Goal: Task Accomplishment & Management: Manage account settings

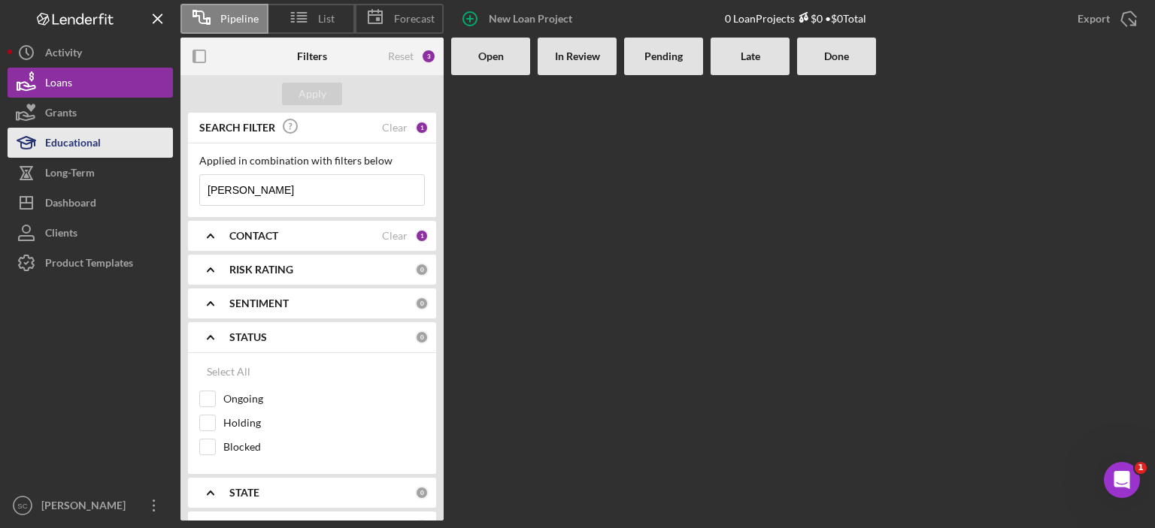
scroll to position [11, 0]
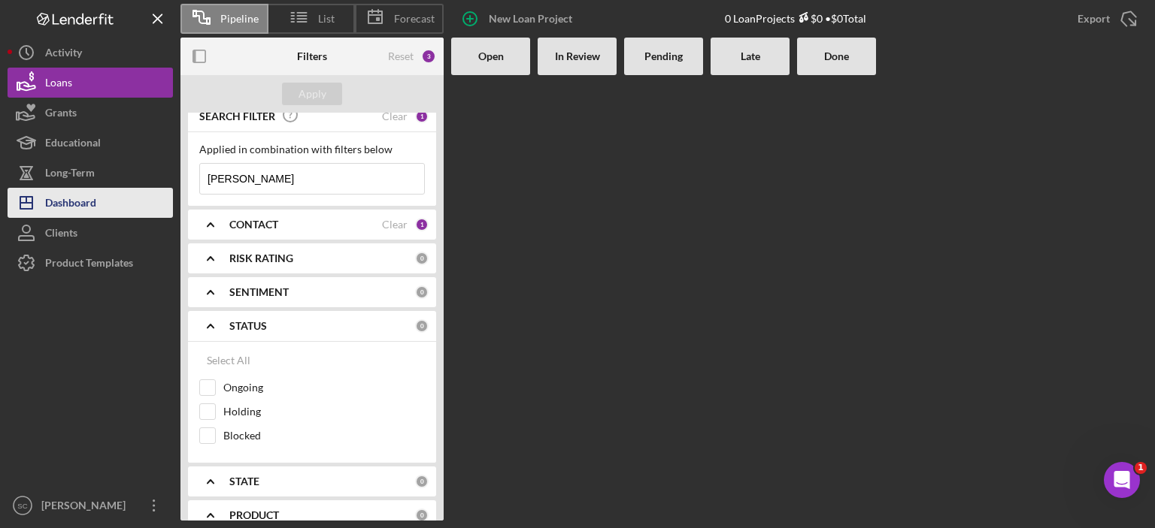
click at [71, 203] on div "Dashboard" at bounding box center [70, 205] width 51 height 34
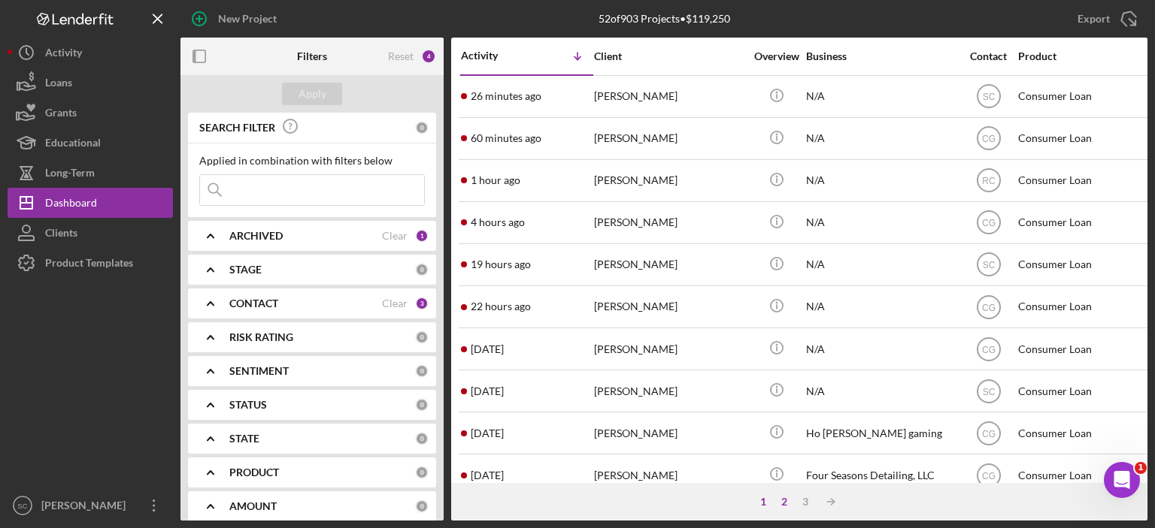
click at [784, 498] on div "2" at bounding box center [783, 502] width 21 height 12
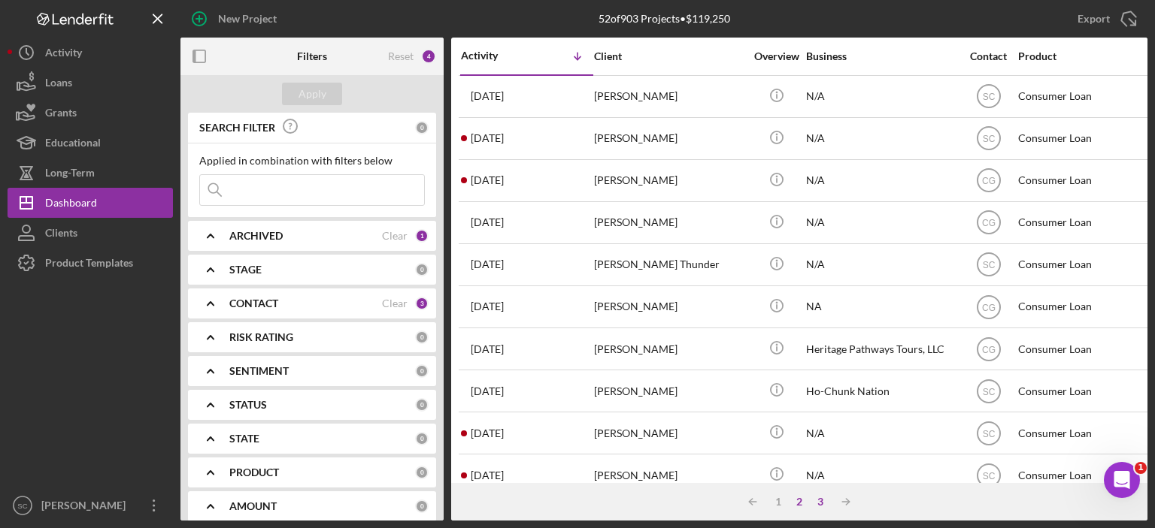
click at [818, 498] on div "3" at bounding box center [820, 502] width 21 height 12
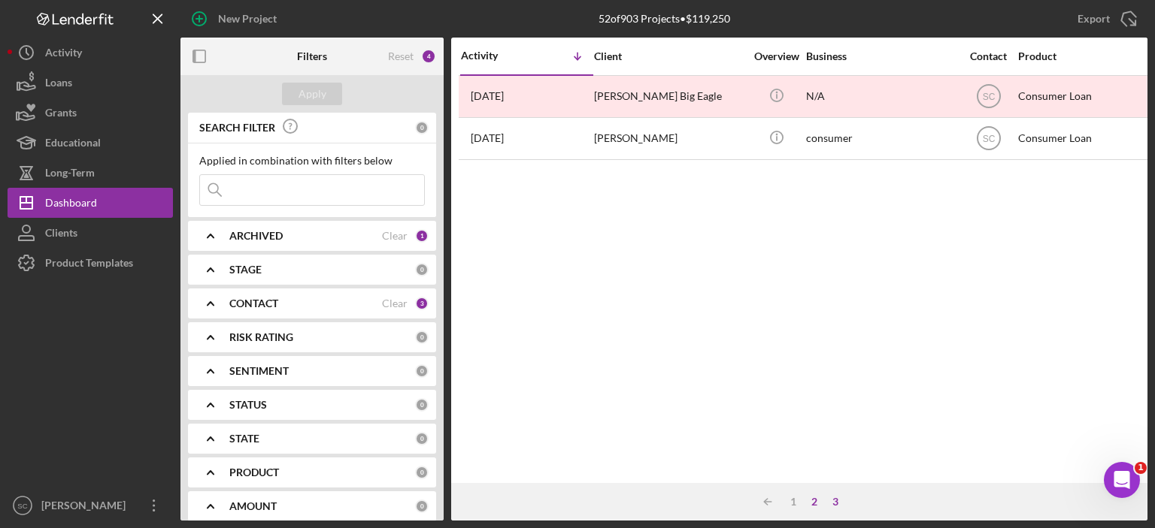
click at [810, 504] on div "2" at bounding box center [814, 502] width 21 height 12
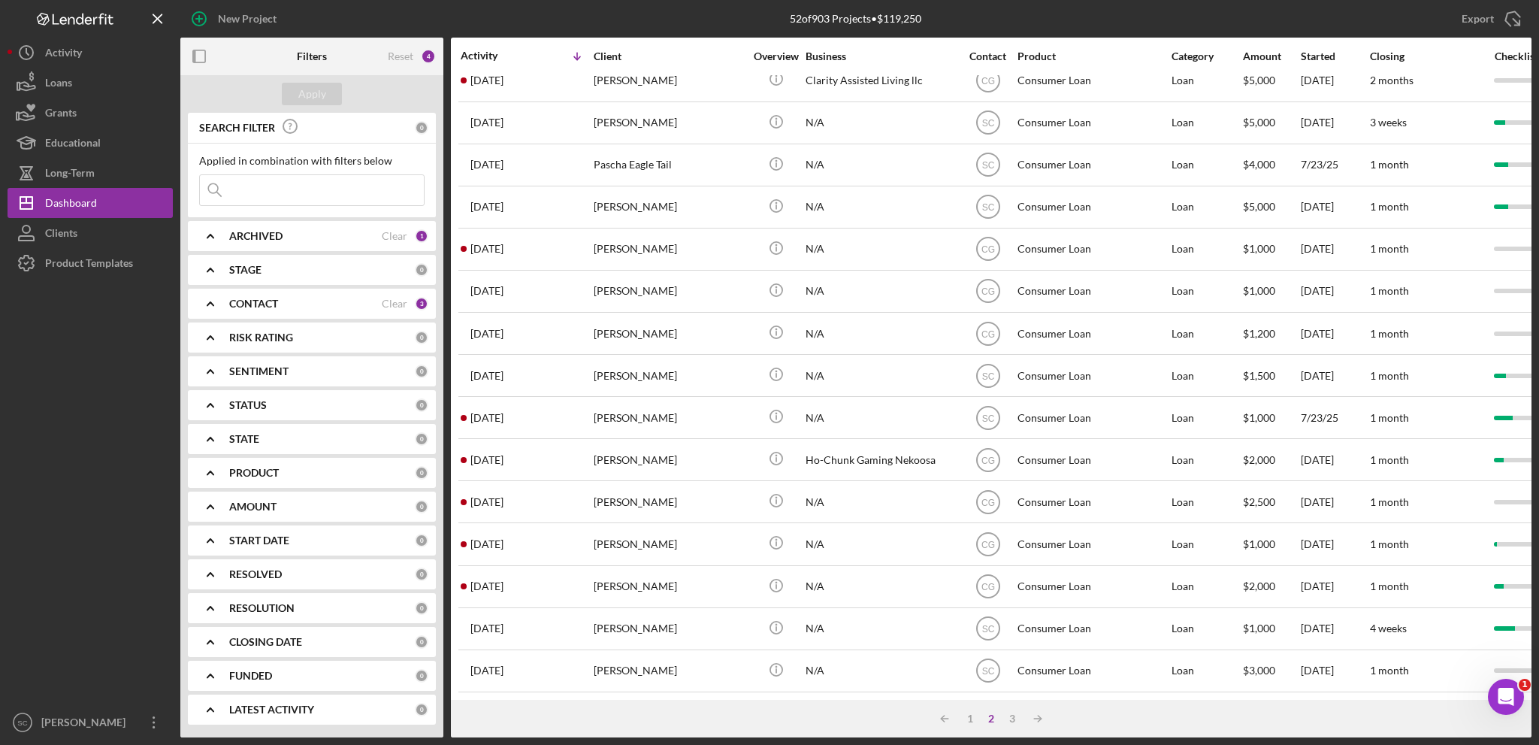
scroll to position [448, 0]
click at [967, 528] on div "1" at bounding box center [970, 719] width 21 height 12
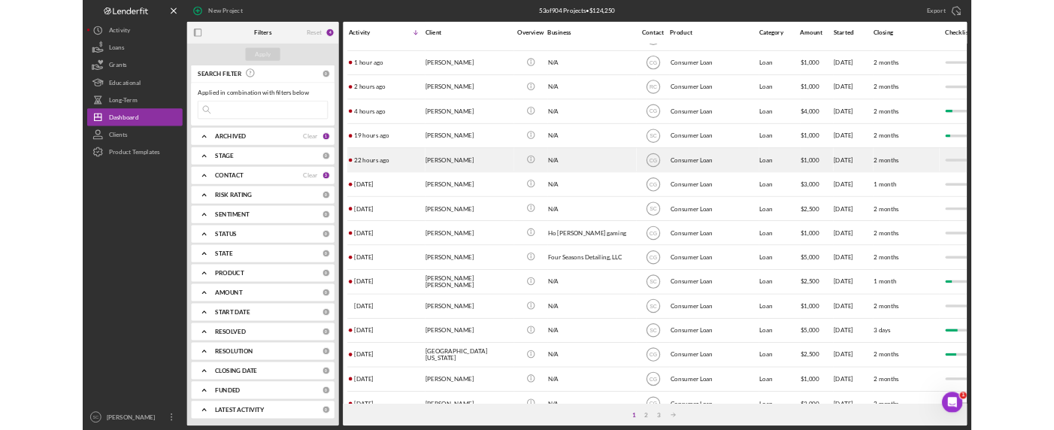
scroll to position [0, 0]
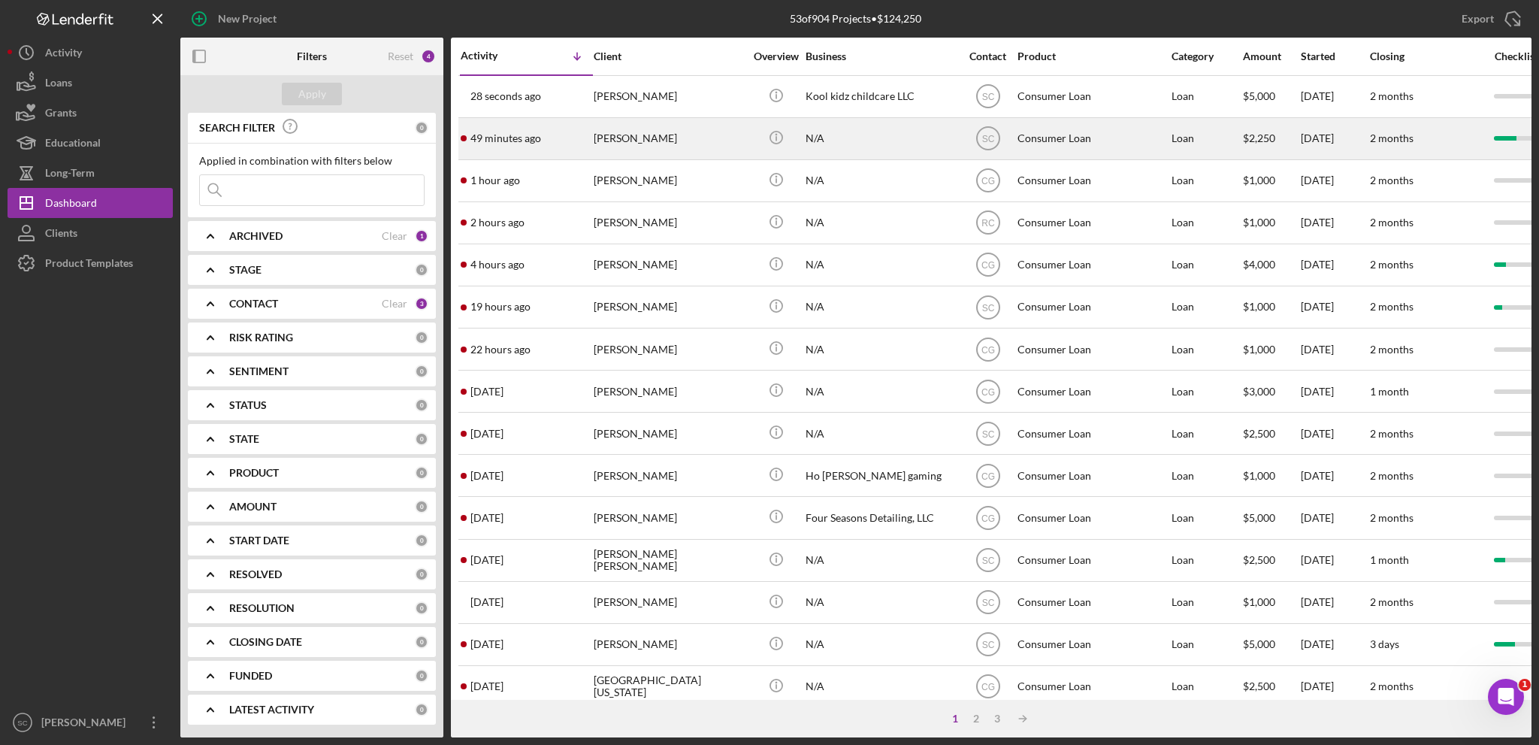
click at [618, 136] on div "[PERSON_NAME]" at bounding box center [669, 139] width 150 height 40
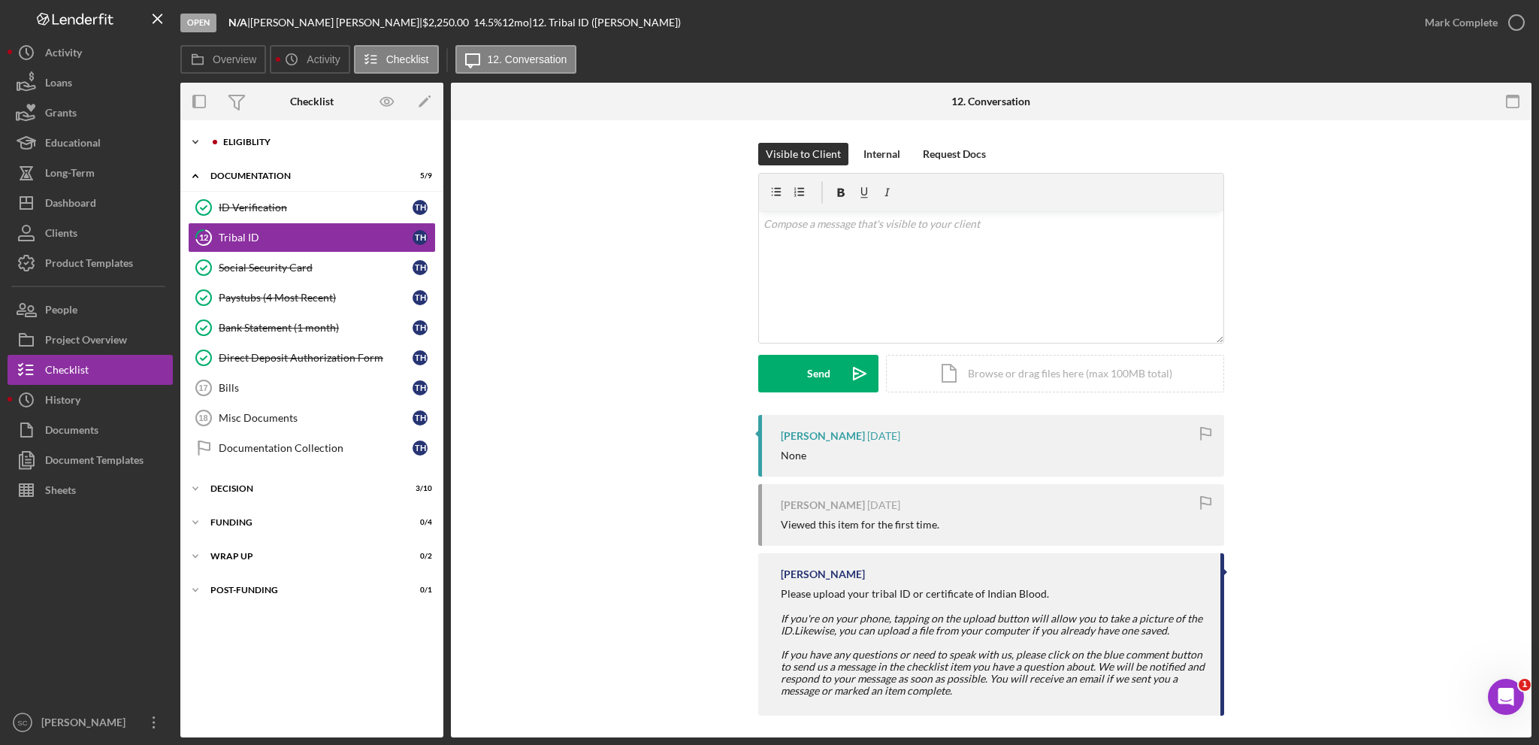
click at [198, 138] on icon "Icon/Expander" at bounding box center [195, 142] width 30 height 30
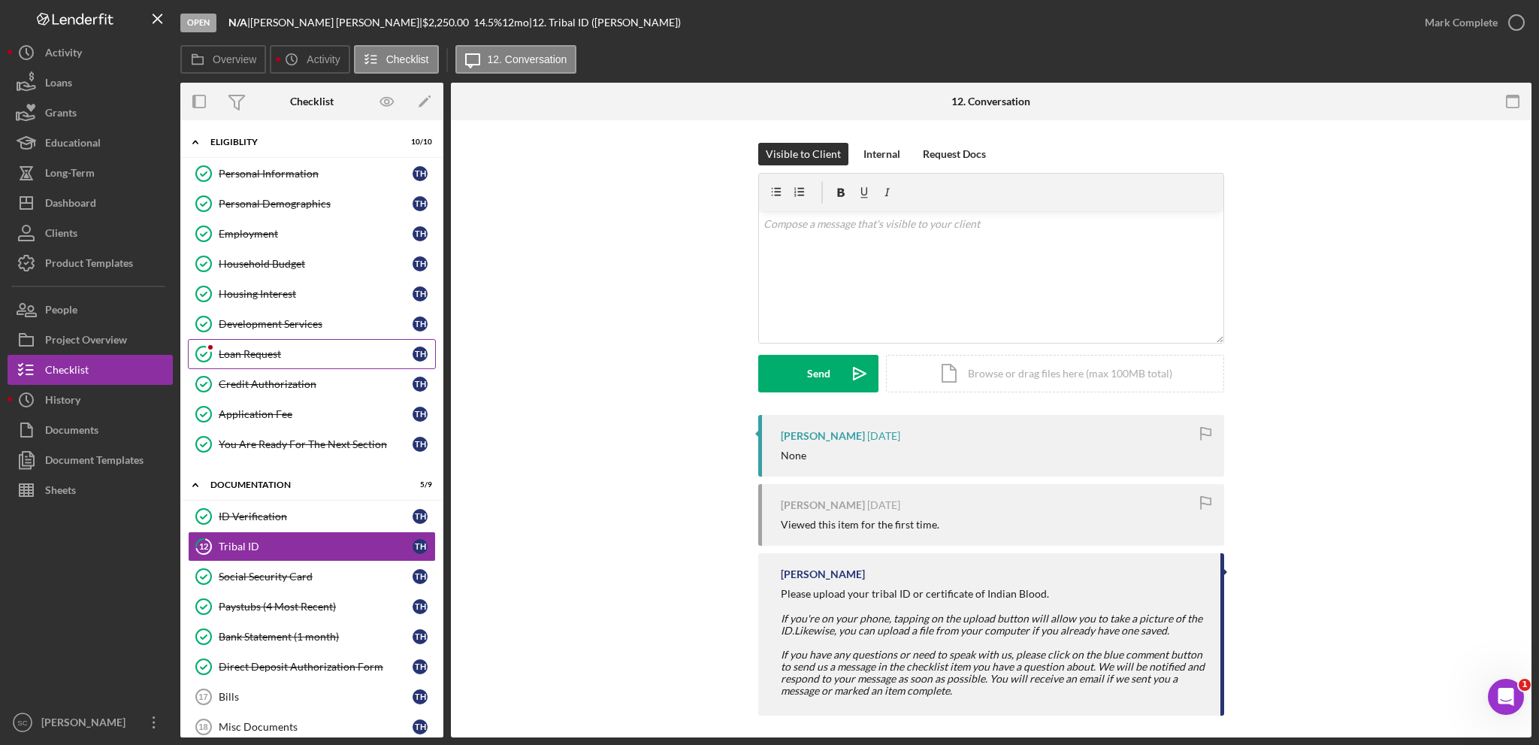
click at [278, 352] on div "Loan Request" at bounding box center [316, 354] width 194 height 12
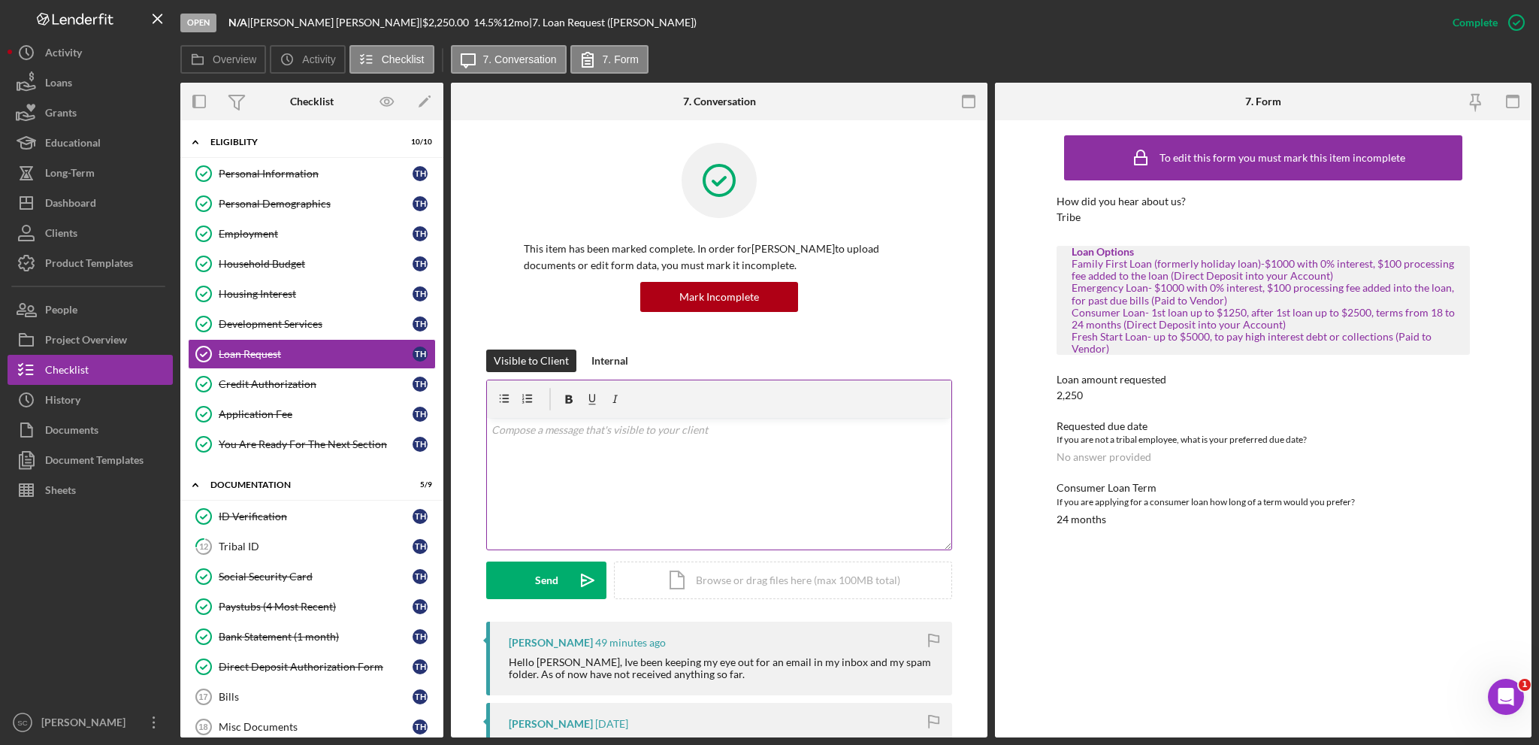
click at [631, 474] on div "v Color teal Color pink Remove color Add row above Add row below Add column bef…" at bounding box center [719, 484] width 465 height 132
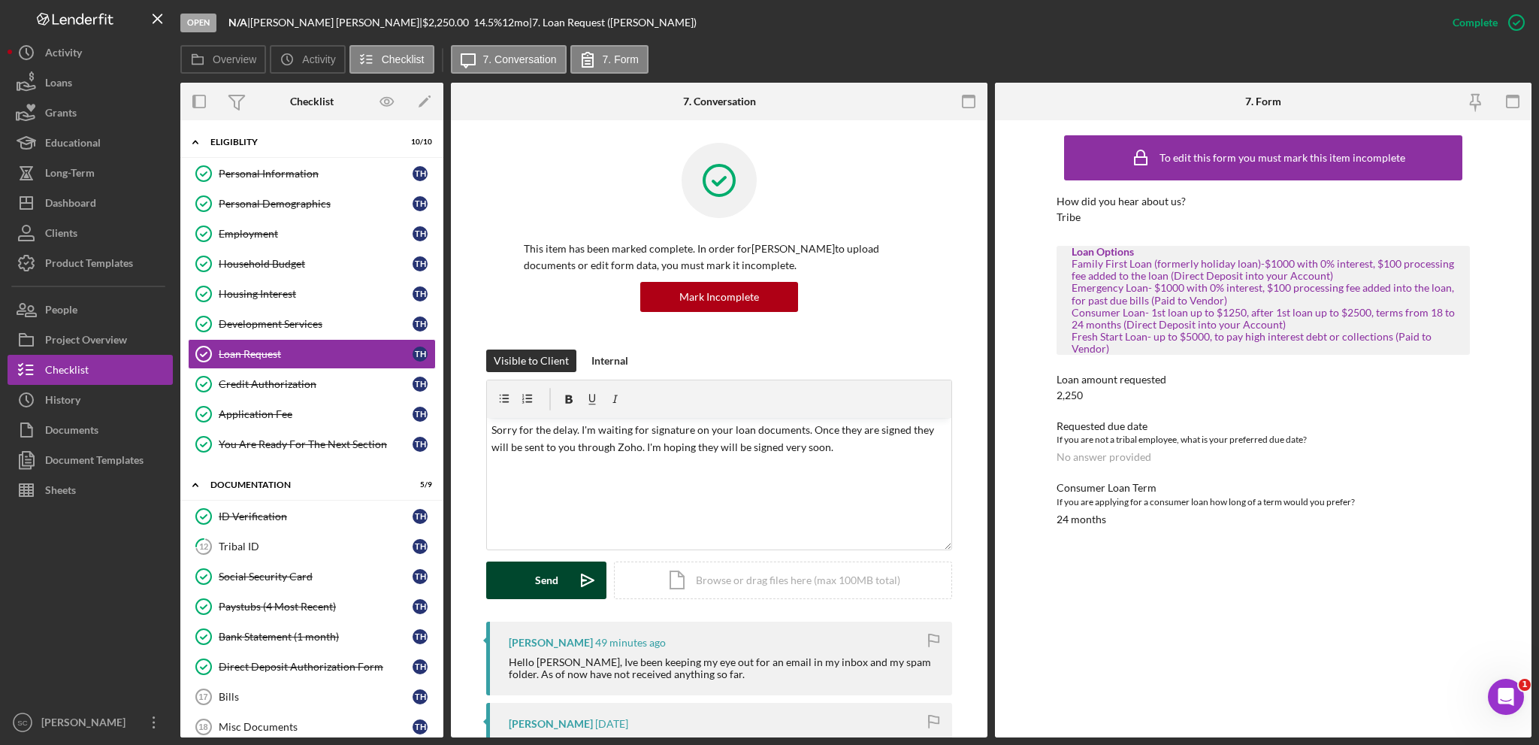
click at [521, 528] on button "Send Icon/icon-invite-send" at bounding box center [546, 580] width 120 height 38
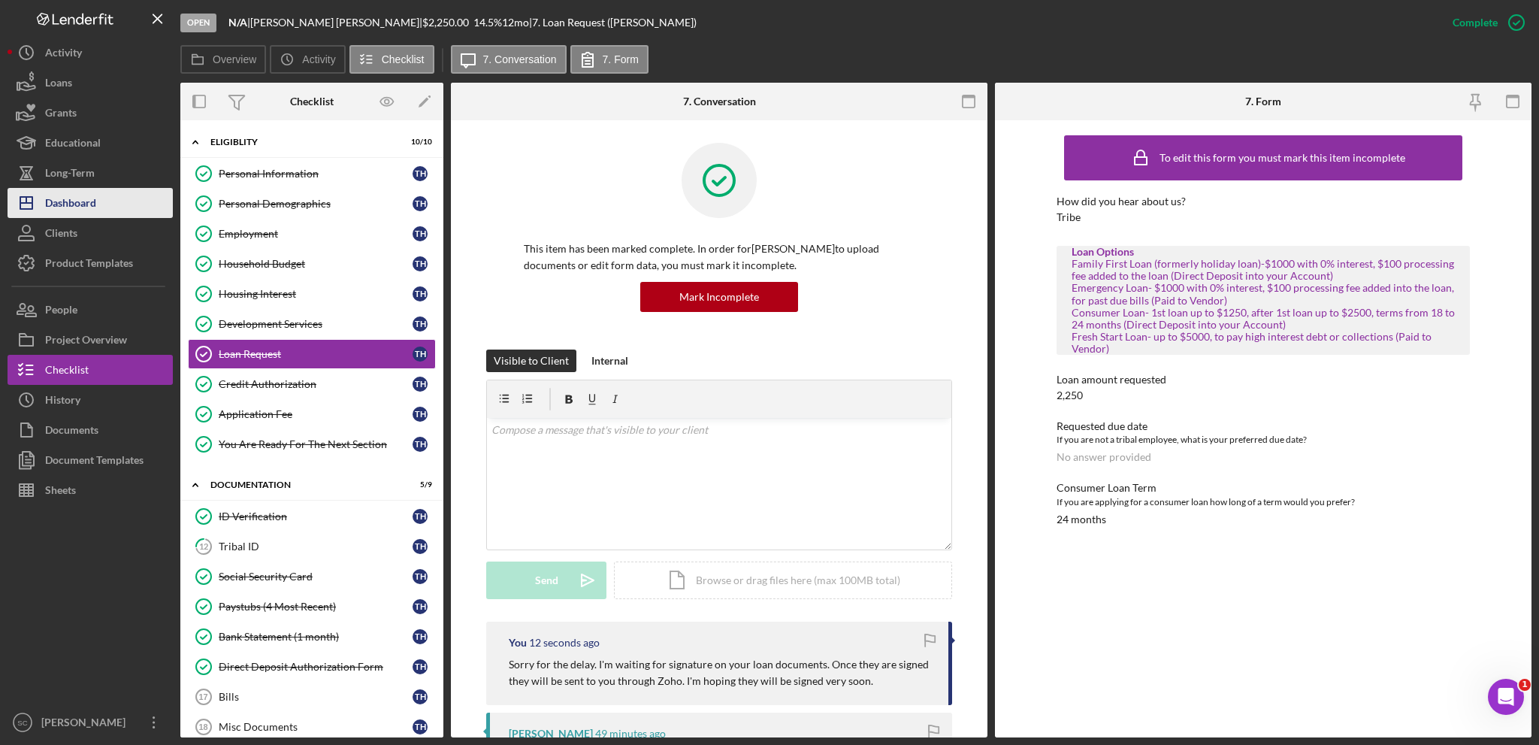
click at [99, 200] on button "Icon/Dashboard Dashboard" at bounding box center [90, 203] width 165 height 30
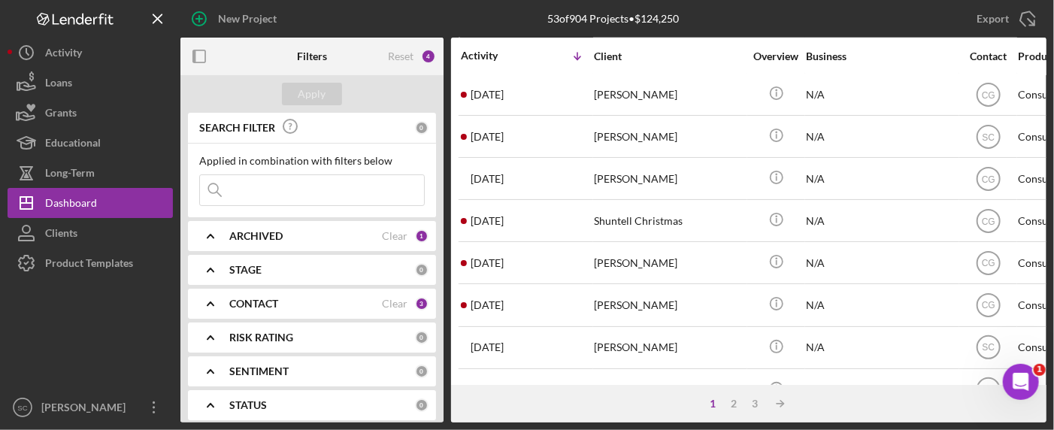
scroll to position [764, 0]
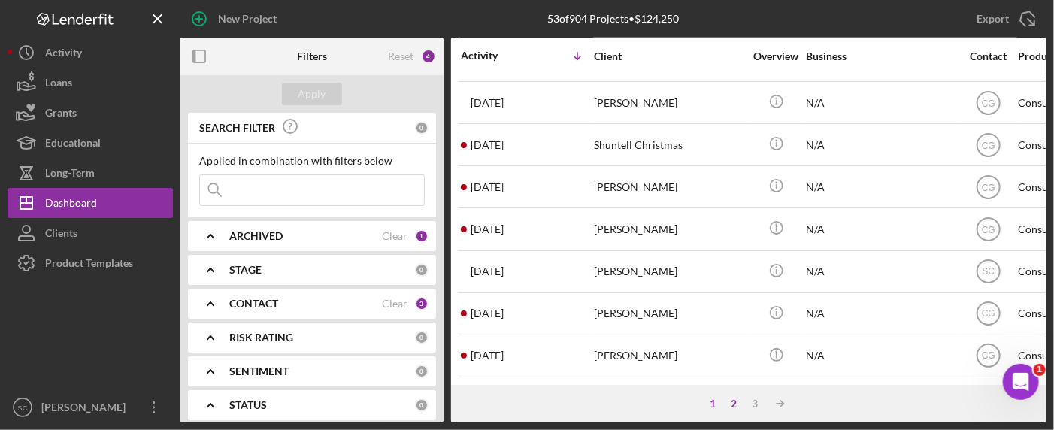
click at [736, 401] on div "2" at bounding box center [733, 404] width 21 height 12
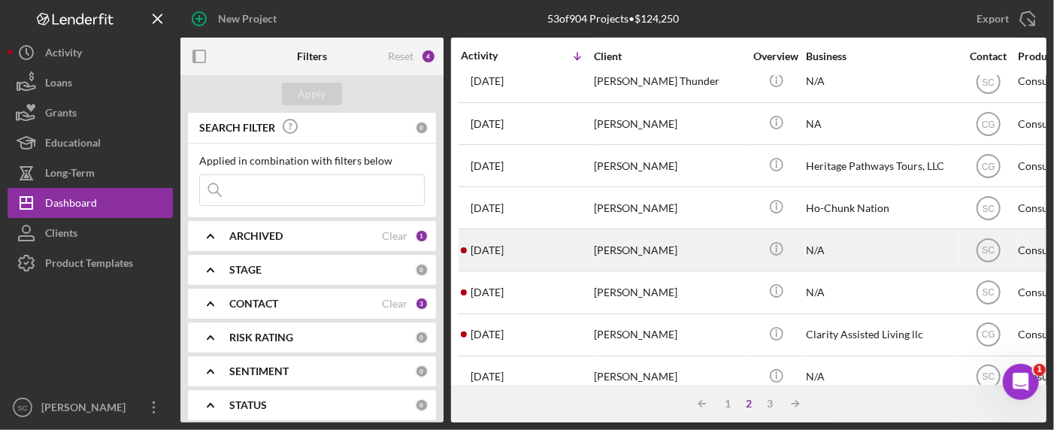
scroll to position [301, 0]
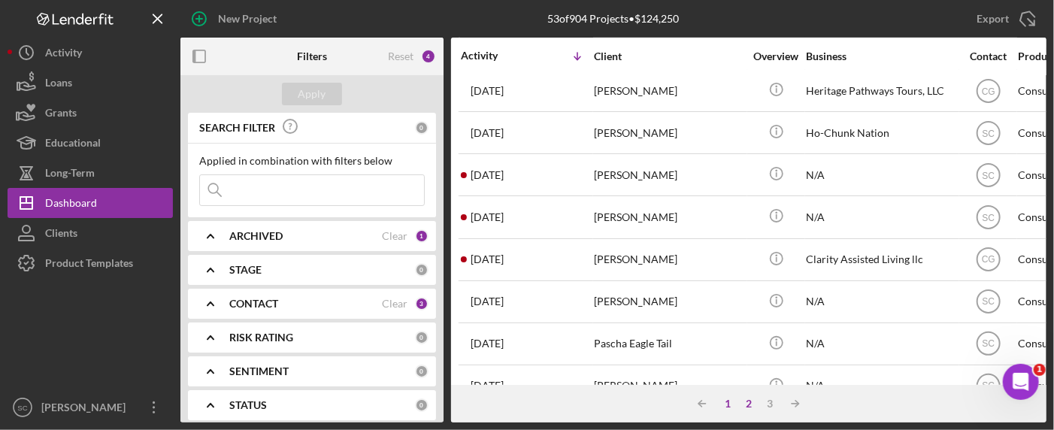
click at [731, 401] on div "1" at bounding box center [727, 404] width 21 height 12
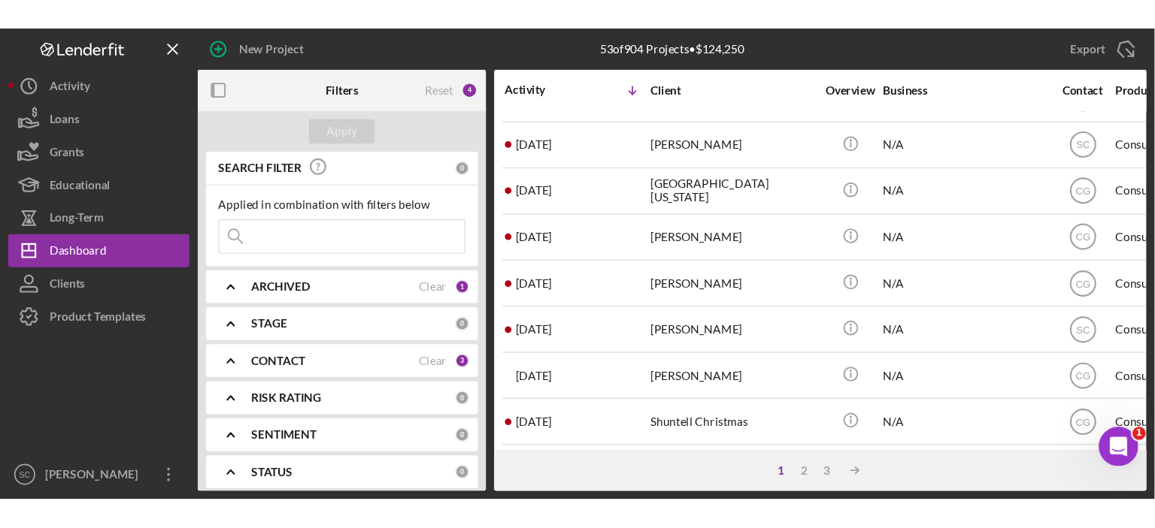
scroll to position [463, 0]
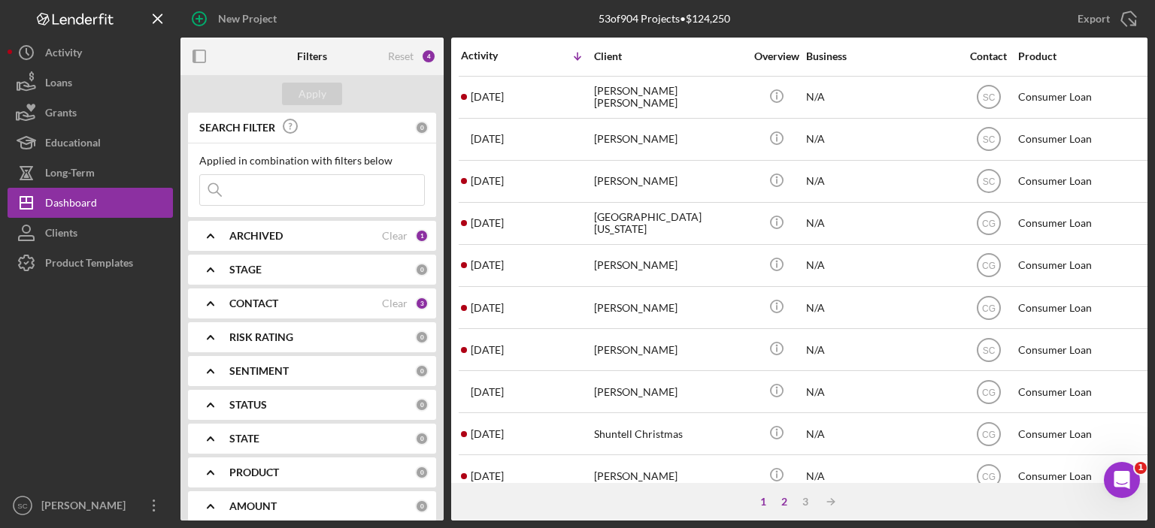
click at [788, 502] on div "2" at bounding box center [783, 502] width 21 height 12
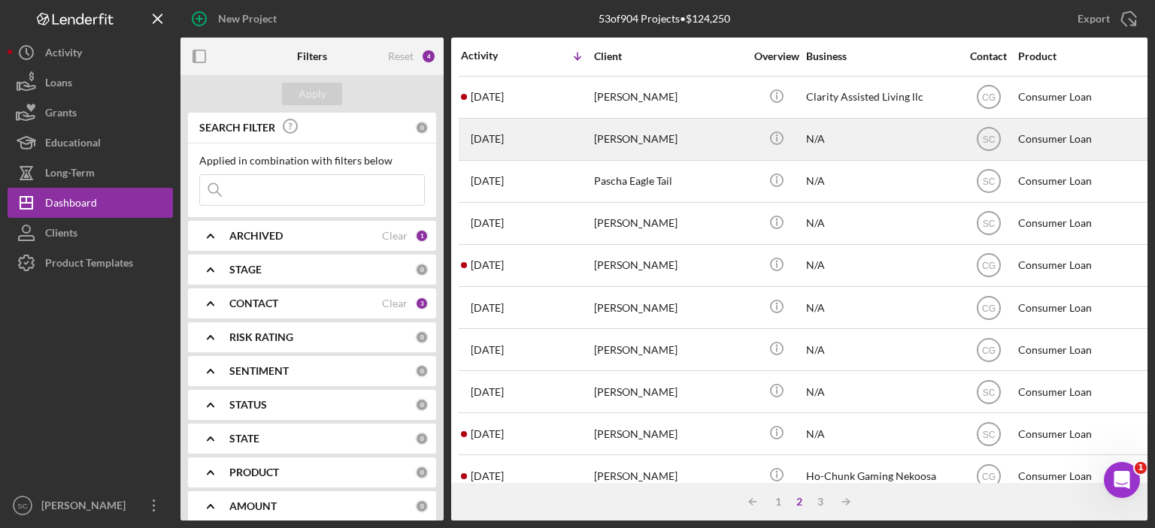
click at [631, 137] on div "[PERSON_NAME]" at bounding box center [669, 140] width 150 height 40
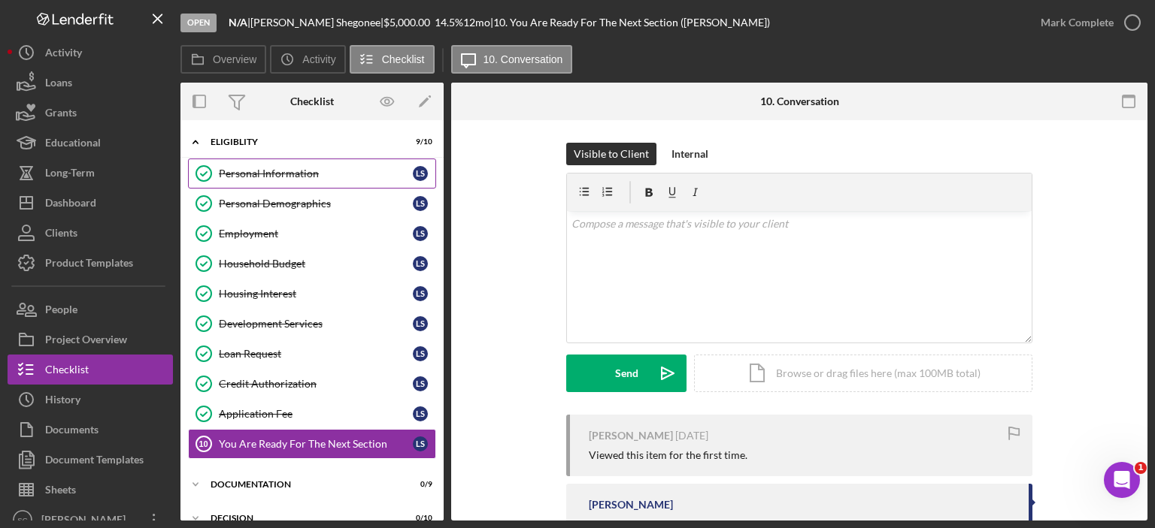
click at [292, 172] on div "Personal Information" at bounding box center [316, 174] width 194 height 12
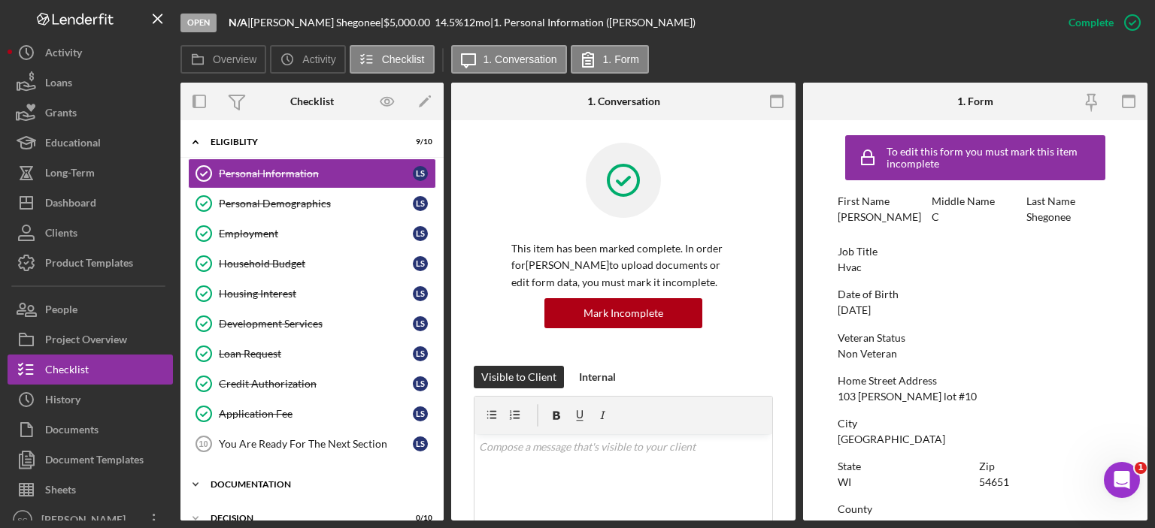
scroll to position [119, 0]
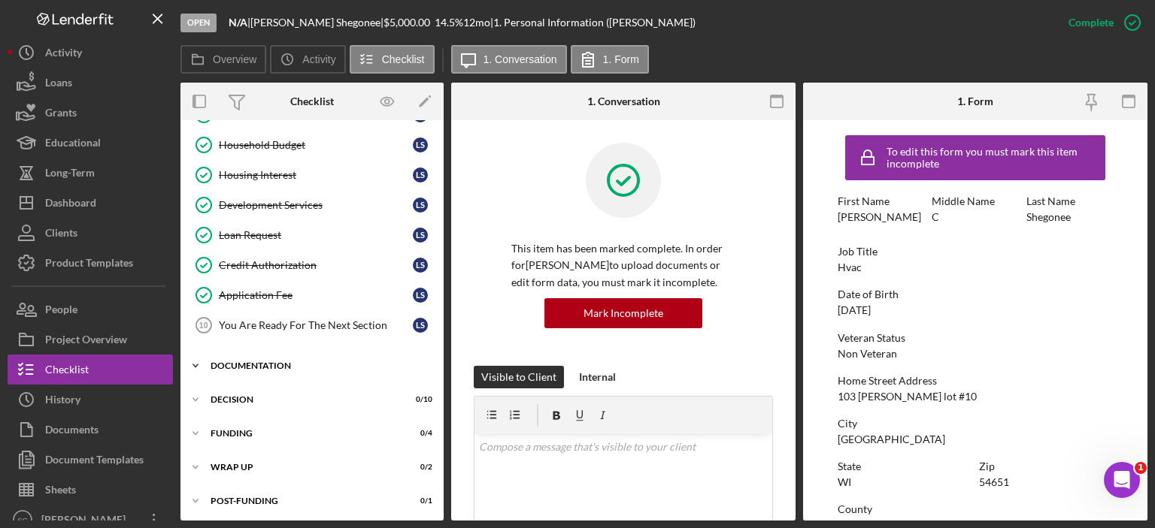
click at [198, 363] on icon "Icon/Expander" at bounding box center [195, 366] width 30 height 30
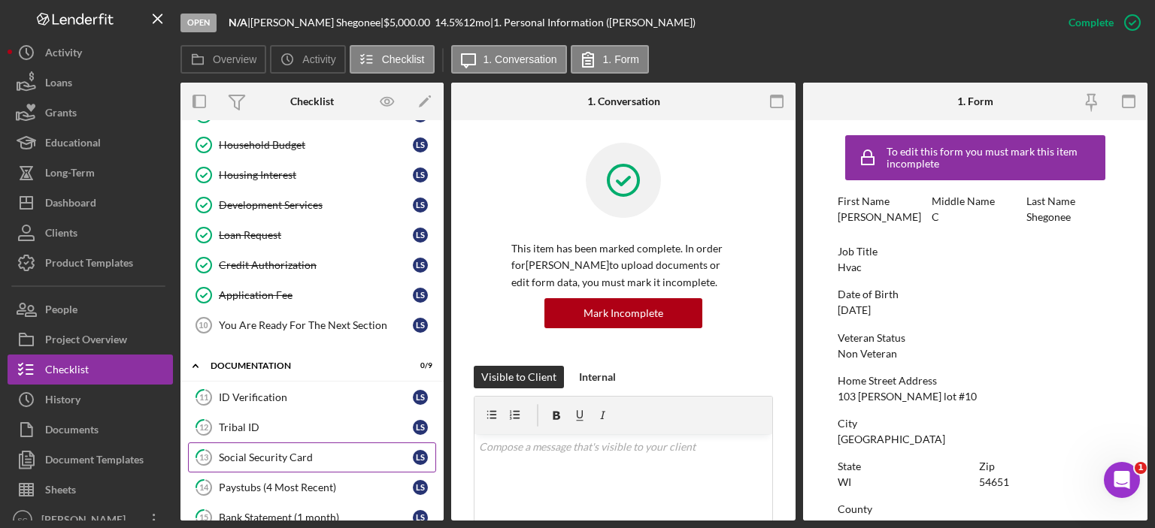
scroll to position [269, 0]
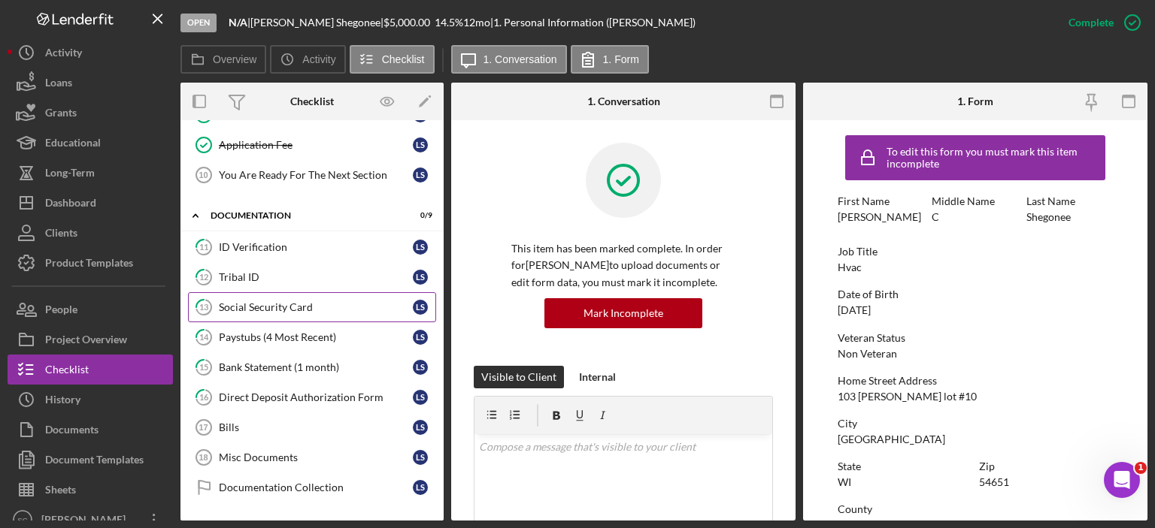
click at [247, 301] on div "Social Security Card" at bounding box center [316, 307] width 194 height 12
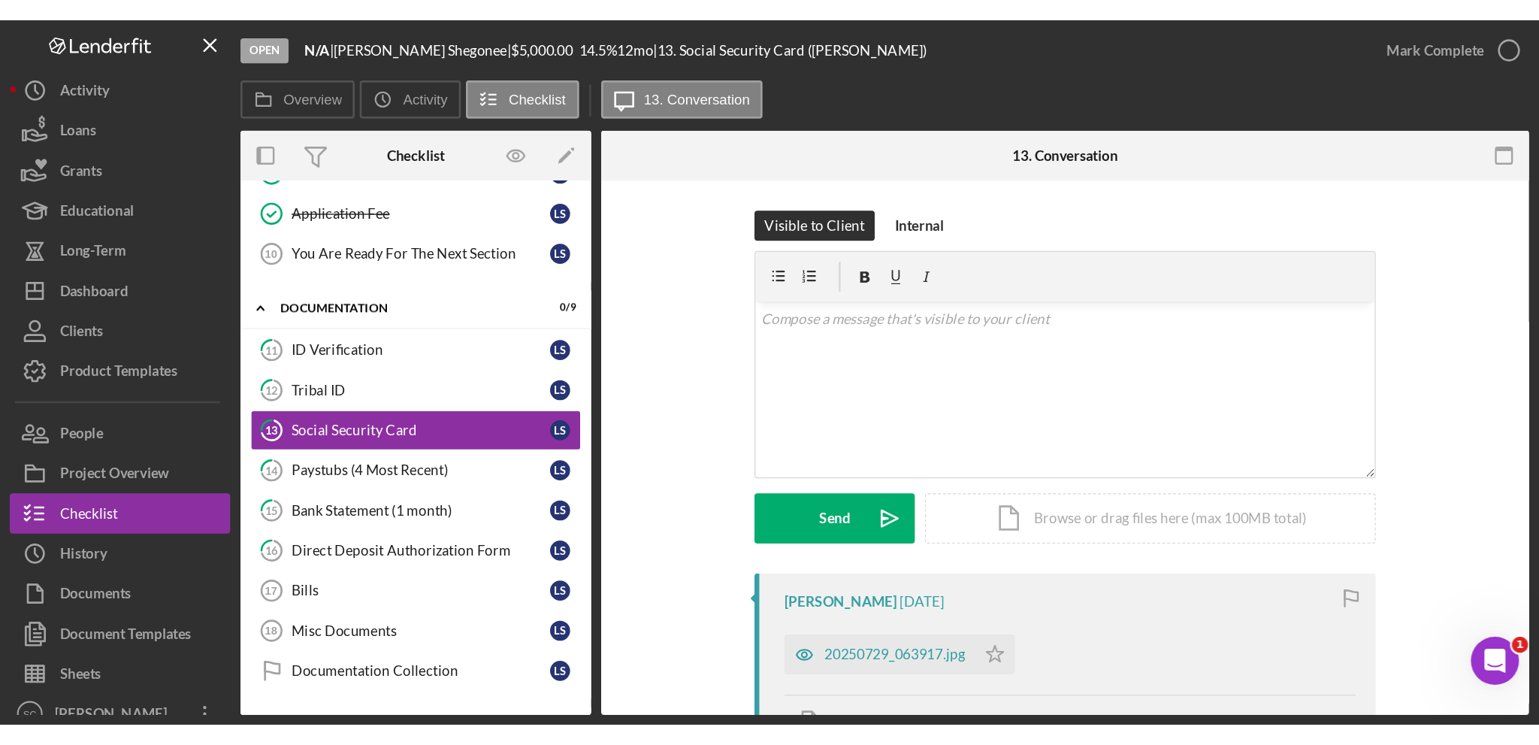
scroll to position [209, 0]
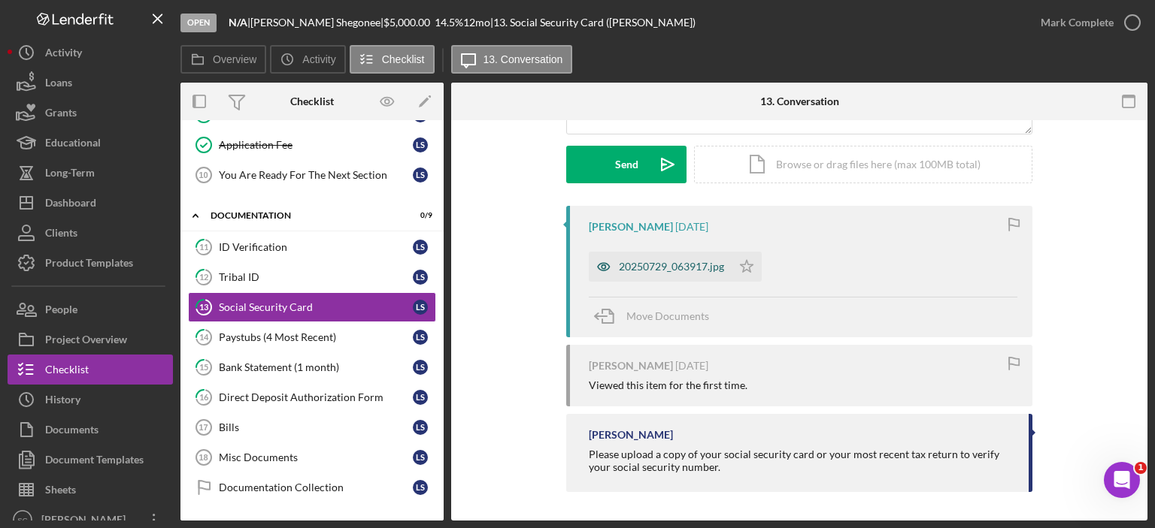
click at [631, 263] on div "20250729_063917.jpg" at bounding box center [671, 267] width 105 height 12
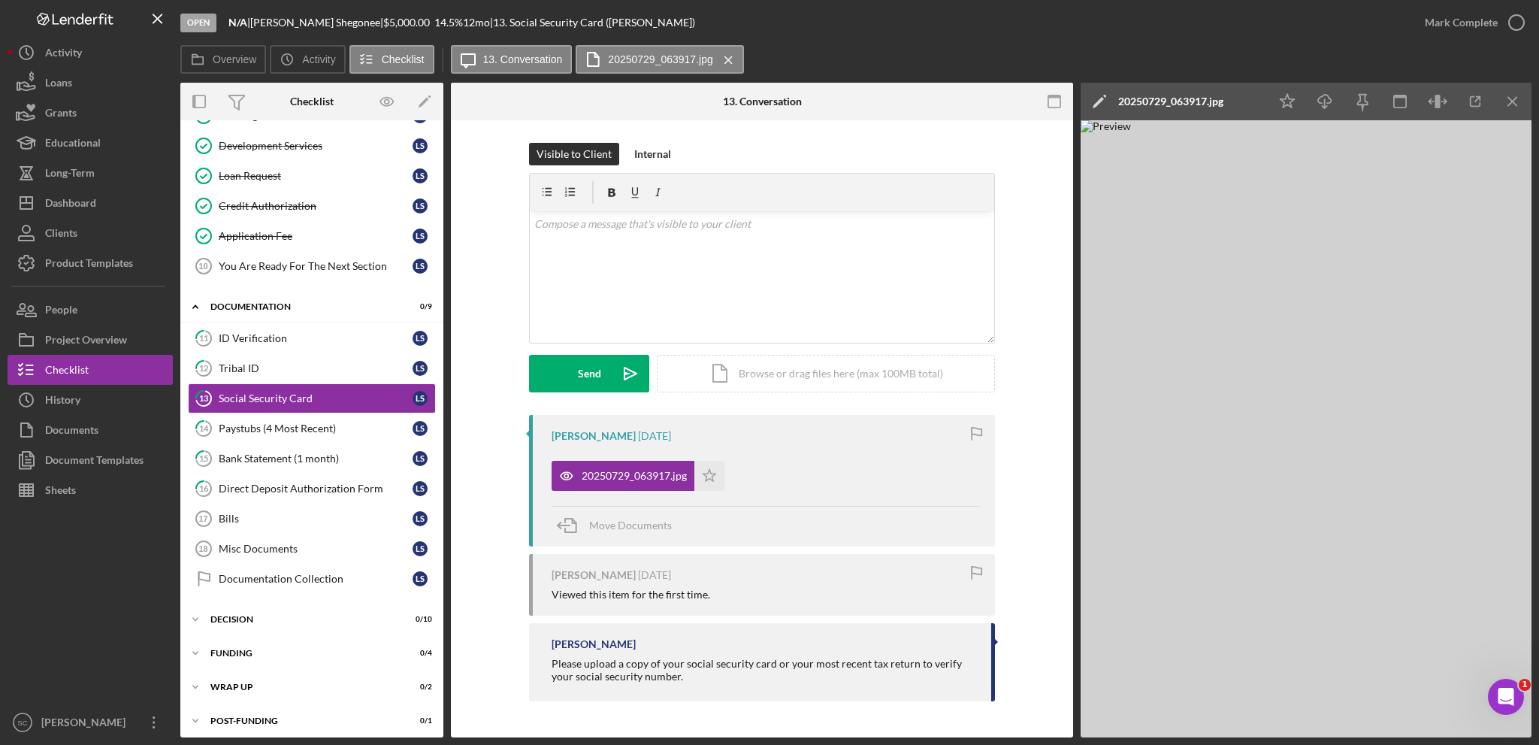
scroll to position [0, 0]
click at [63, 206] on div "Dashboard" at bounding box center [70, 205] width 51 height 34
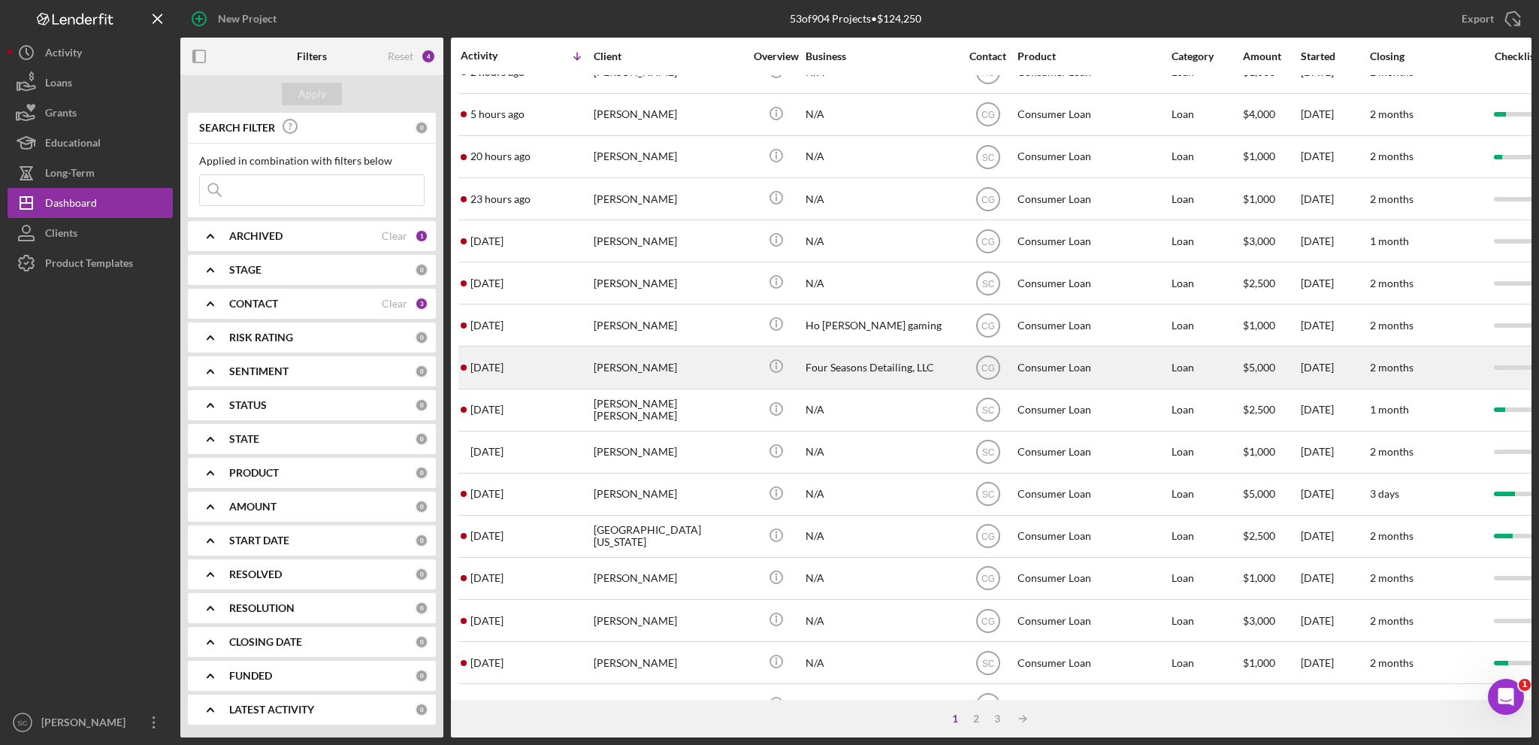
scroll to position [225, 0]
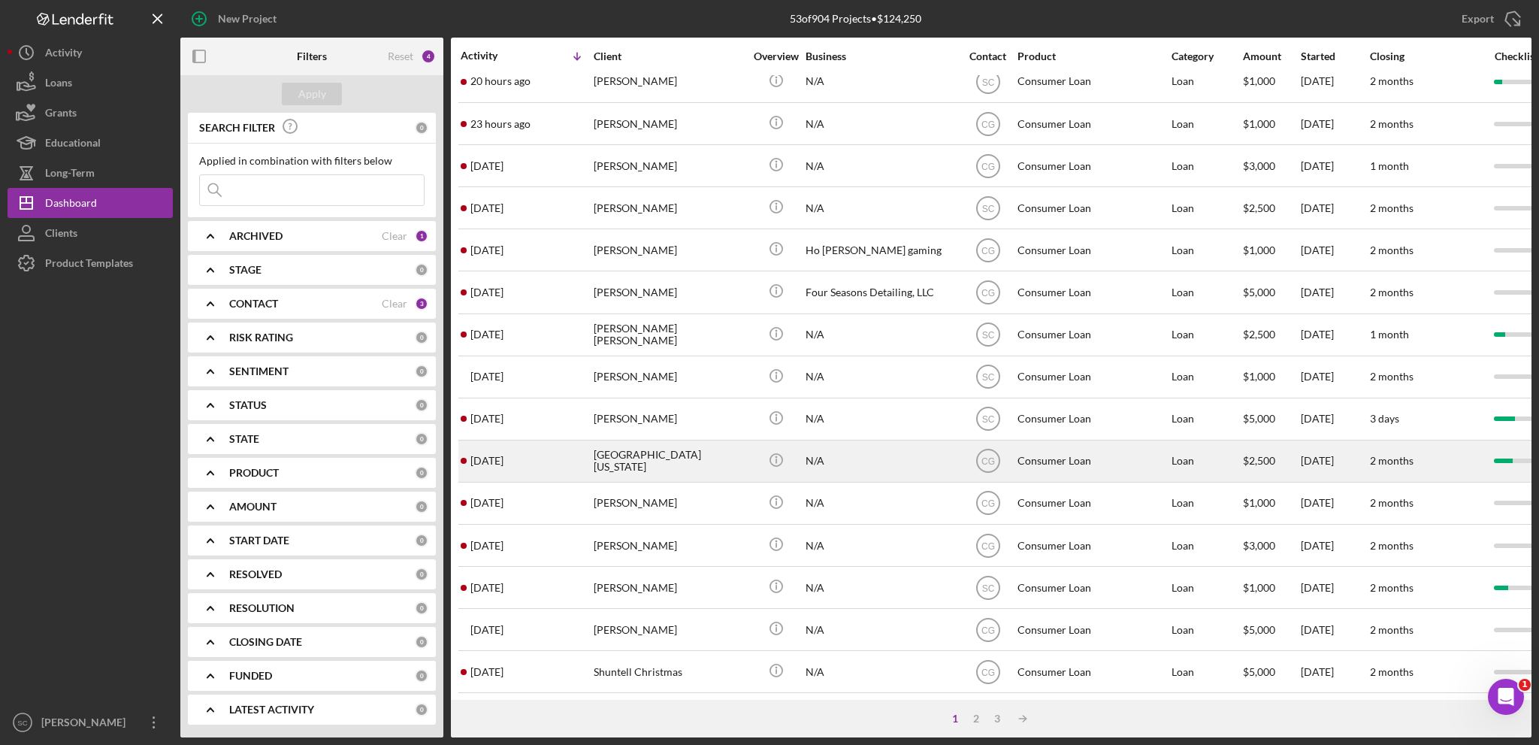
click at [660, 467] on div "[GEOGRAPHIC_DATA][US_STATE]" at bounding box center [669, 461] width 150 height 40
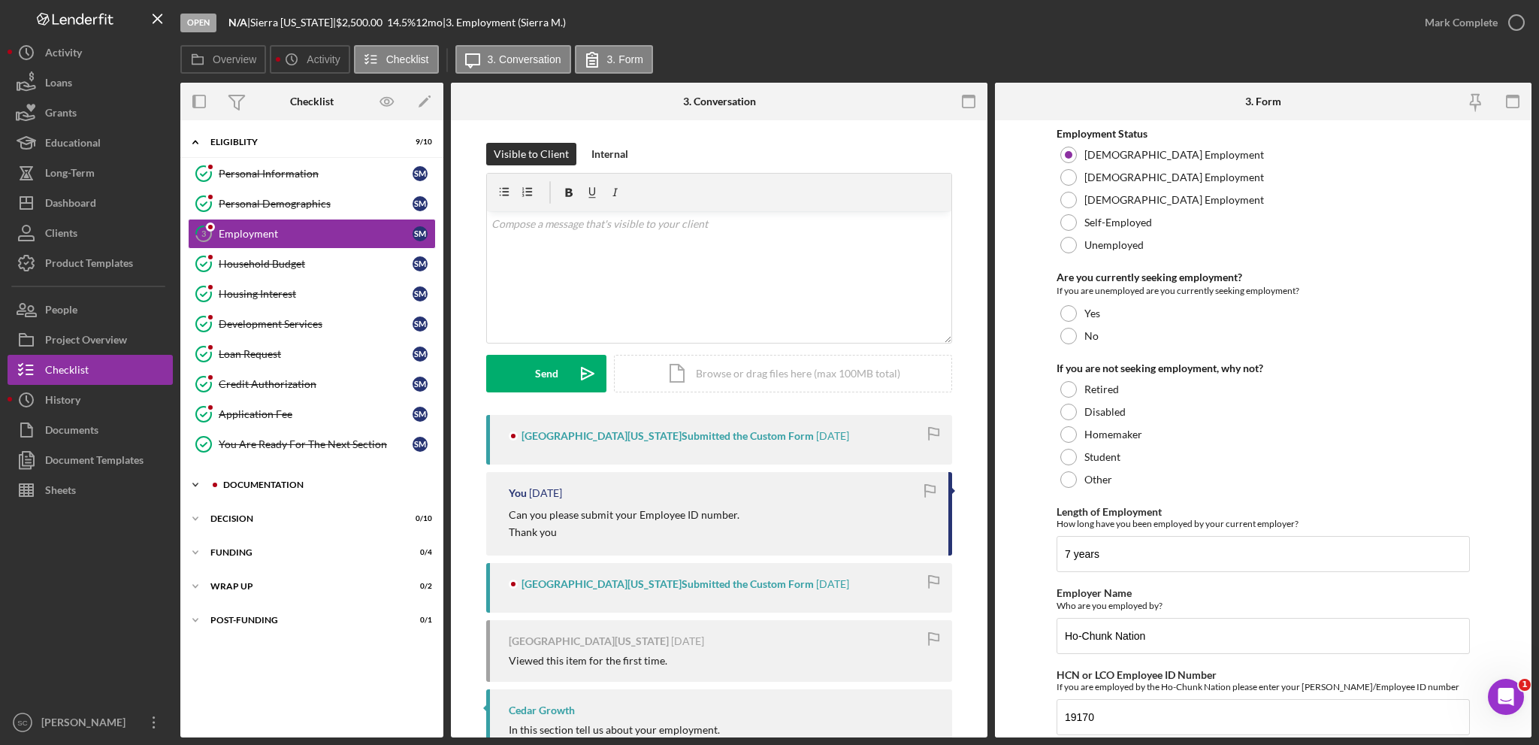
click at [198, 475] on icon "Icon/Expander" at bounding box center [195, 485] width 30 height 30
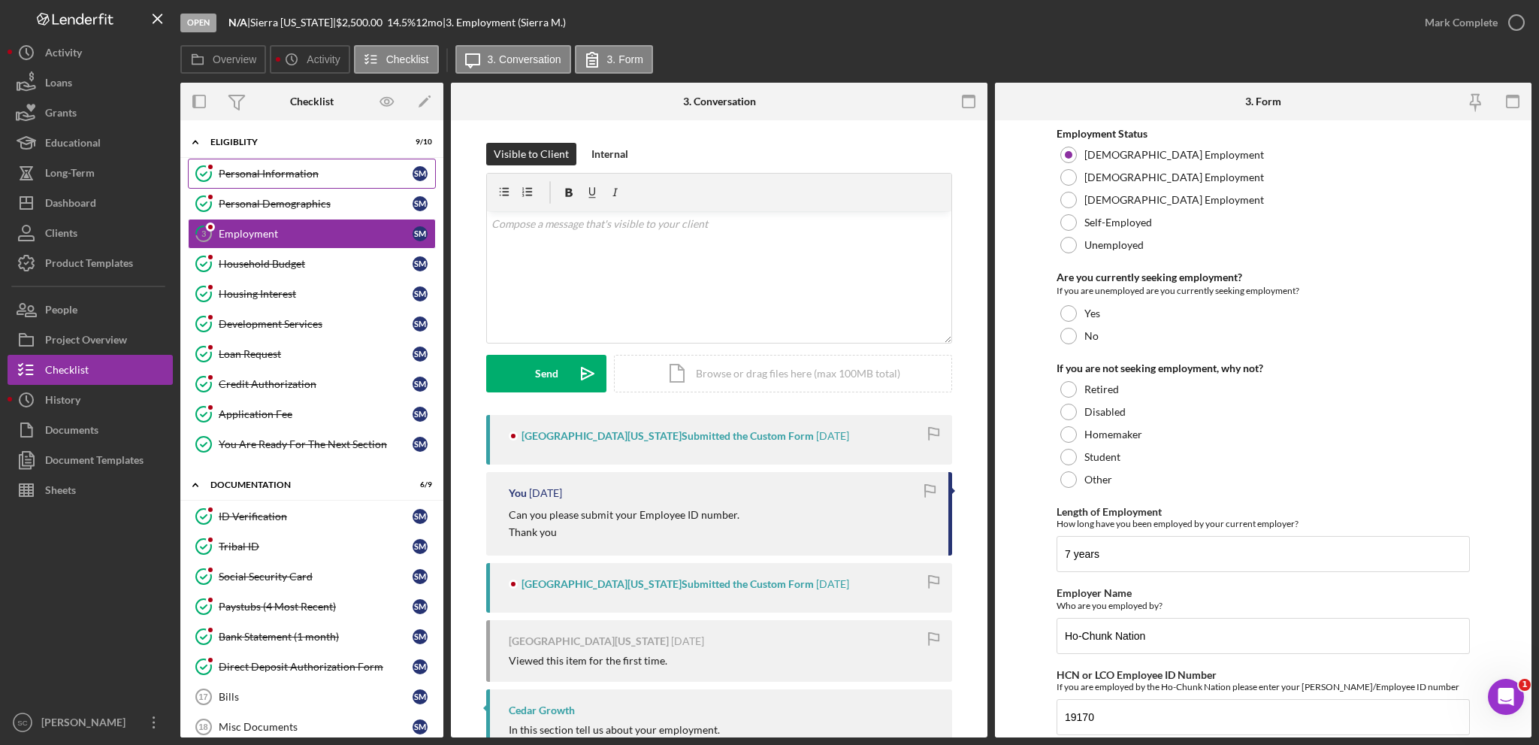
click at [298, 179] on div "Personal Information" at bounding box center [316, 174] width 194 height 12
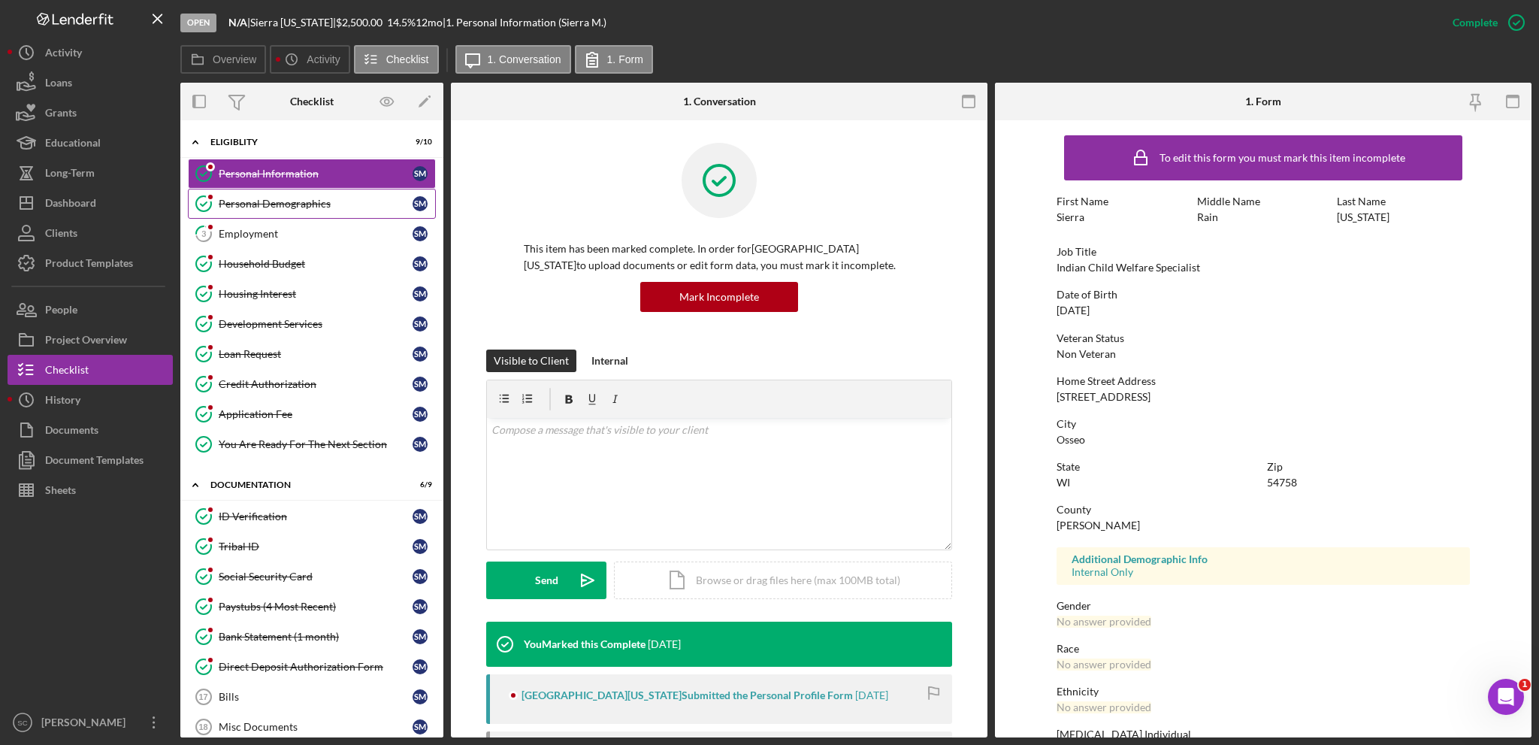
click at [274, 202] on div "Personal Demographics" at bounding box center [316, 204] width 194 height 12
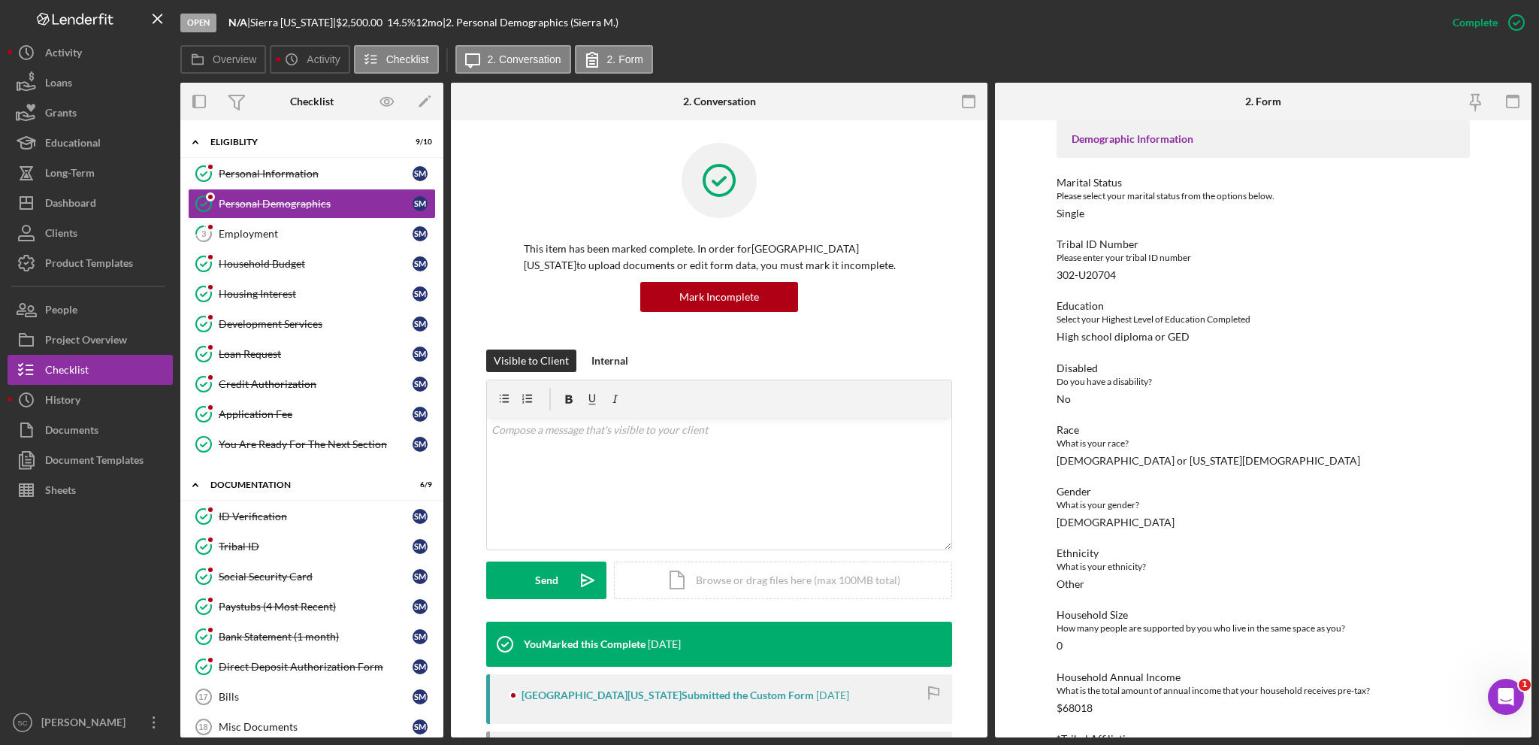
scroll to position [120, 0]
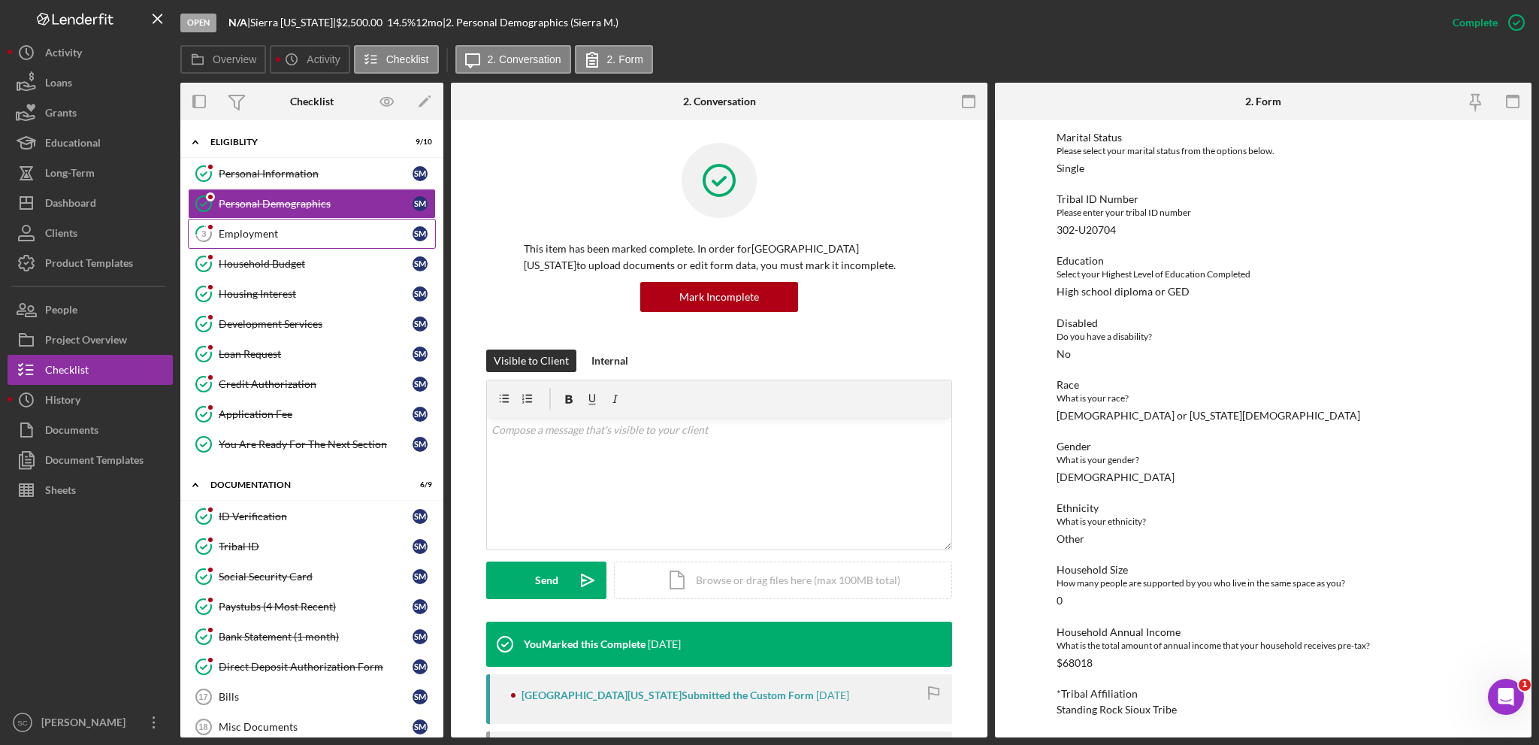
click at [250, 228] on div "Employment" at bounding box center [316, 234] width 194 height 12
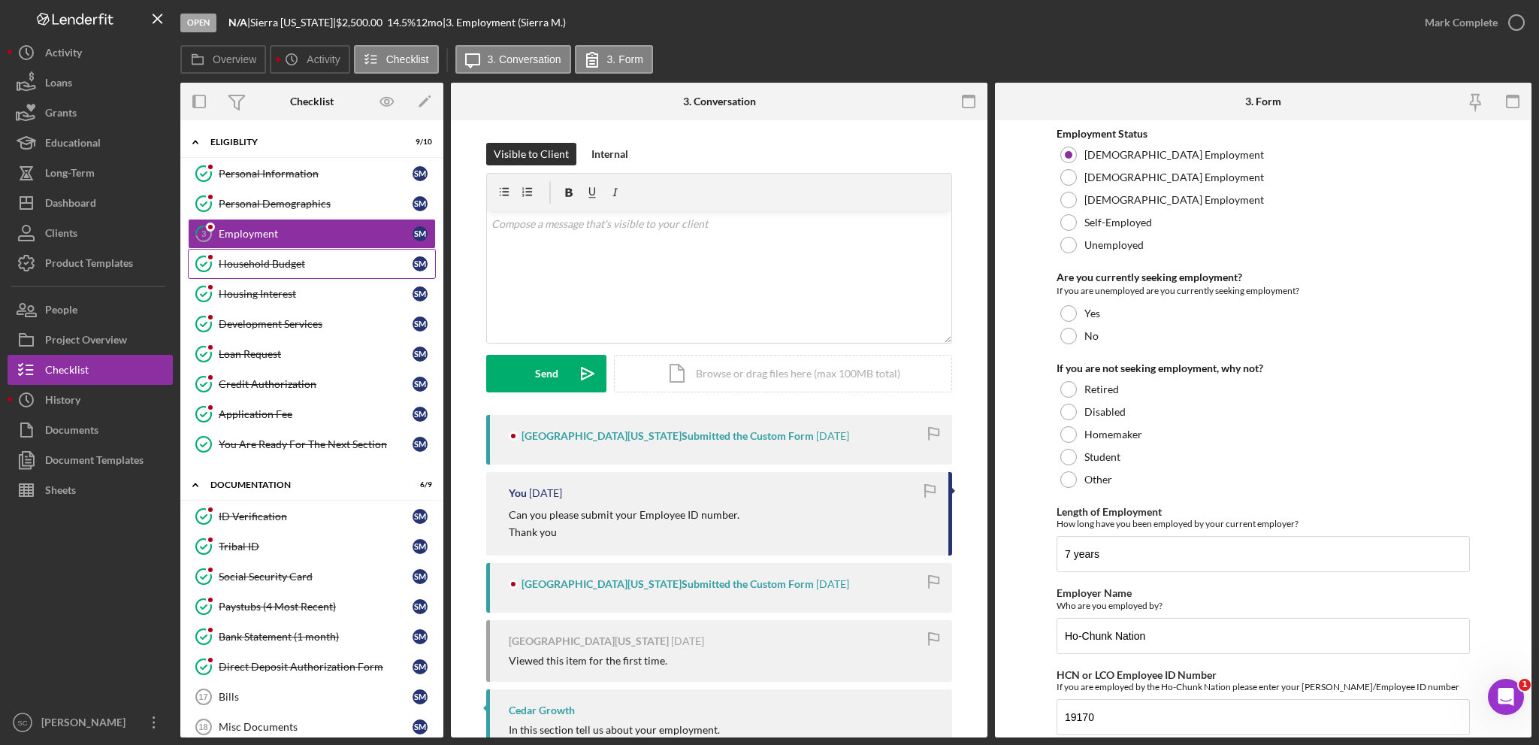
click at [280, 258] on div "Household Budget" at bounding box center [316, 264] width 194 height 12
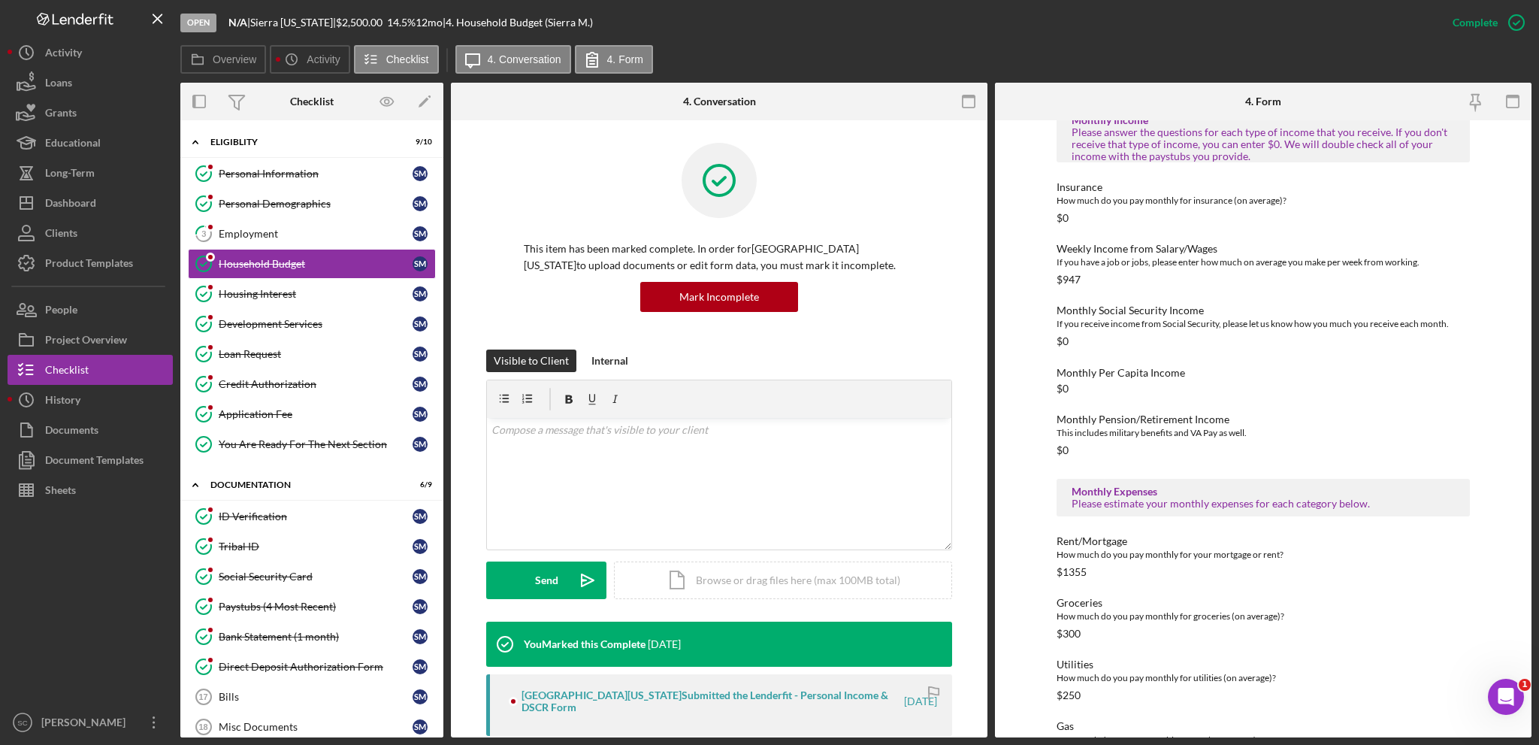
scroll to position [376, 0]
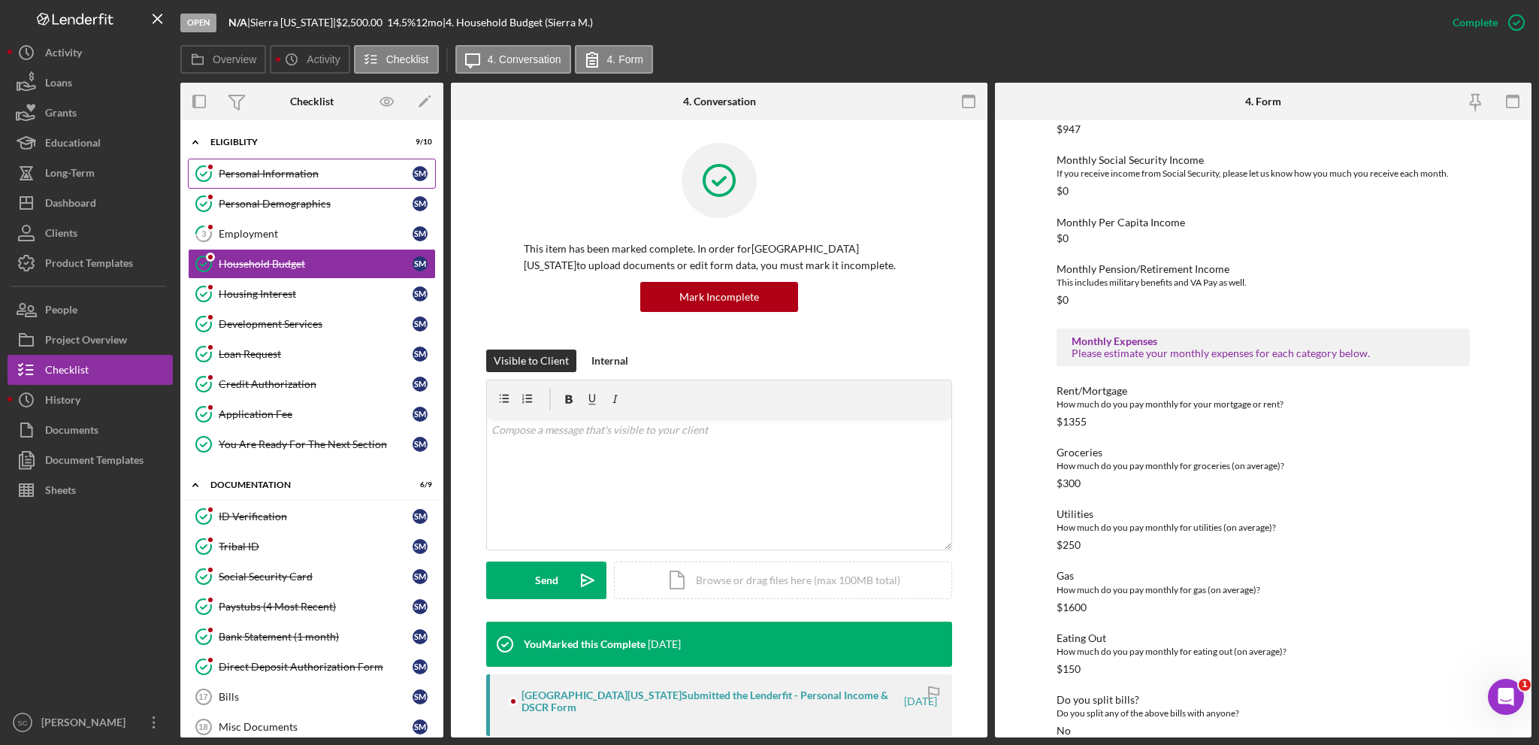
click at [326, 180] on link "Personal Information Personal Information S M" at bounding box center [312, 174] width 248 height 30
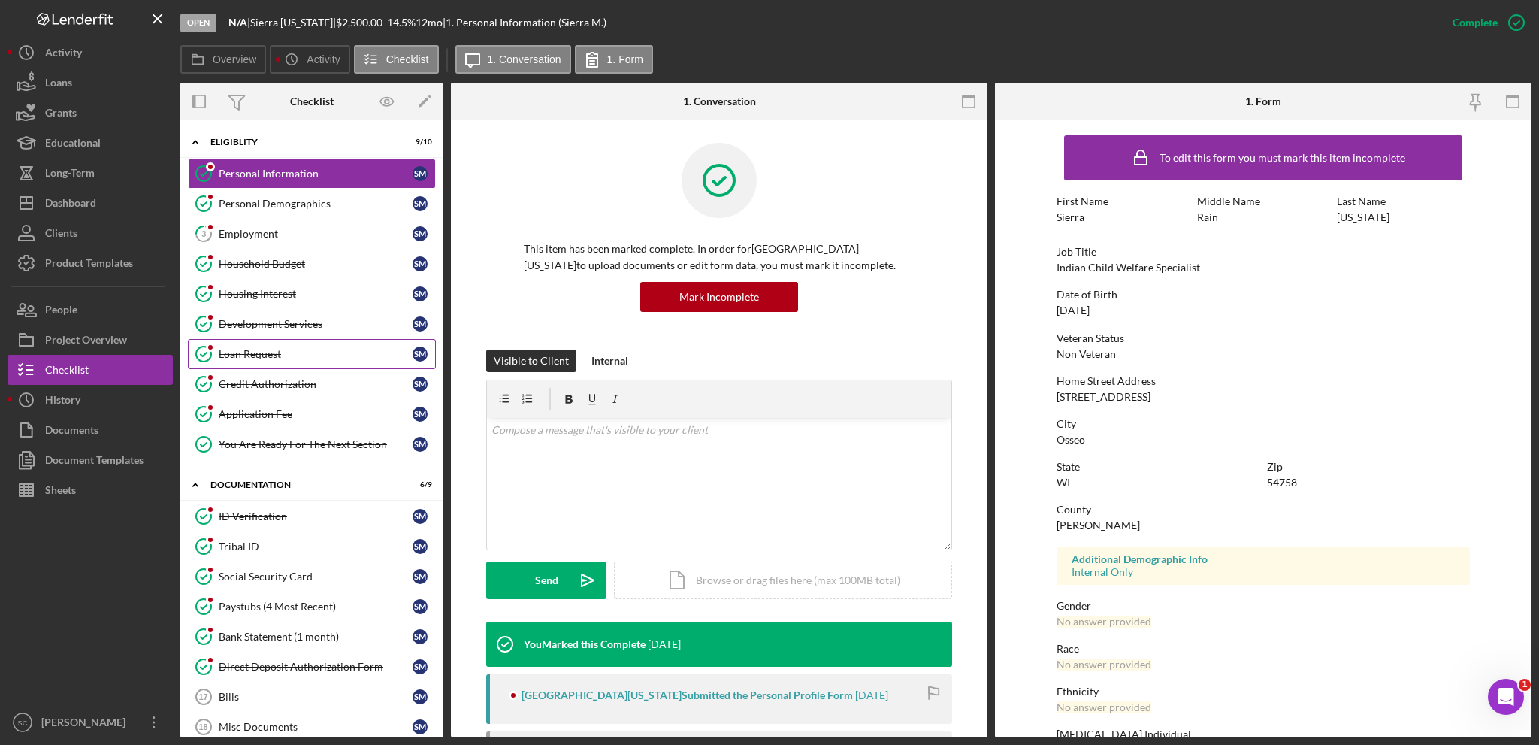
click at [219, 353] on icon "Loan Request" at bounding box center [204, 354] width 38 height 38
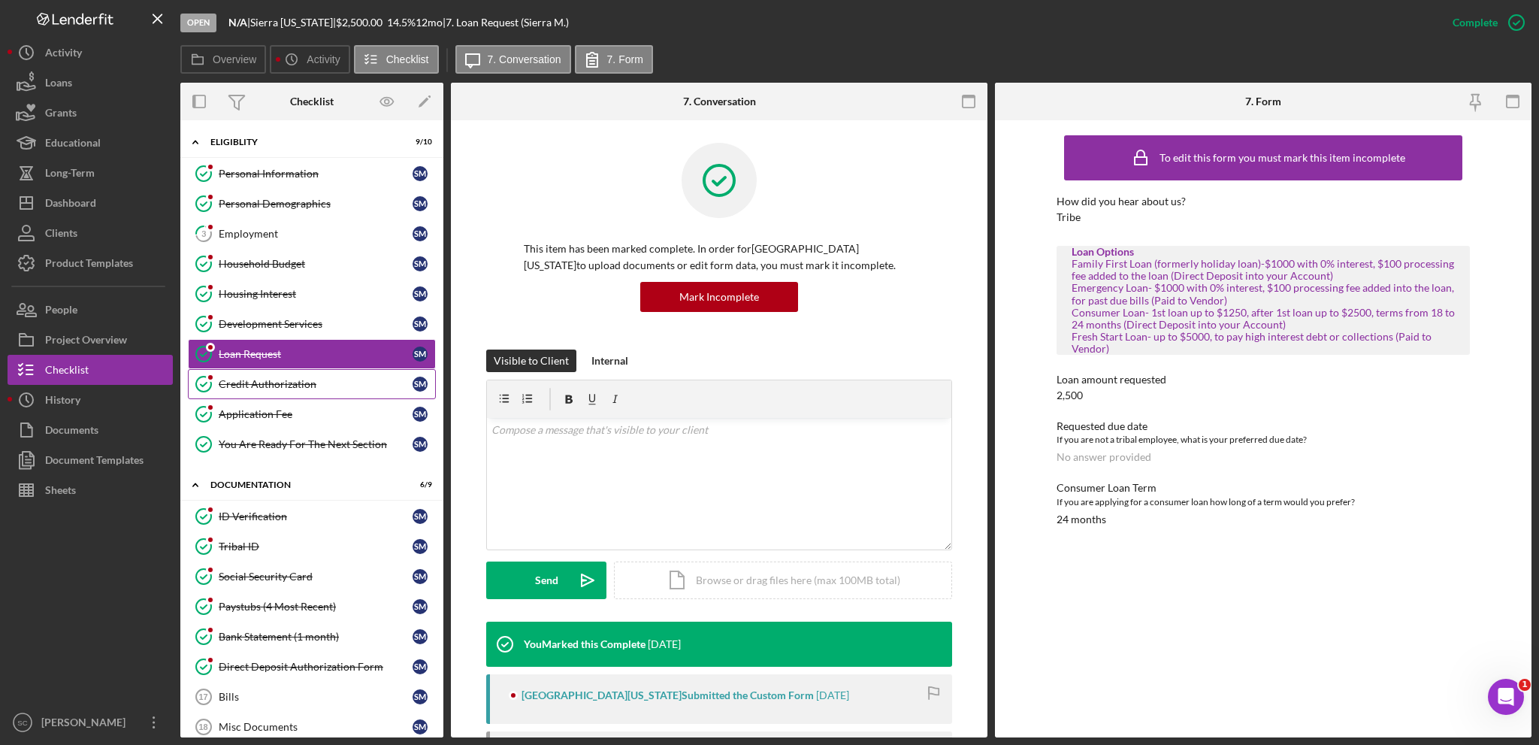
click at [282, 383] on div "Credit Authorization" at bounding box center [316, 384] width 194 height 12
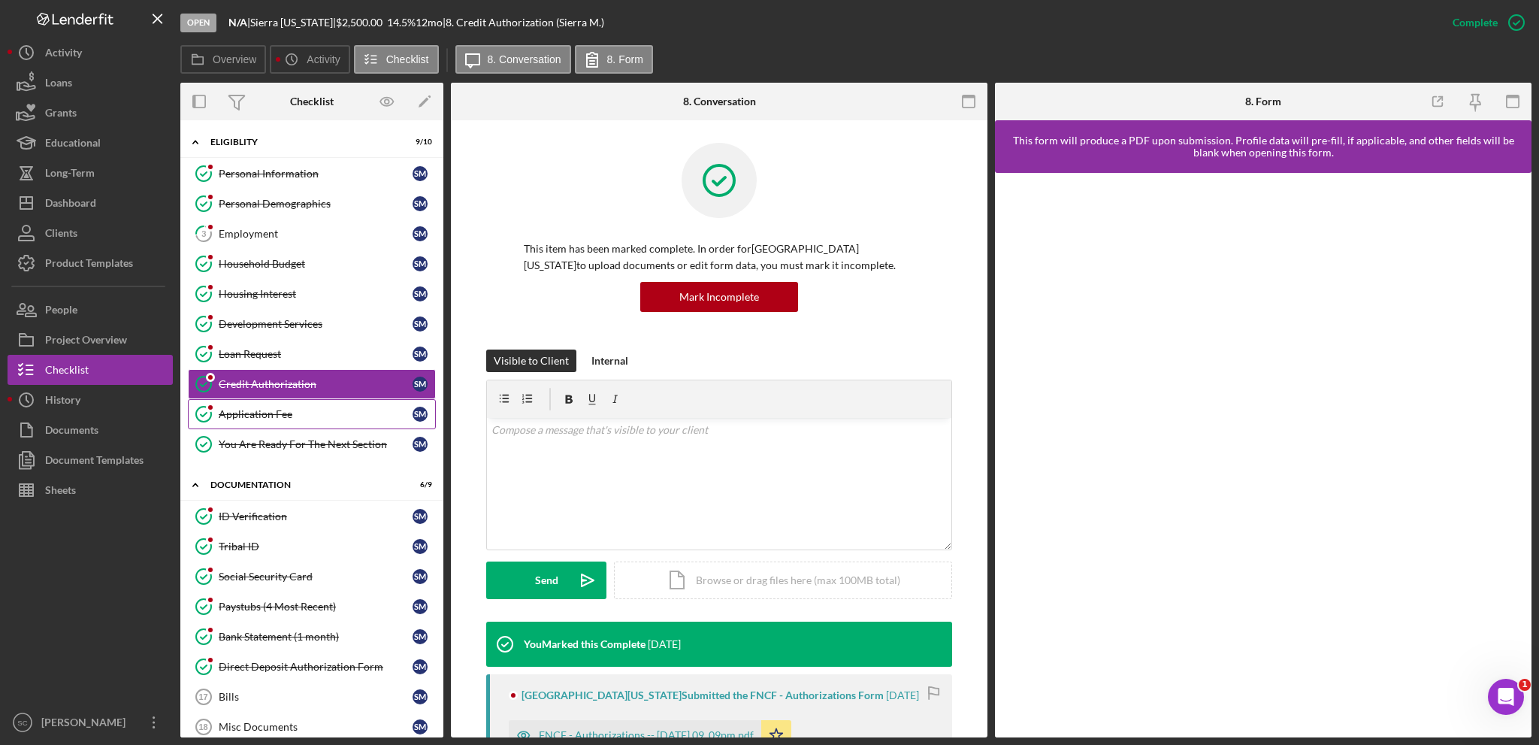
click at [274, 408] on div "Application Fee" at bounding box center [316, 414] width 194 height 12
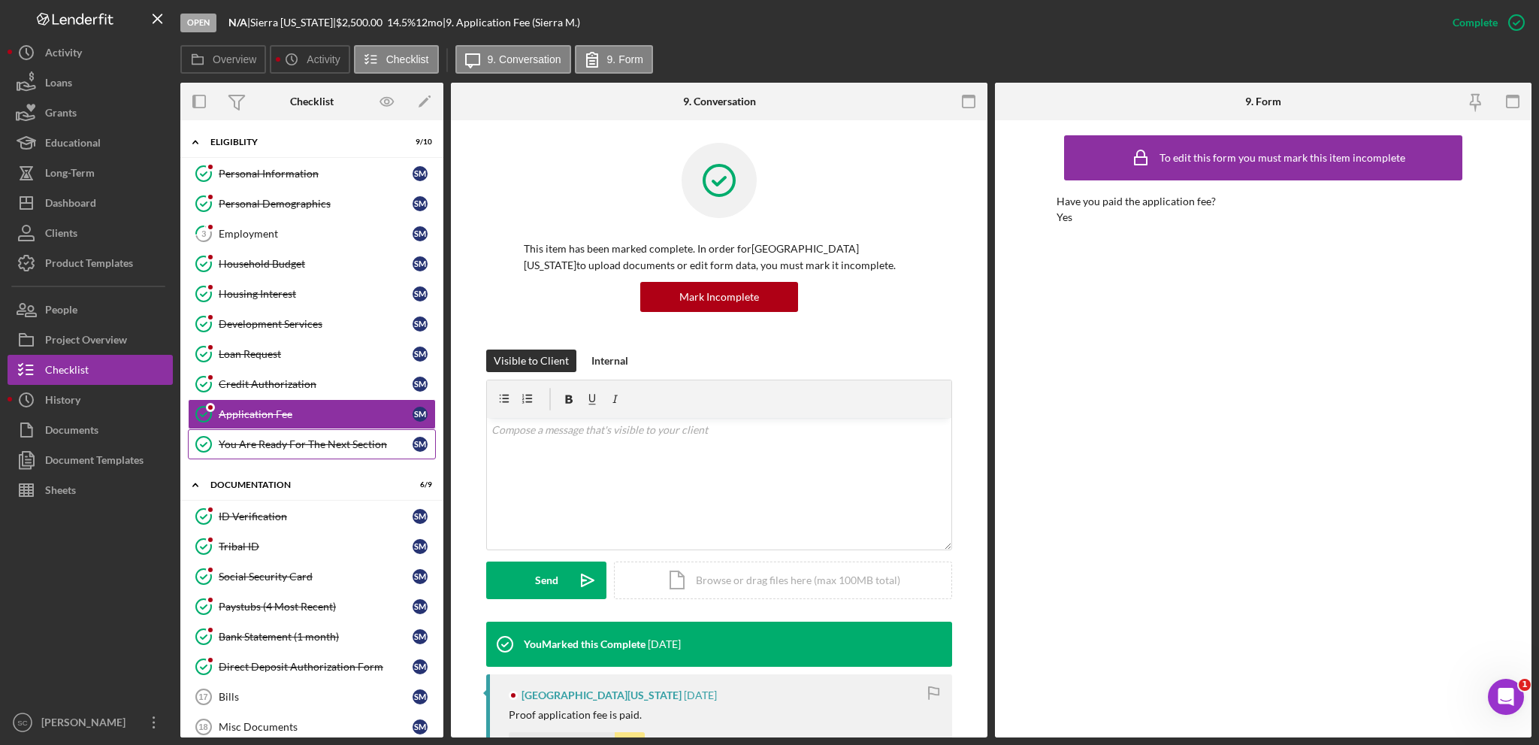
click at [273, 444] on div "You Are Ready For The Next Section" at bounding box center [316, 444] width 194 height 12
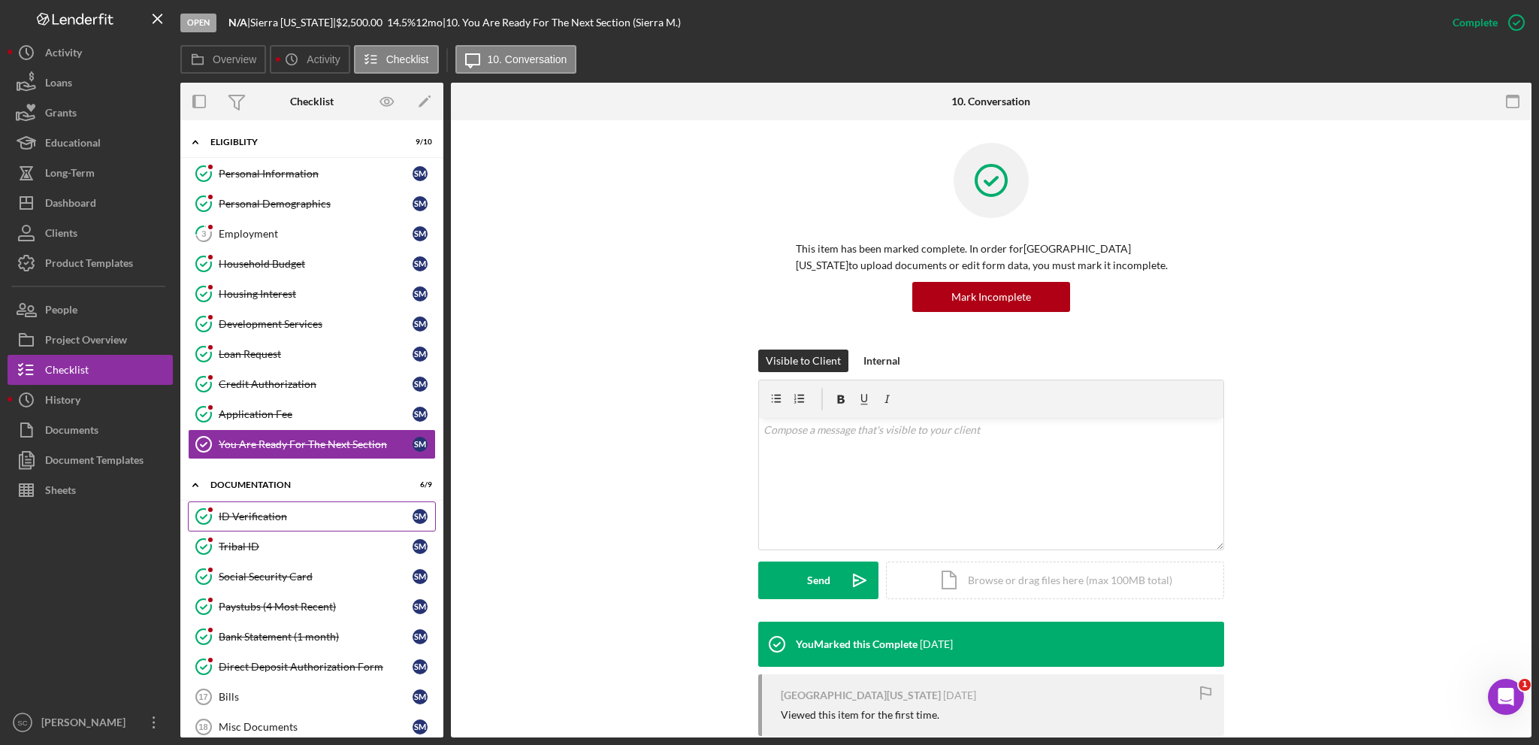
click at [256, 514] on div "ID Verification" at bounding box center [316, 516] width 194 height 12
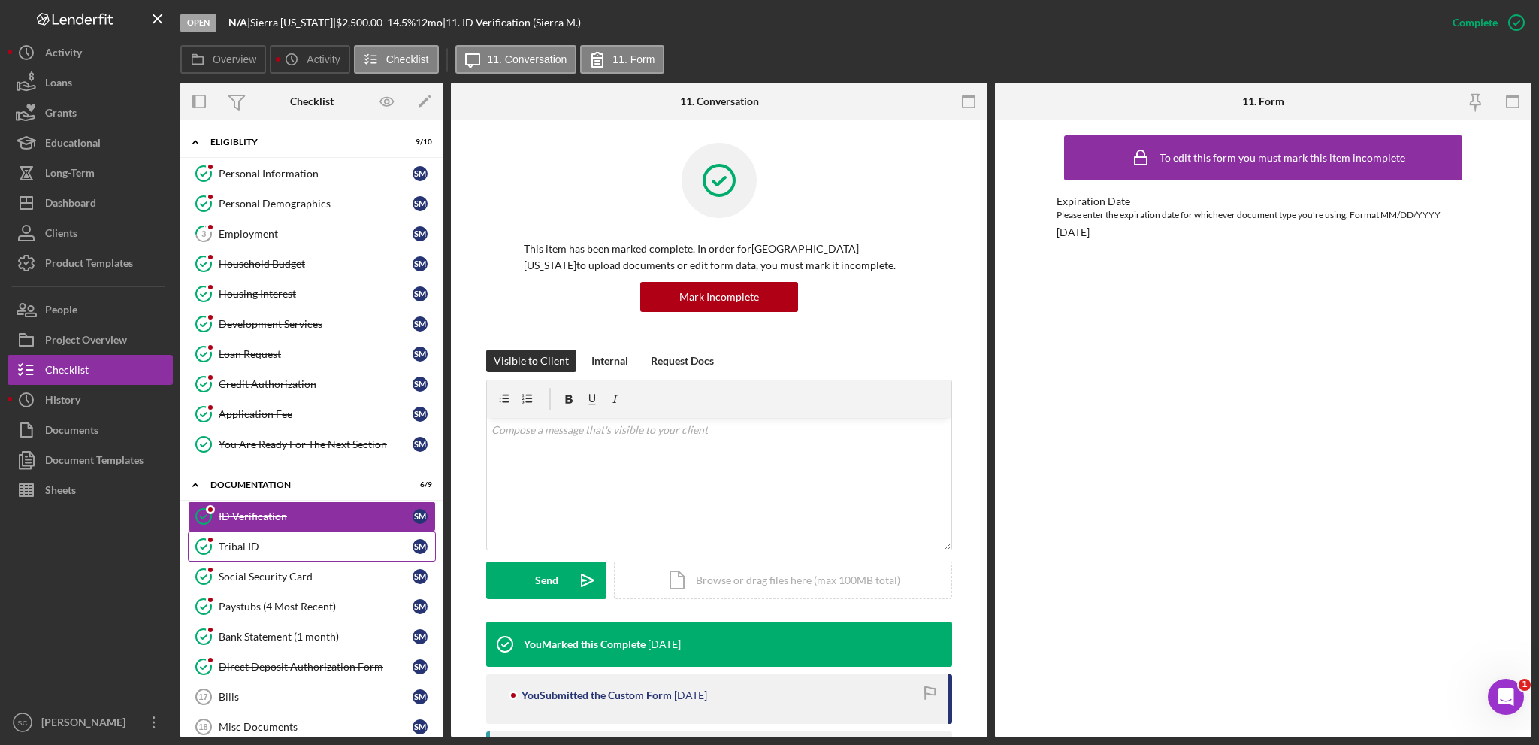
click at [292, 528] on div "Tribal ID" at bounding box center [316, 546] width 194 height 12
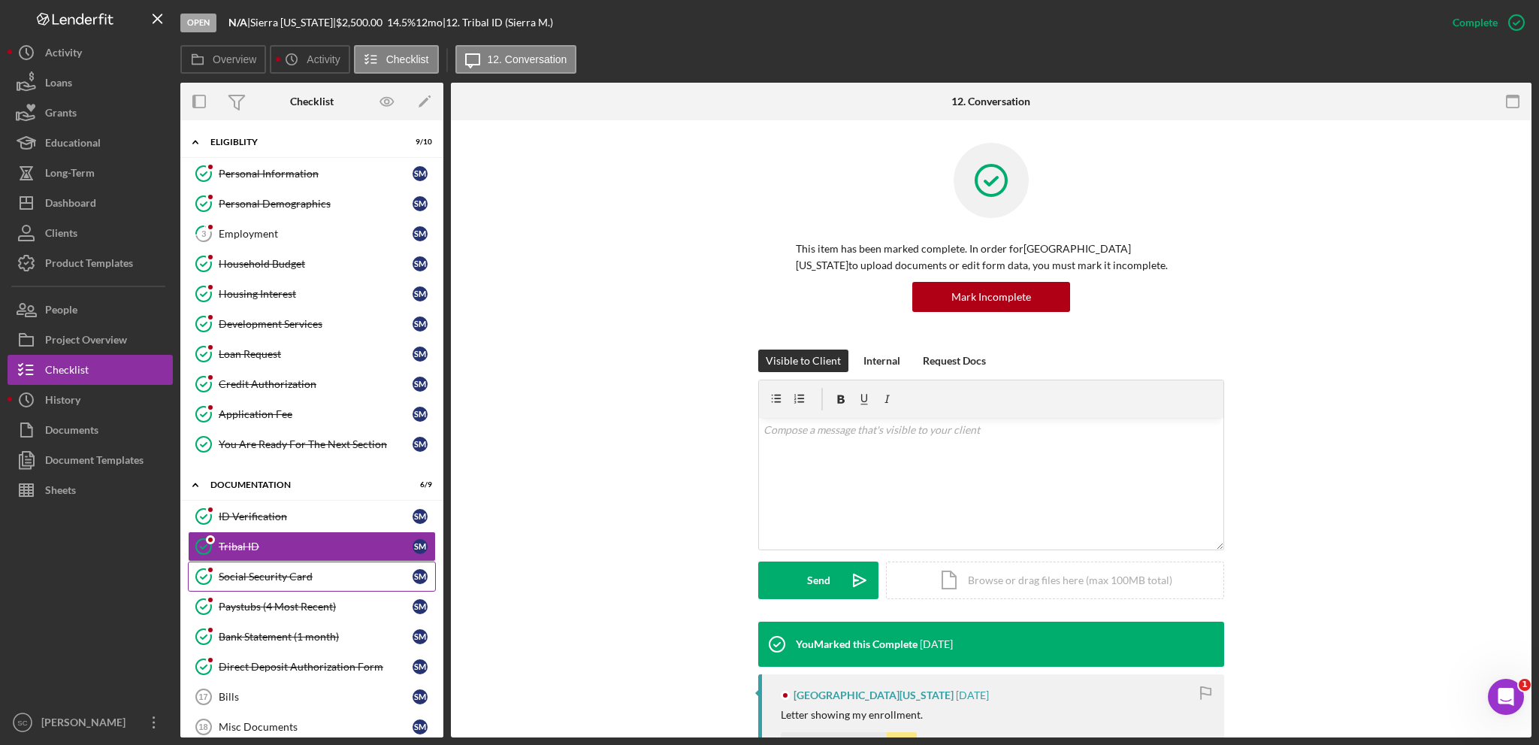
click at [283, 528] on div "Social Security Card" at bounding box center [316, 577] width 194 height 12
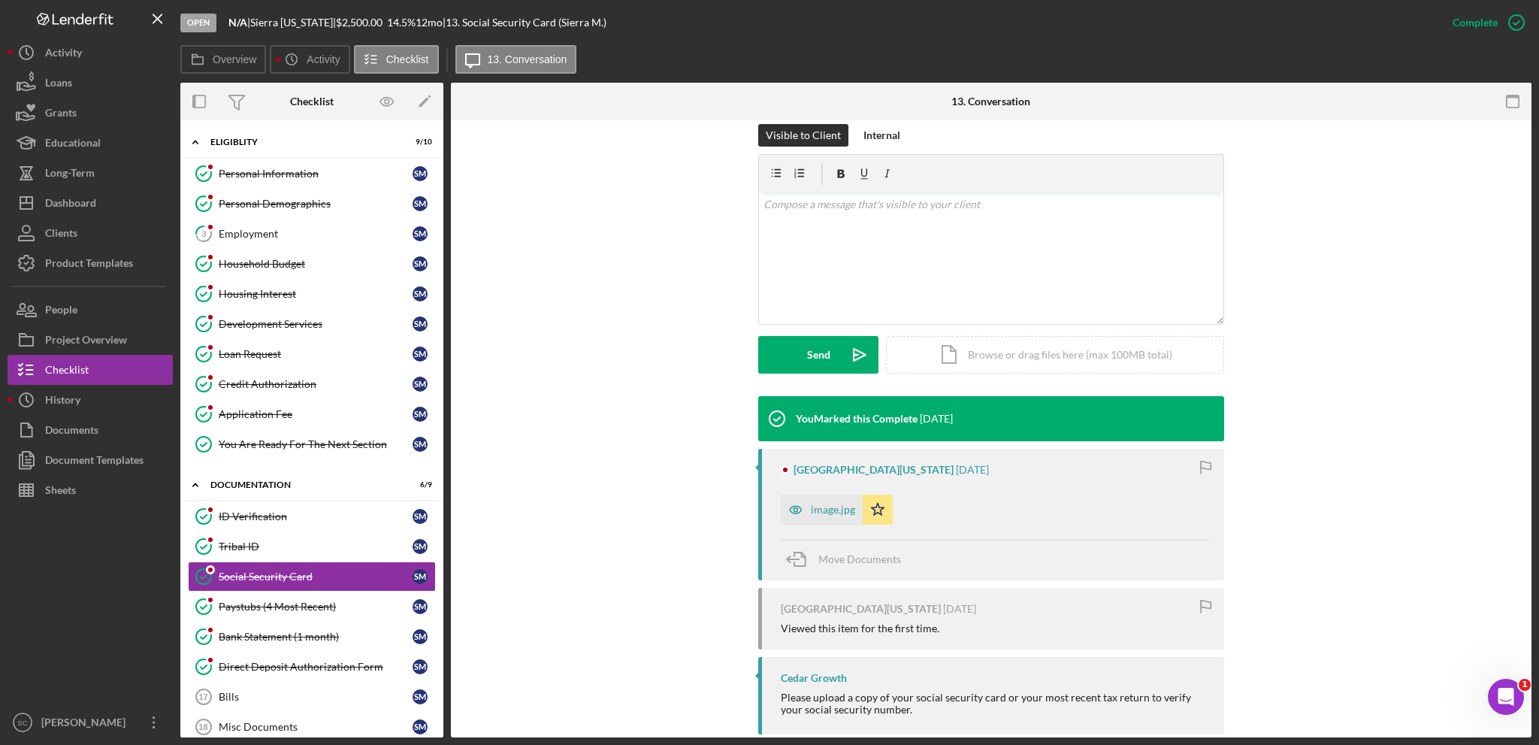
scroll to position [178, 0]
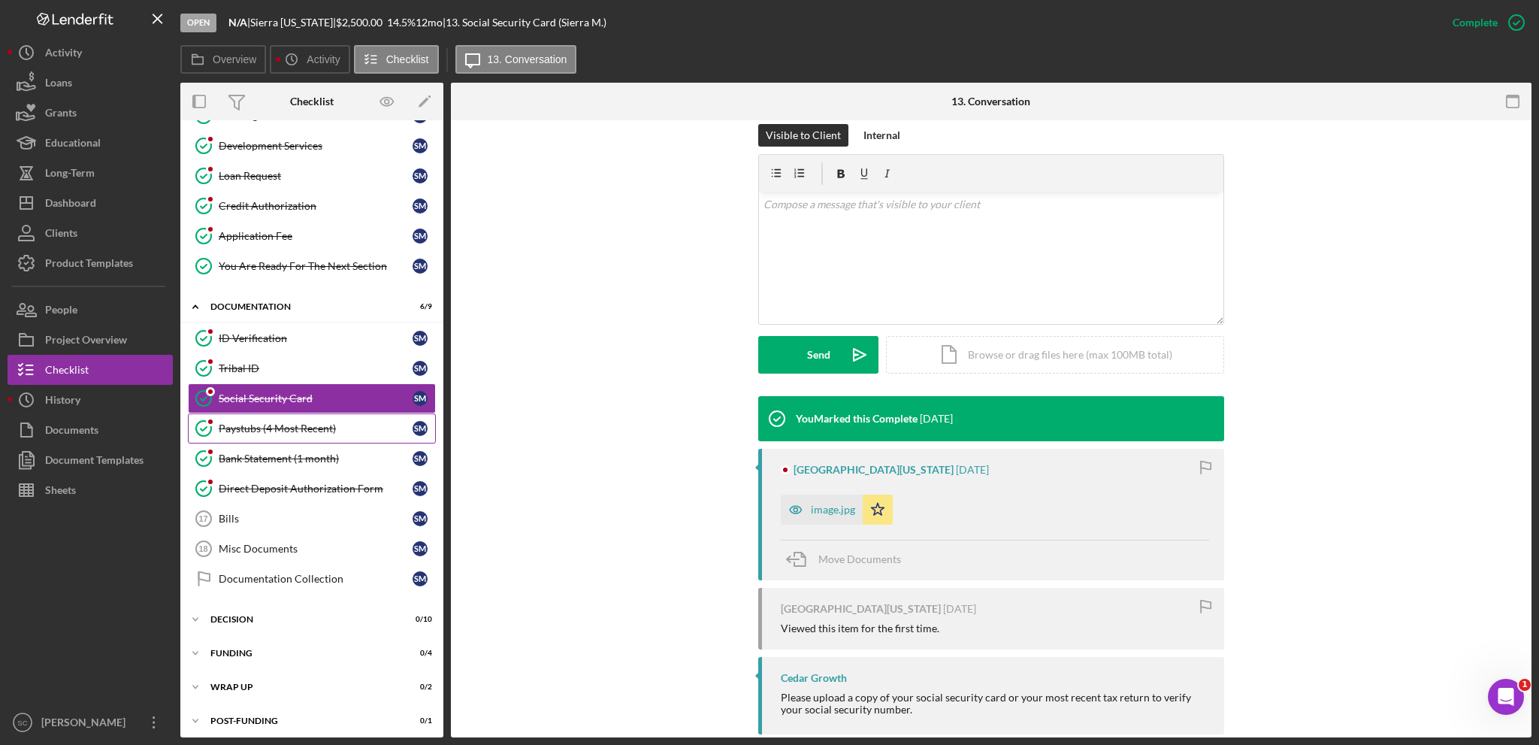
click at [289, 426] on div "Paystubs (4 Most Recent)" at bounding box center [316, 428] width 194 height 12
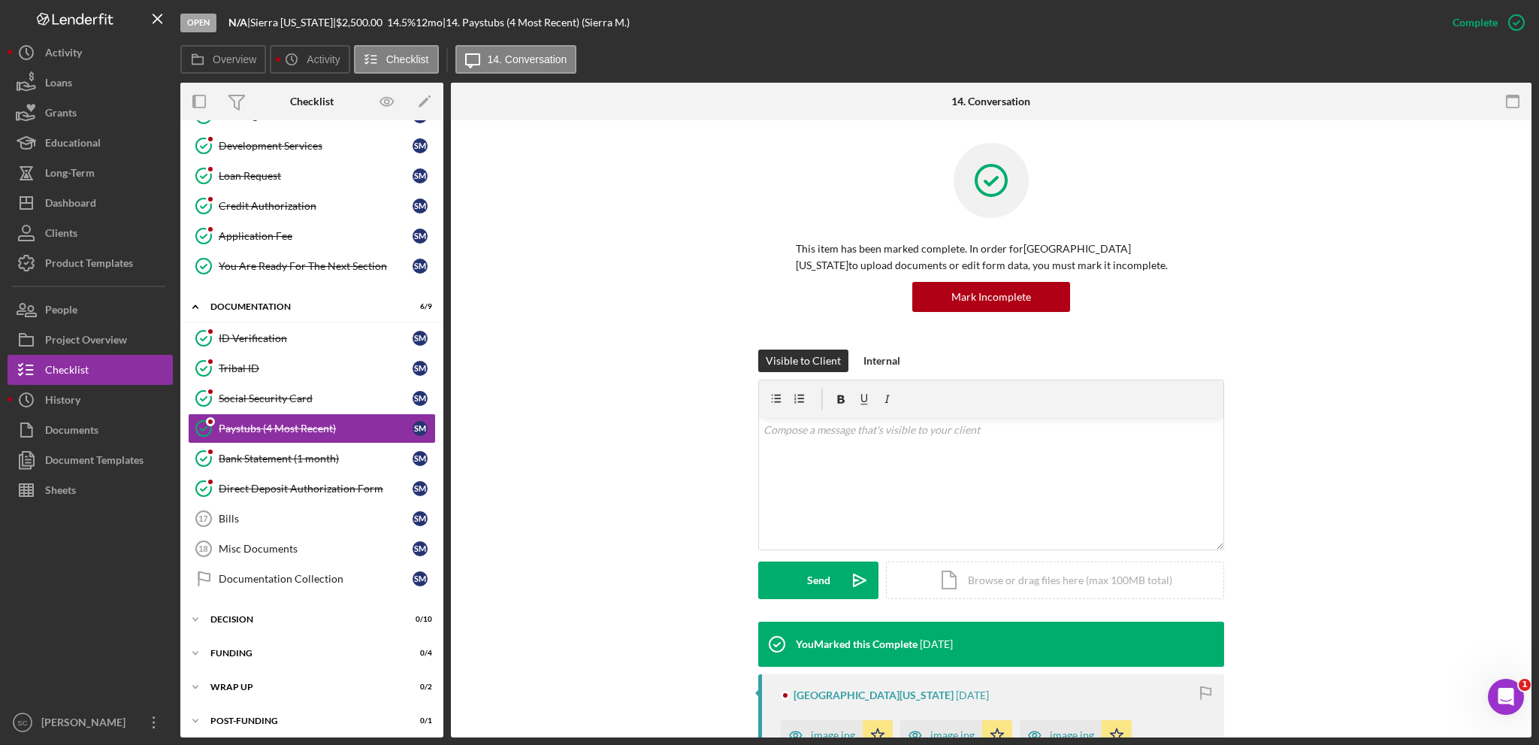
scroll to position [289, 0]
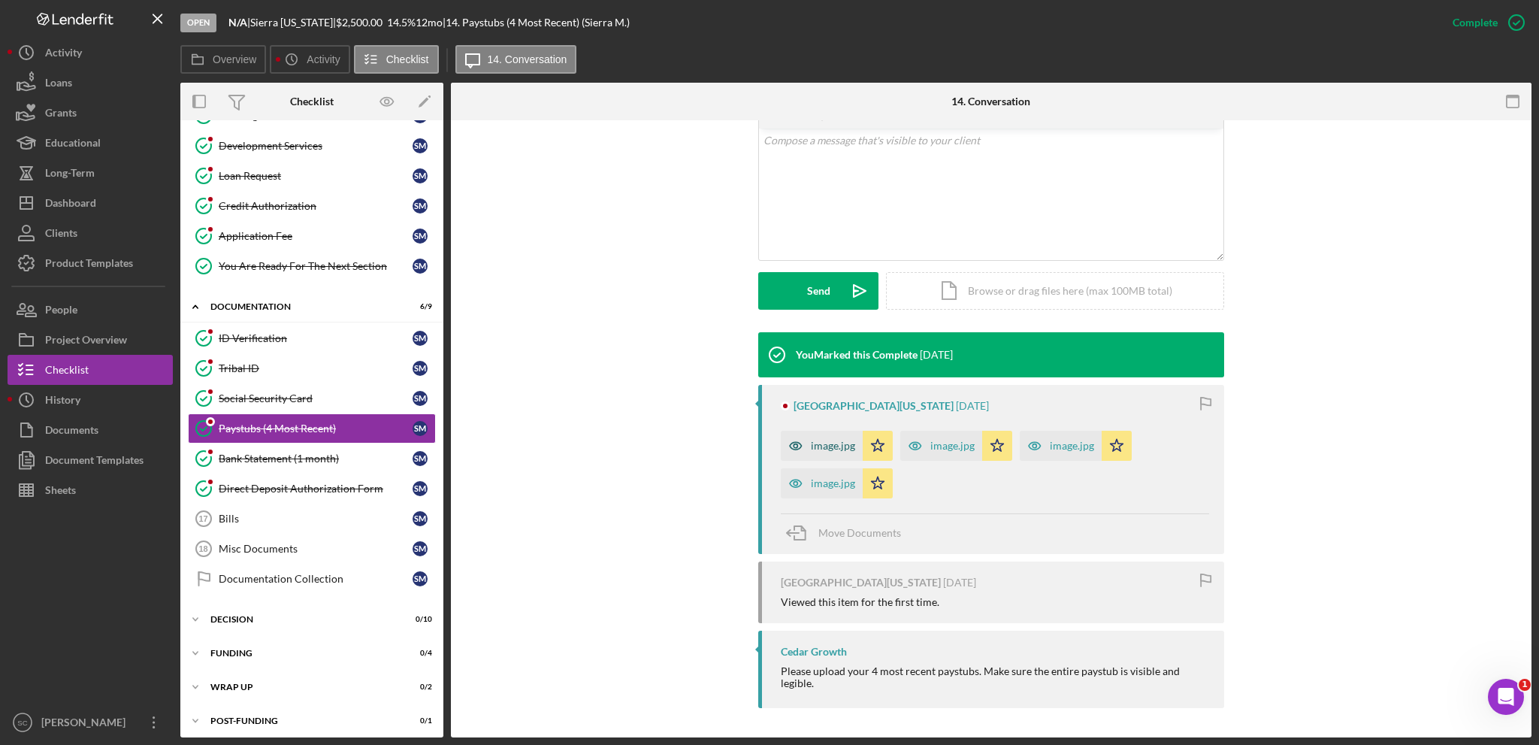
click at [820, 431] on div "image.jpg" at bounding box center [822, 446] width 82 height 30
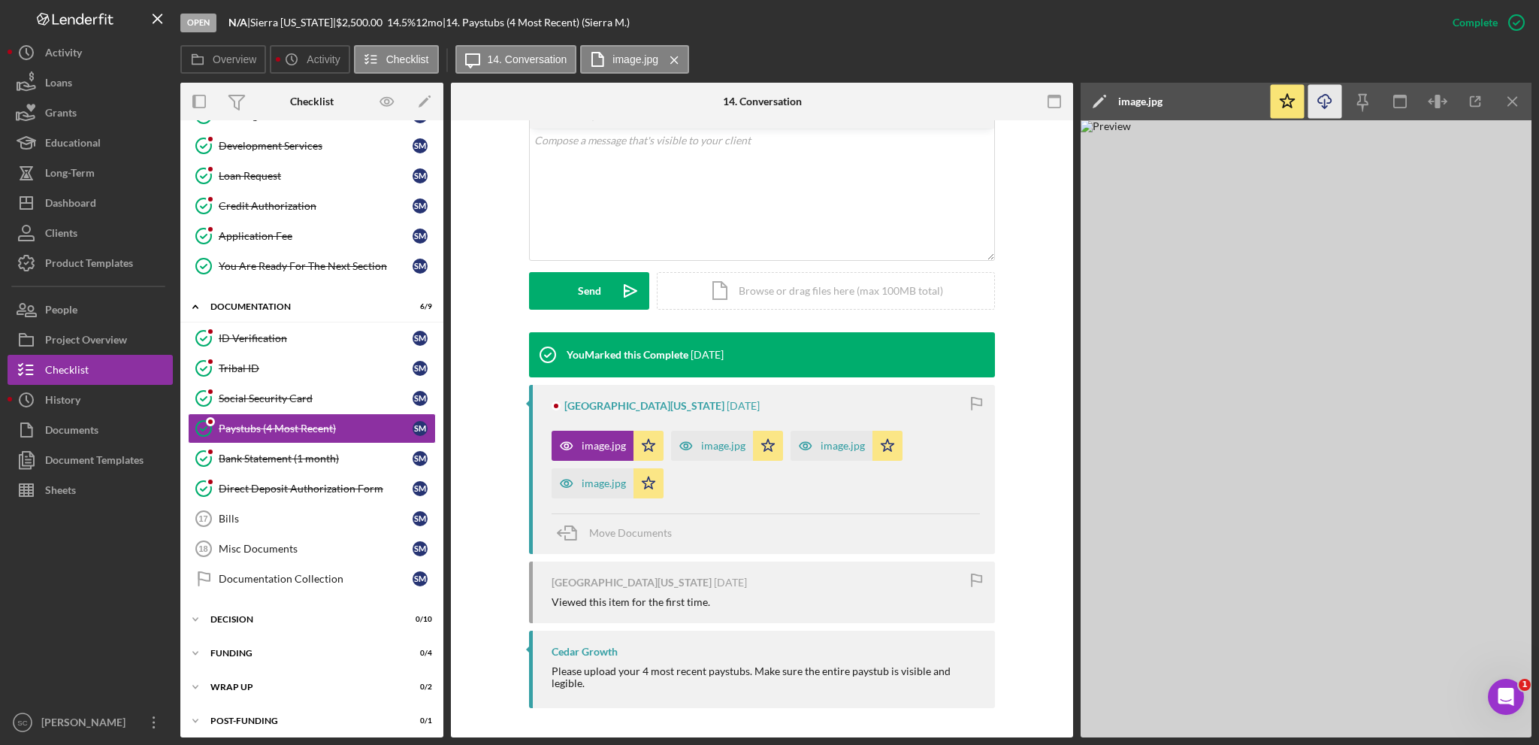
click at [1154, 100] on icon "Icon/Download" at bounding box center [1326, 102] width 34 height 34
click at [719, 449] on div "image.jpg" at bounding box center [723, 446] width 44 height 12
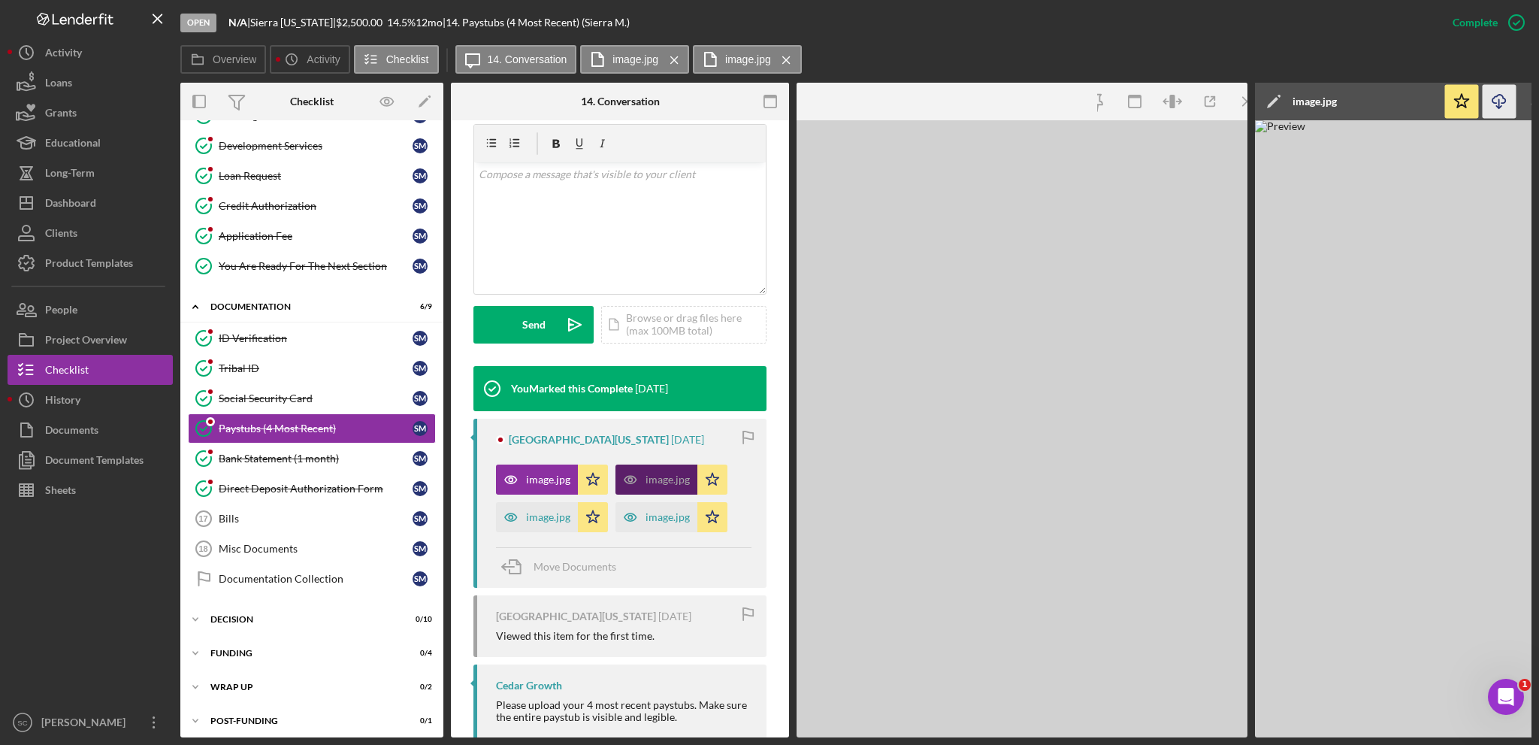
scroll to position [307, 0]
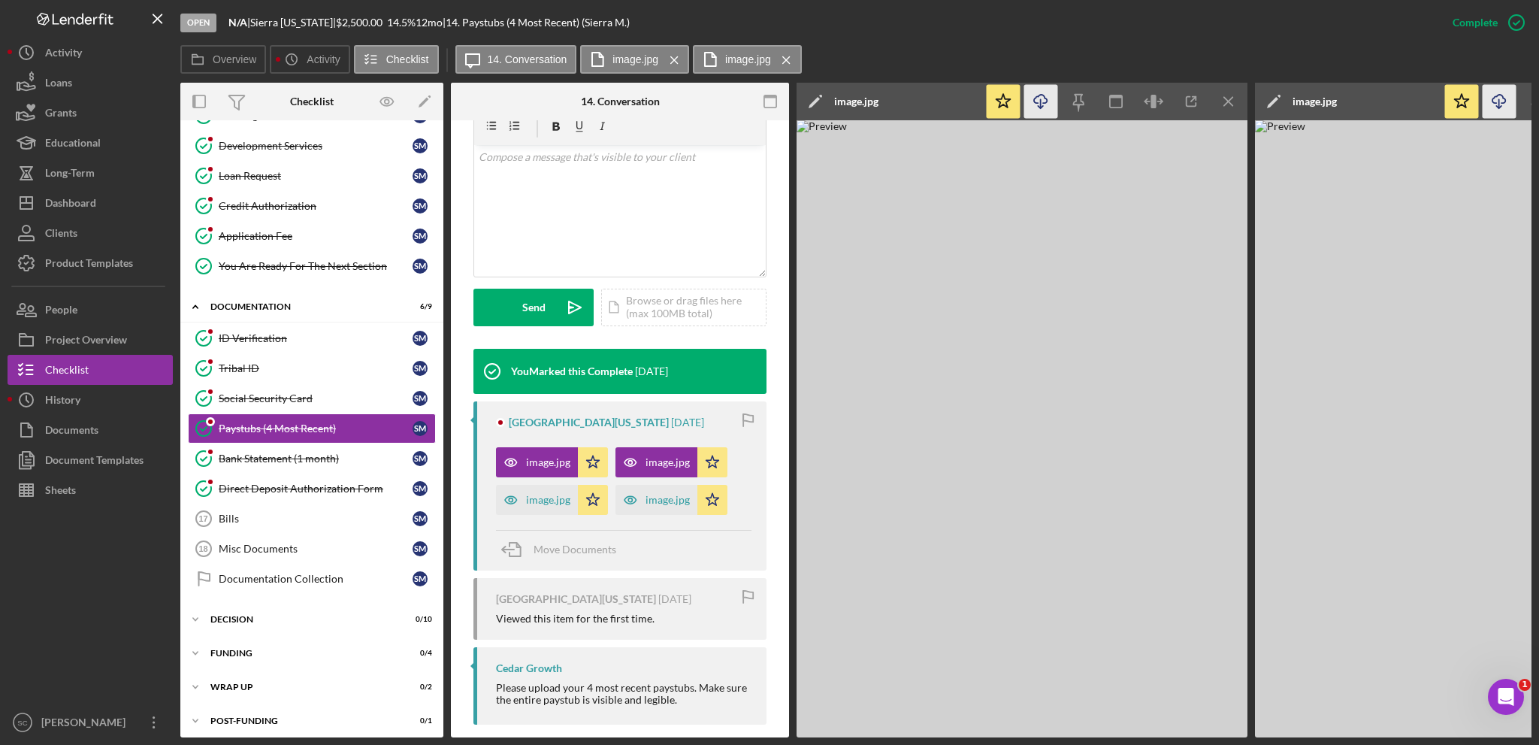
click at [1046, 104] on icon "Icon/Download" at bounding box center [1041, 102] width 34 height 34
click at [538, 489] on div "image.jpg" at bounding box center [537, 500] width 82 height 30
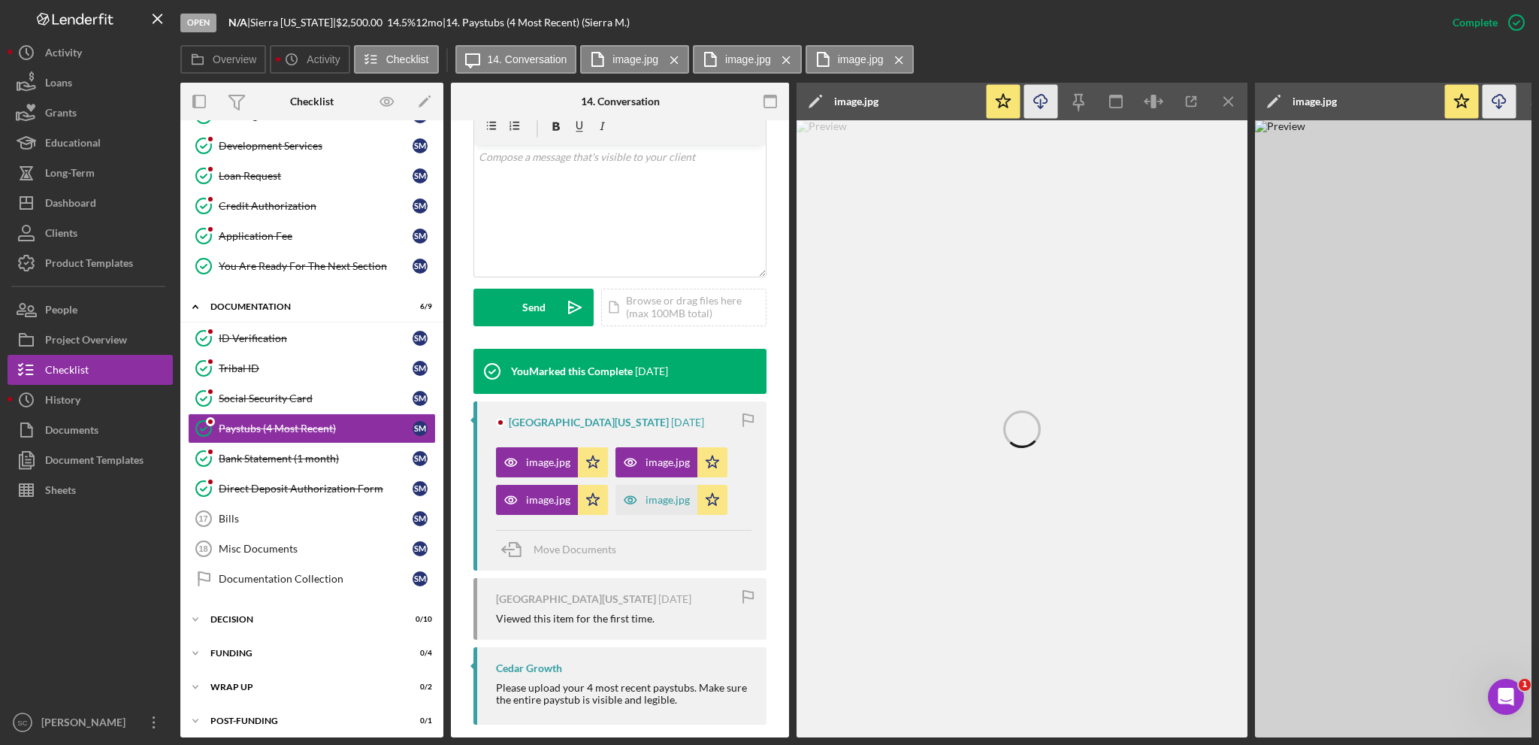
click at [1046, 107] on icon "Icon/Download" at bounding box center [1041, 102] width 34 height 34
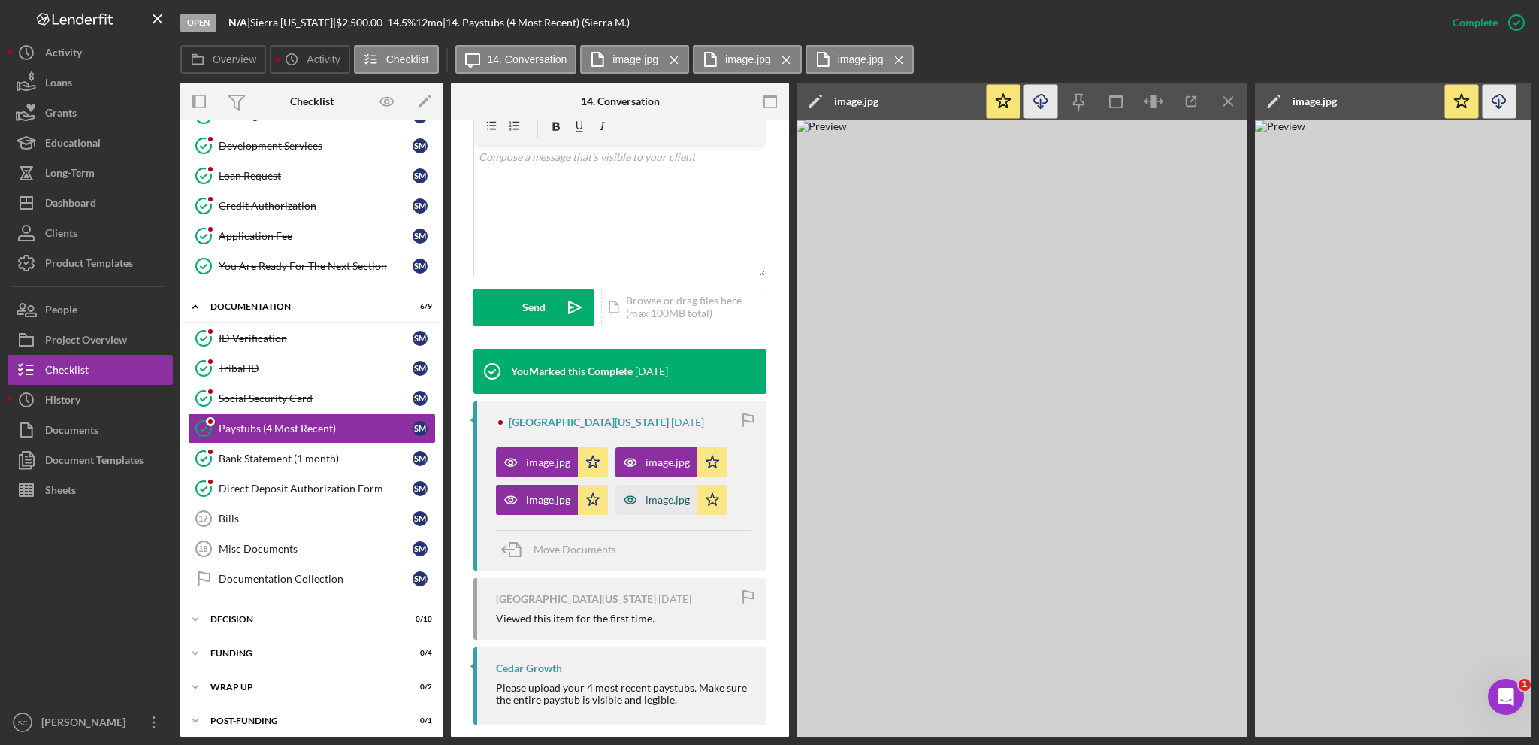
click at [663, 494] on div "image.jpg" at bounding box center [668, 500] width 44 height 12
click at [1053, 104] on icon "Icon/Download" at bounding box center [1041, 102] width 34 height 34
click at [313, 452] on div "Bank Statement (1 month)" at bounding box center [316, 458] width 194 height 12
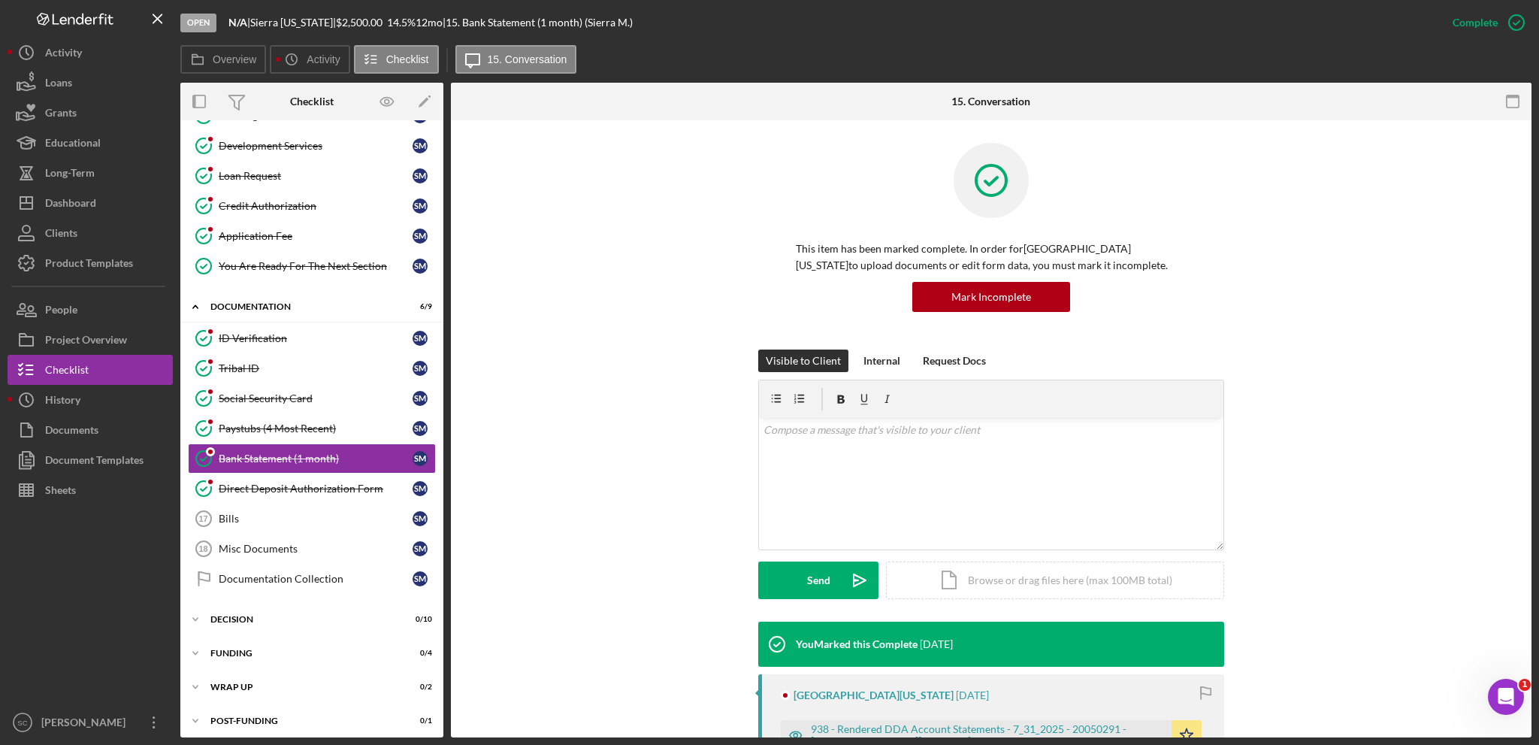
scroll to position [225, 0]
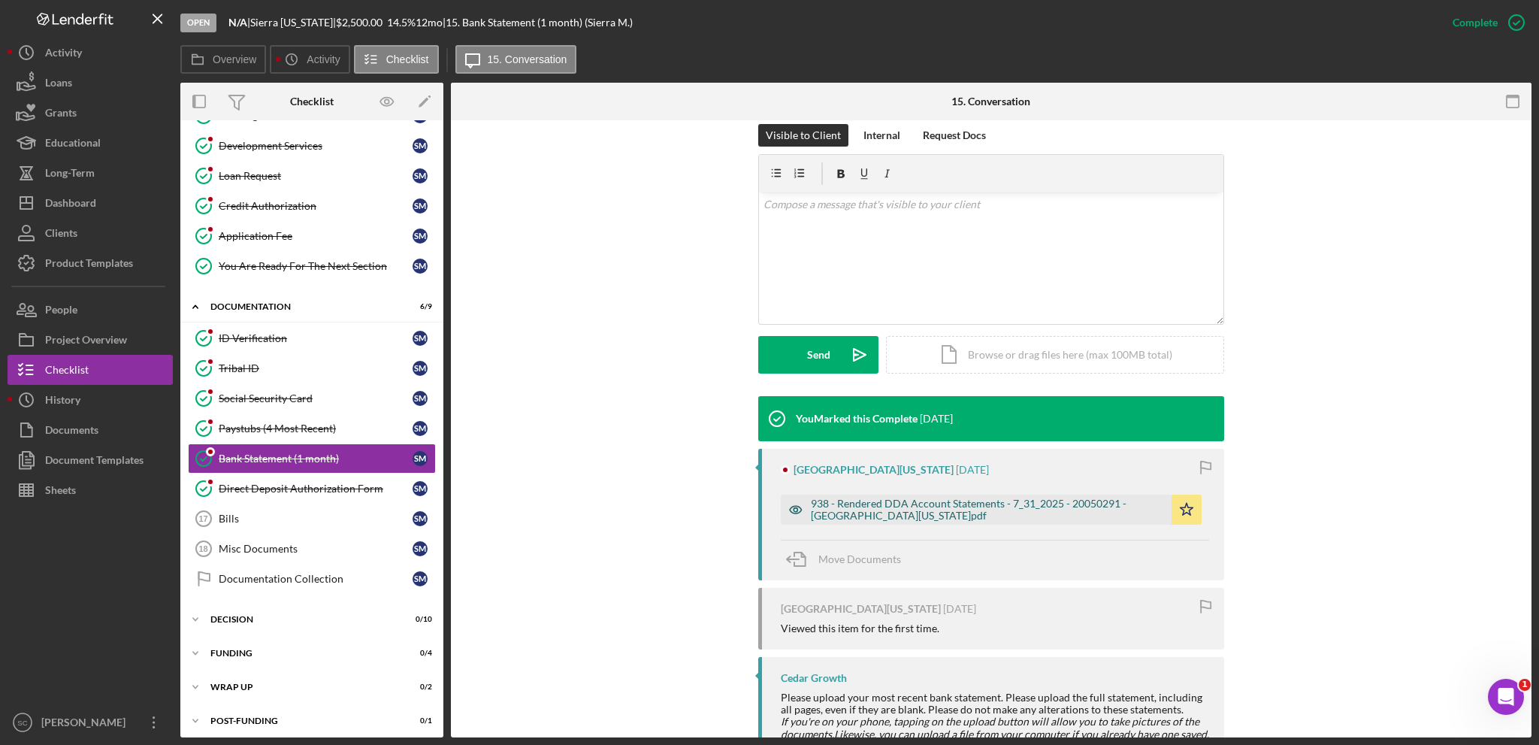
click at [898, 517] on div "938 - Rendered DDA Account Statements - 7_31_2025 - 20050291 - [GEOGRAPHIC_DATA…" at bounding box center [987, 510] width 353 height 24
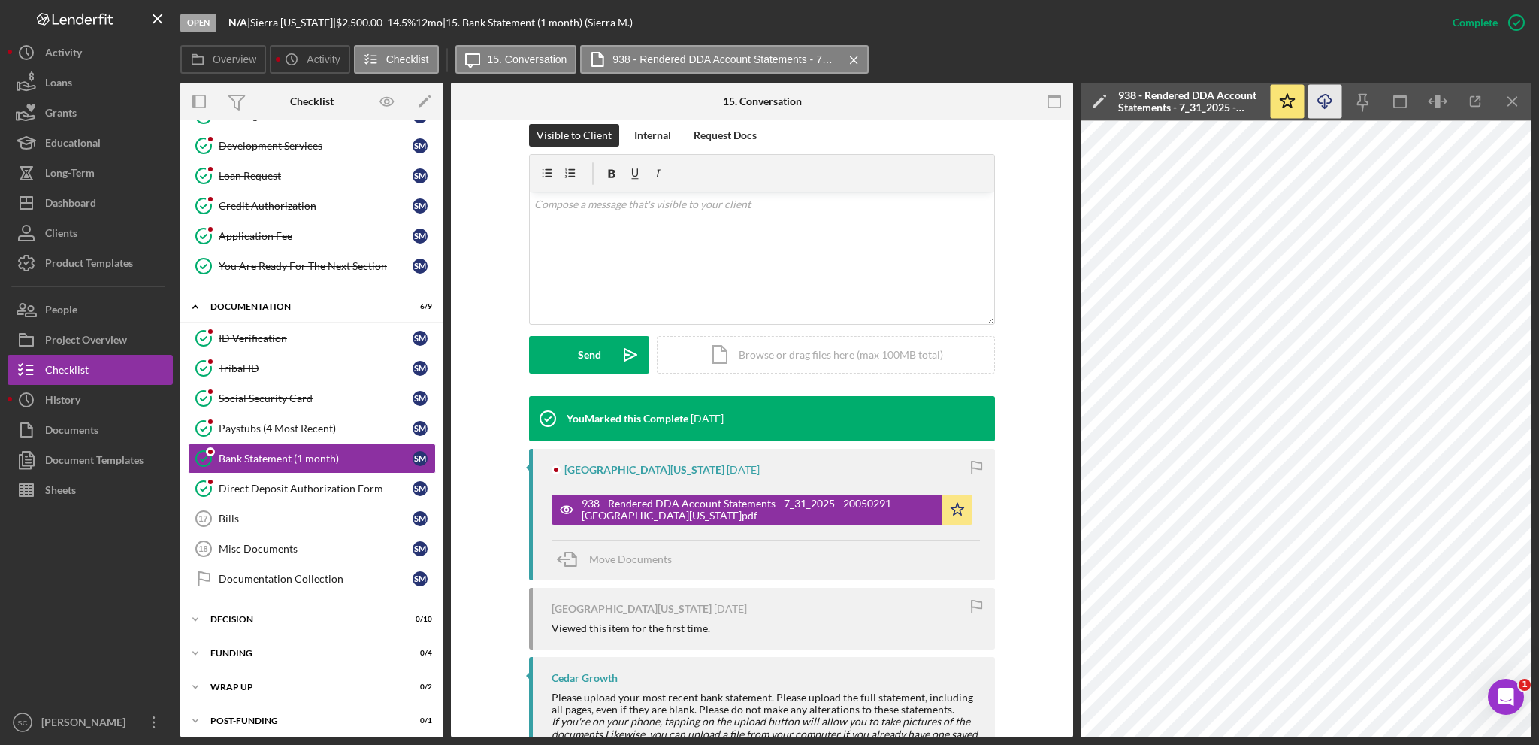
click at [1154, 97] on icon "Icon/Download" at bounding box center [1326, 102] width 34 height 34
click at [270, 483] on div "Direct Deposit Authorization Form" at bounding box center [316, 489] width 194 height 12
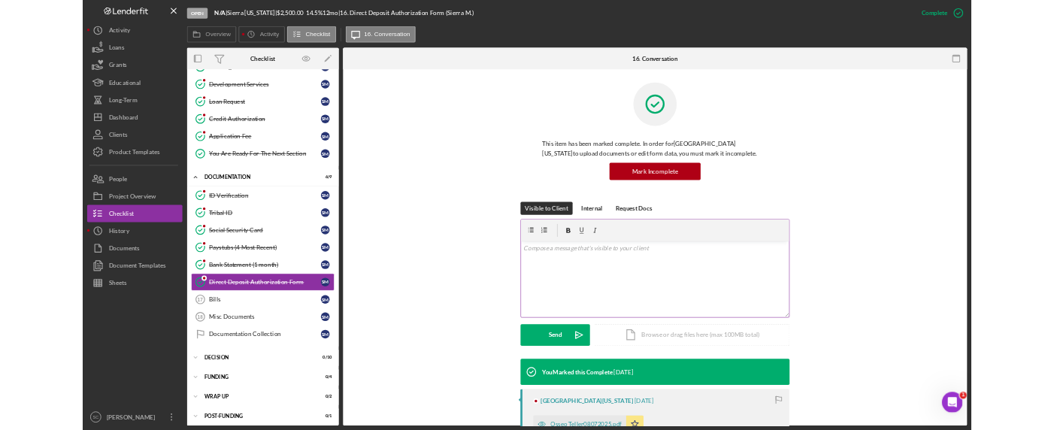
scroll to position [301, 0]
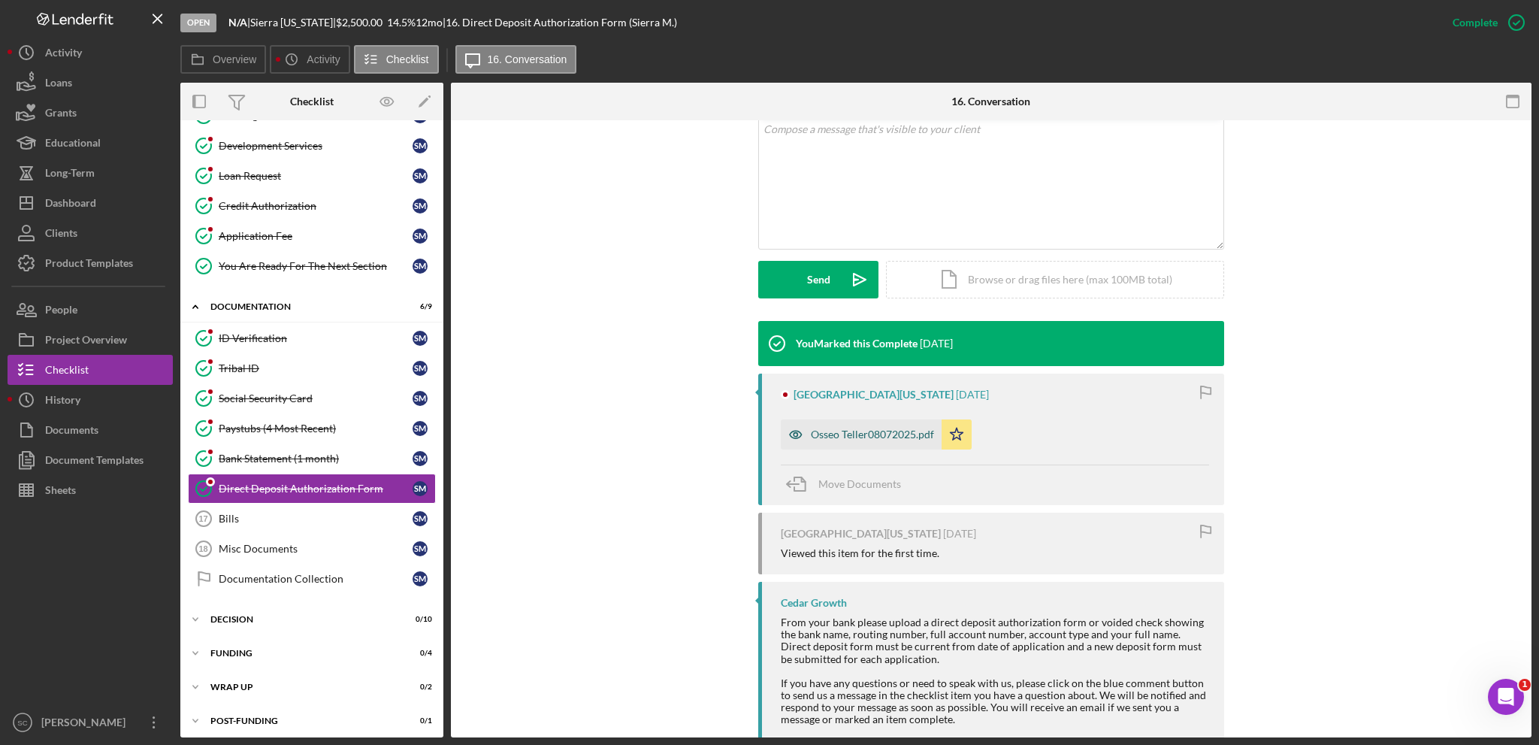
click at [852, 431] on div "Osseo Teller08072025.pdf" at bounding box center [872, 434] width 123 height 12
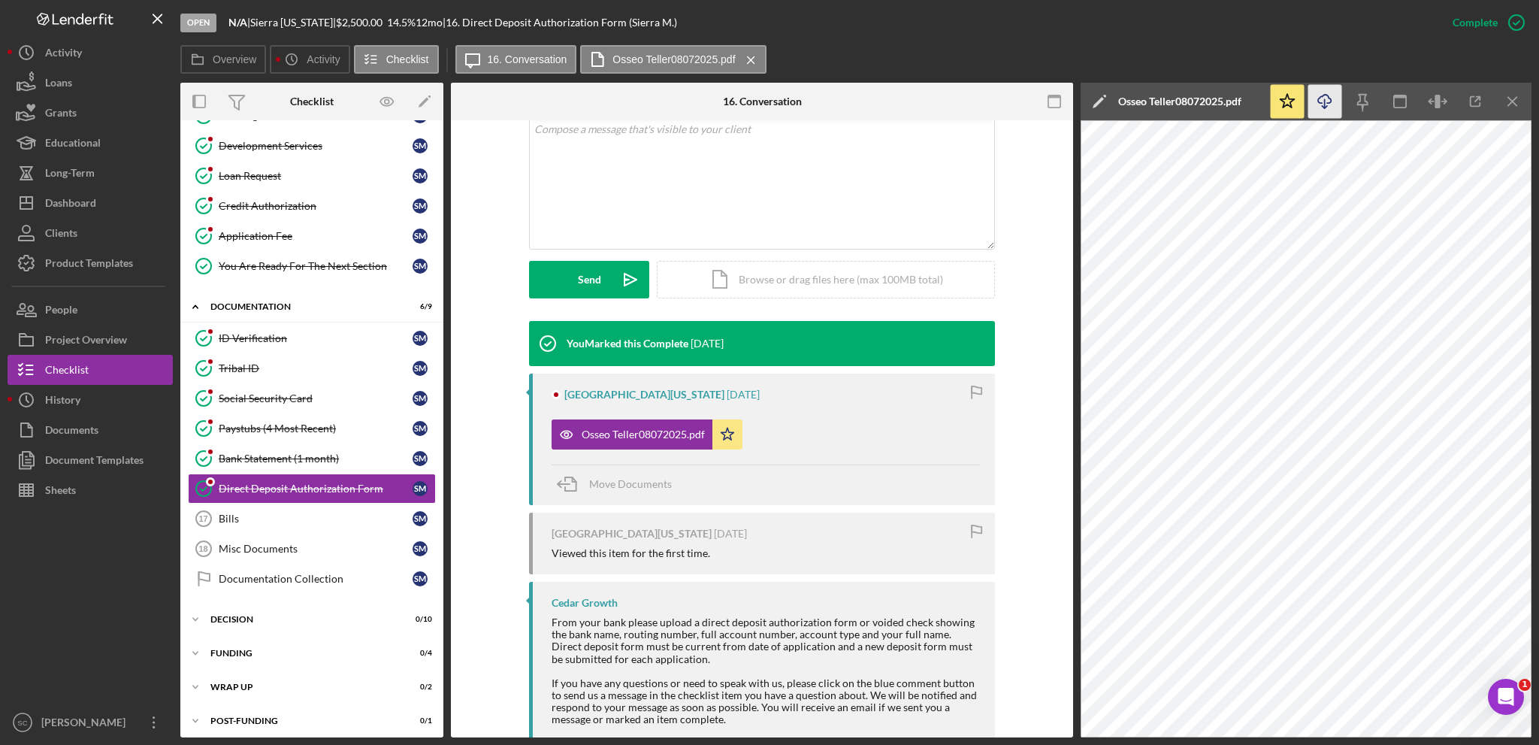
click at [1154, 101] on icon "Icon/Download" at bounding box center [1326, 102] width 34 height 34
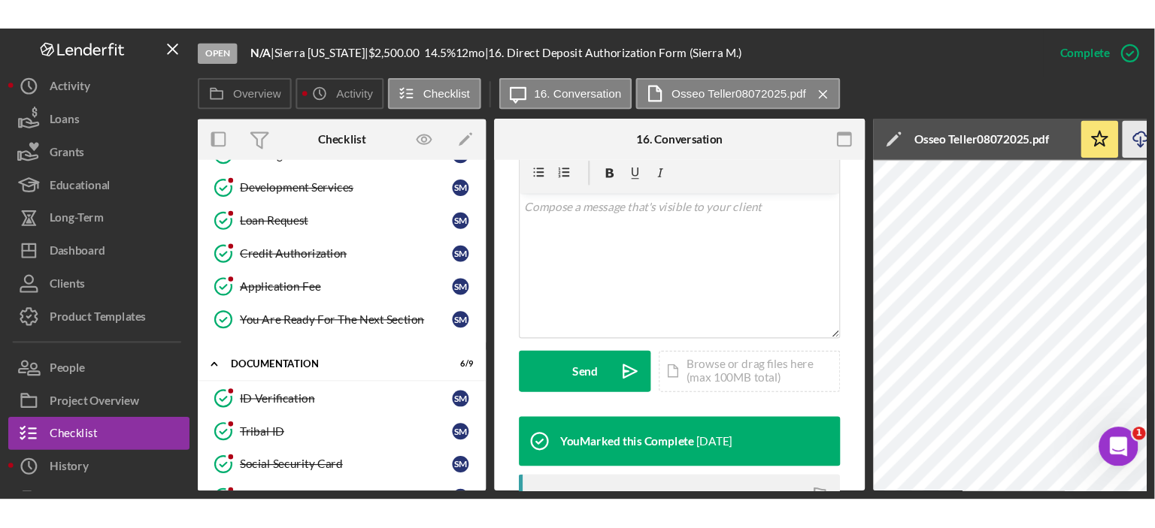
scroll to position [317, 0]
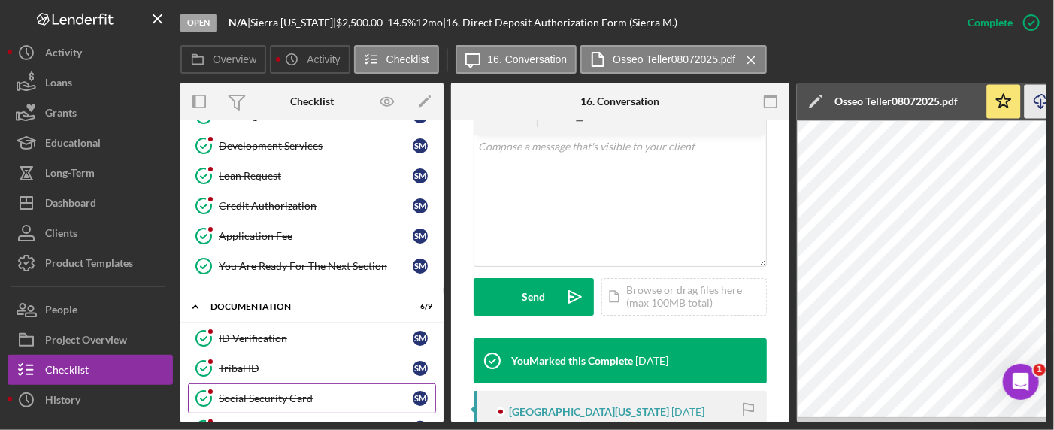
click at [262, 384] on link "Social Security Card Social Security Card S M" at bounding box center [312, 398] width 248 height 30
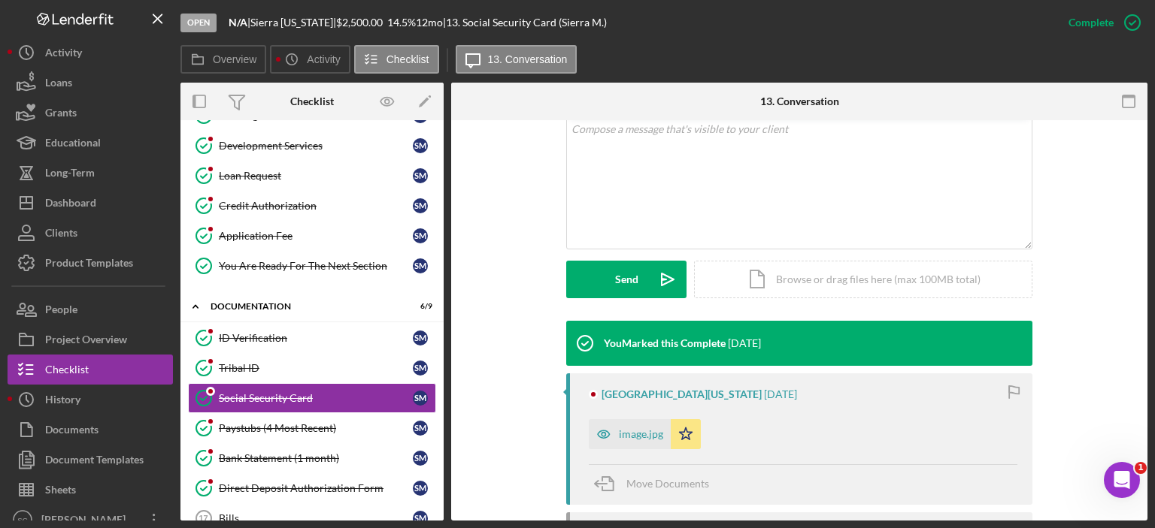
scroll to position [376, 0]
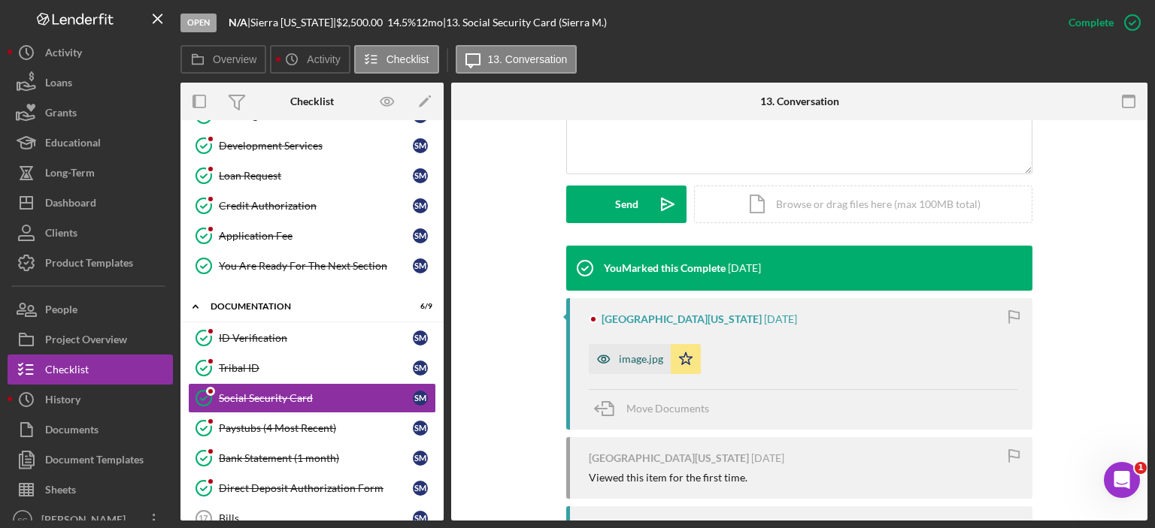
click at [604, 360] on icon "button" at bounding box center [604, 359] width 30 height 30
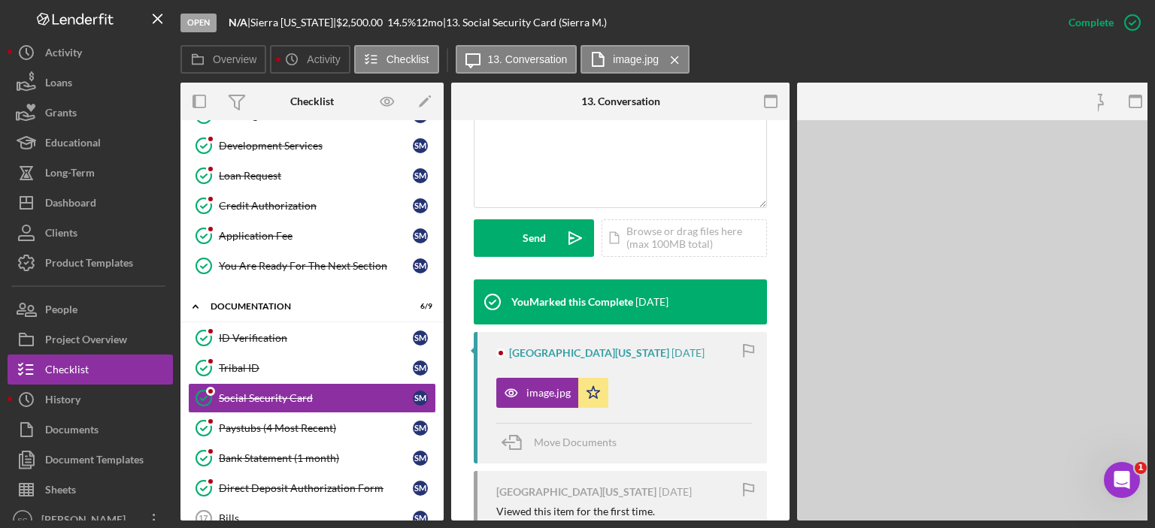
scroll to position [392, 0]
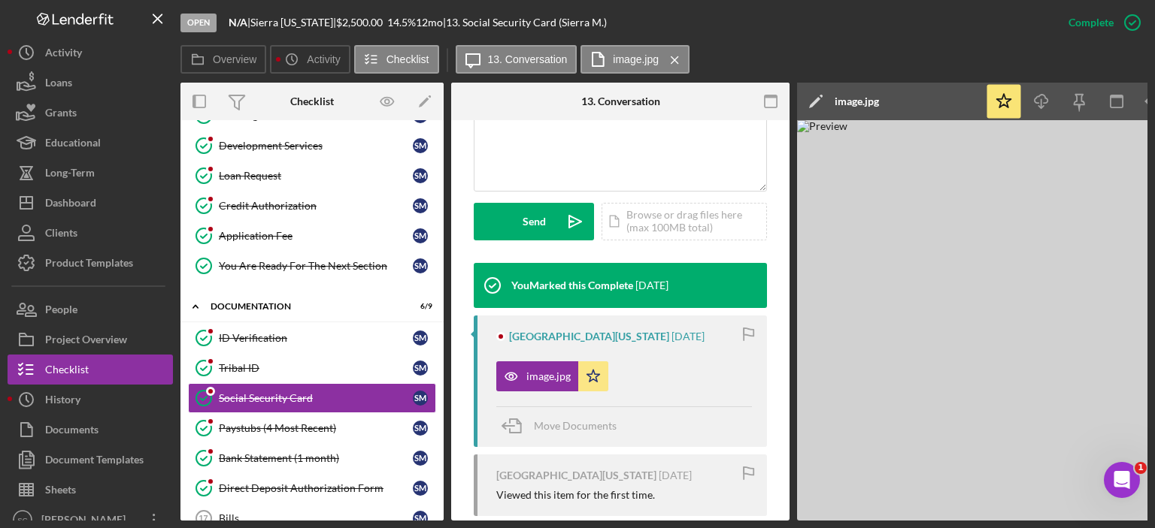
click at [980, 344] on img at bounding box center [1022, 320] width 451 height 401
click at [271, 332] on div "ID Verification" at bounding box center [316, 338] width 194 height 12
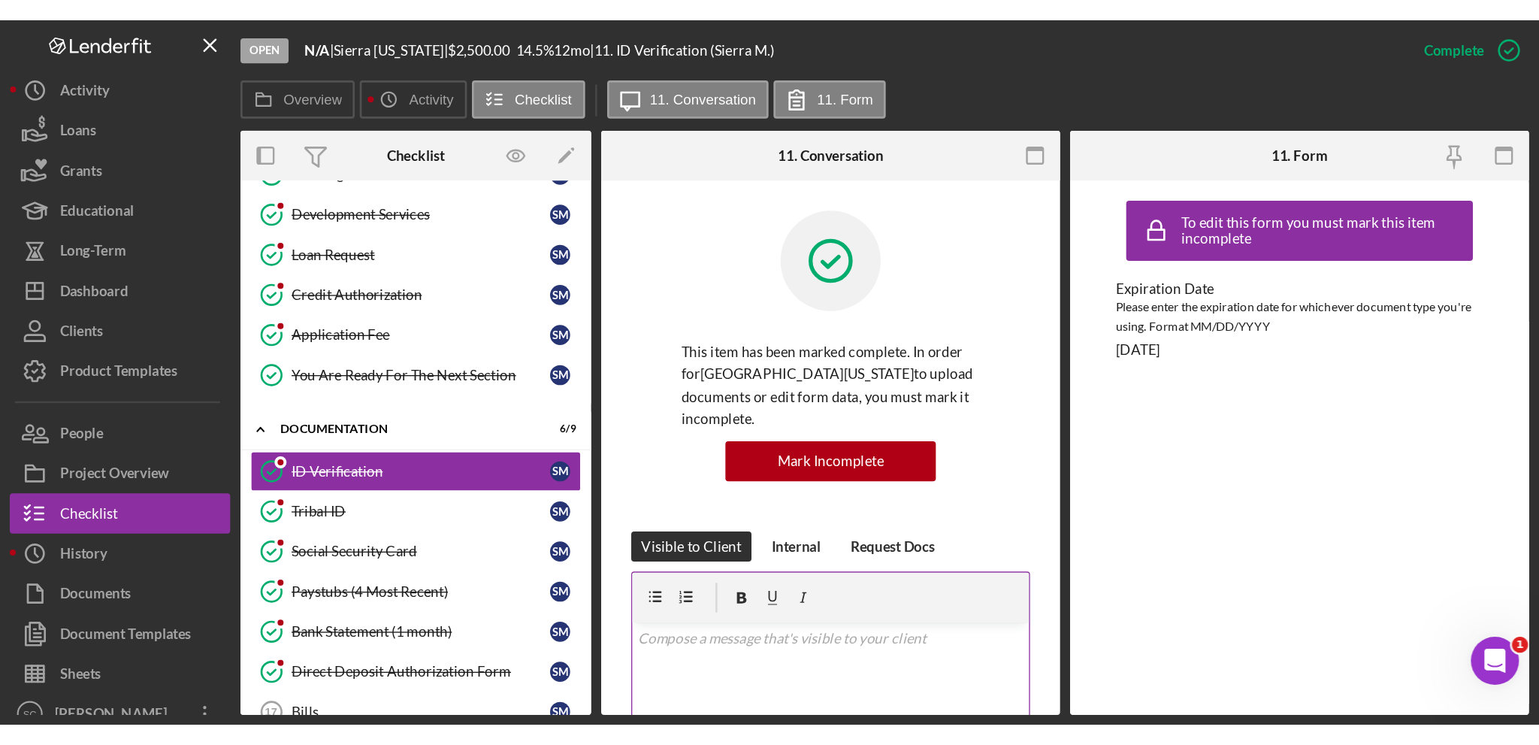
scroll to position [376, 0]
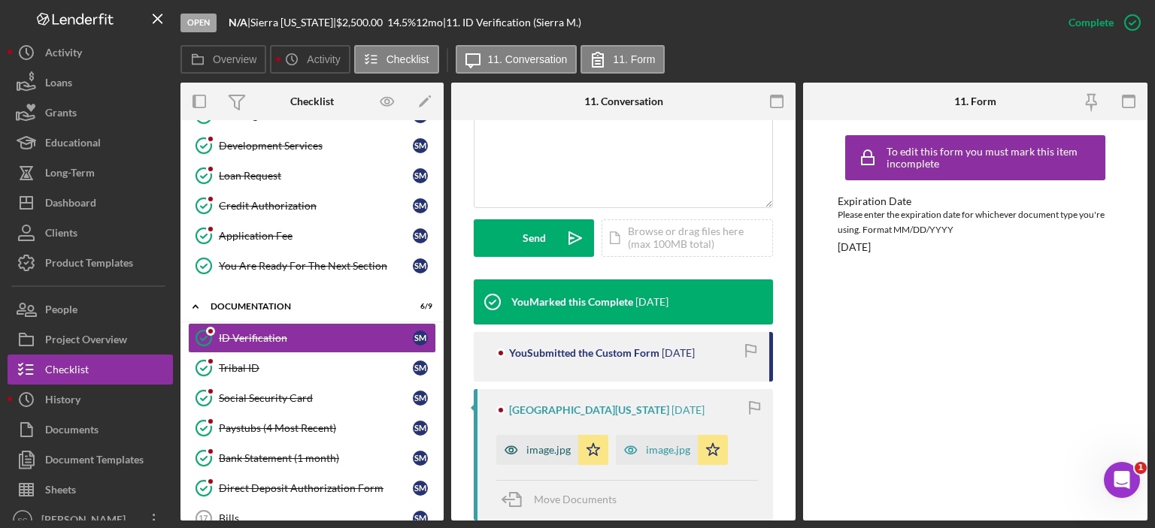
click at [531, 435] on div "image.jpg" at bounding box center [537, 450] width 82 height 30
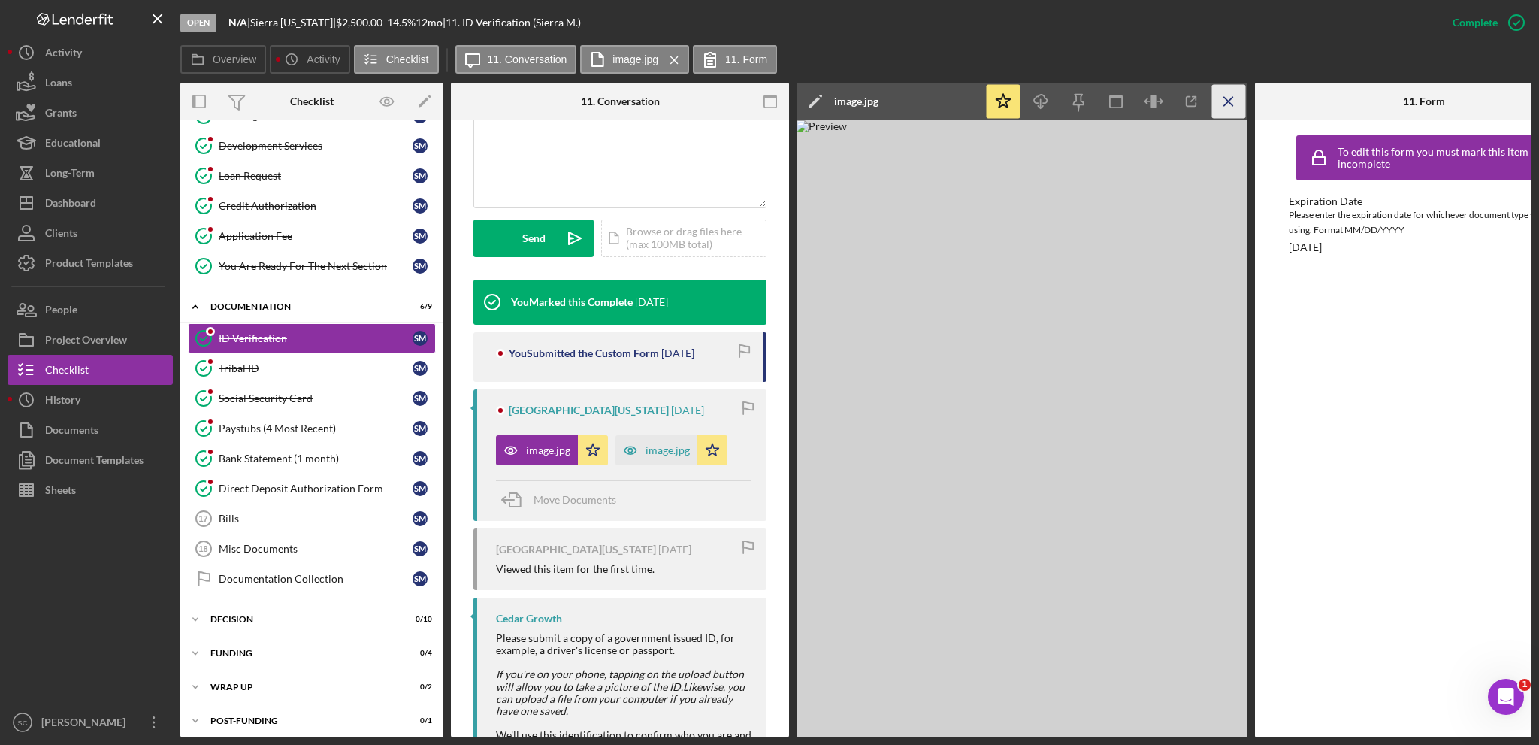
click at [1154, 97] on icon "Icon/Menu Close" at bounding box center [1229, 102] width 34 height 34
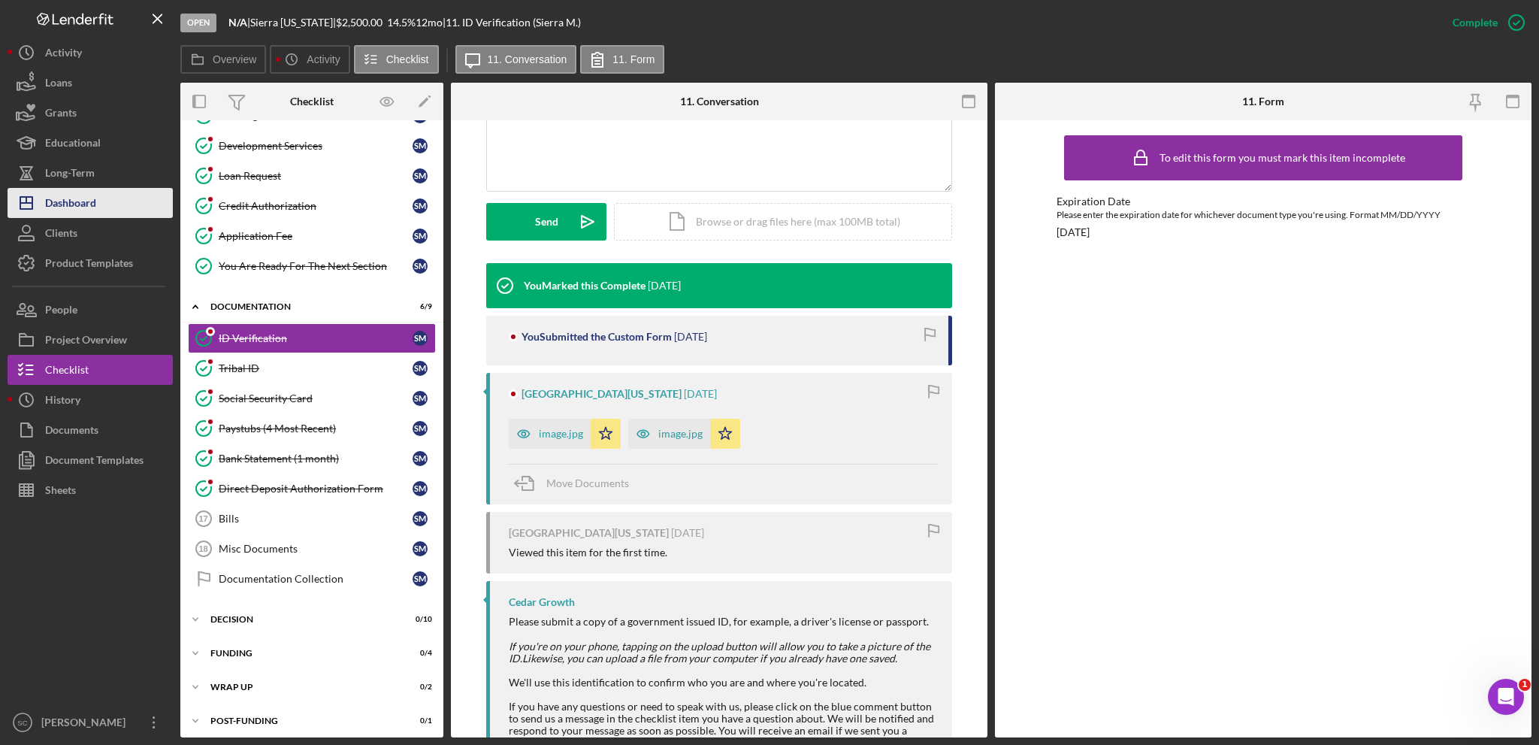
click at [83, 197] on div "Dashboard" at bounding box center [70, 205] width 51 height 34
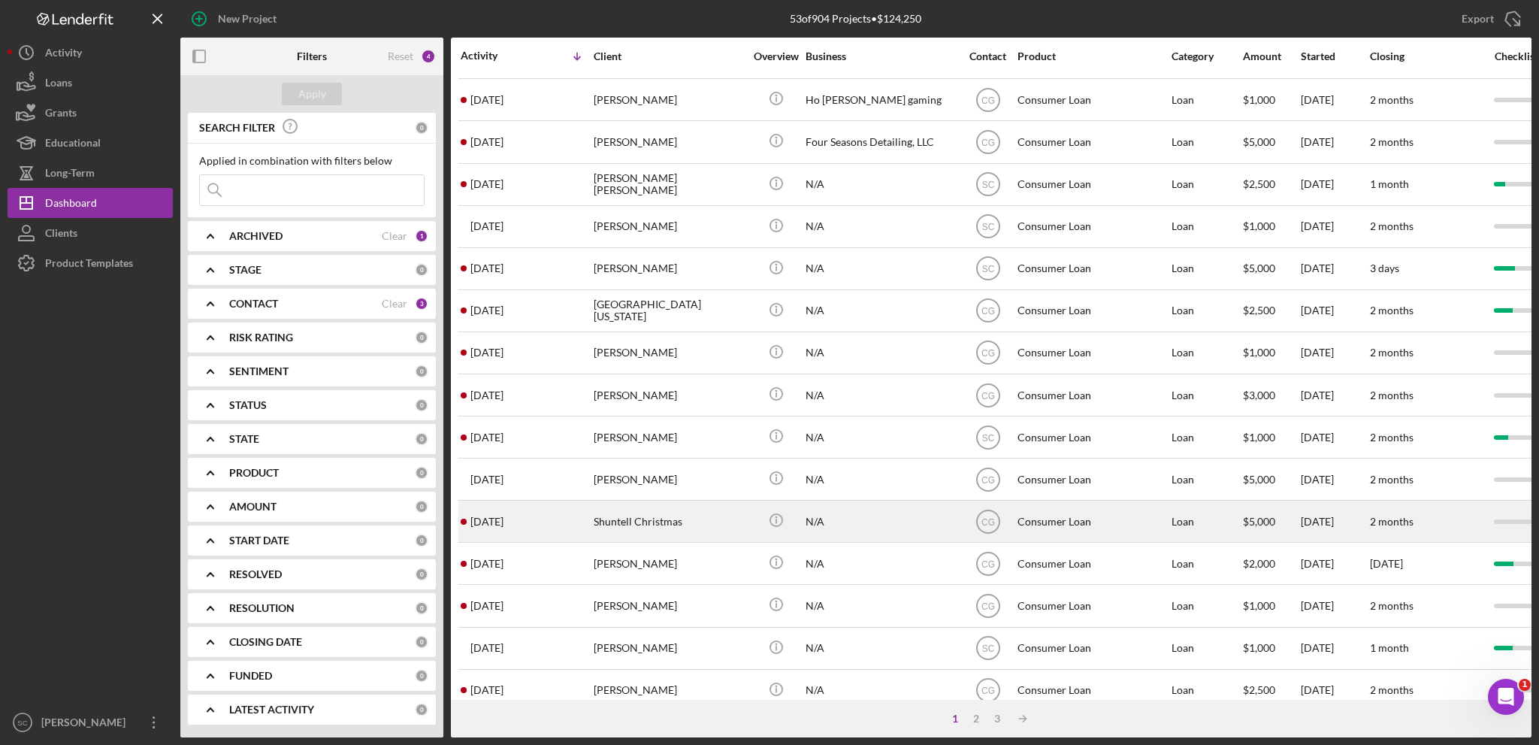
scroll to position [448, 0]
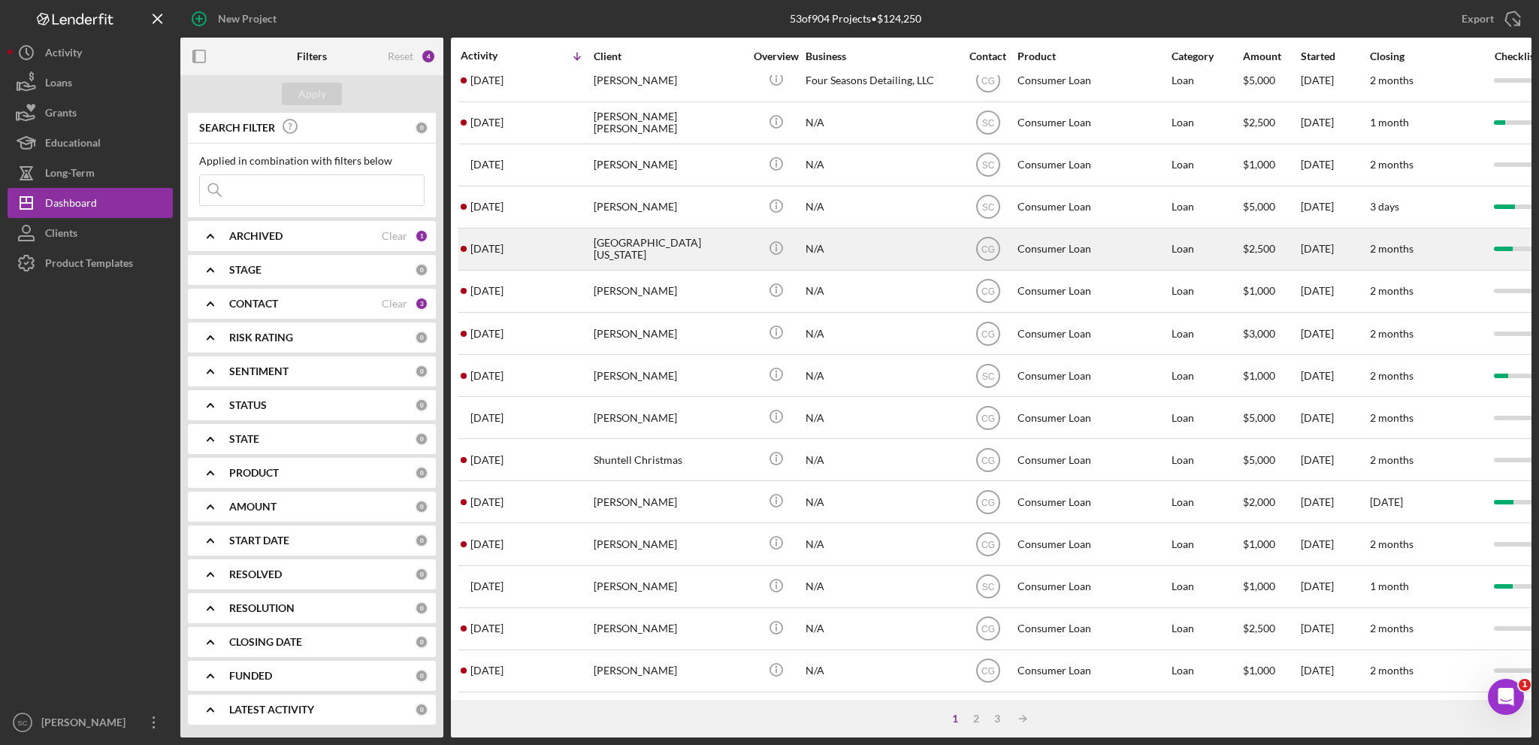
click at [616, 233] on div "[GEOGRAPHIC_DATA][US_STATE]" at bounding box center [669, 249] width 150 height 40
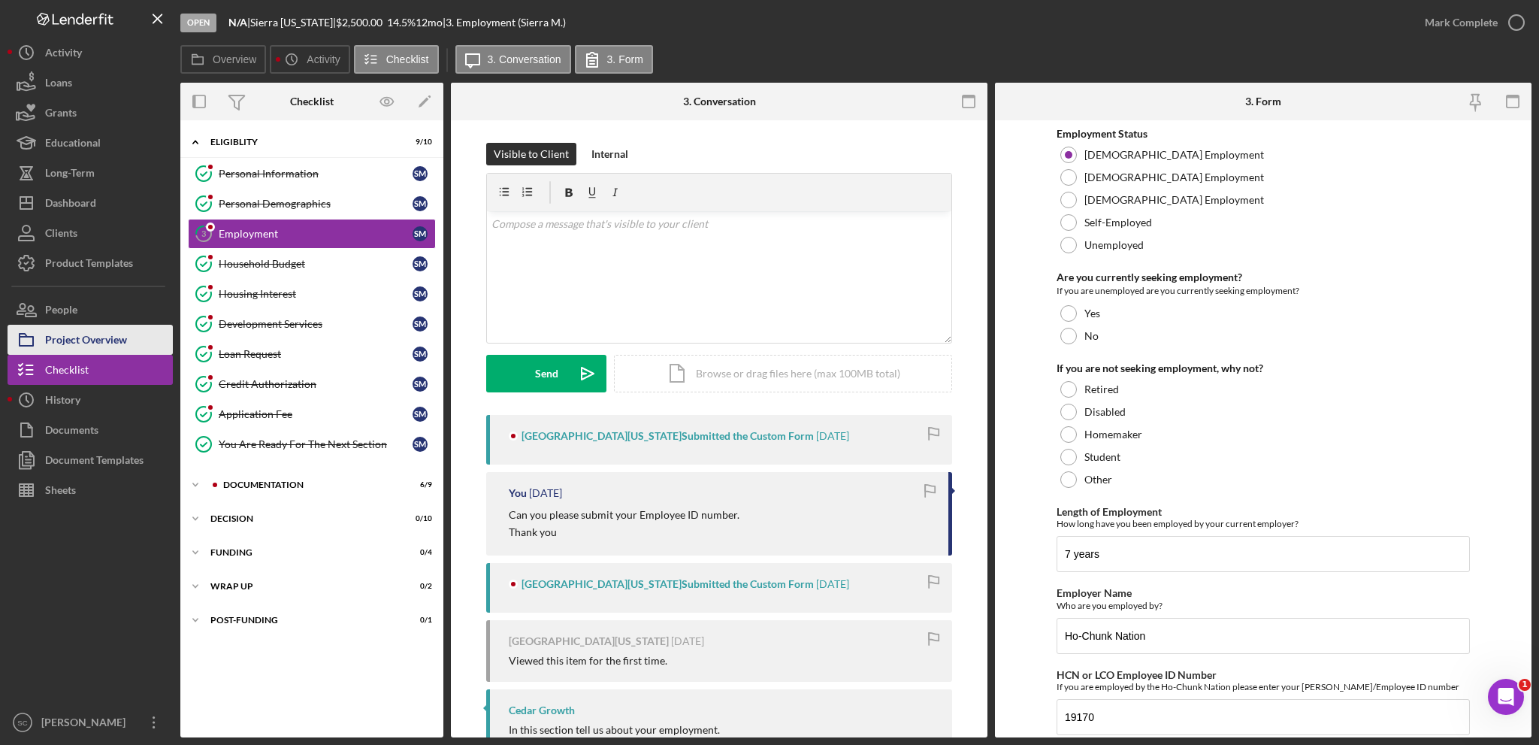
click at [86, 342] on div "Project Overview" at bounding box center [86, 342] width 82 height 34
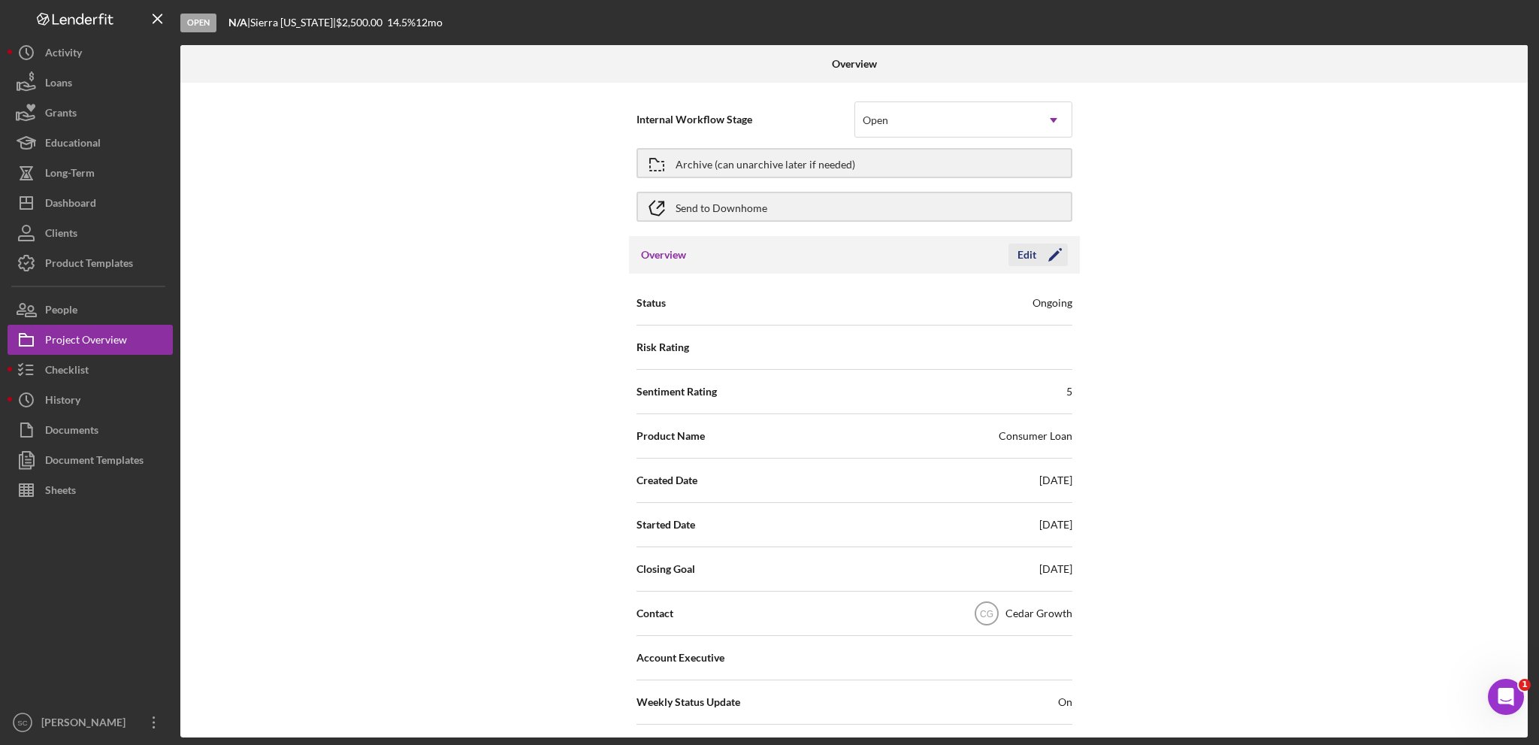
click at [1024, 252] on div "Edit" at bounding box center [1027, 255] width 19 height 23
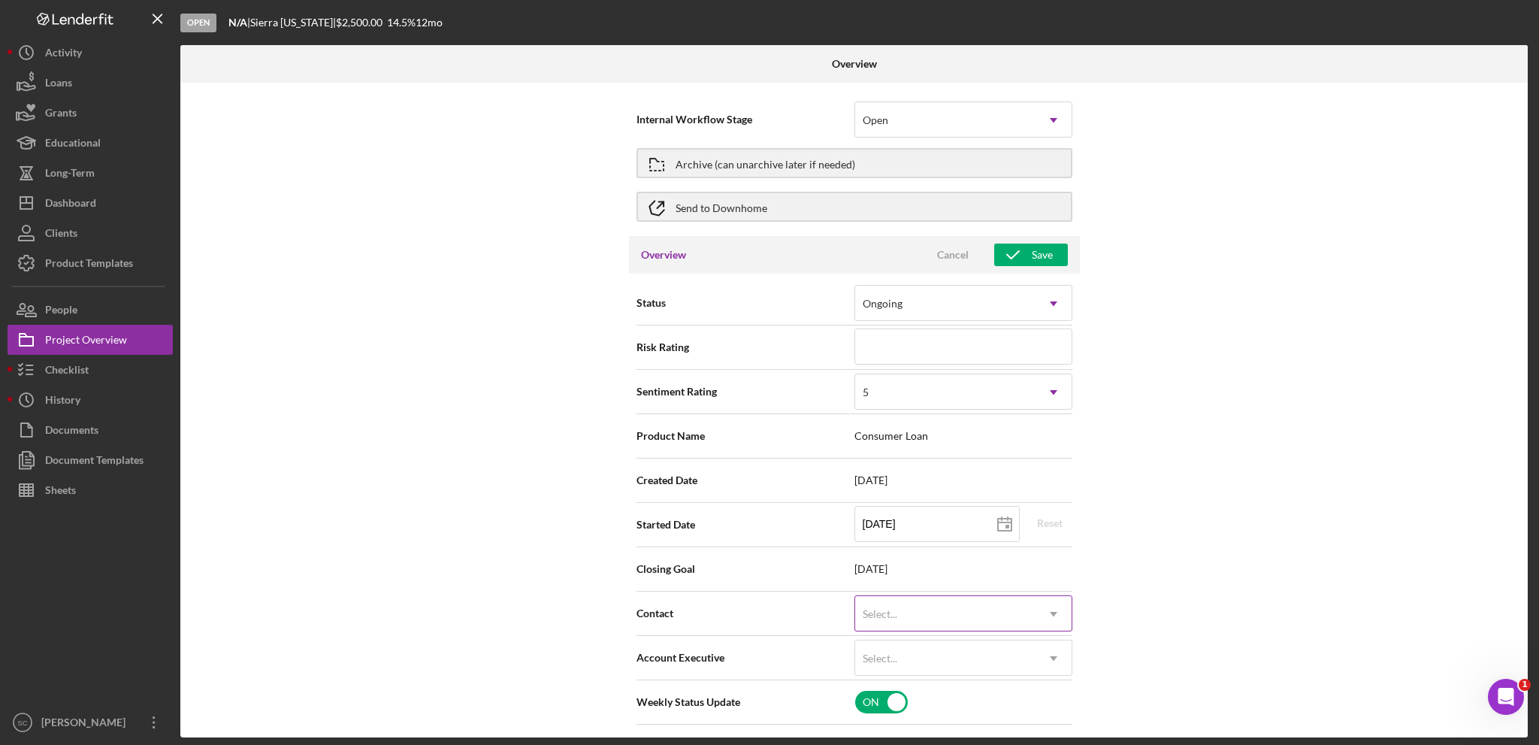
scroll to position [150, 0]
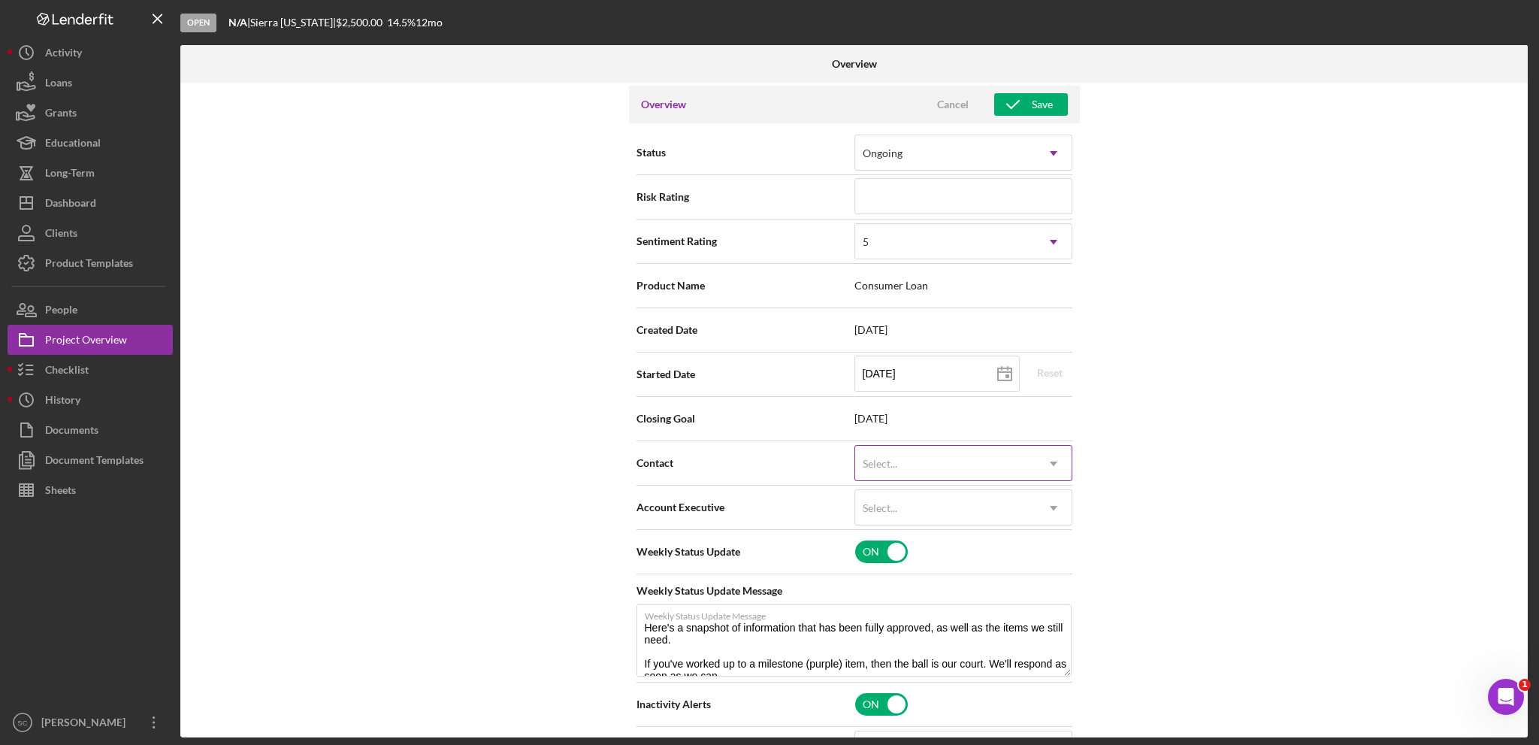
click at [931, 450] on div "Select..." at bounding box center [945, 463] width 180 height 35
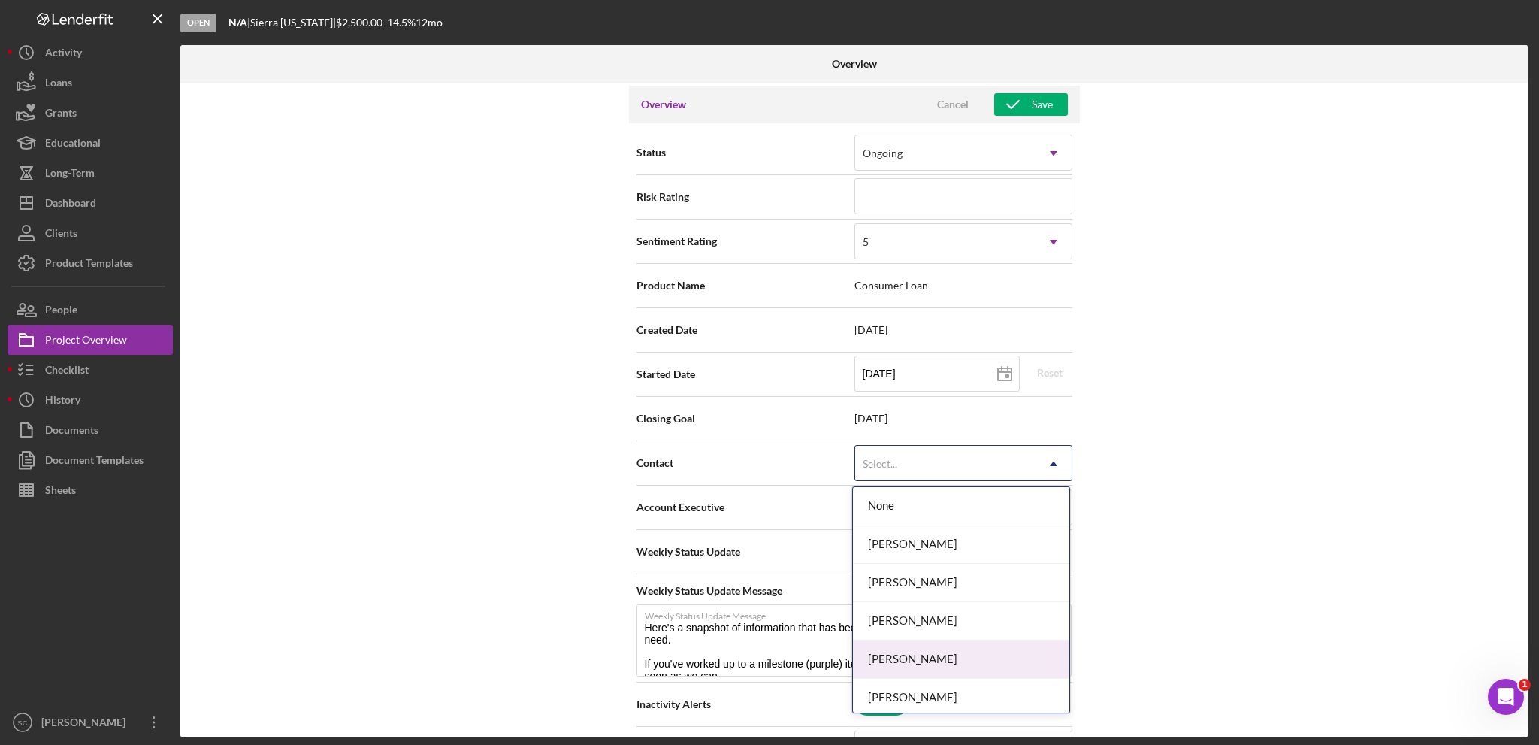
click at [897, 528] on div "[PERSON_NAME]" at bounding box center [961, 659] width 216 height 38
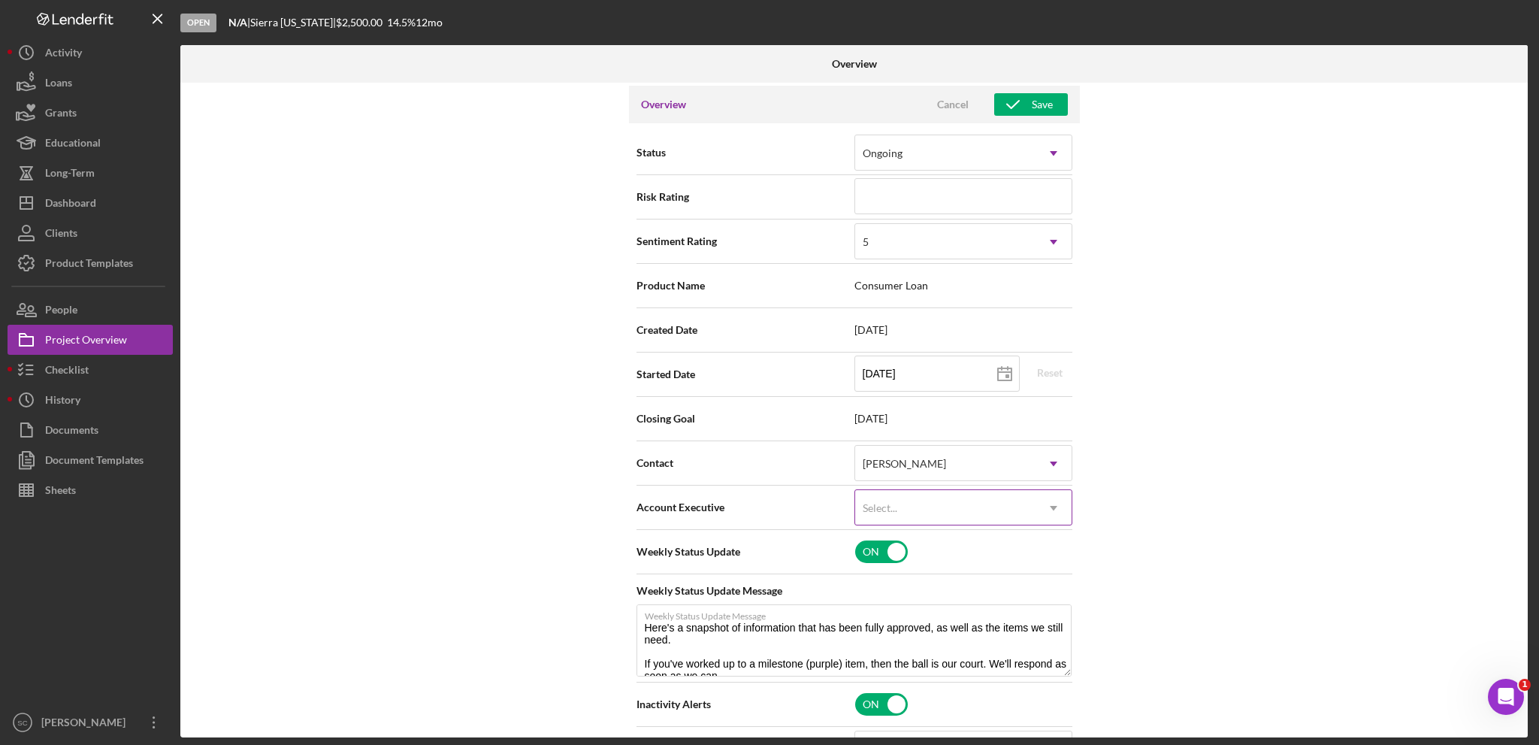
click at [906, 507] on div "Select..." at bounding box center [945, 508] width 180 height 35
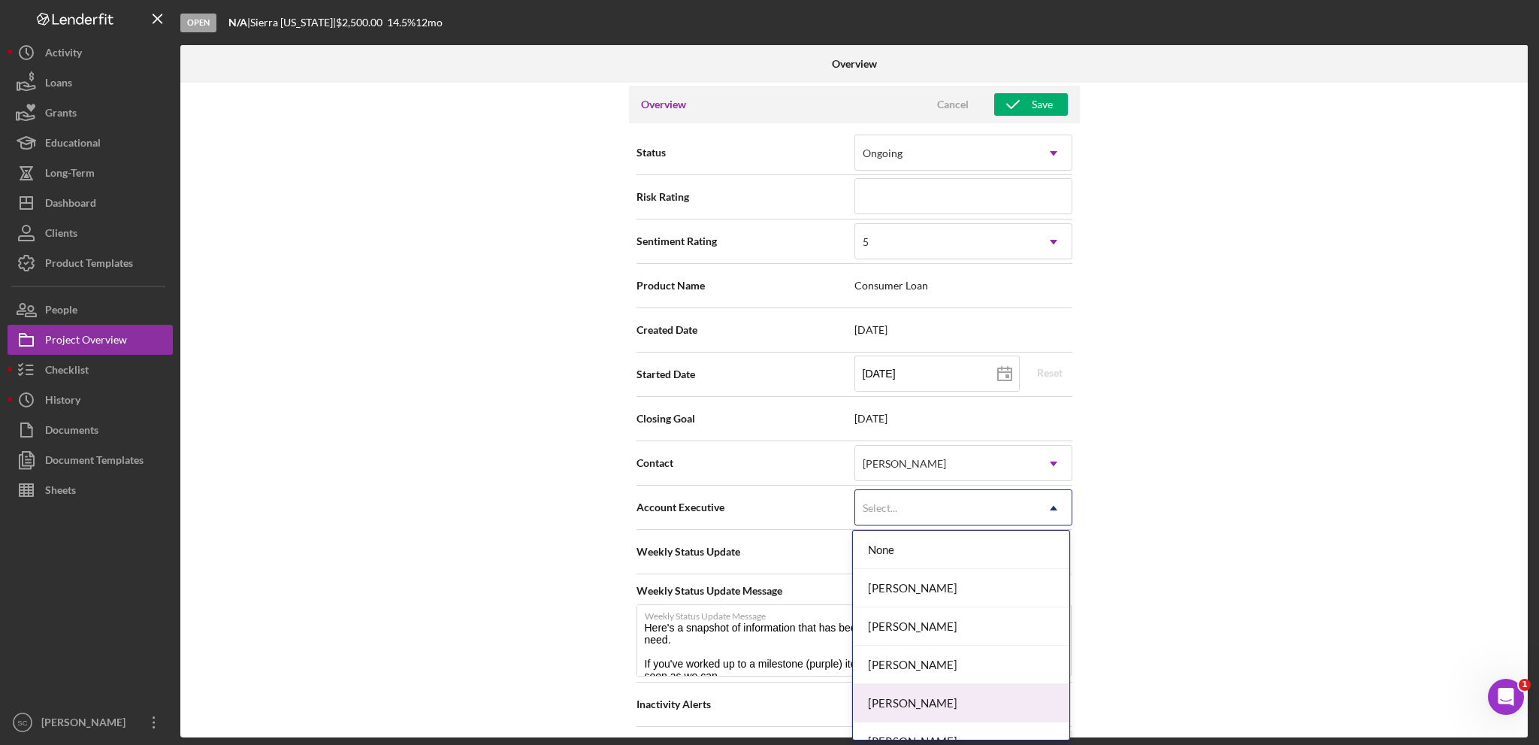
click at [934, 528] on div "[PERSON_NAME]" at bounding box center [961, 703] width 216 height 38
type textarea "Here's a snapshot of information that has been fully approved, as well as the i…"
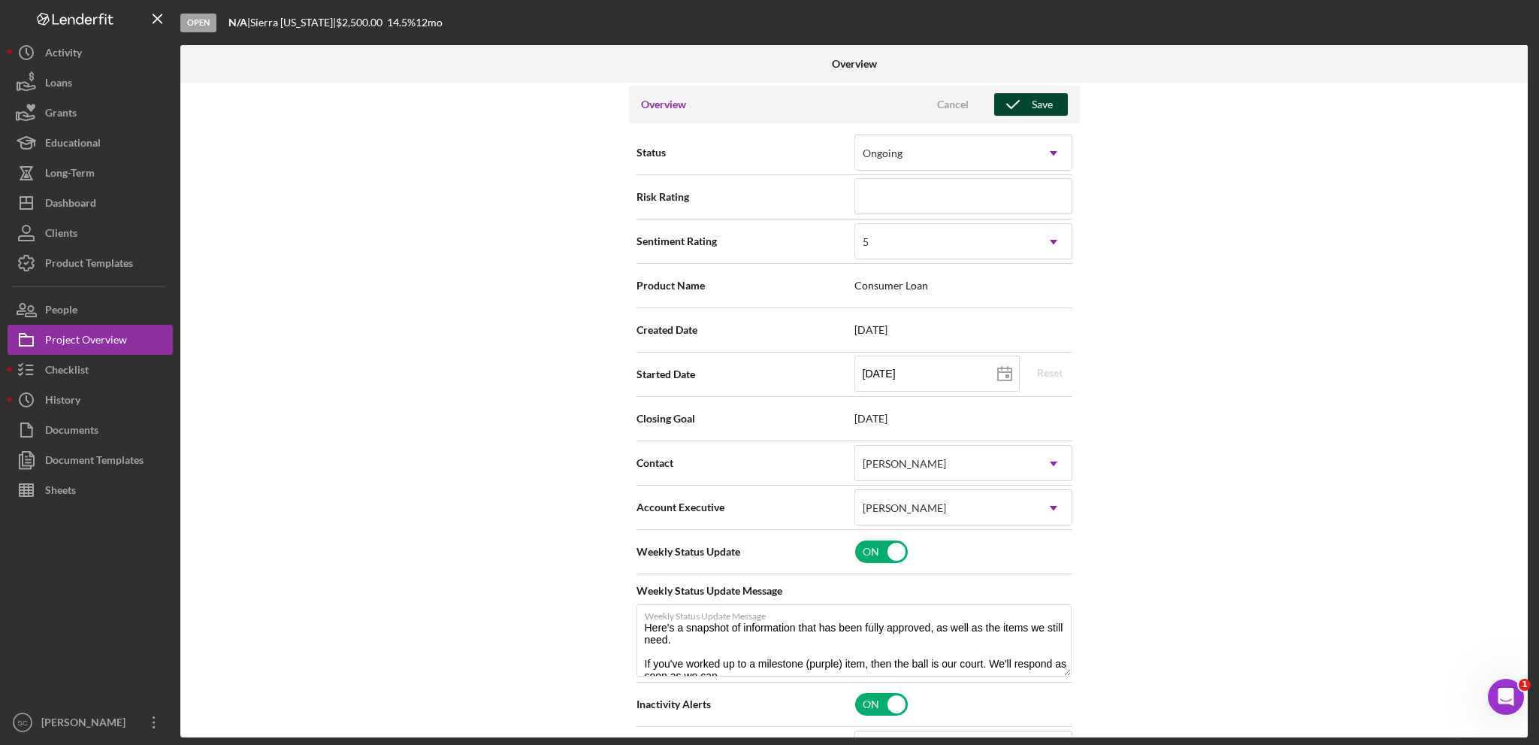
click at [1006, 115] on span "Cancel Save" at bounding box center [992, 104] width 153 height 23
click at [56, 374] on div "Checklist" at bounding box center [67, 372] width 44 height 34
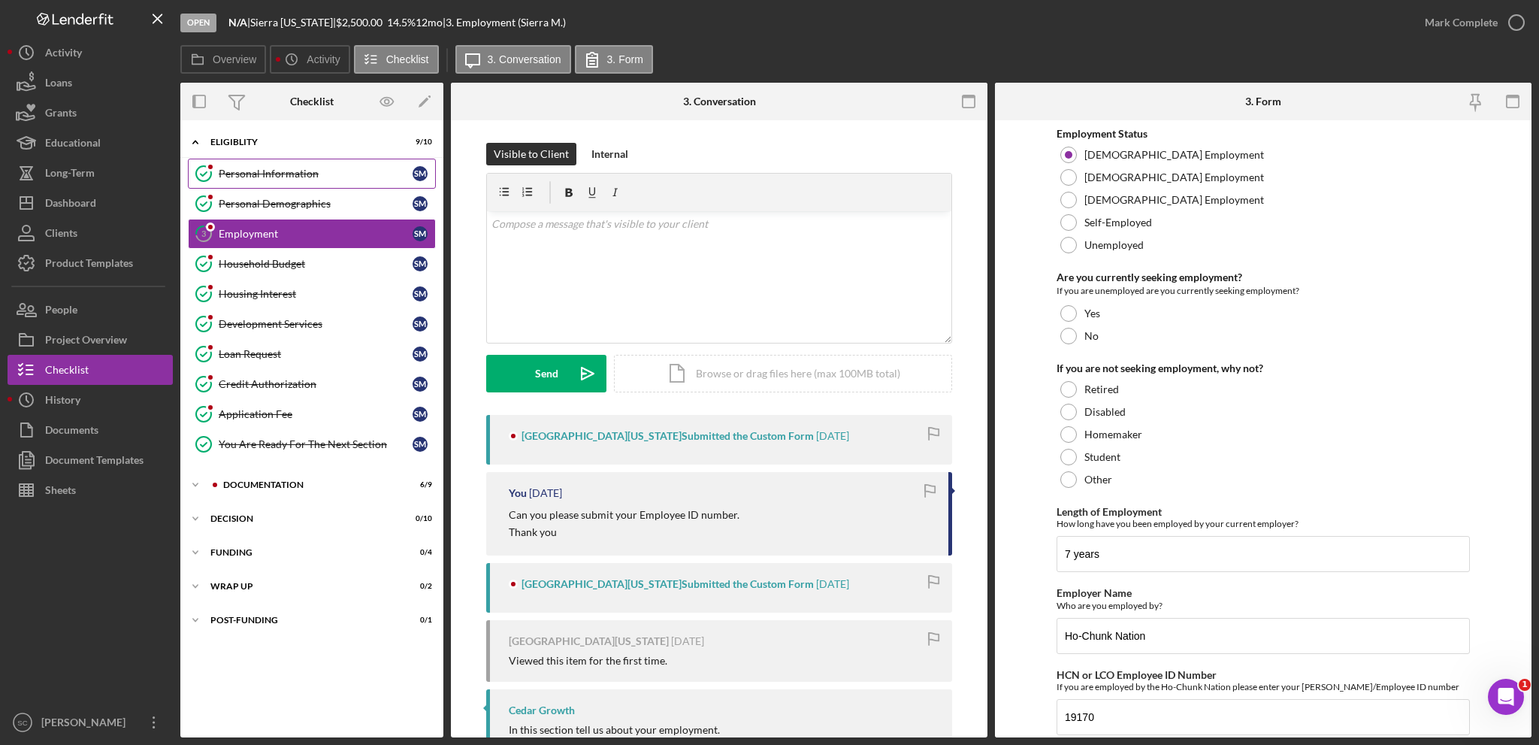
click at [271, 180] on link "Personal Information Personal Information S M" at bounding box center [312, 174] width 248 height 30
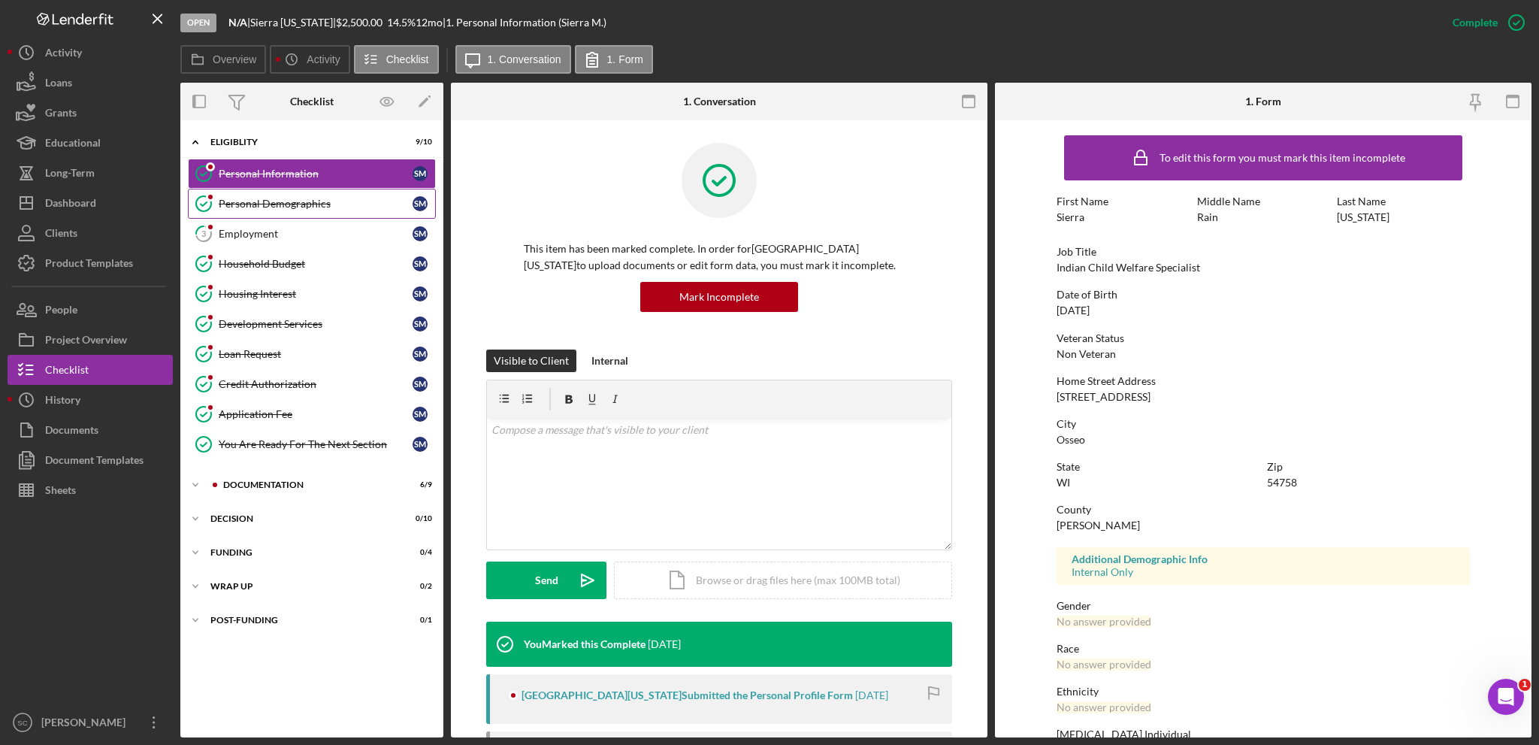
click at [268, 203] on div "Personal Demographics" at bounding box center [316, 204] width 194 height 12
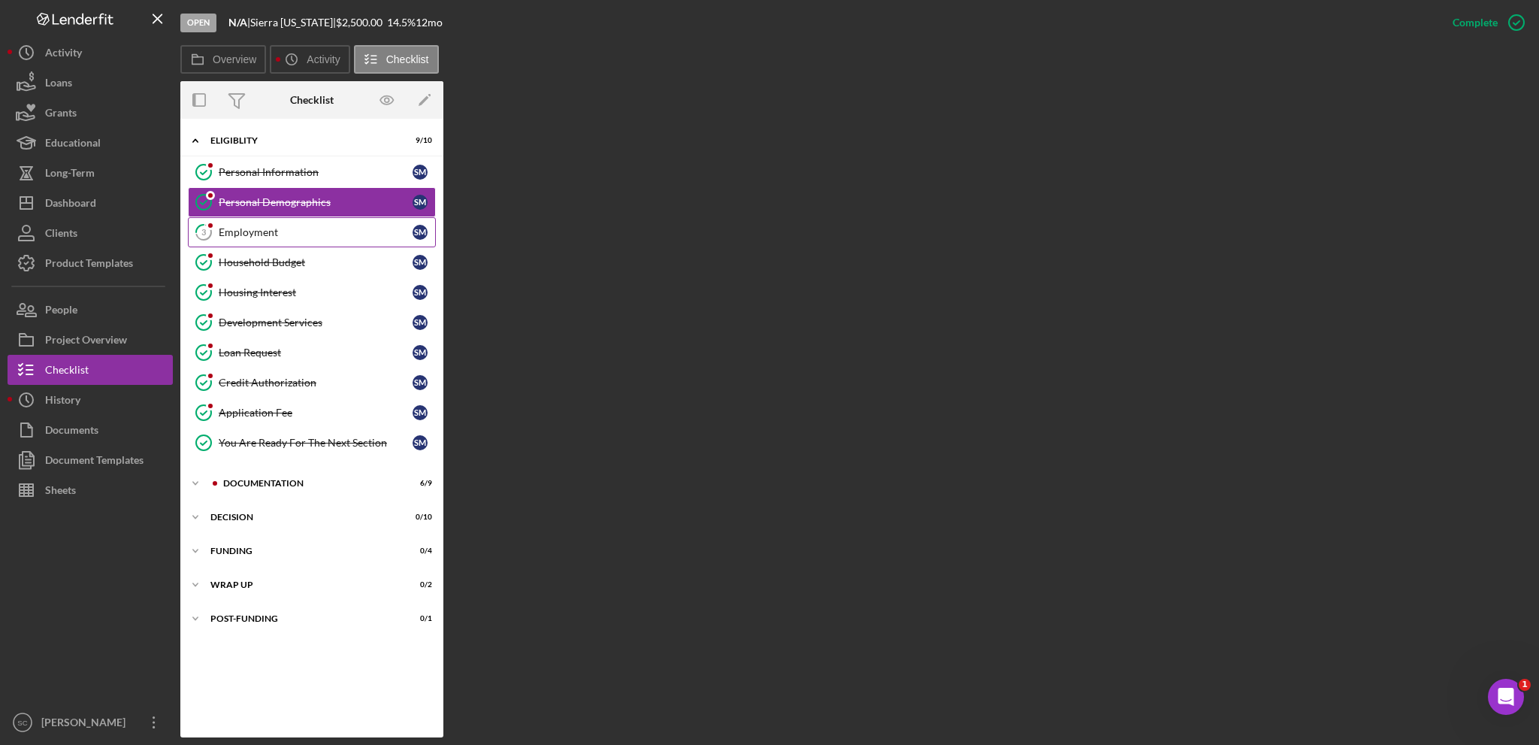
click at [264, 234] on div "Employment" at bounding box center [316, 232] width 194 height 12
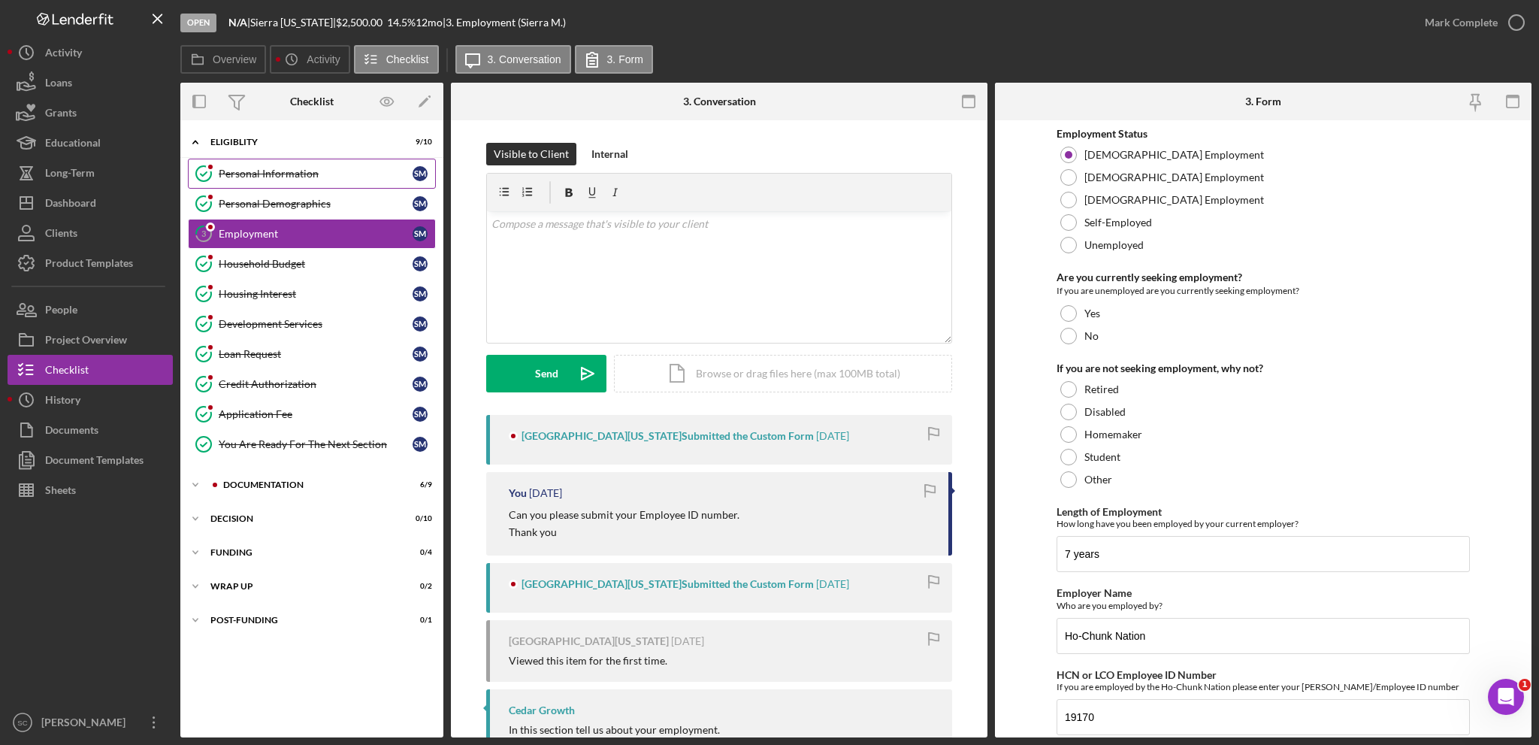
click at [259, 179] on div "Personal Information" at bounding box center [316, 174] width 194 height 12
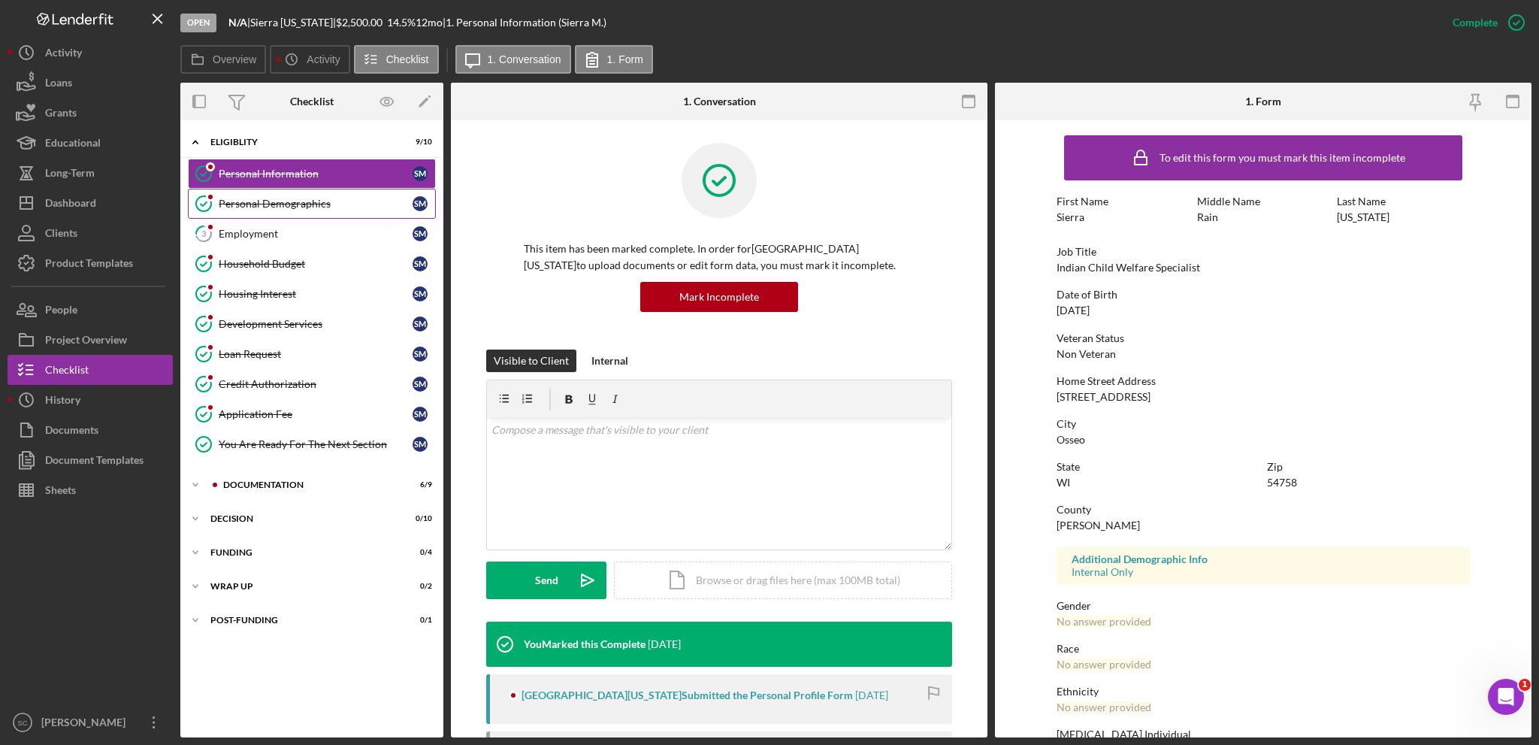
click at [250, 205] on div "Personal Demographics" at bounding box center [316, 204] width 194 height 12
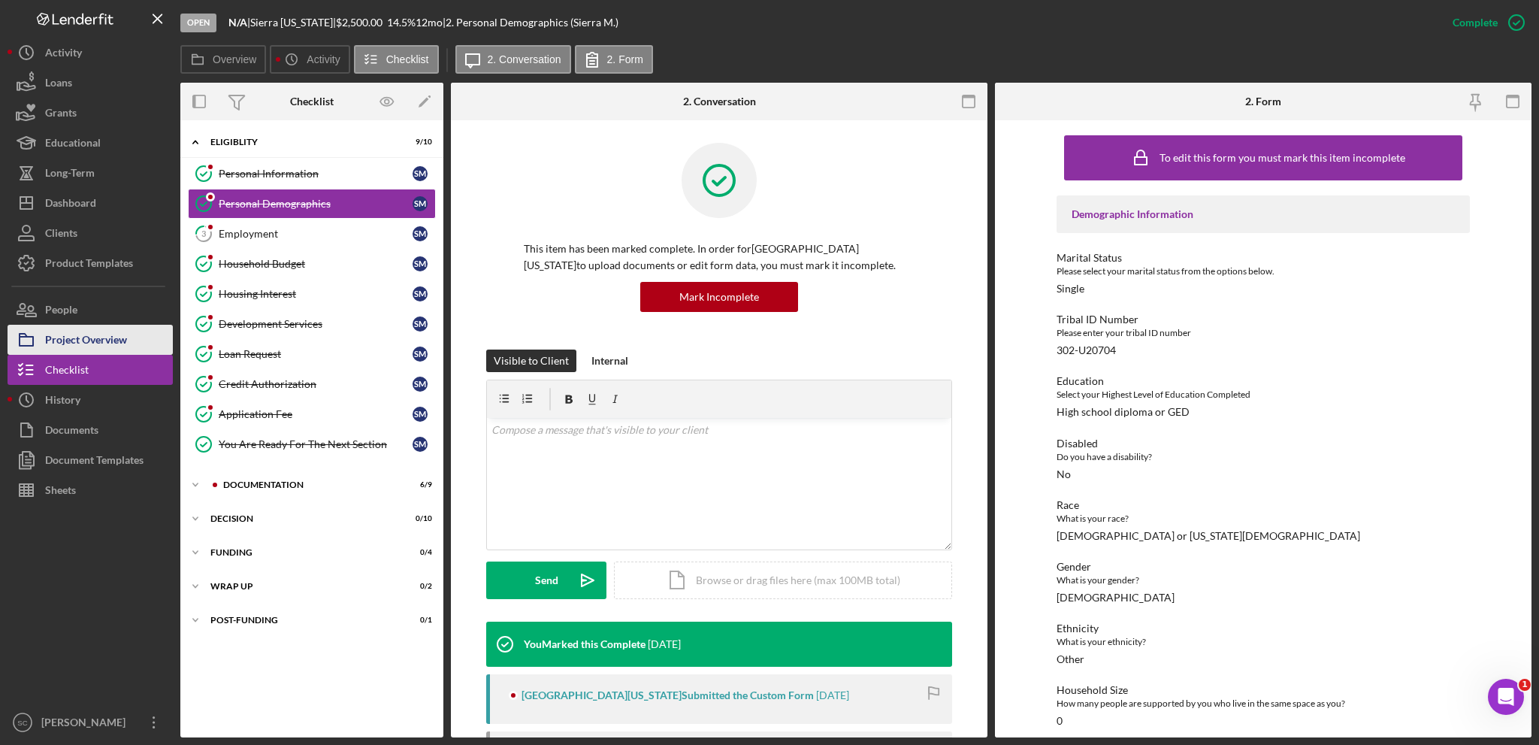
click at [77, 339] on div "Project Overview" at bounding box center [86, 342] width 82 height 34
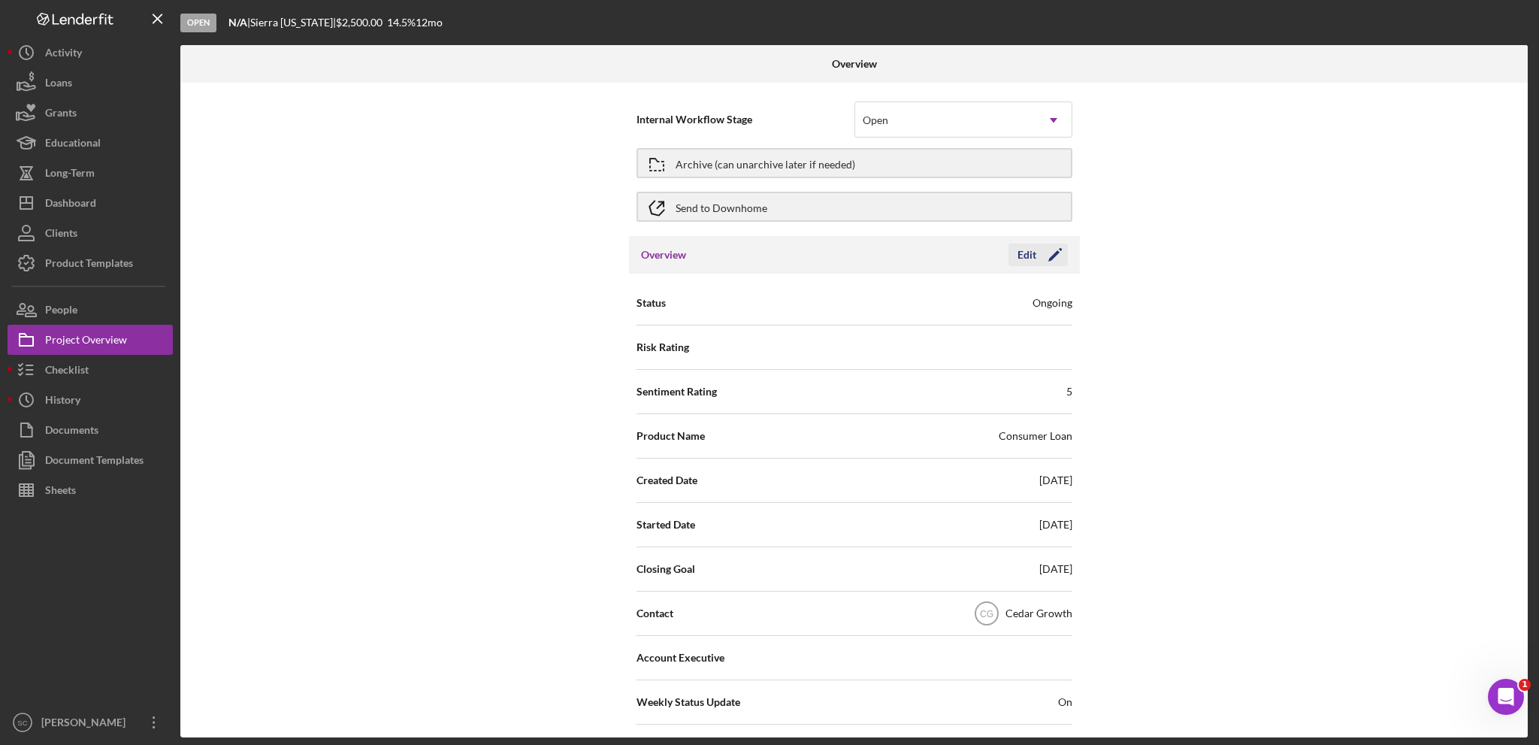
click at [1019, 255] on div "Edit" at bounding box center [1027, 255] width 19 height 23
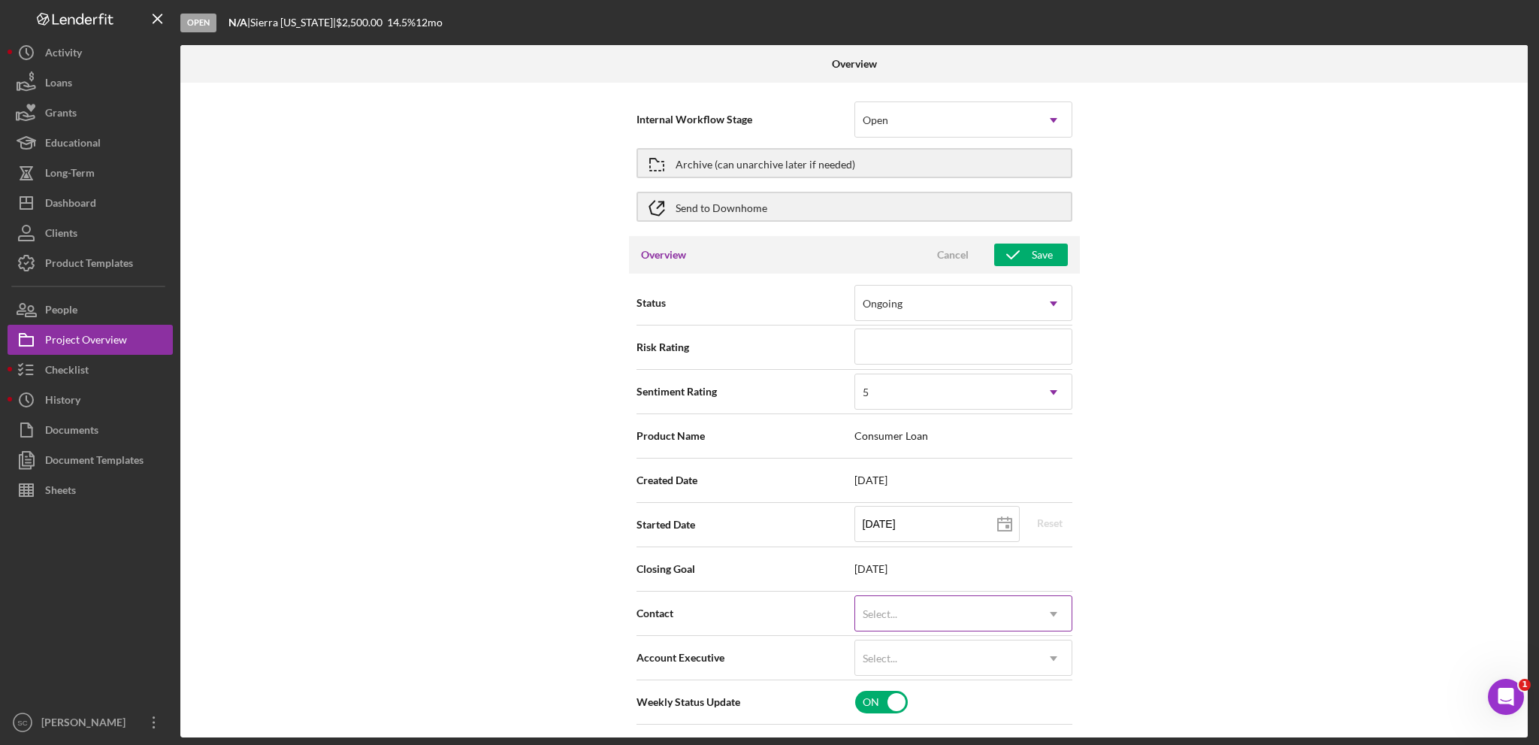
click at [902, 528] on div "Select..." at bounding box center [945, 614] width 180 height 35
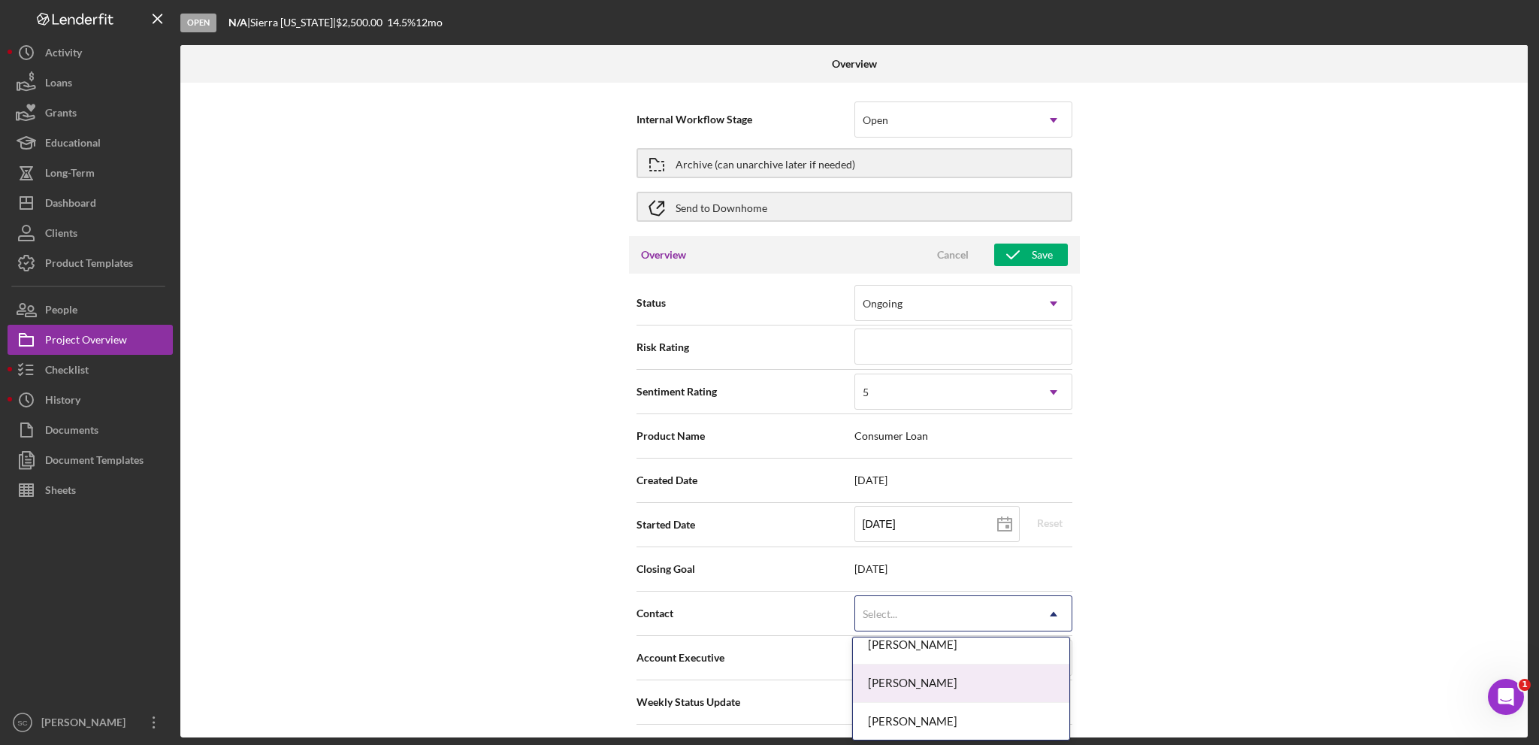
click at [901, 528] on div "[PERSON_NAME]" at bounding box center [961, 683] width 216 height 38
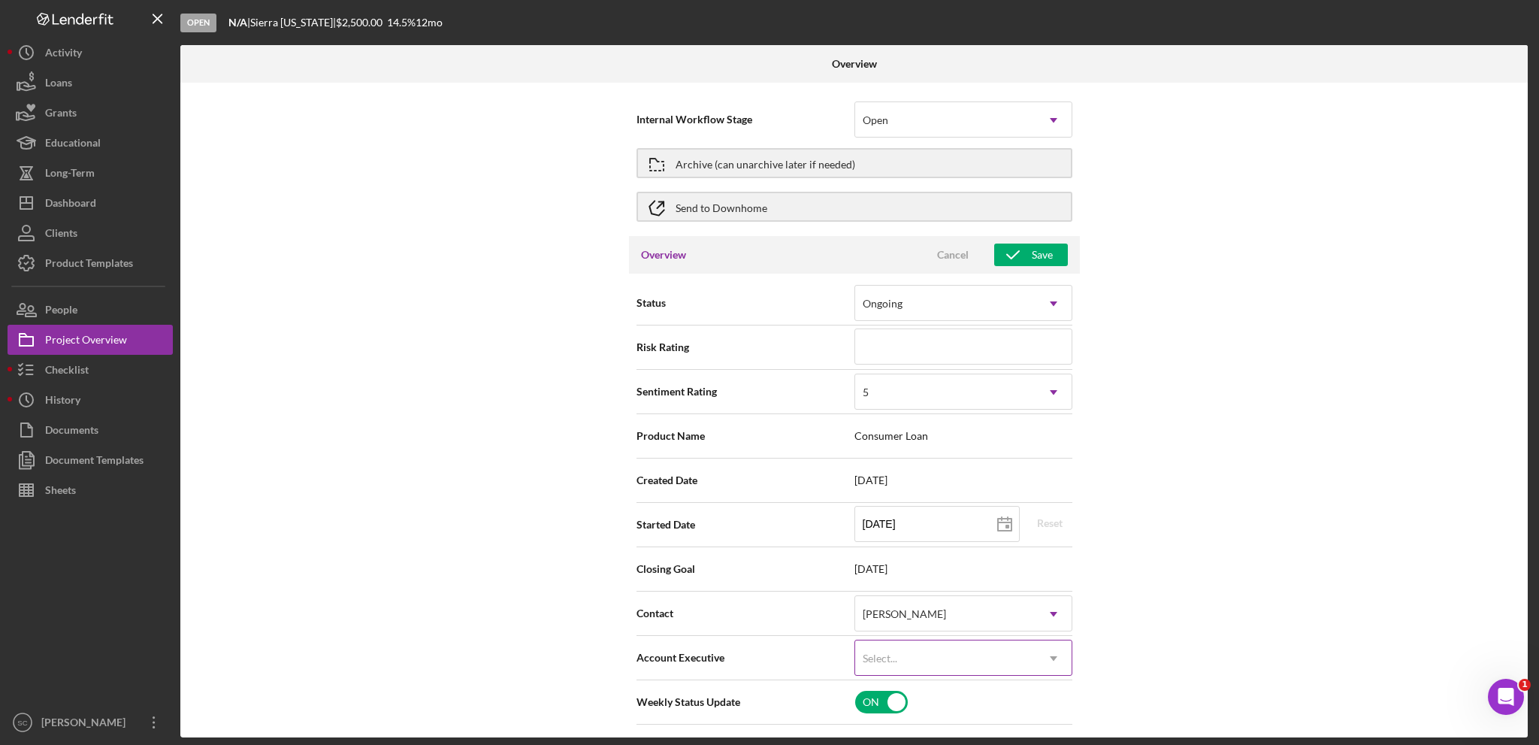
click at [909, 528] on div "Select..." at bounding box center [945, 658] width 180 height 35
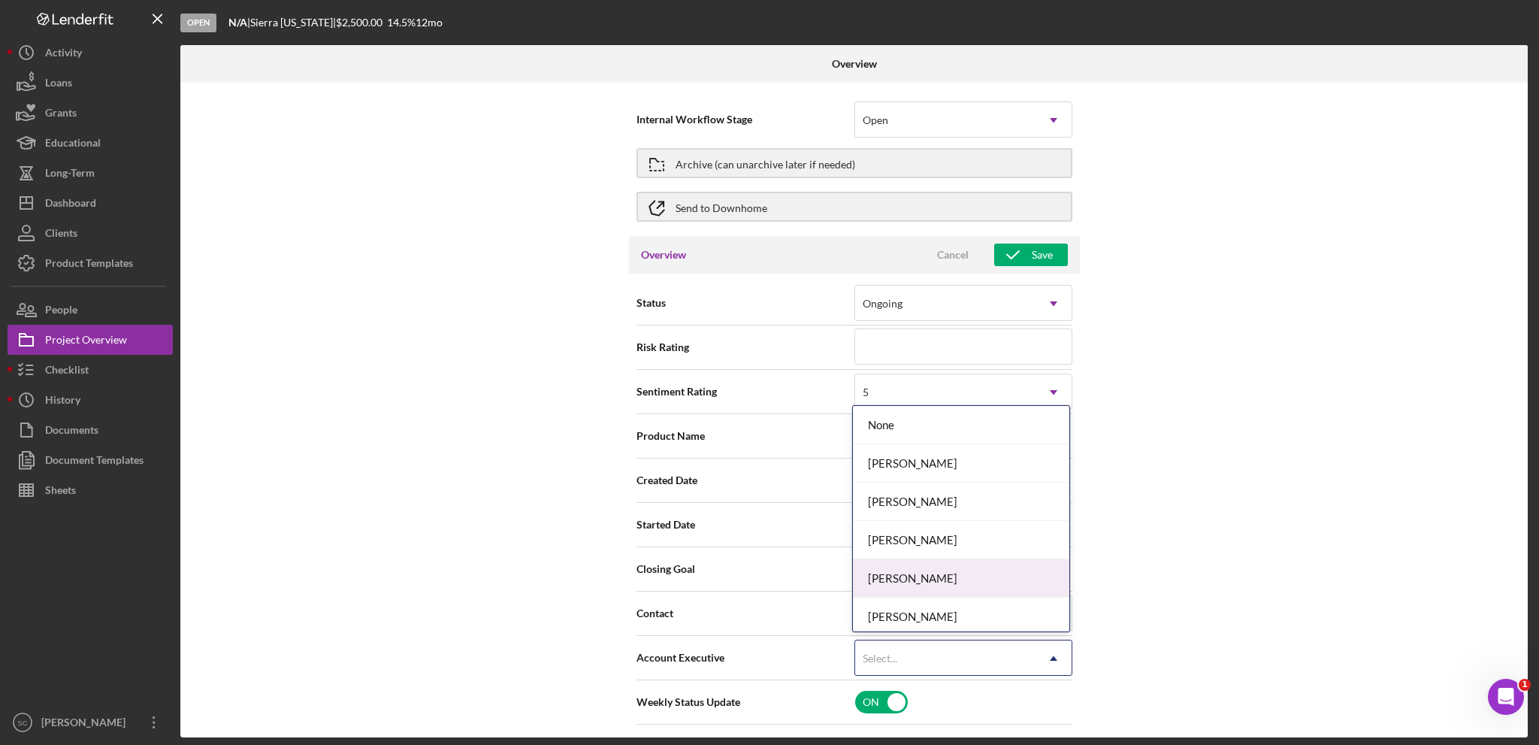
click at [922, 528] on div "[PERSON_NAME]" at bounding box center [961, 578] width 216 height 38
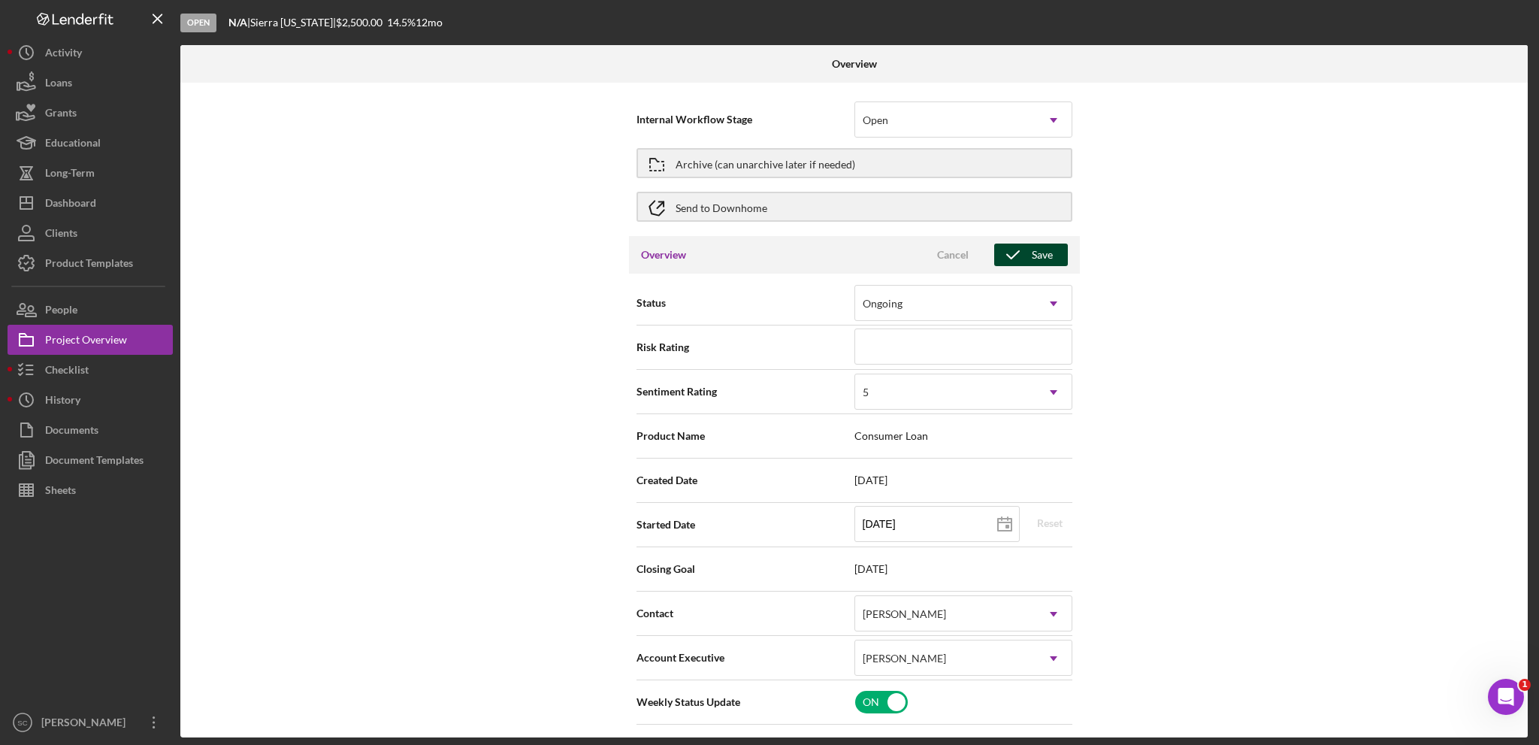
click at [1045, 250] on div "Save" at bounding box center [1042, 255] width 21 height 23
type textarea "Here's a snapshot of information that has been fully approved, as well as the i…"
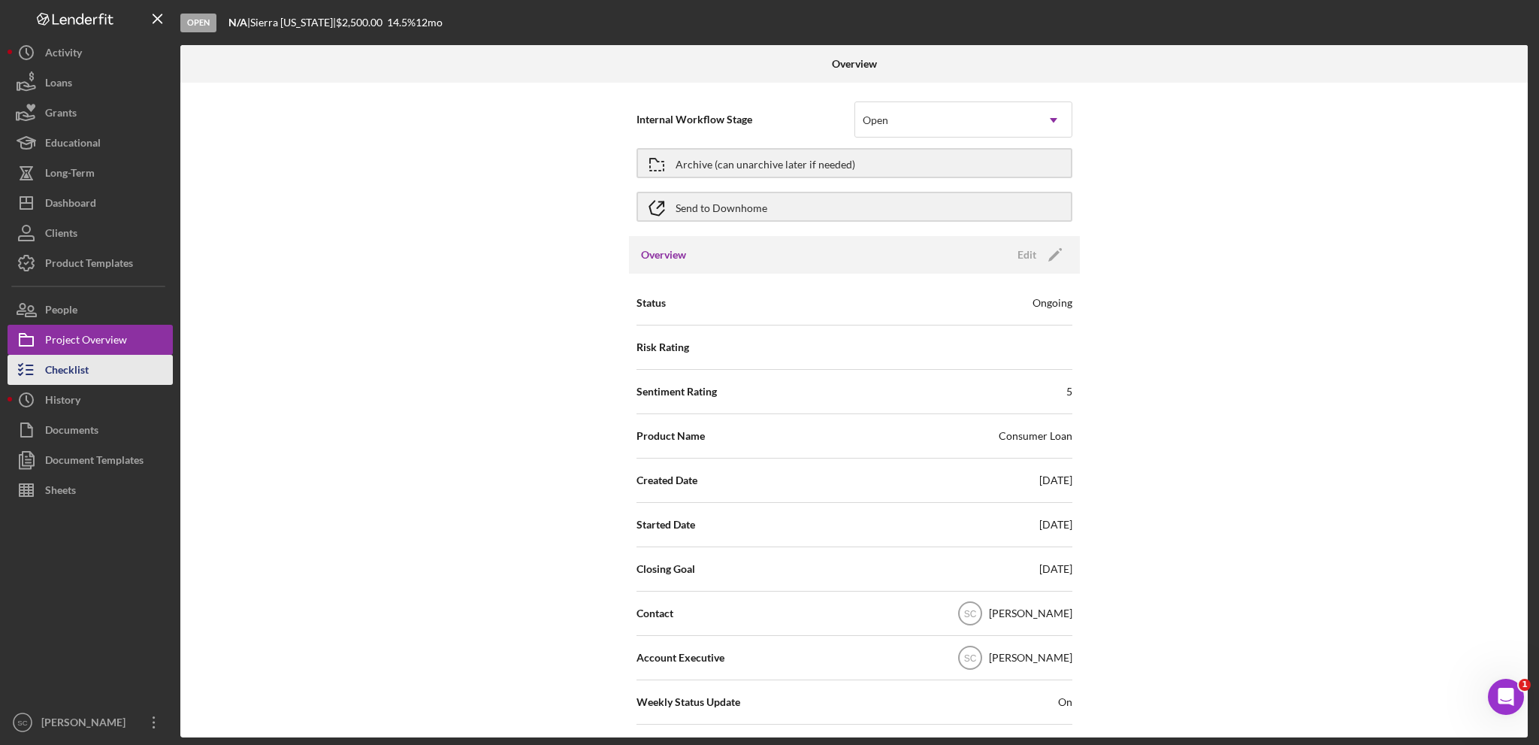
click at [73, 363] on div "Checklist" at bounding box center [67, 372] width 44 height 34
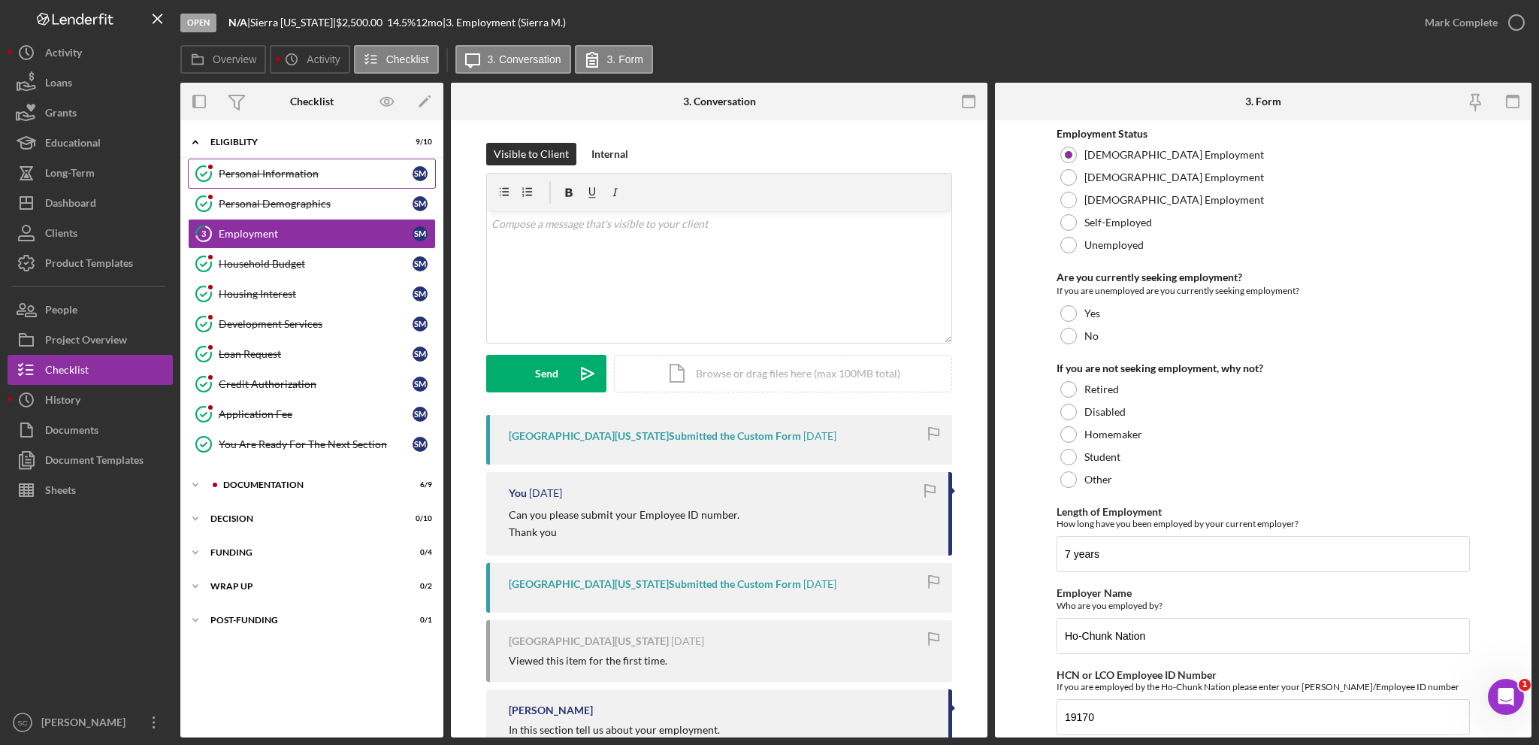
click at [219, 170] on icon "Personal Information" at bounding box center [204, 174] width 38 height 38
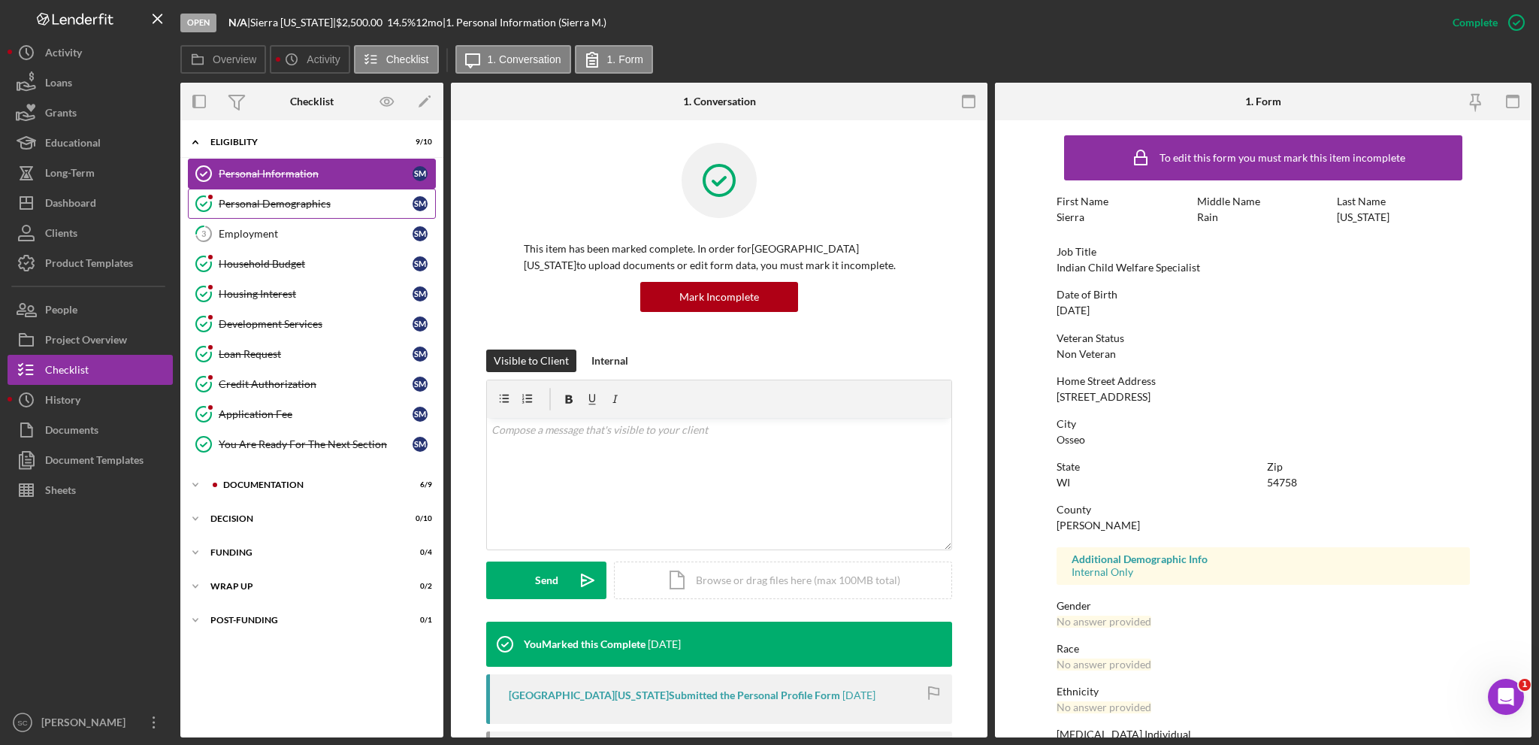
click at [225, 201] on div "Personal Demographics" at bounding box center [316, 204] width 194 height 12
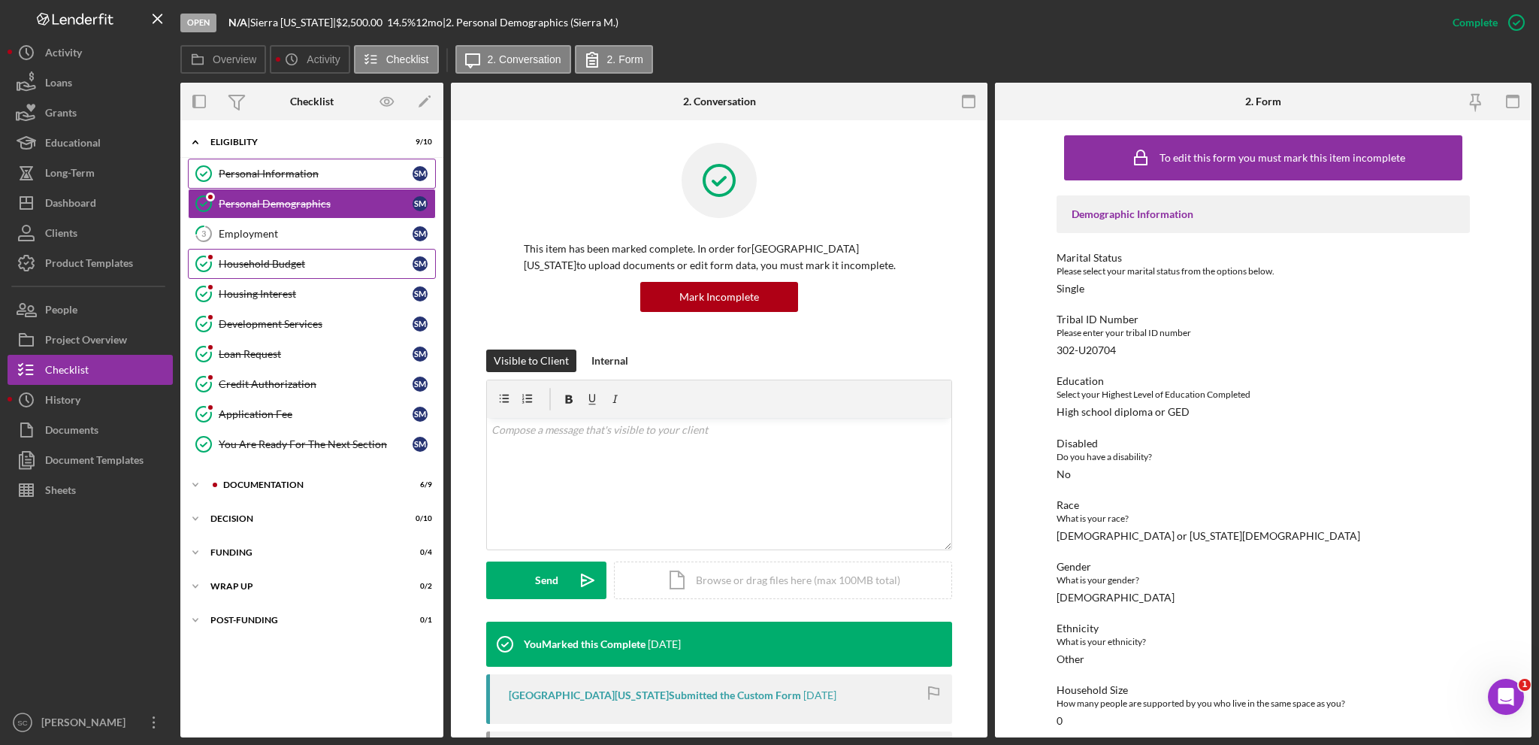
click at [226, 259] on div "Household Budget" at bounding box center [316, 264] width 194 height 12
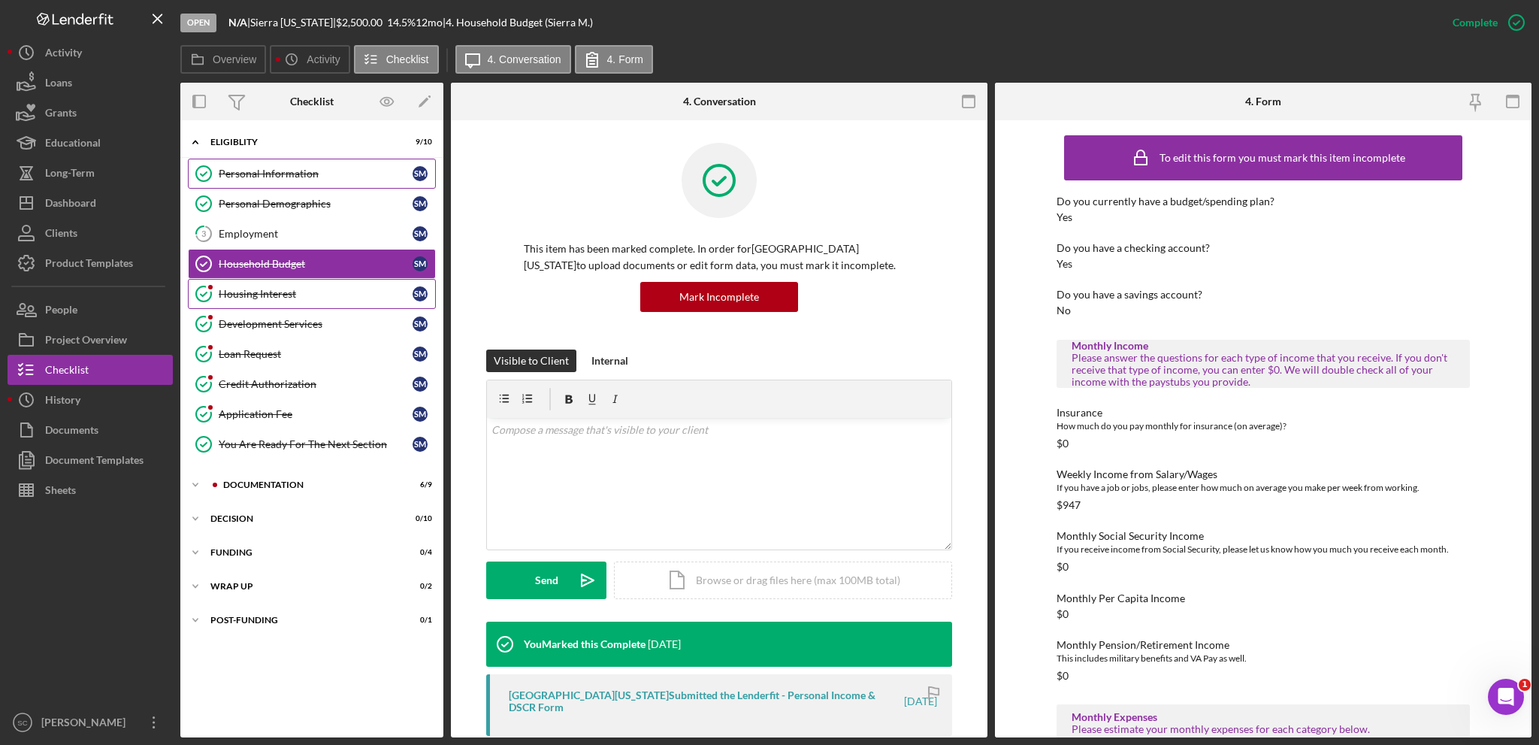
click at [232, 288] on div "Housing Interest" at bounding box center [316, 294] width 194 height 12
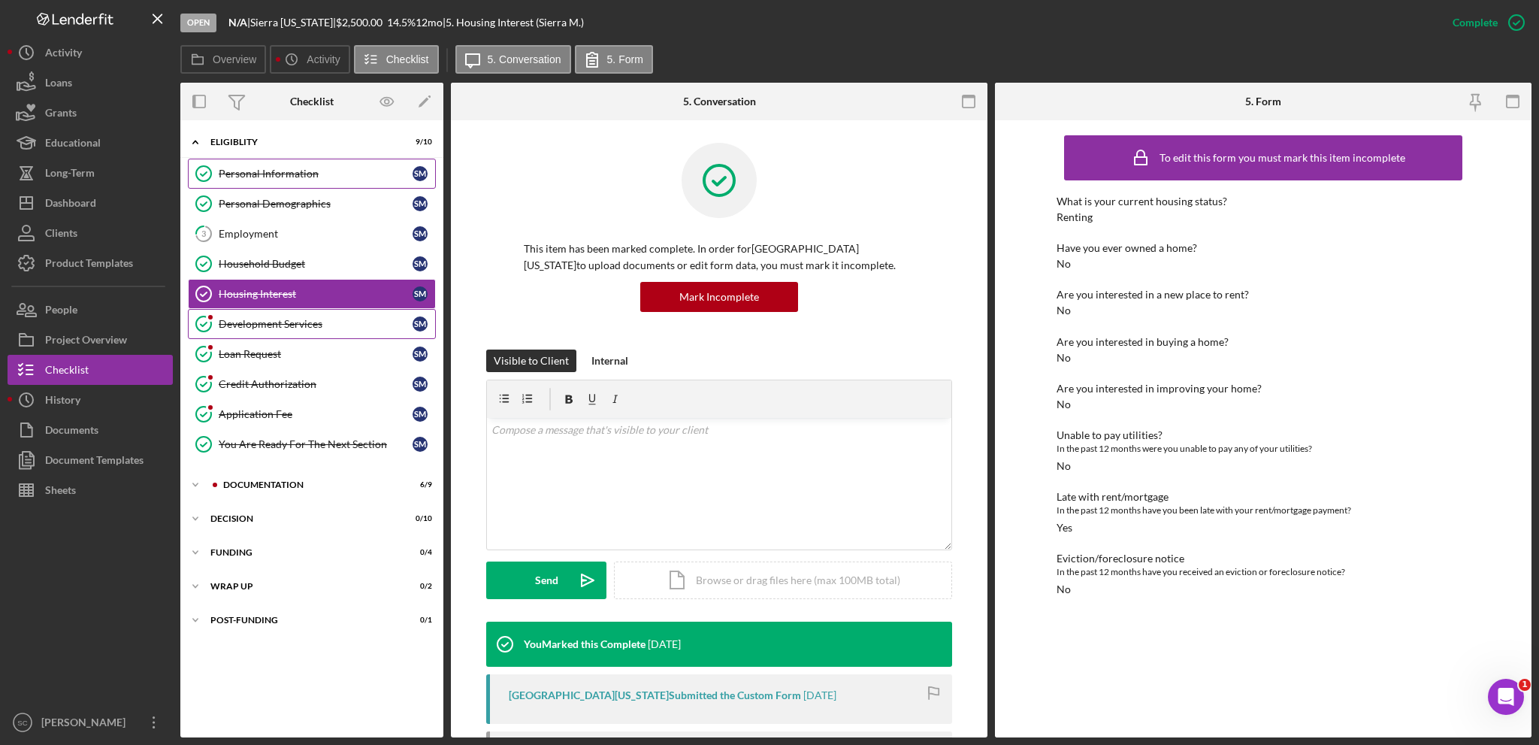
click at [232, 321] on div "Development Services" at bounding box center [316, 324] width 194 height 12
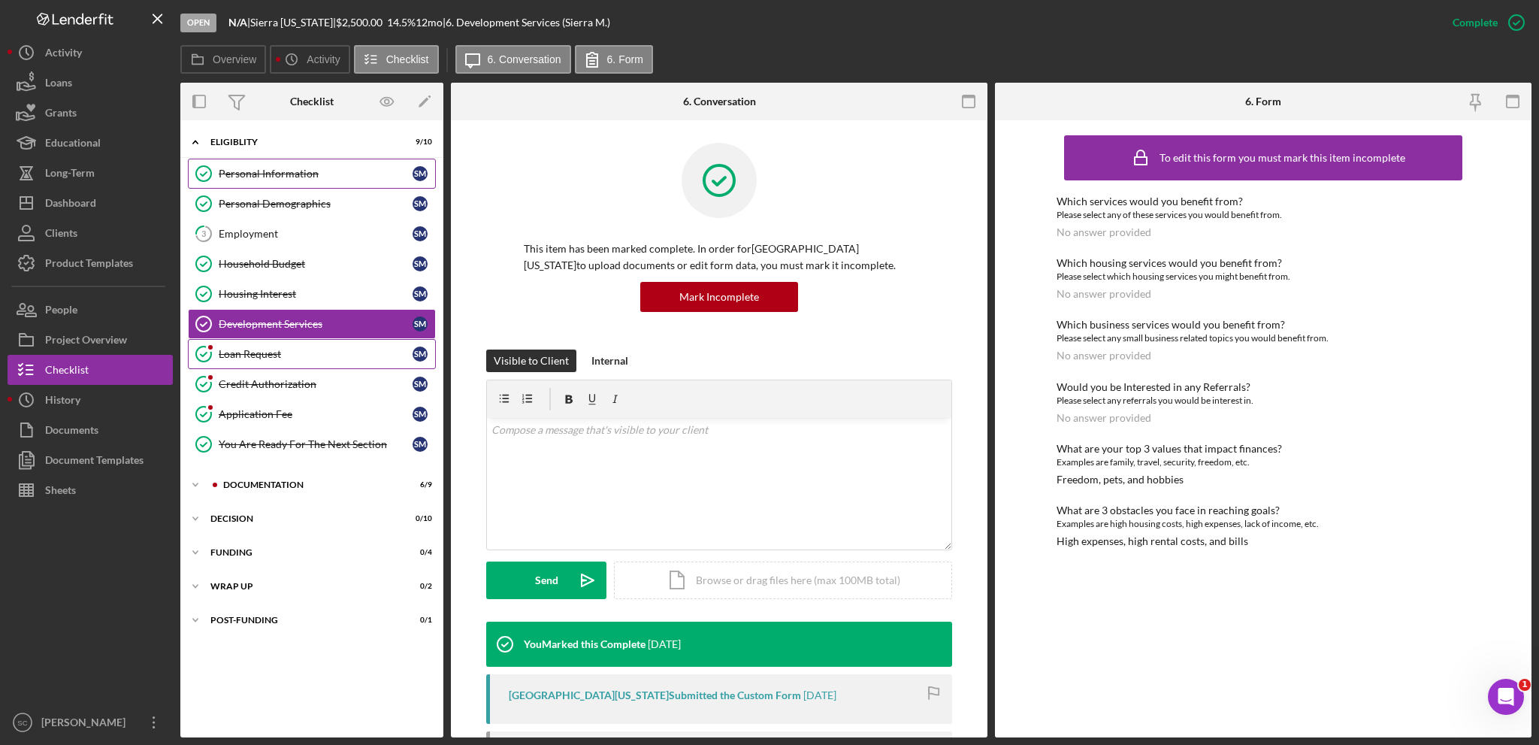
click at [239, 352] on div "Loan Request" at bounding box center [316, 354] width 194 height 12
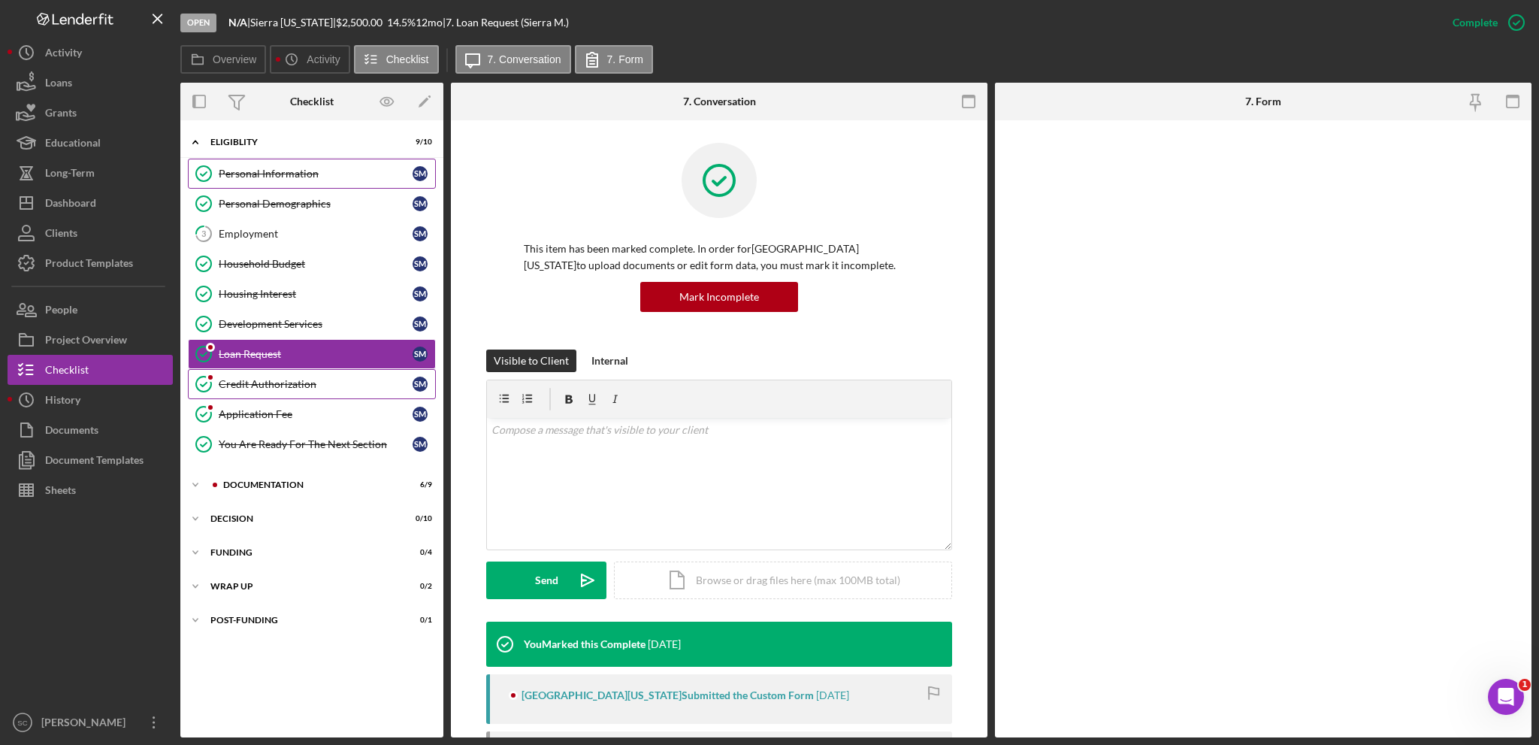
click at [241, 382] on div "Credit Authorization" at bounding box center [316, 384] width 194 height 12
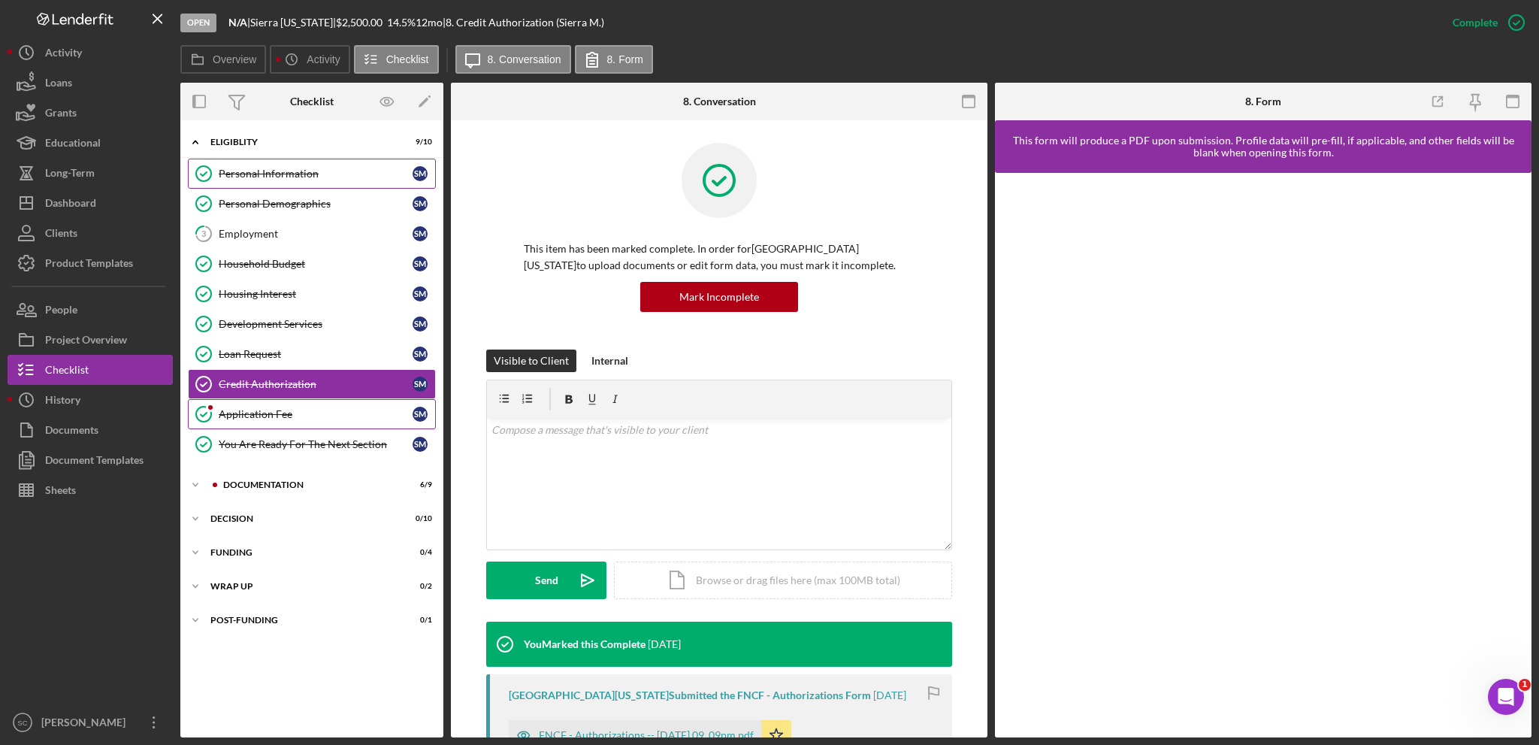
click at [251, 416] on div "Application Fee" at bounding box center [316, 414] width 194 height 12
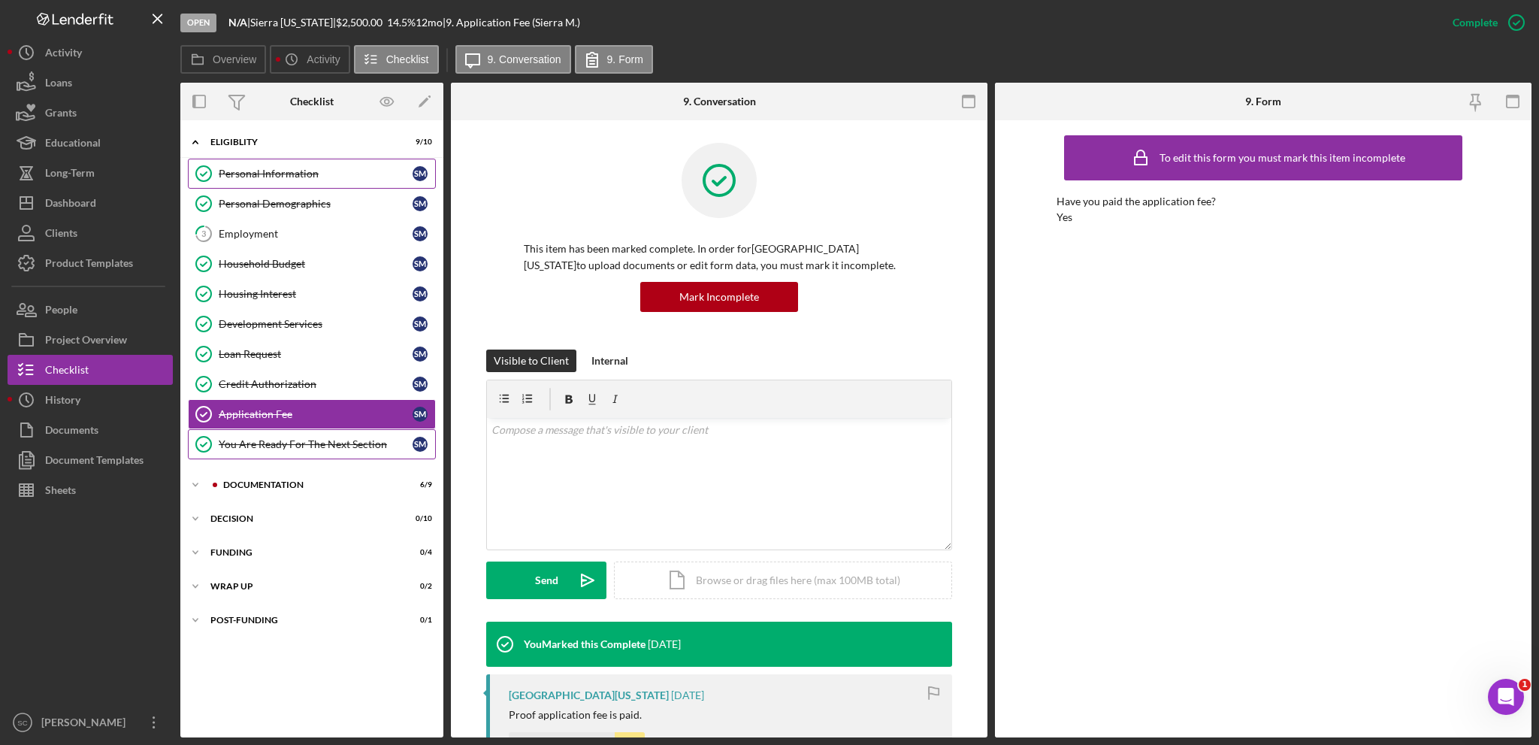
click at [243, 430] on link "You Are Ready For The Next Section You Are Ready For The Next Section S M" at bounding box center [312, 444] width 248 height 30
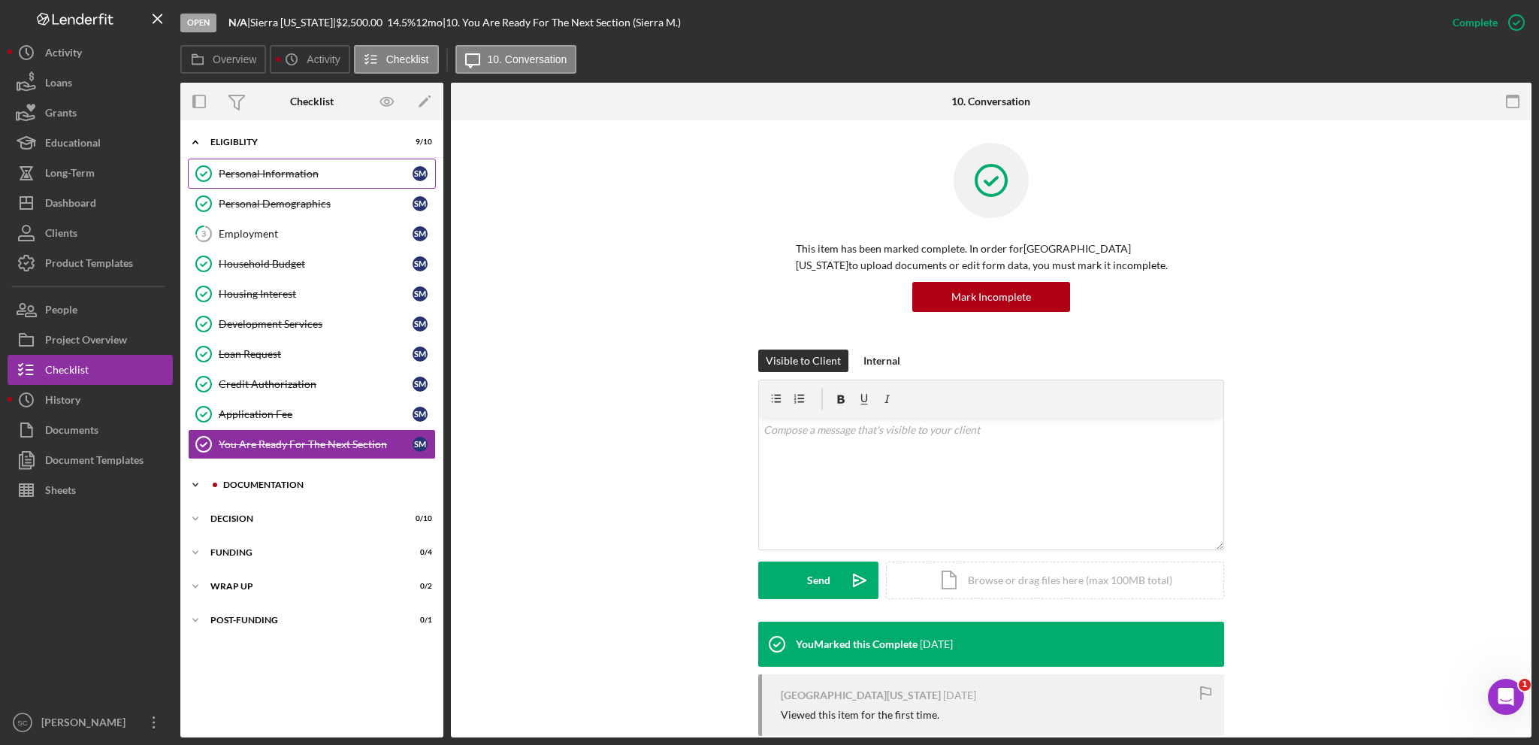
drag, startPoint x: 207, startPoint y: 477, endPoint x: 222, endPoint y: 455, distance: 26.5
click at [207, 477] on icon "Icon/Expander" at bounding box center [195, 485] width 30 height 30
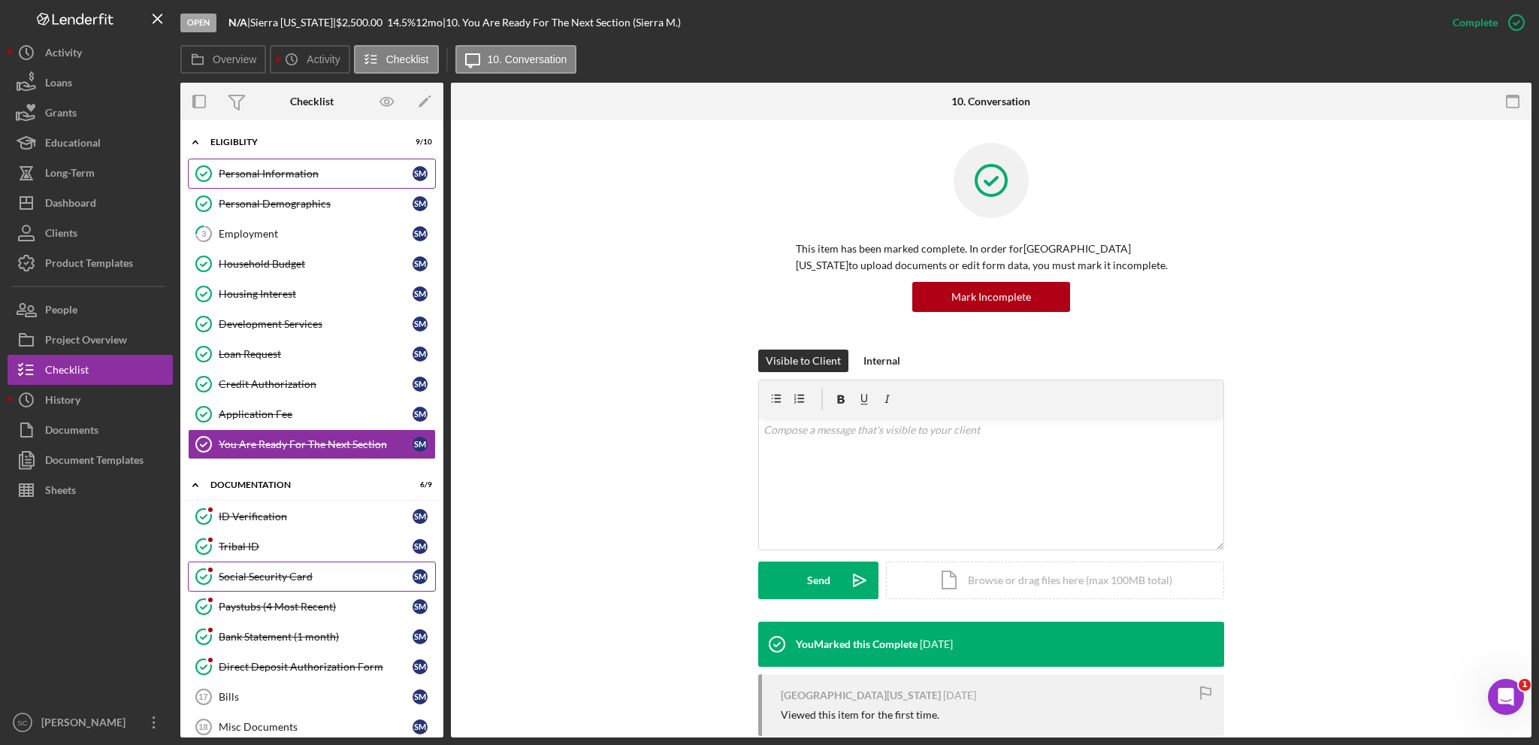
scroll to position [178, 0]
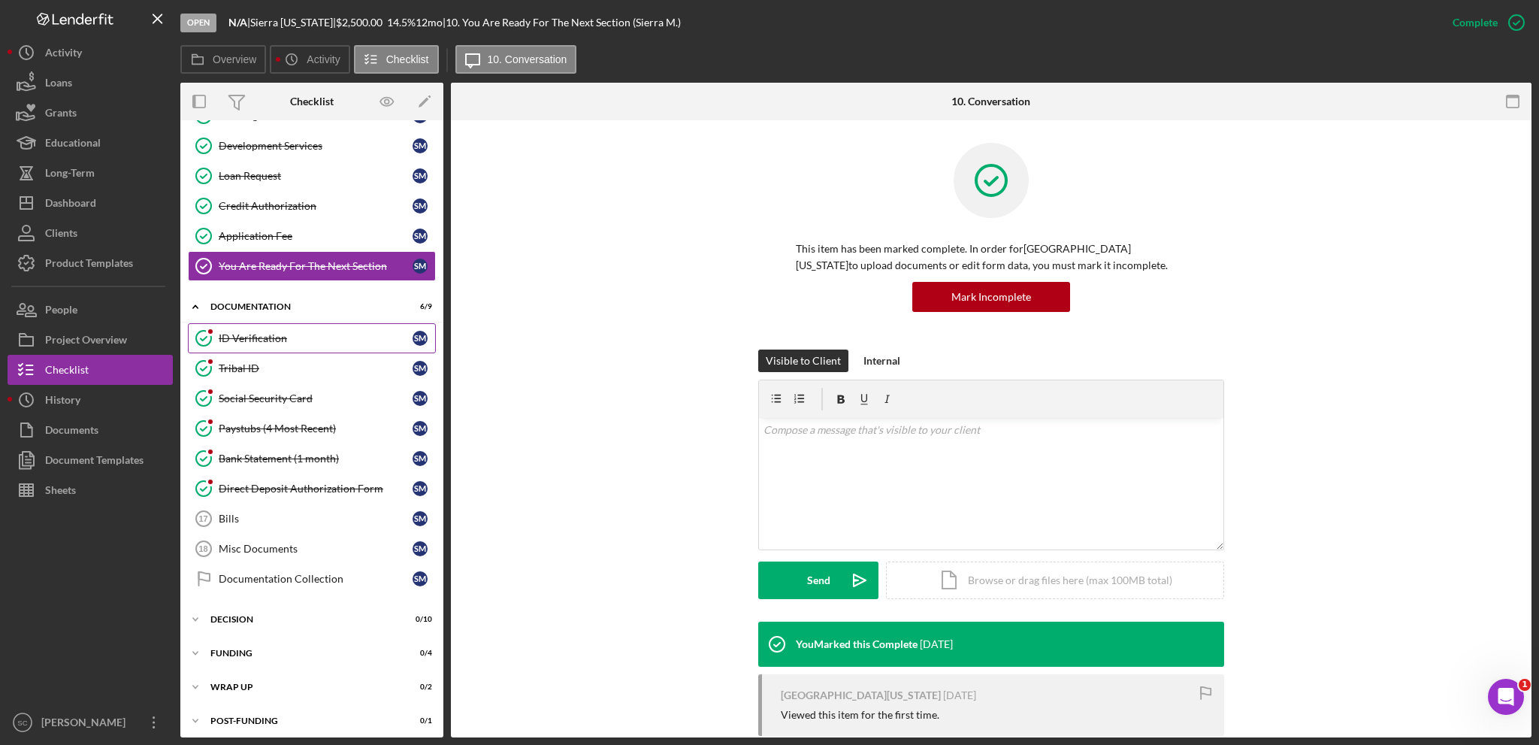
click at [239, 337] on div "ID Verification" at bounding box center [316, 338] width 194 height 12
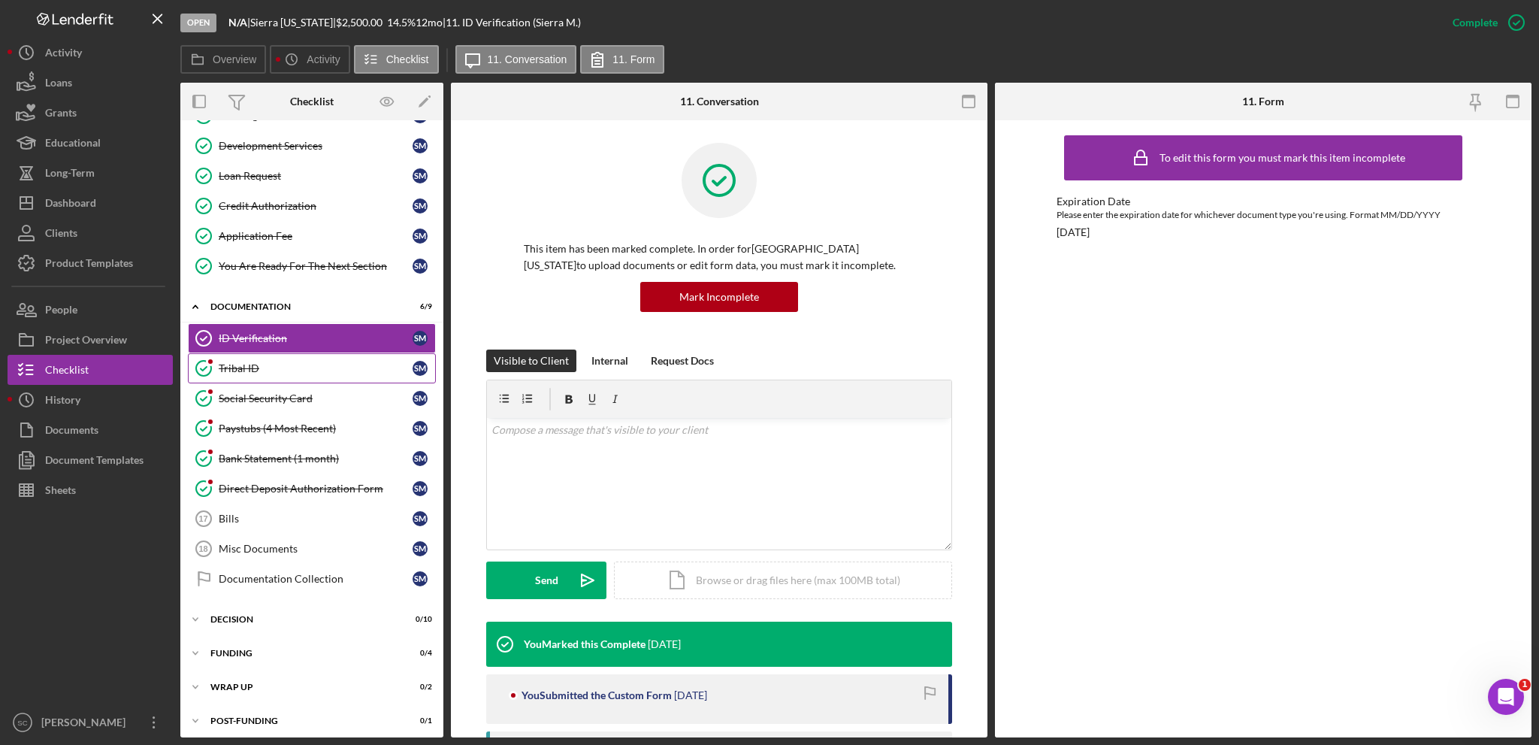
click at [211, 366] on icon "Tribal ID" at bounding box center [204, 369] width 38 height 38
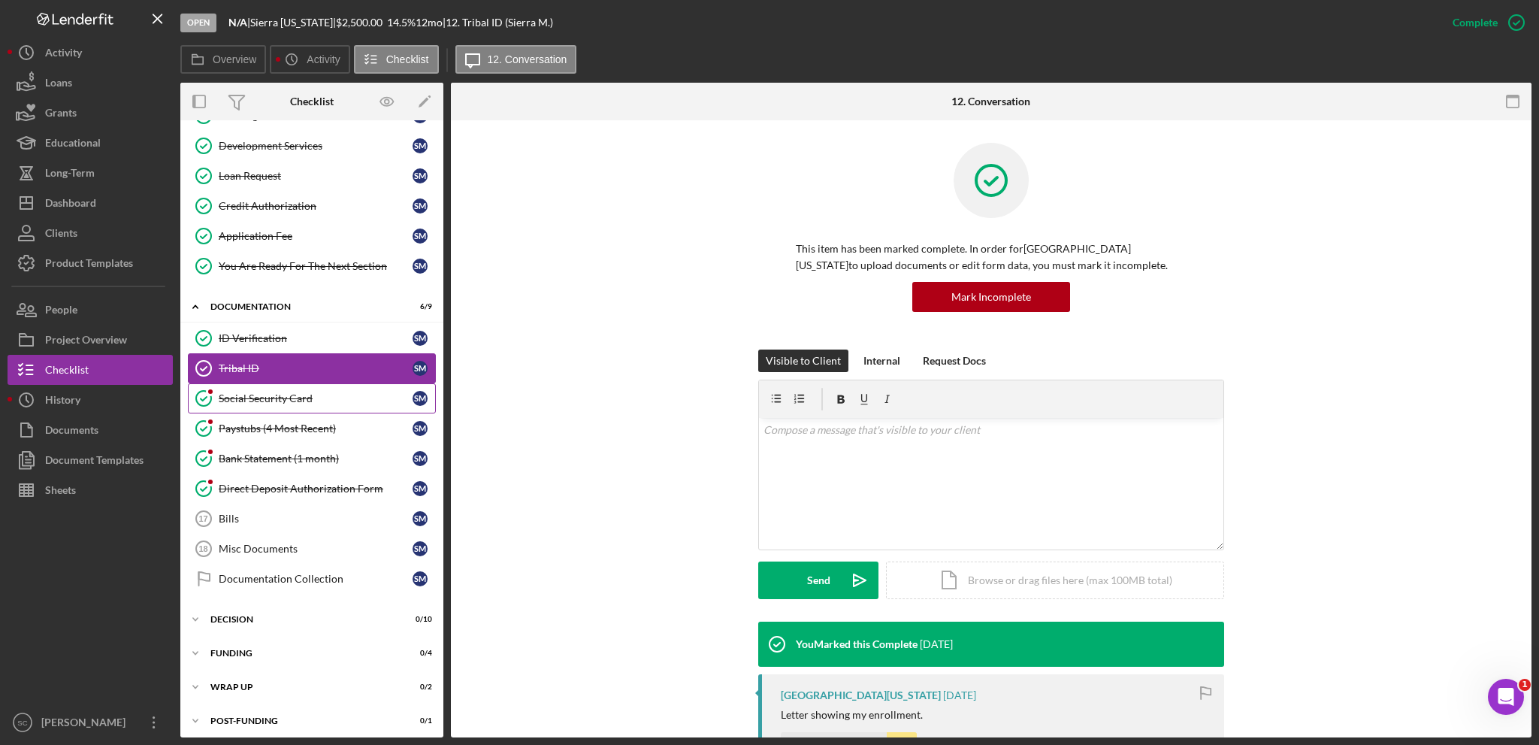
click at [225, 393] on div "Social Security Card" at bounding box center [316, 398] width 194 height 12
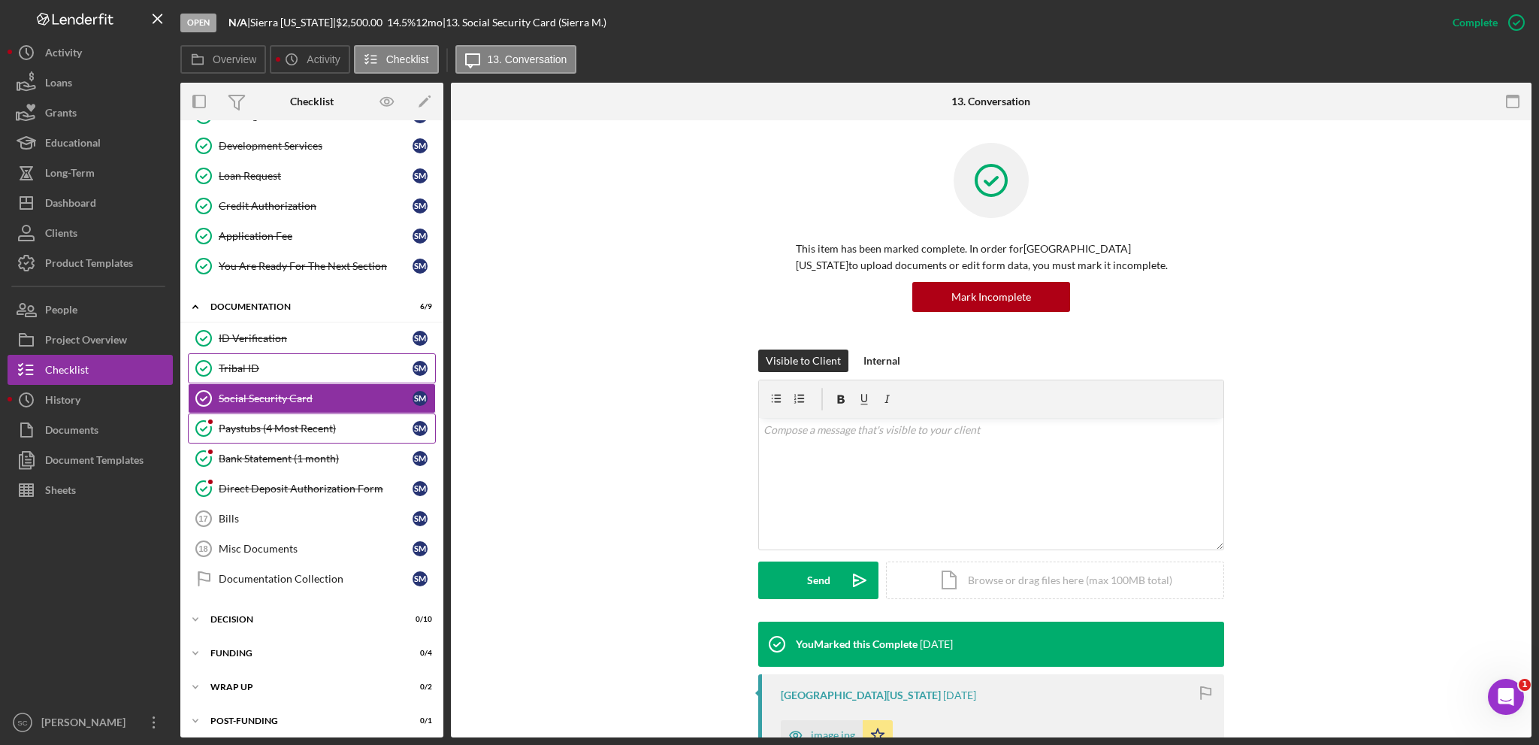
click at [226, 426] on div "Paystubs (4 Most Recent)" at bounding box center [316, 428] width 194 height 12
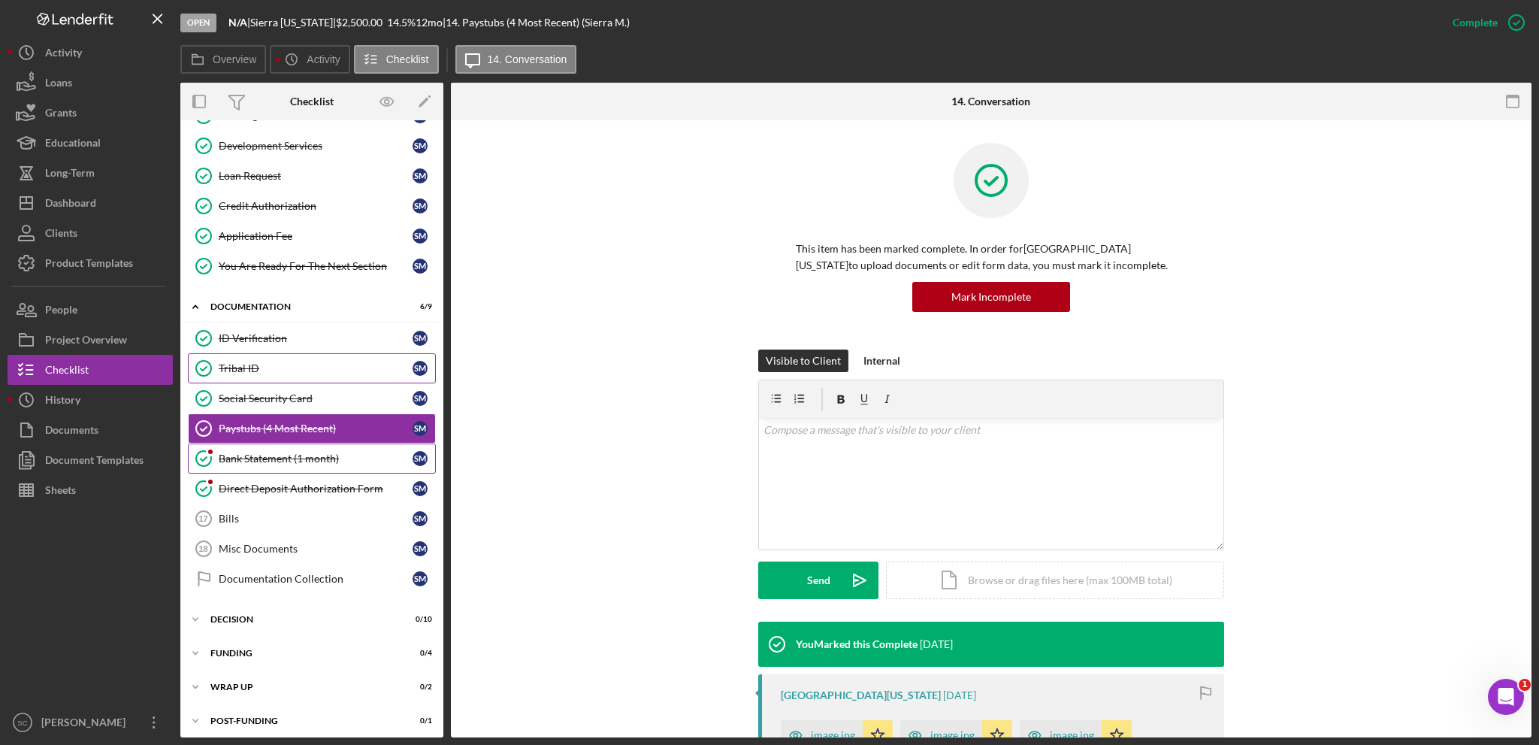
click at [228, 455] on div "Bank Statement (1 month)" at bounding box center [316, 458] width 194 height 12
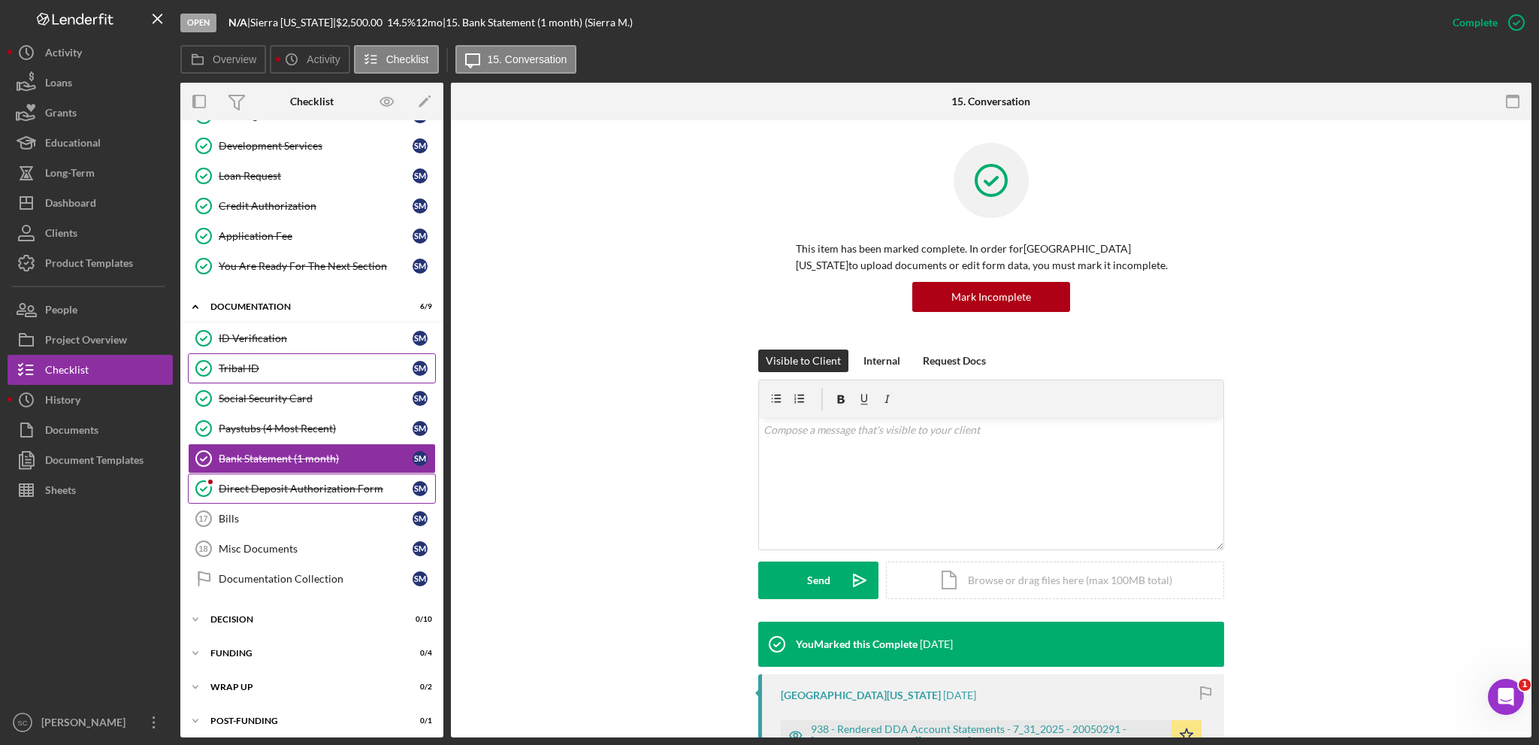
click at [226, 485] on div "Direct Deposit Authorization Form" at bounding box center [316, 489] width 194 height 12
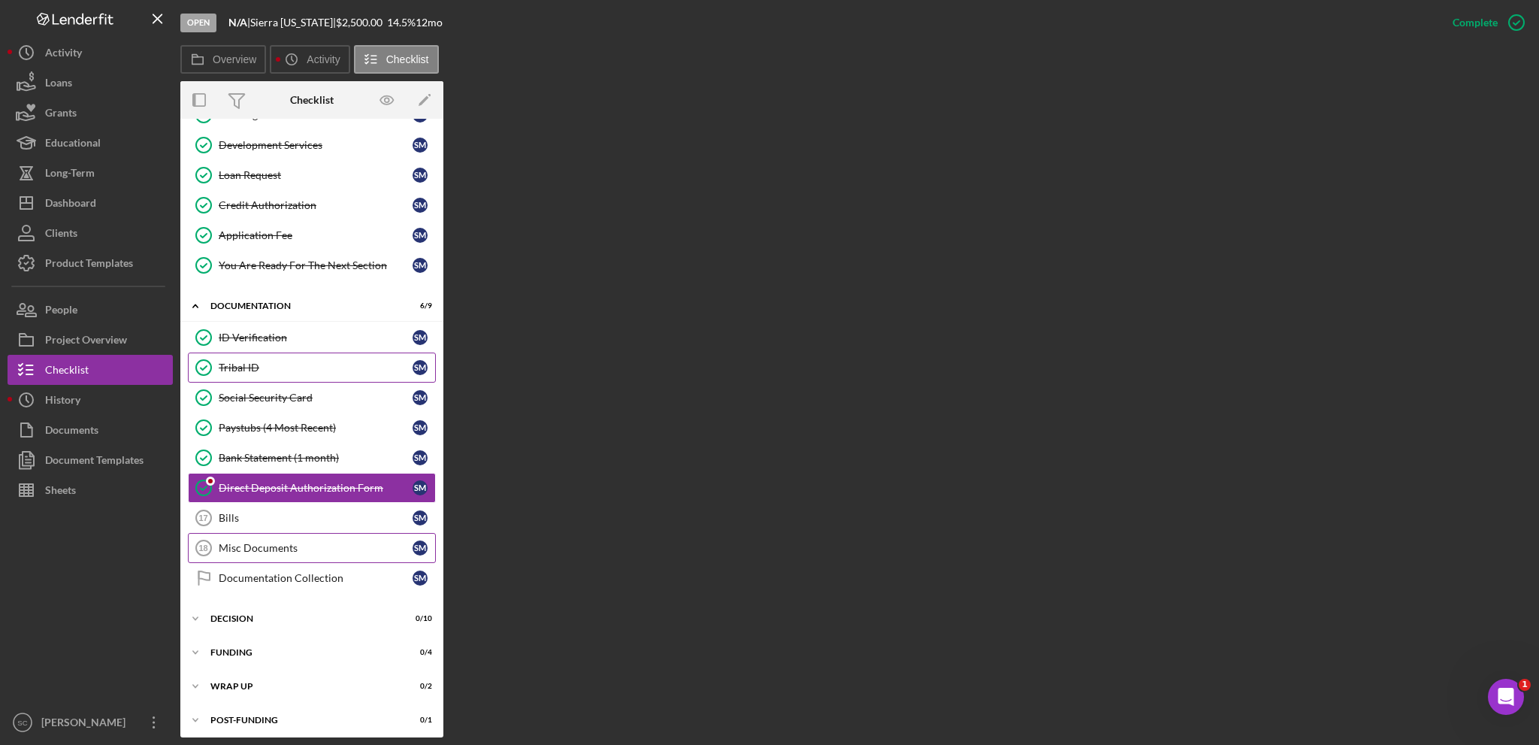
scroll to position [178, 0]
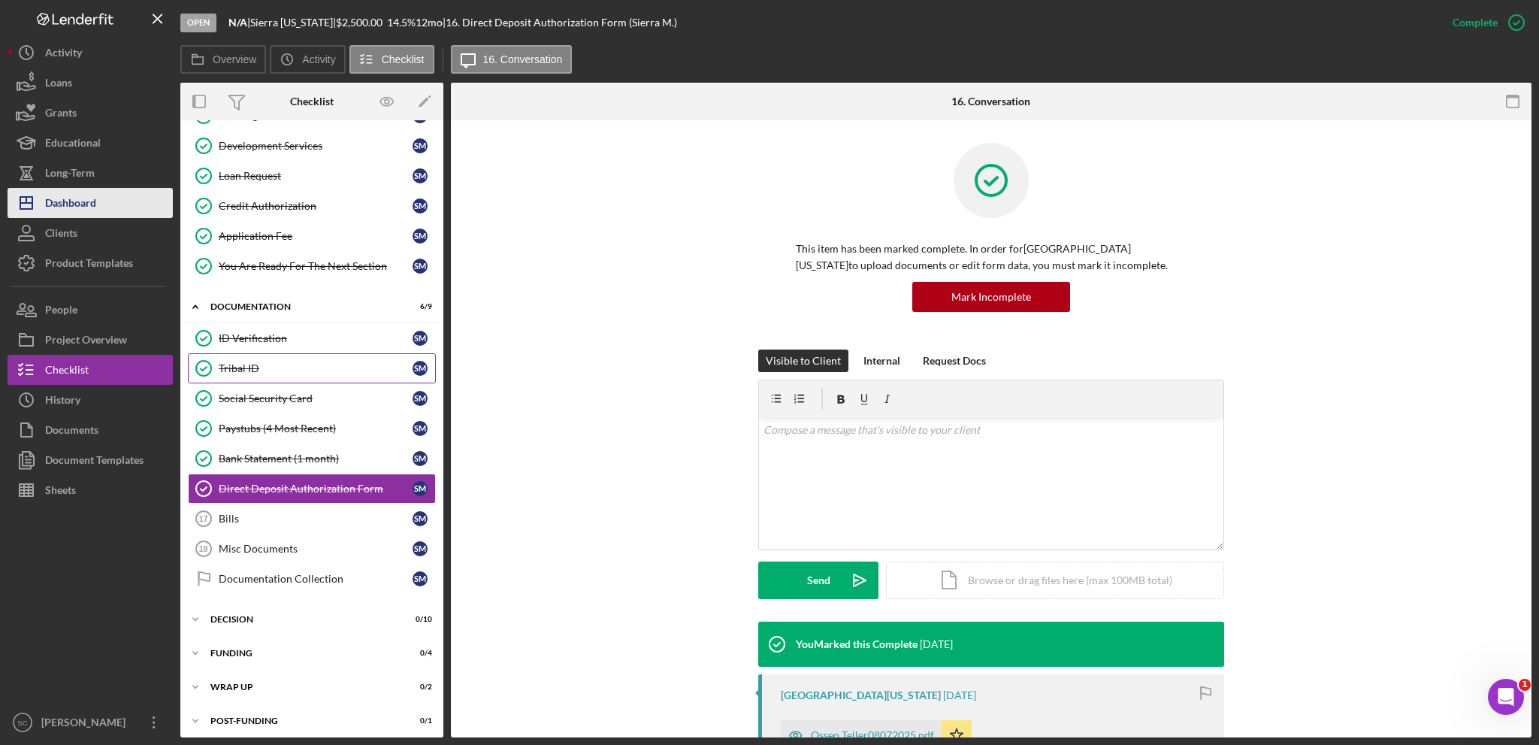
click at [101, 204] on button "Icon/Dashboard Dashboard" at bounding box center [90, 203] width 165 height 30
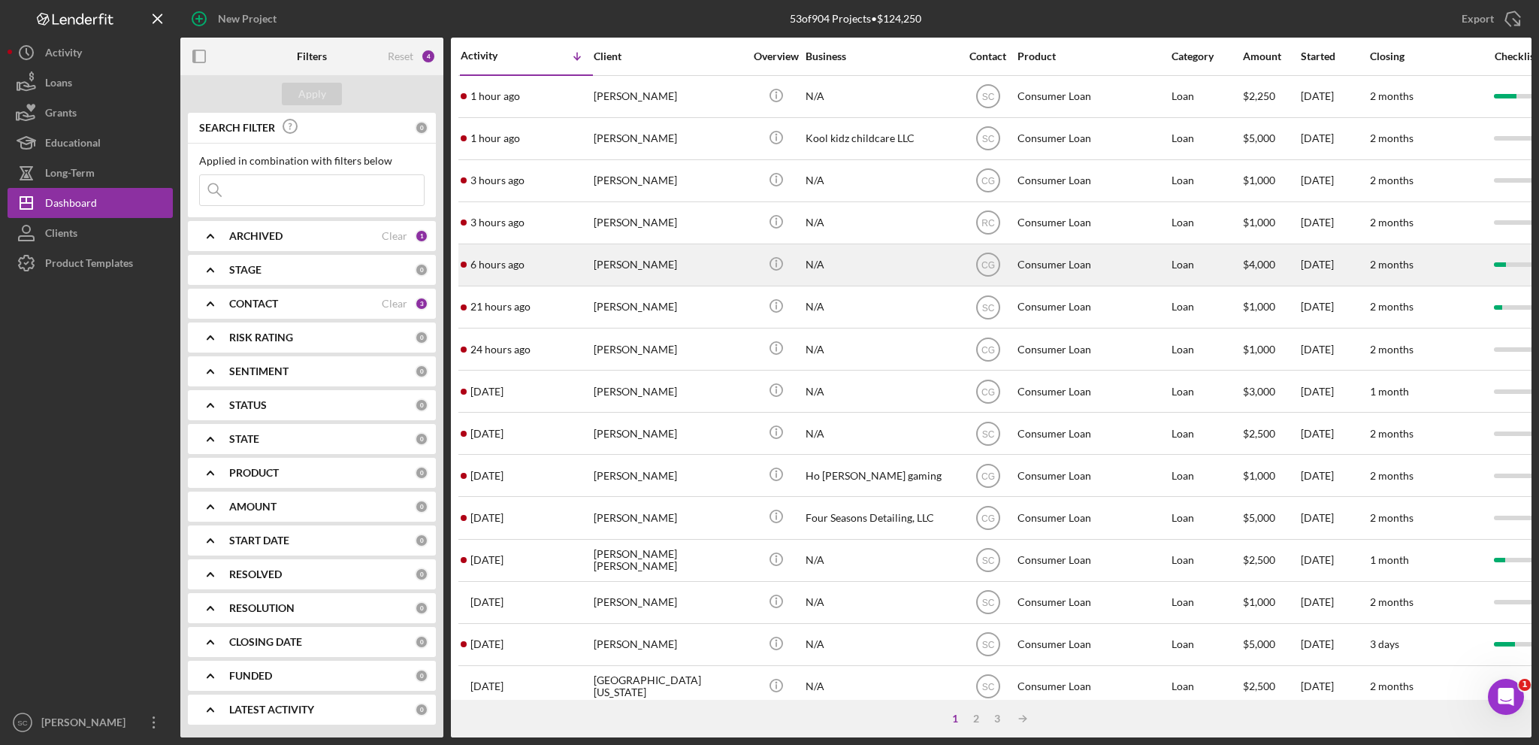
click at [616, 259] on div "[PERSON_NAME]" at bounding box center [669, 265] width 150 height 40
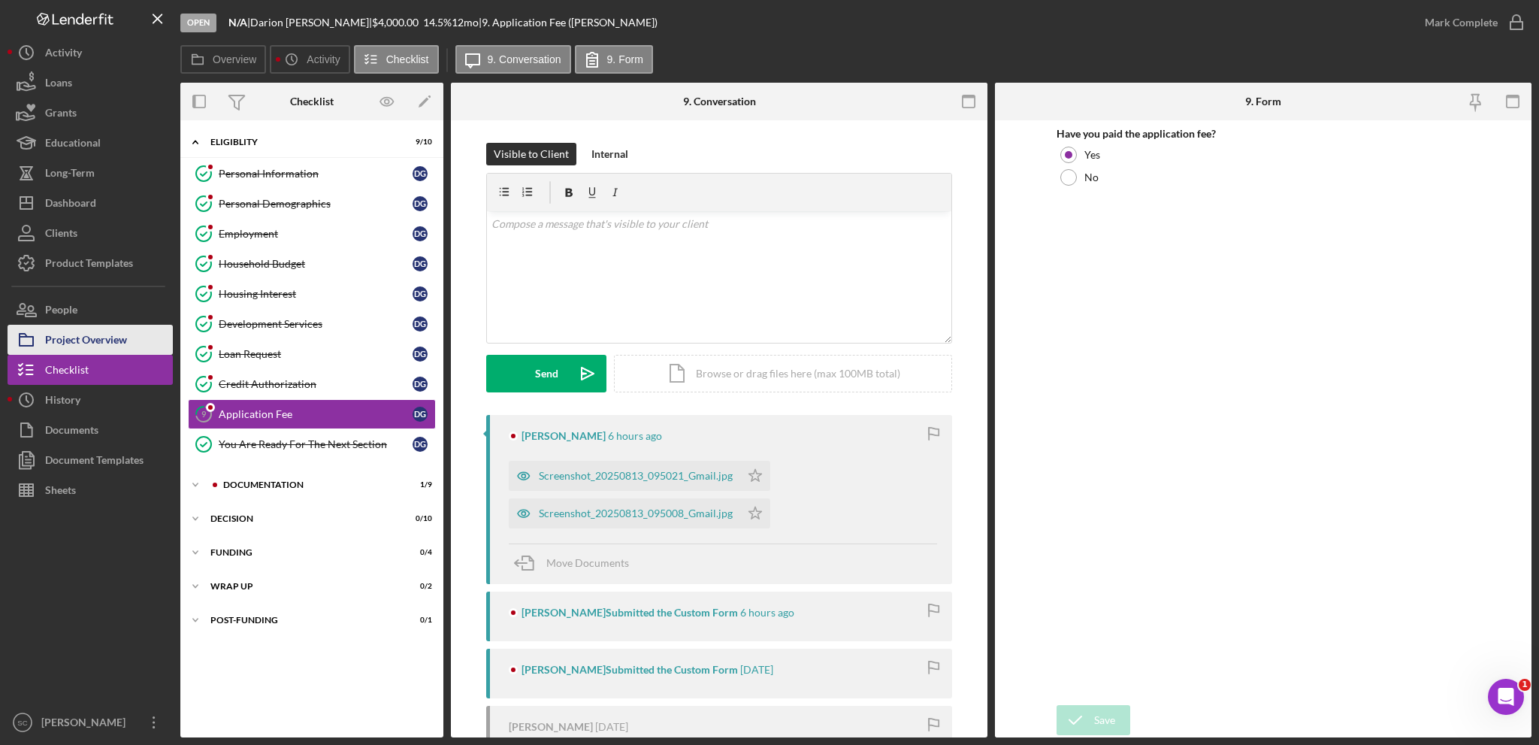
click at [103, 342] on div "Project Overview" at bounding box center [86, 342] width 82 height 34
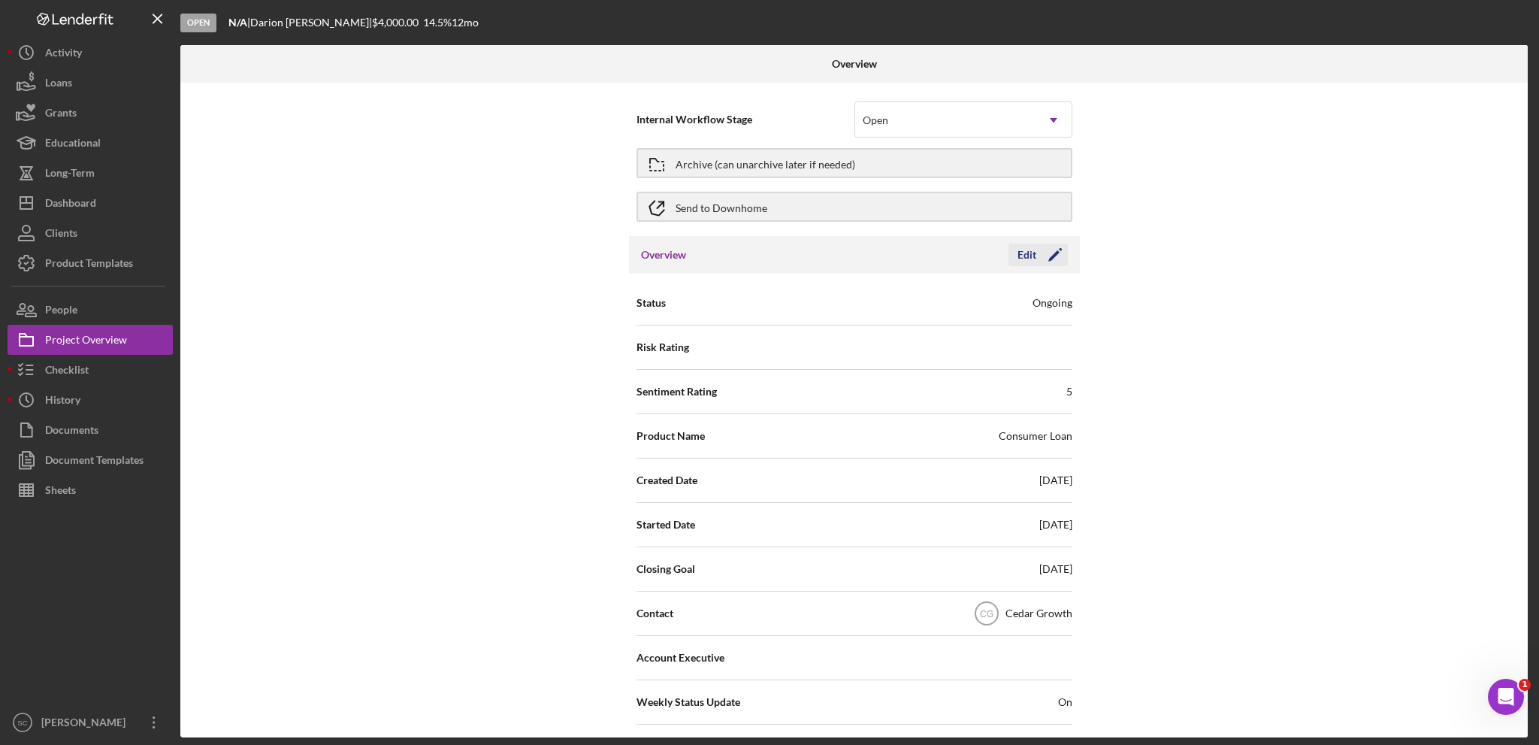
click at [1018, 255] on div "Edit" at bounding box center [1027, 255] width 19 height 23
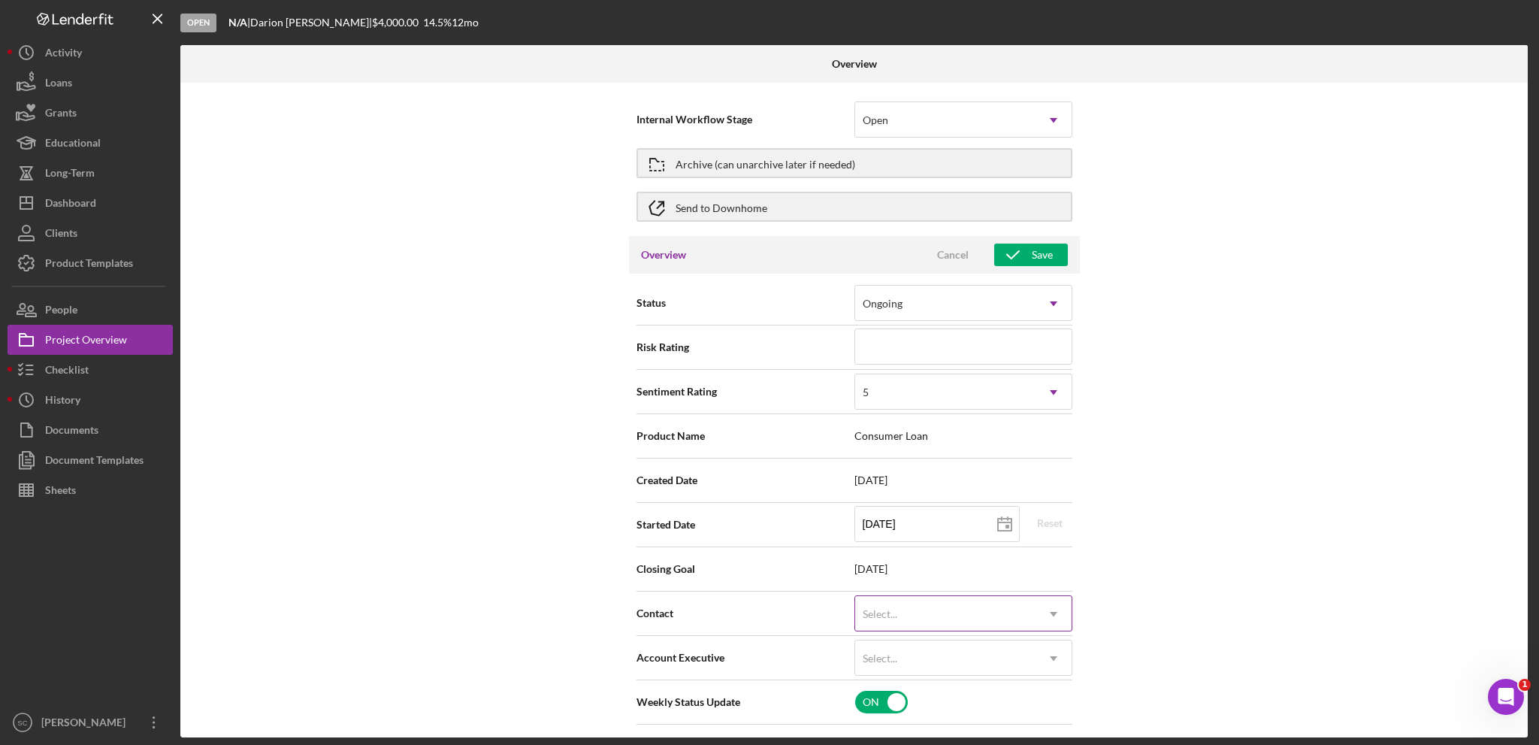
scroll to position [225, 0]
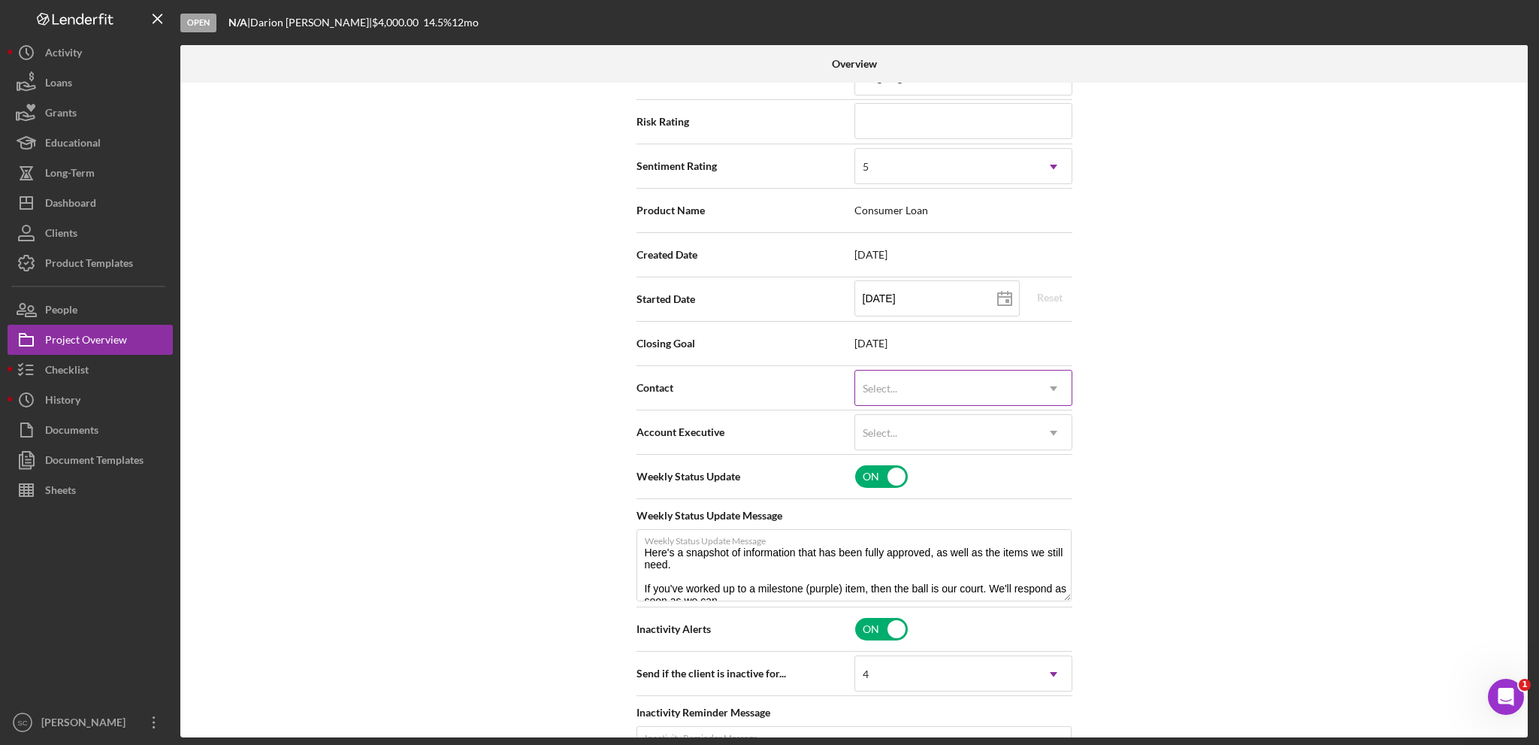
click at [887, 383] on div "Select..." at bounding box center [880, 389] width 35 height 12
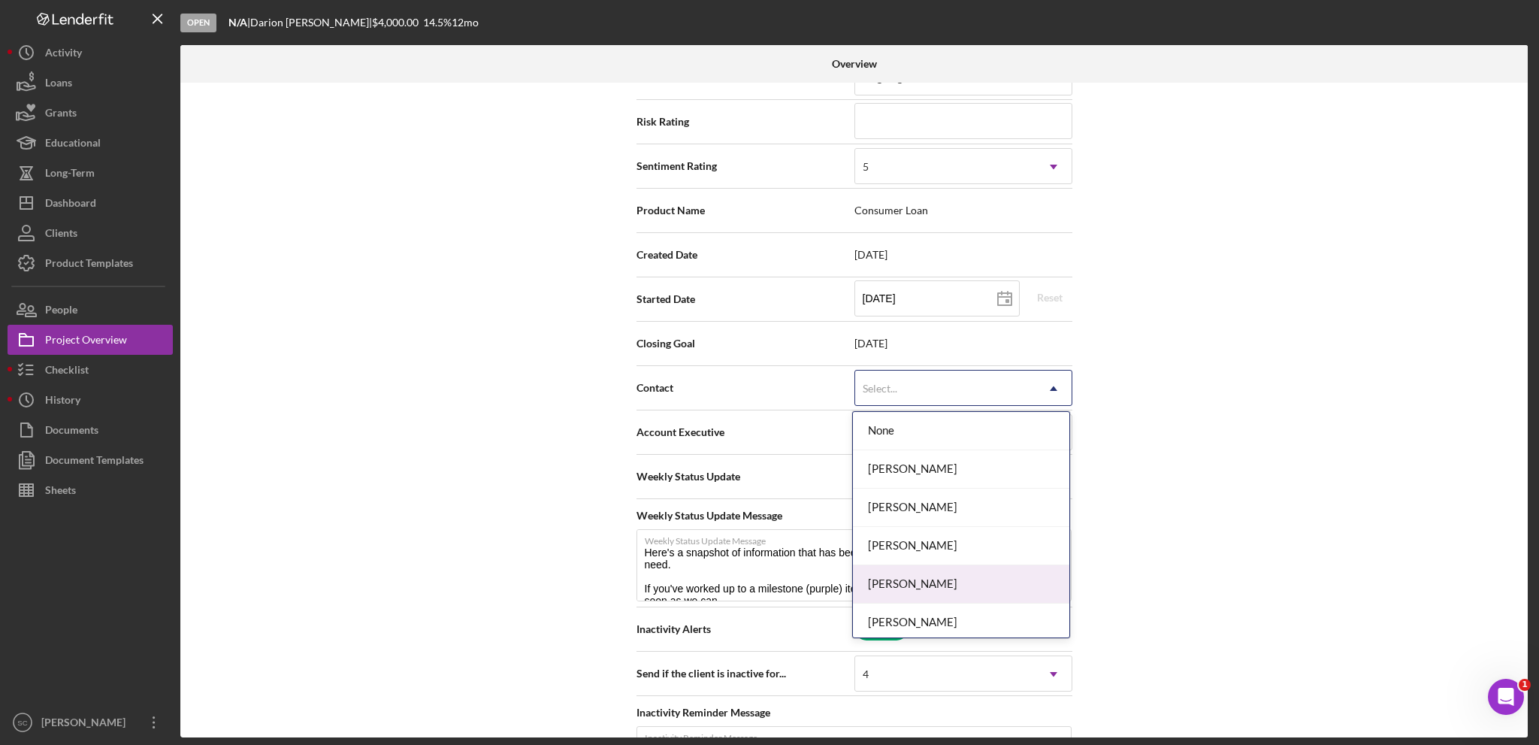
click at [908, 528] on div "[PERSON_NAME]" at bounding box center [961, 584] width 216 height 38
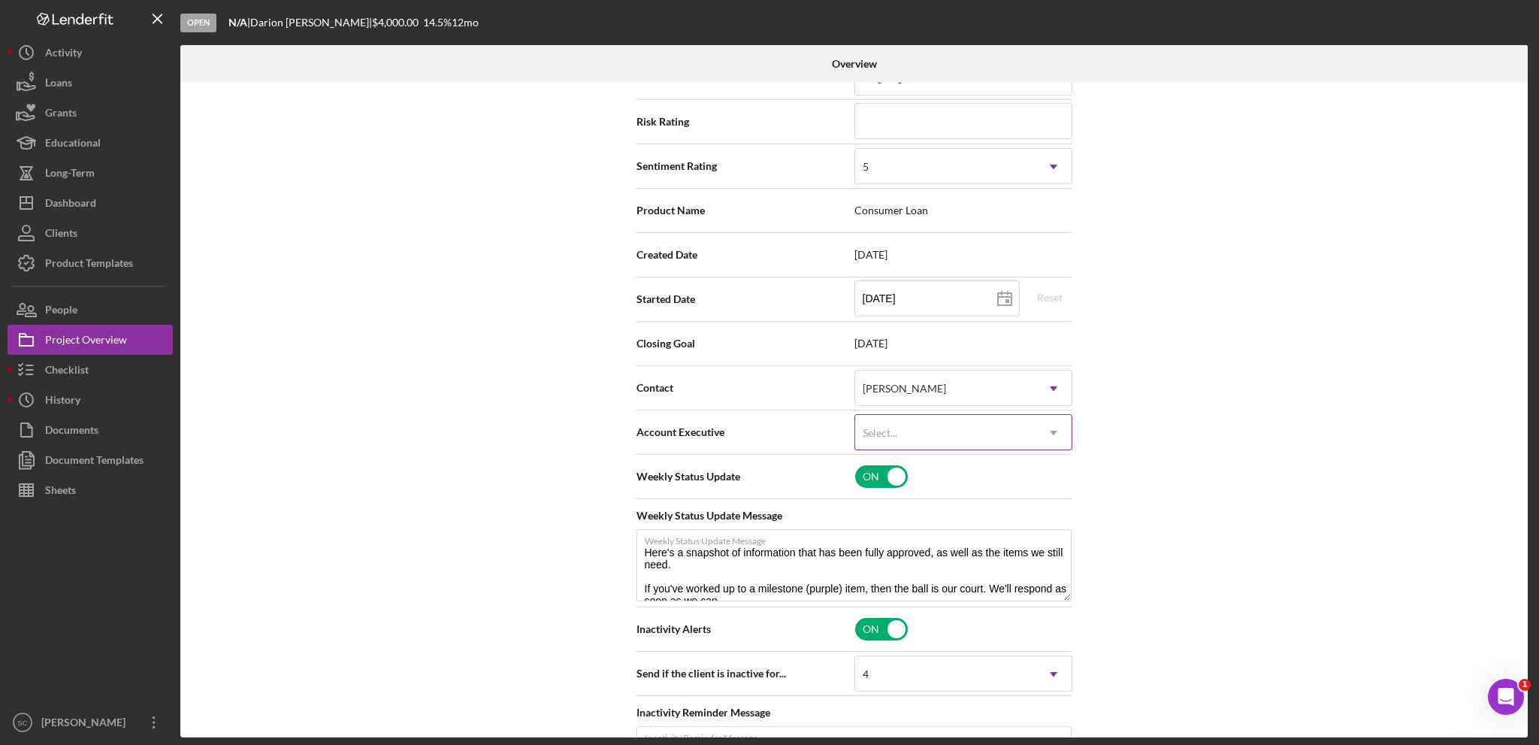
click at [995, 417] on div "Select..." at bounding box center [945, 433] width 180 height 35
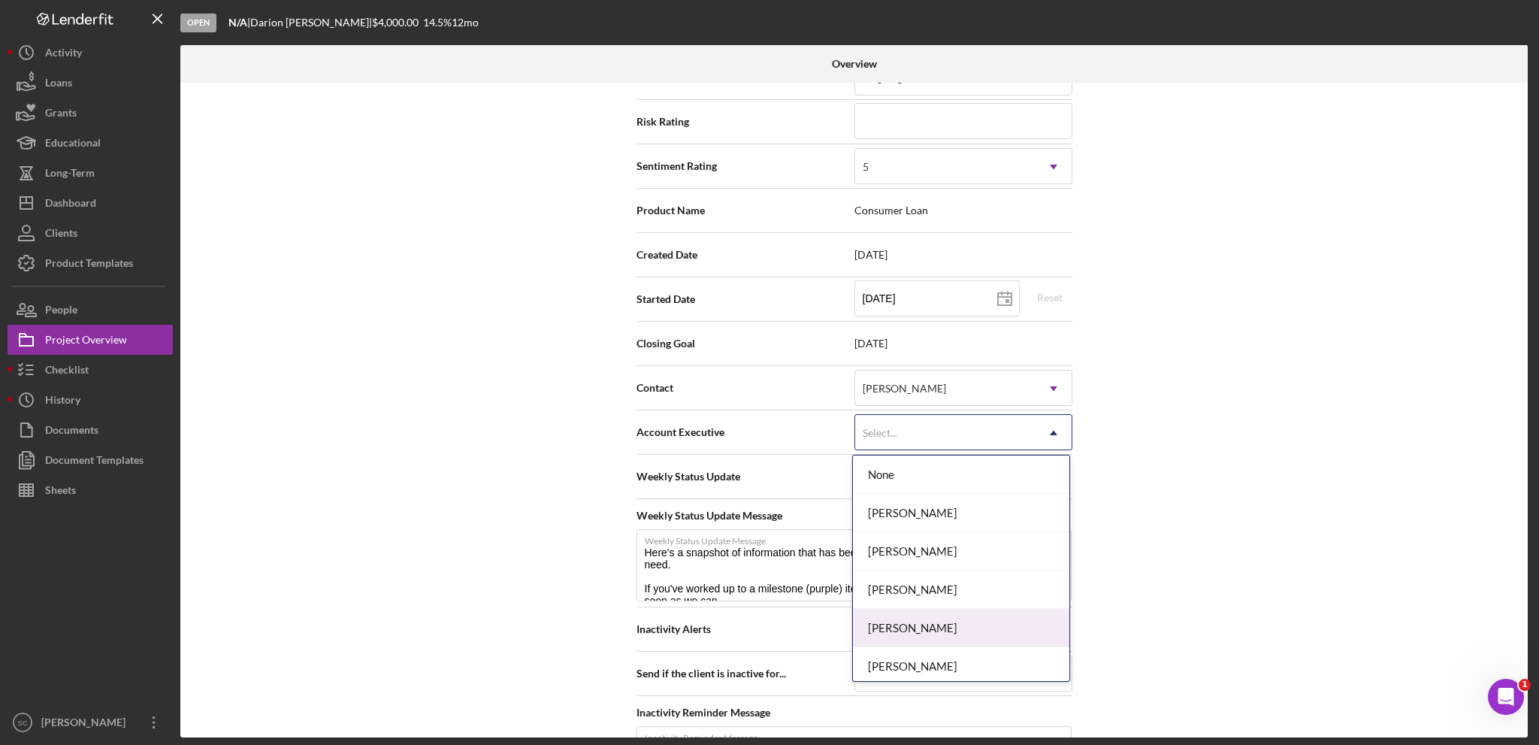
click at [917, 528] on div "[PERSON_NAME]" at bounding box center [961, 628] width 216 height 38
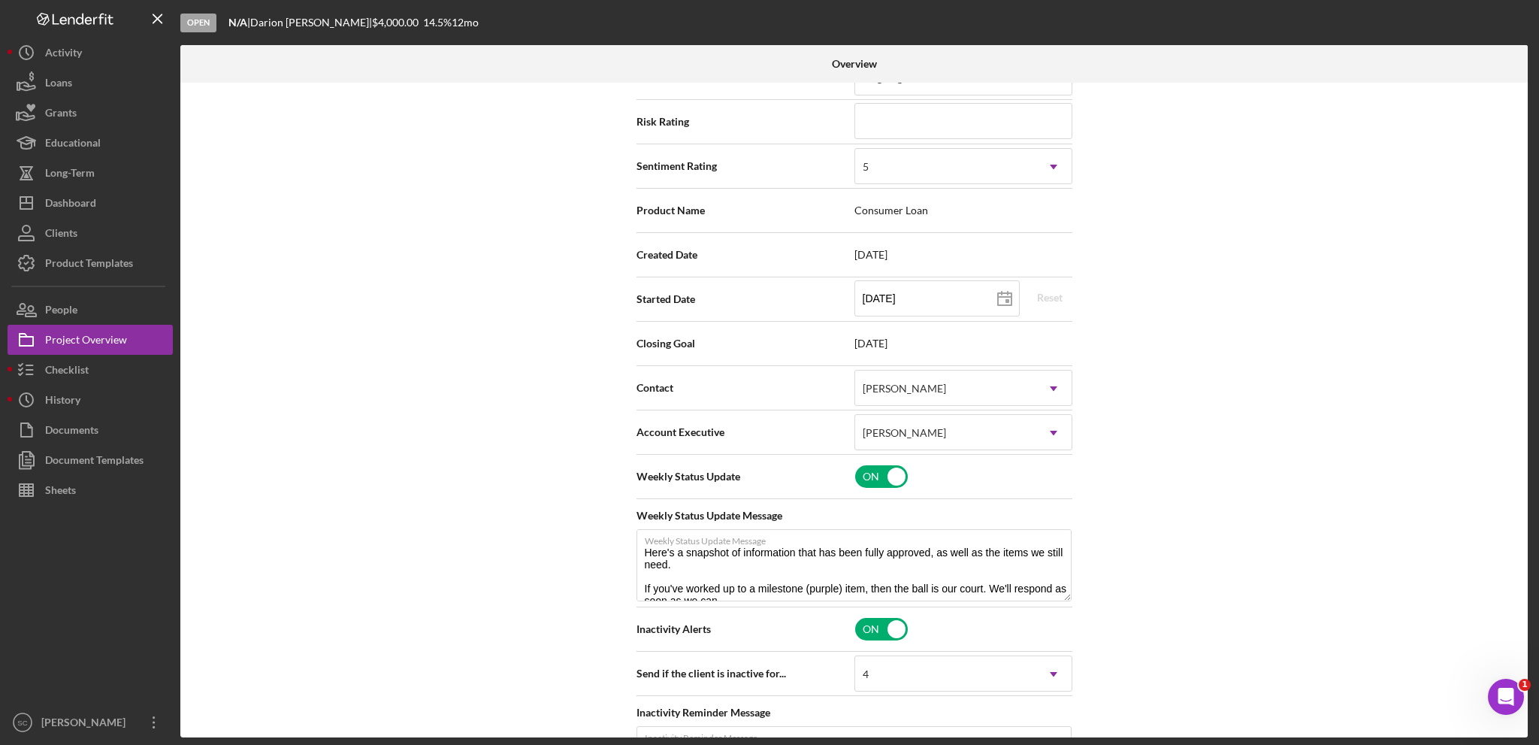
scroll to position [0, 0]
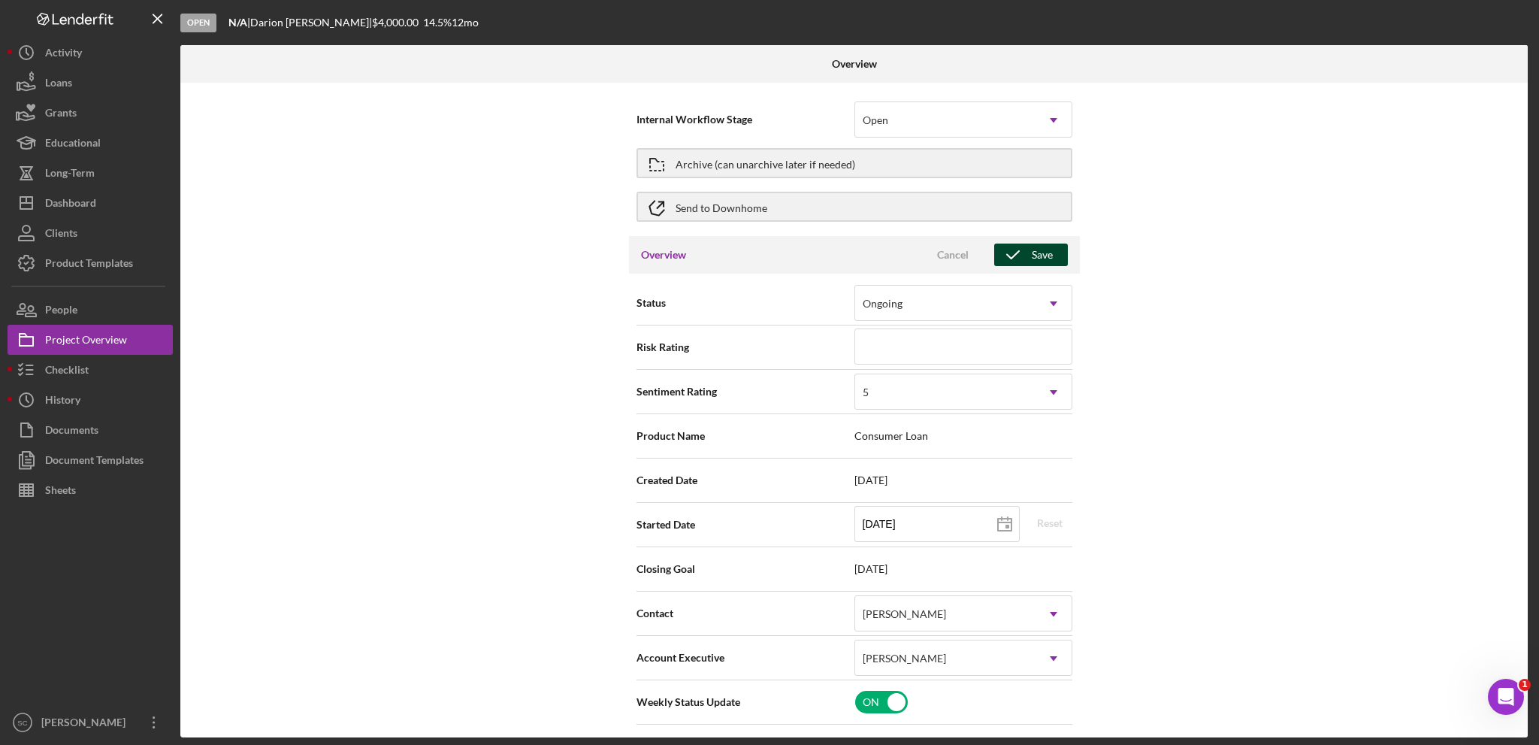
click at [1032, 257] on div "Save" at bounding box center [1042, 255] width 21 height 23
type textarea "Here's a snapshot of information that has been fully approved, as well as the i…"
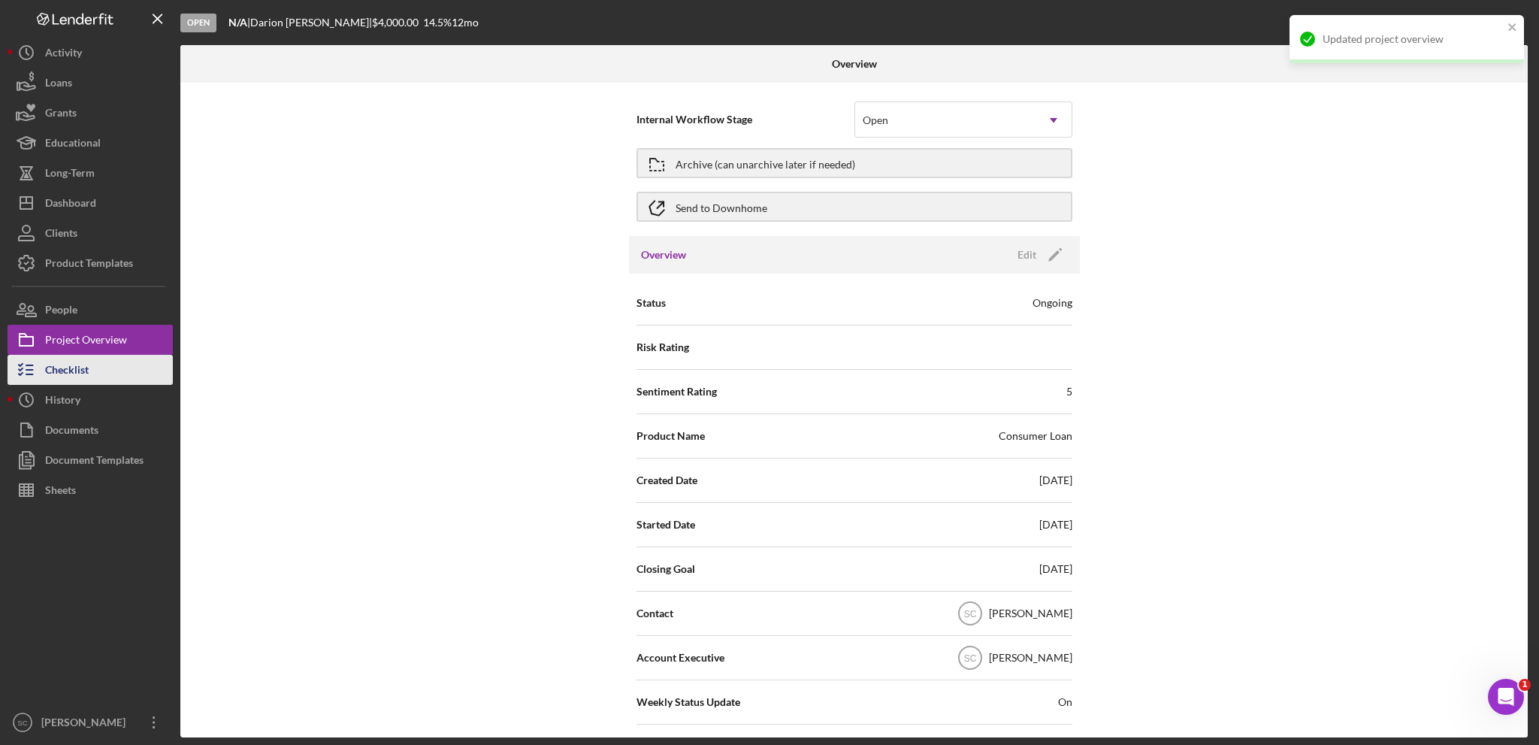
click at [97, 369] on button "Checklist" at bounding box center [90, 370] width 165 height 30
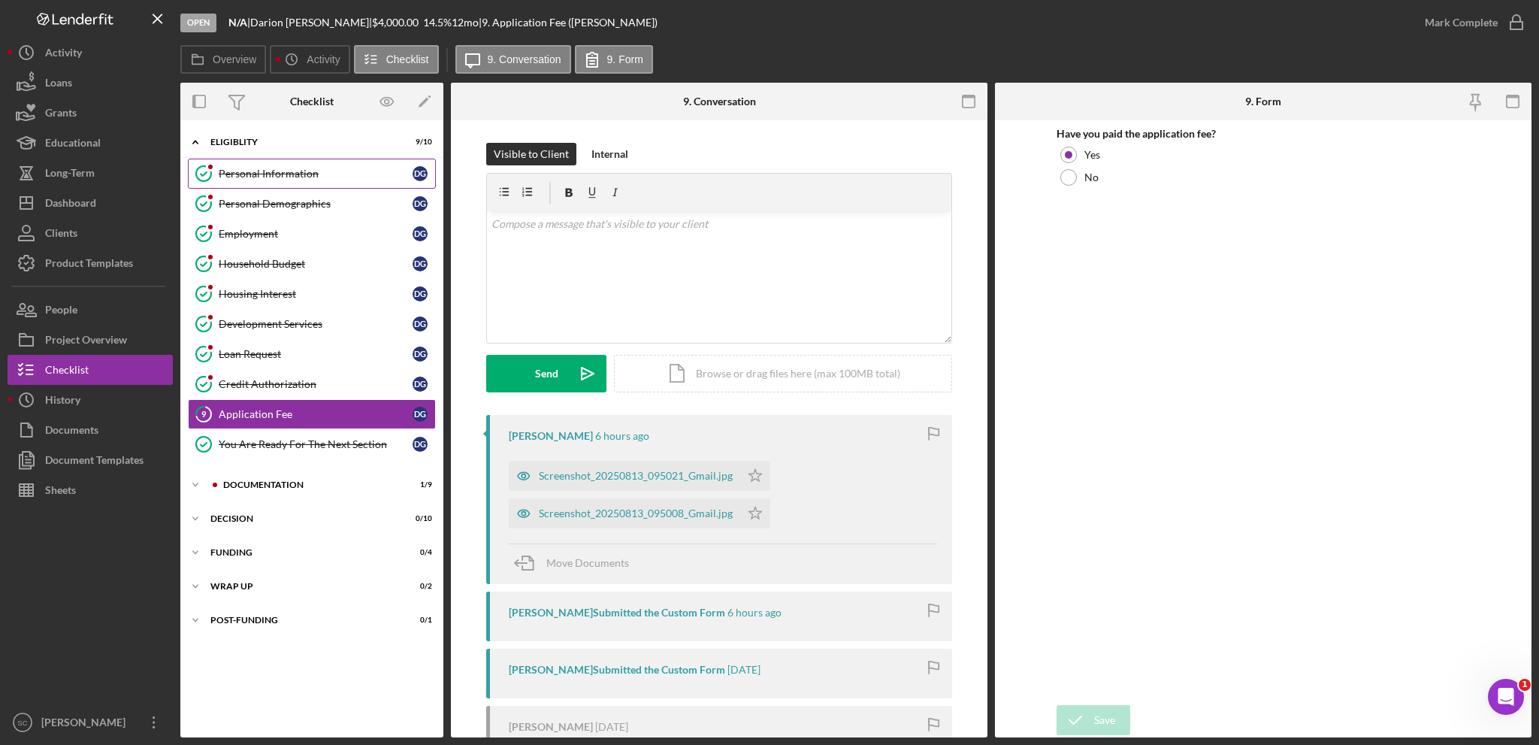
click at [271, 180] on link "Personal Information Personal Information D G" at bounding box center [312, 174] width 248 height 30
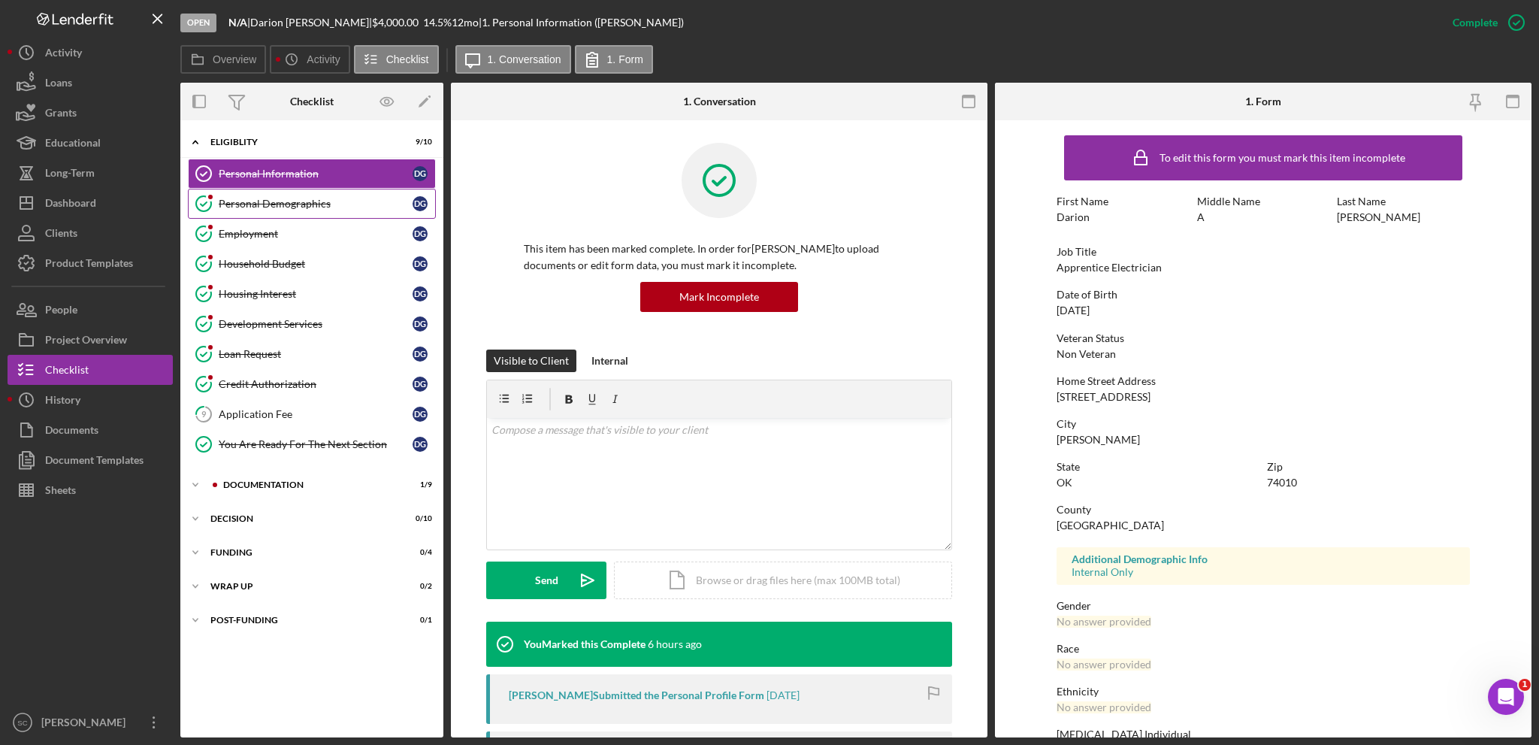
click at [271, 201] on div "Personal Demographics" at bounding box center [316, 204] width 194 height 12
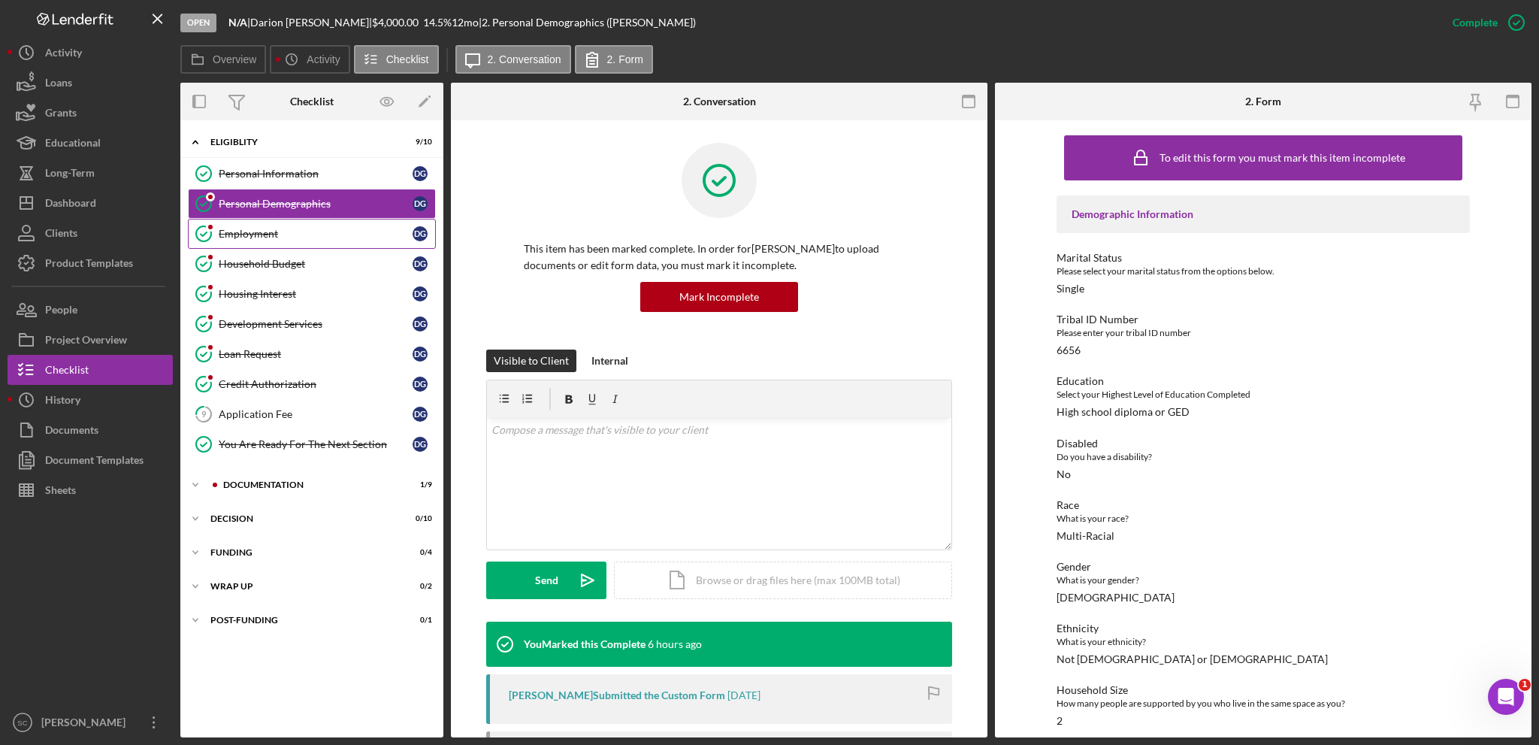
click at [265, 225] on link "Employment Employment D G" at bounding box center [312, 234] width 248 height 30
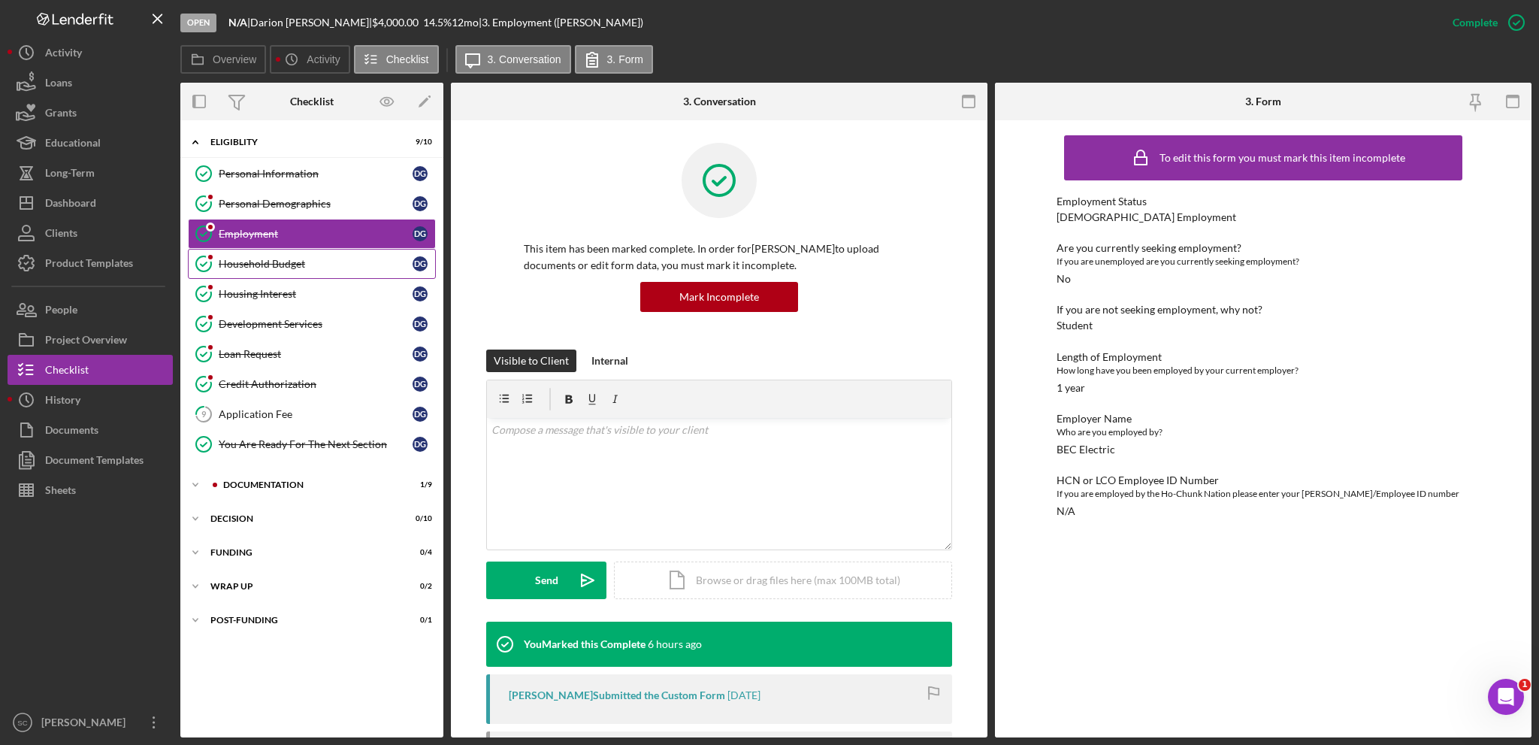
click at [262, 258] on div "Household Budget" at bounding box center [316, 264] width 194 height 12
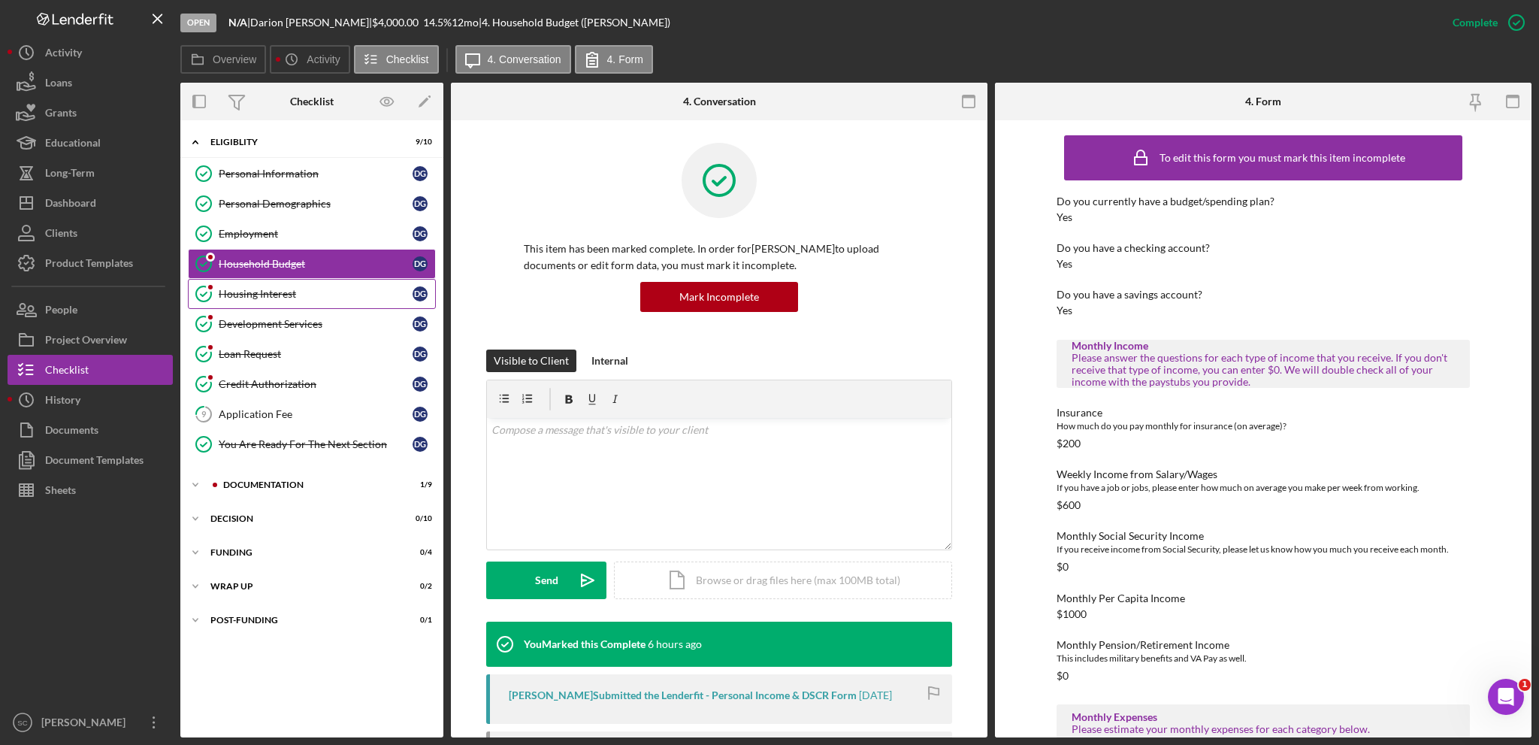
click at [259, 295] on div "Housing Interest" at bounding box center [316, 294] width 194 height 12
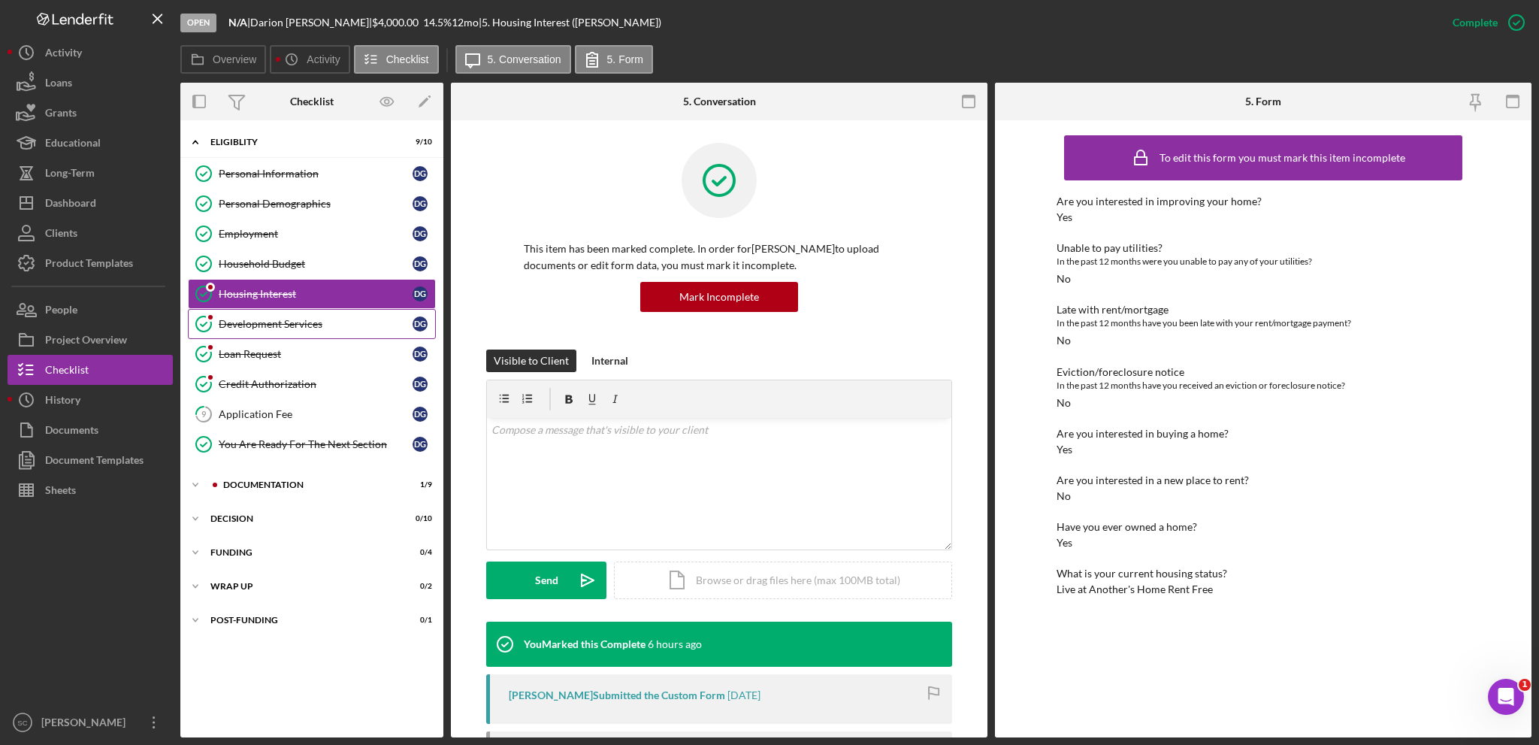
click at [257, 322] on div "Development Services" at bounding box center [316, 324] width 194 height 12
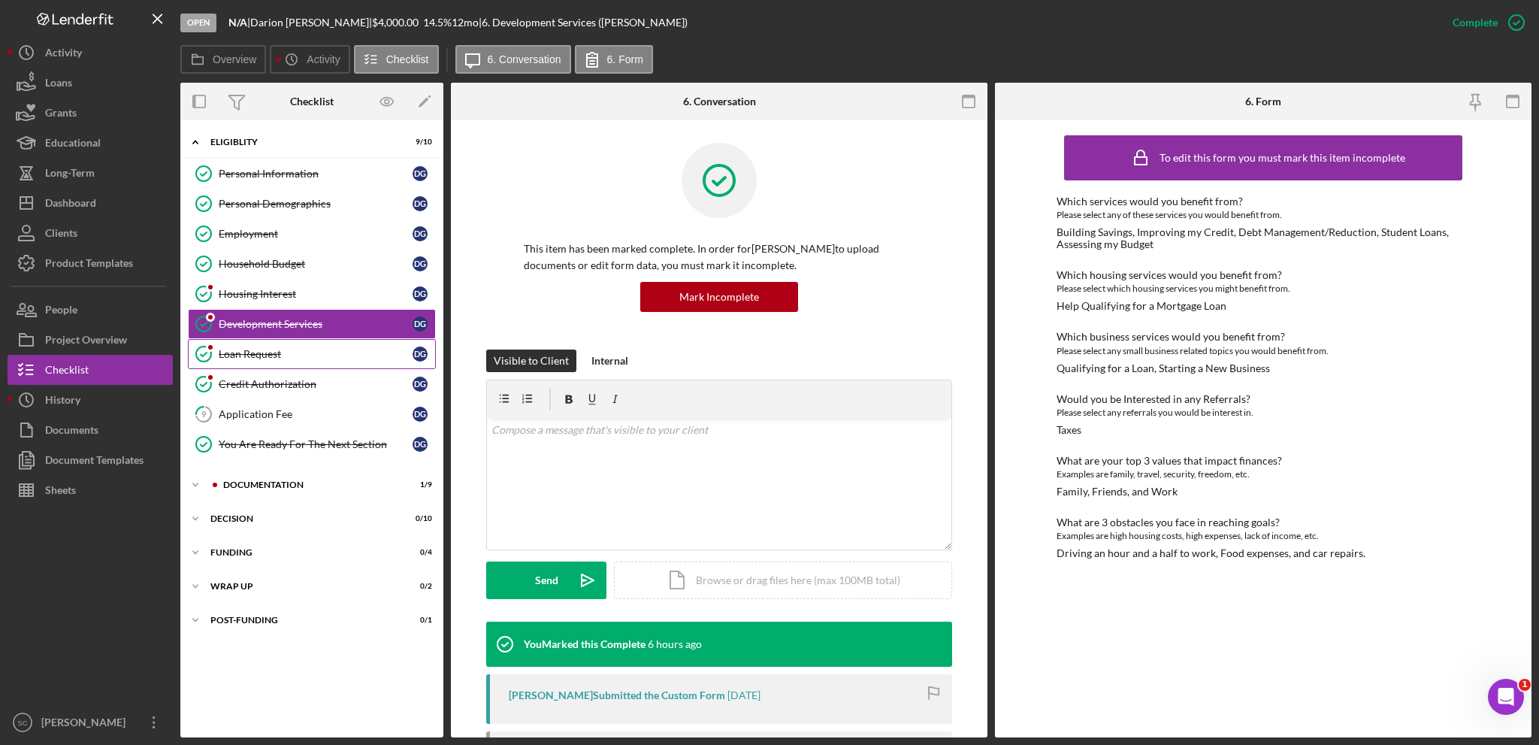
click at [254, 359] on link "Loan Request Loan Request D G" at bounding box center [312, 354] width 248 height 30
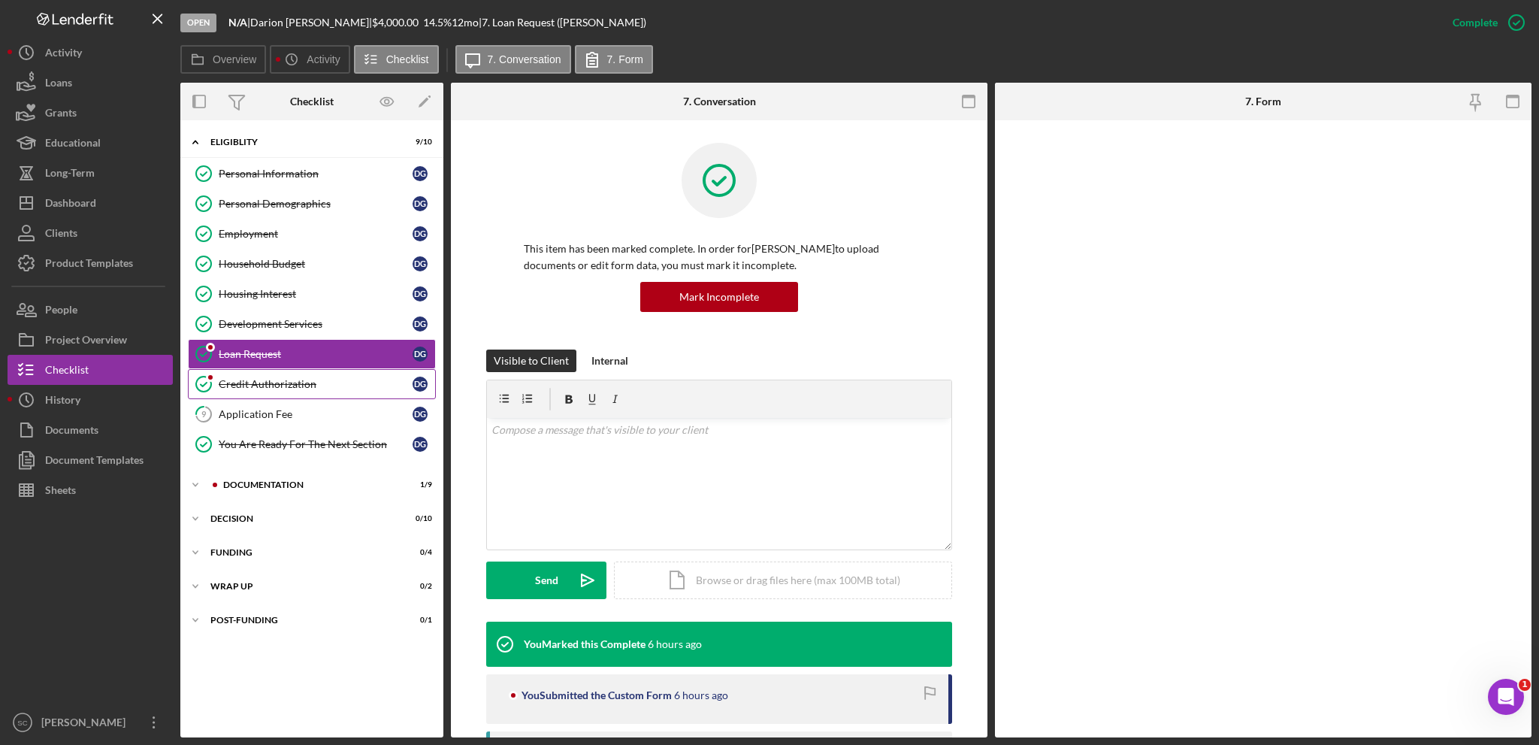
click at [255, 384] on div "Credit Authorization" at bounding box center [316, 384] width 194 height 12
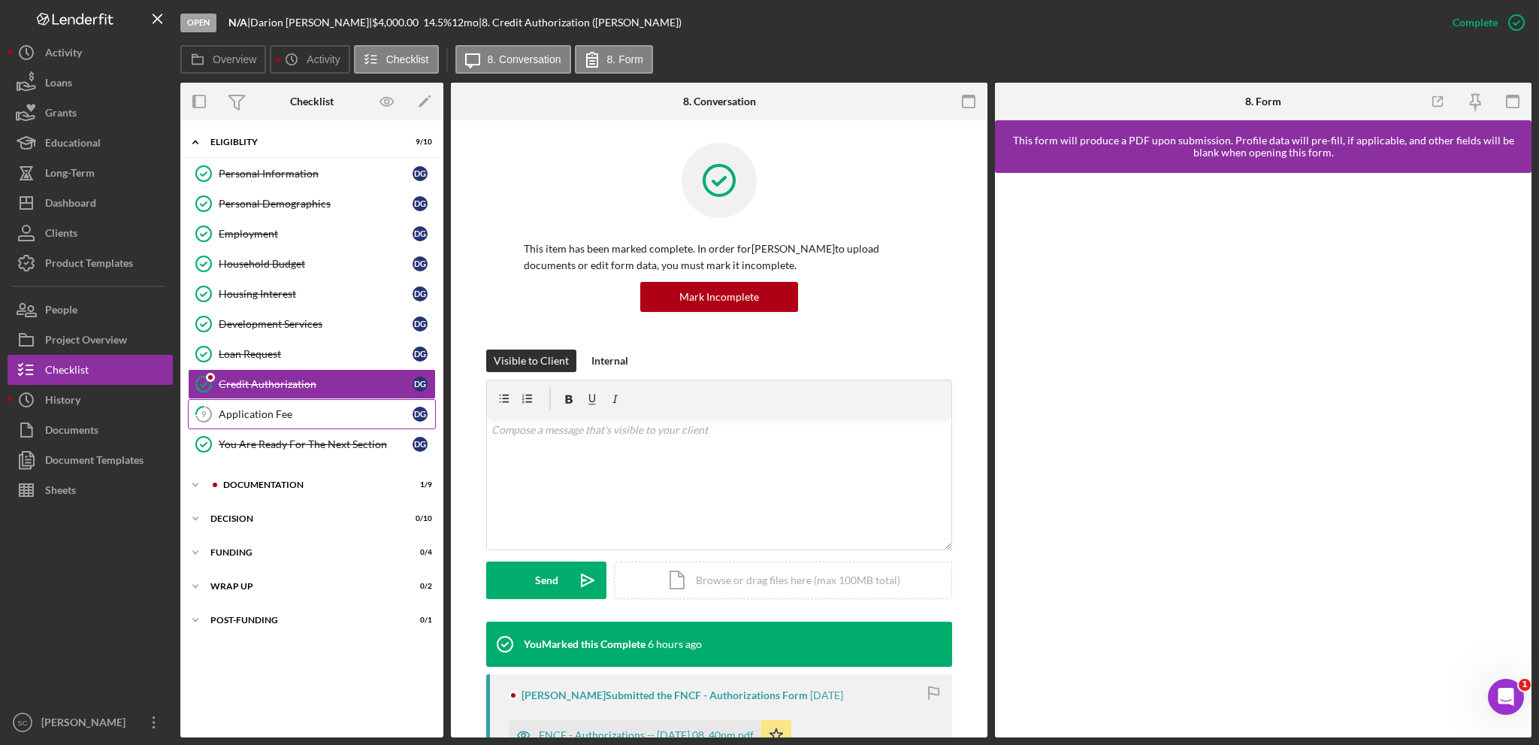
click at [258, 409] on div "Application Fee" at bounding box center [316, 414] width 194 height 12
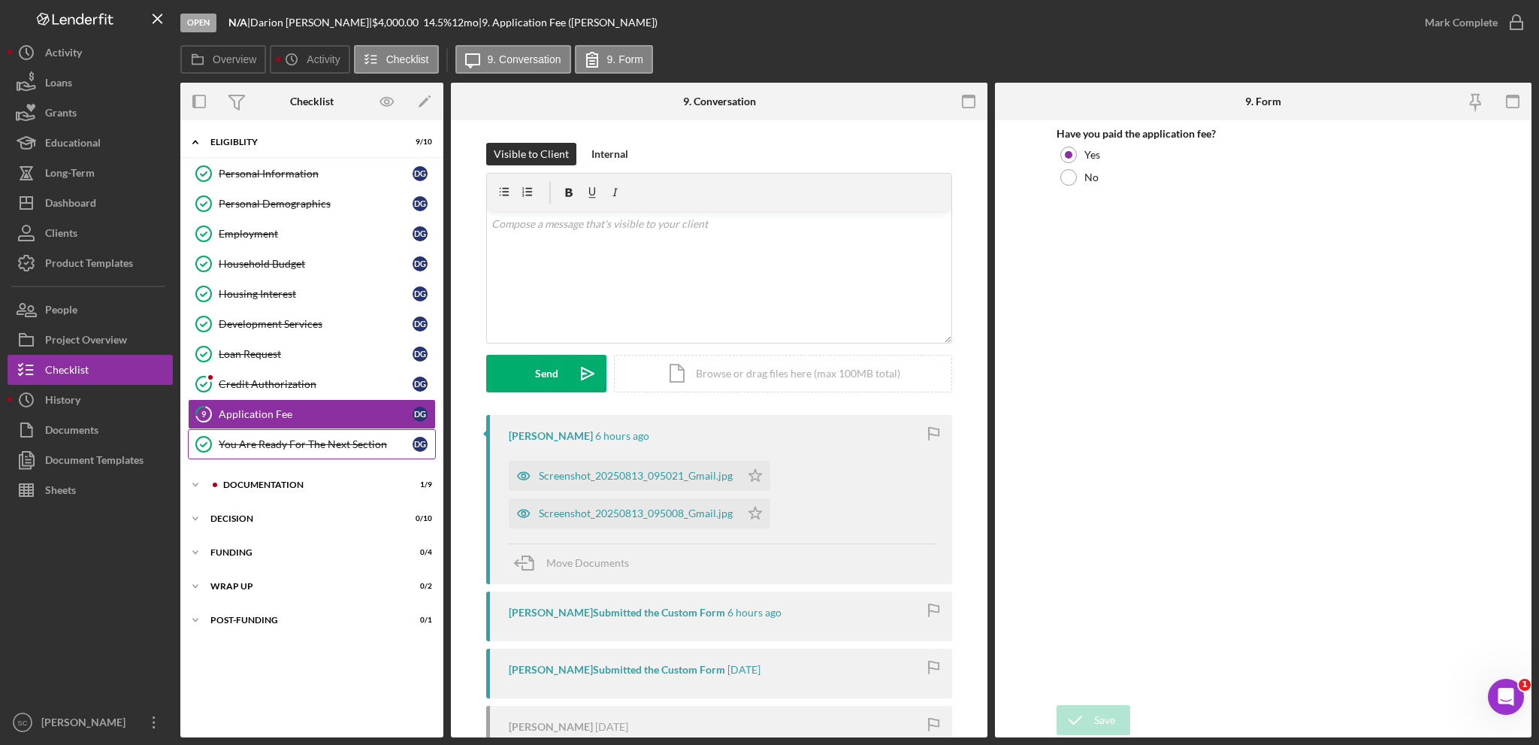
click at [262, 432] on link "You Are Ready For The Next Section You Are Ready For The Next Section D G" at bounding box center [312, 444] width 248 height 30
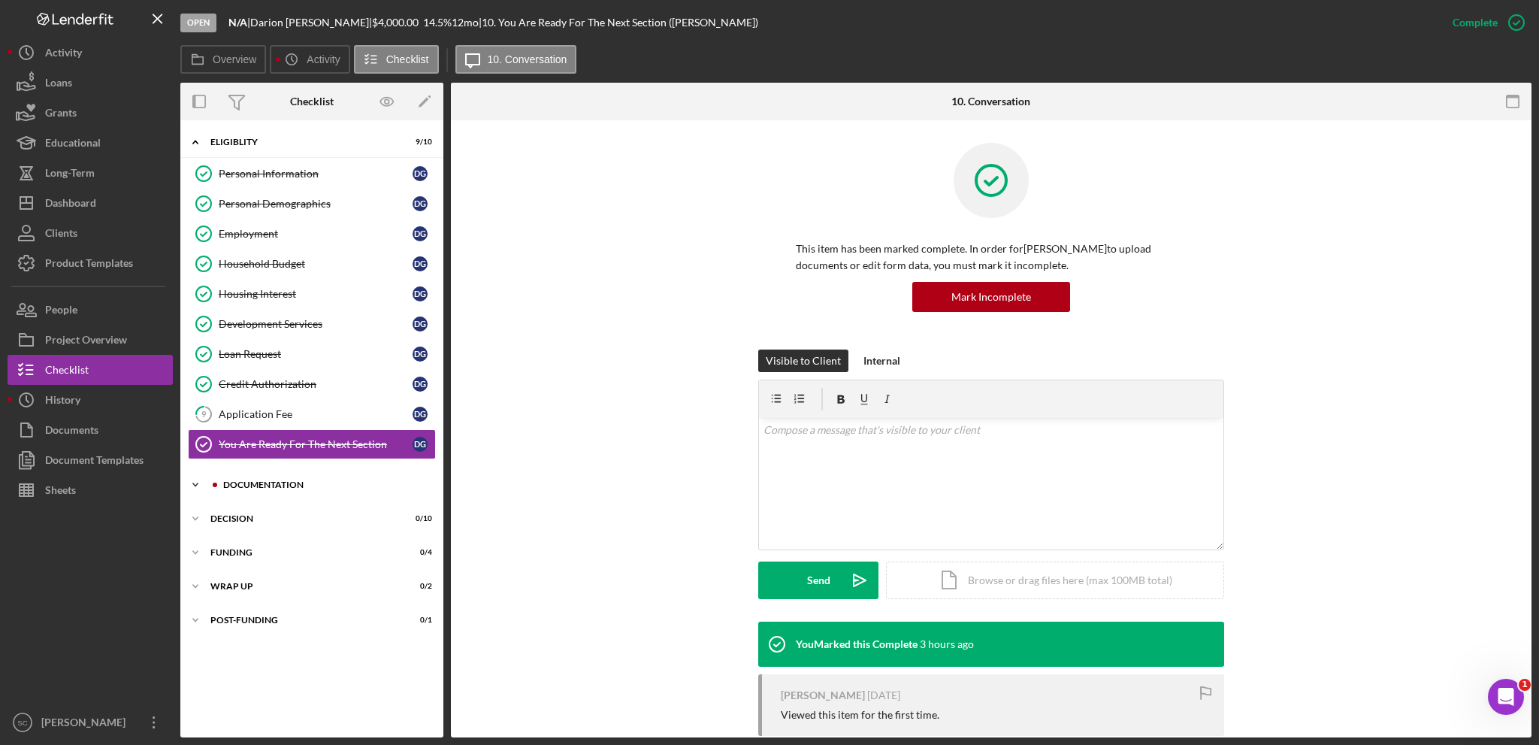
click at [207, 488] on icon "Icon/Expander" at bounding box center [195, 485] width 30 height 30
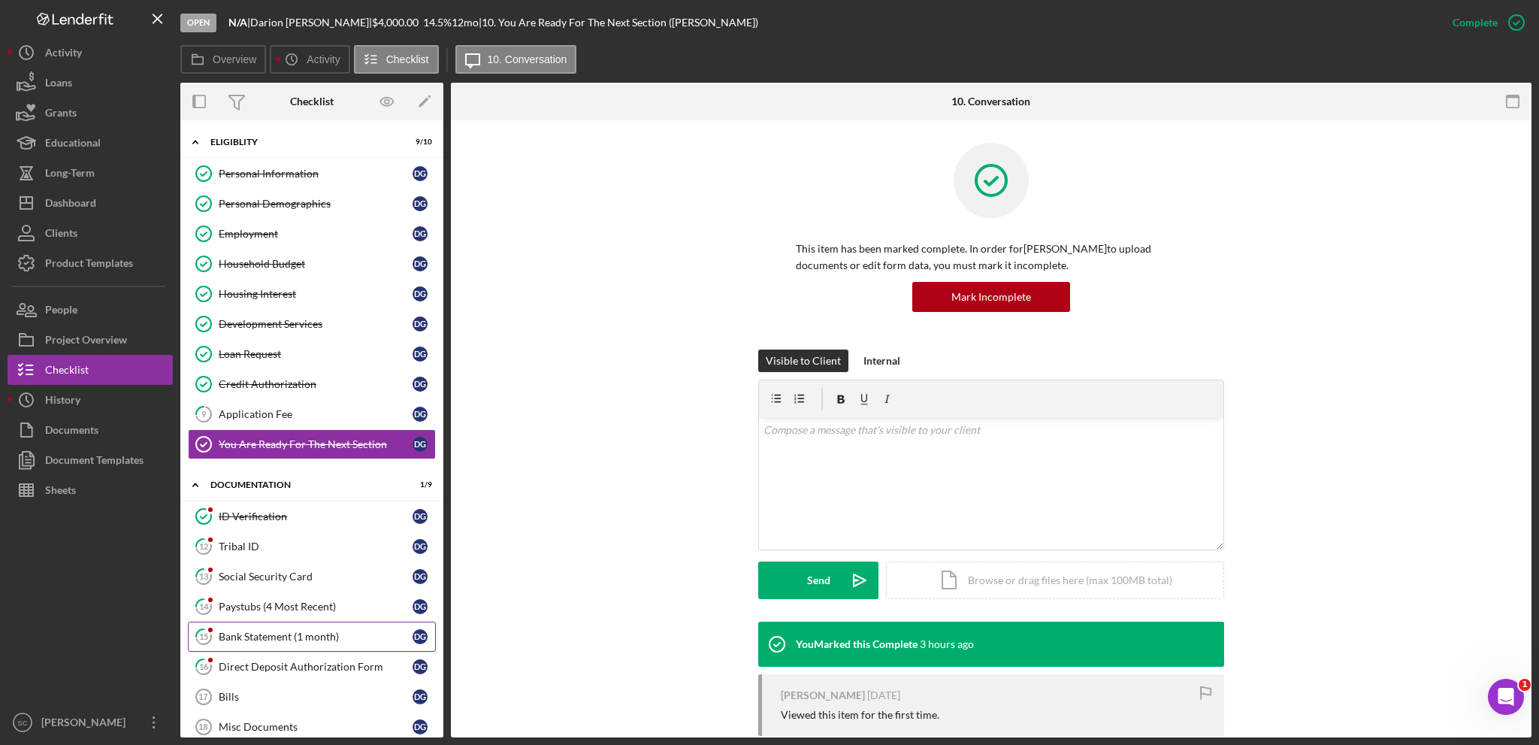
scroll to position [178, 0]
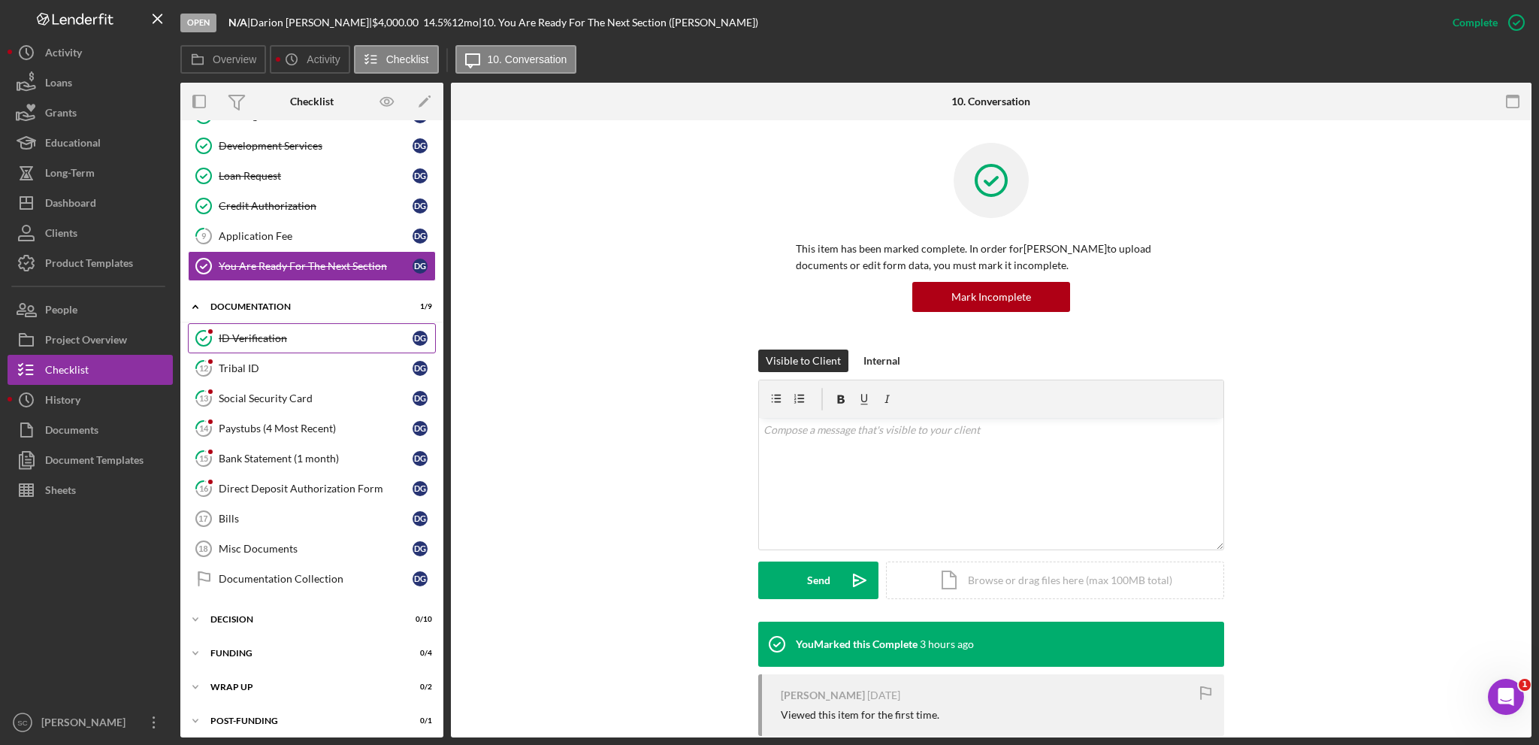
click at [244, 333] on div "ID Verification" at bounding box center [316, 338] width 194 height 12
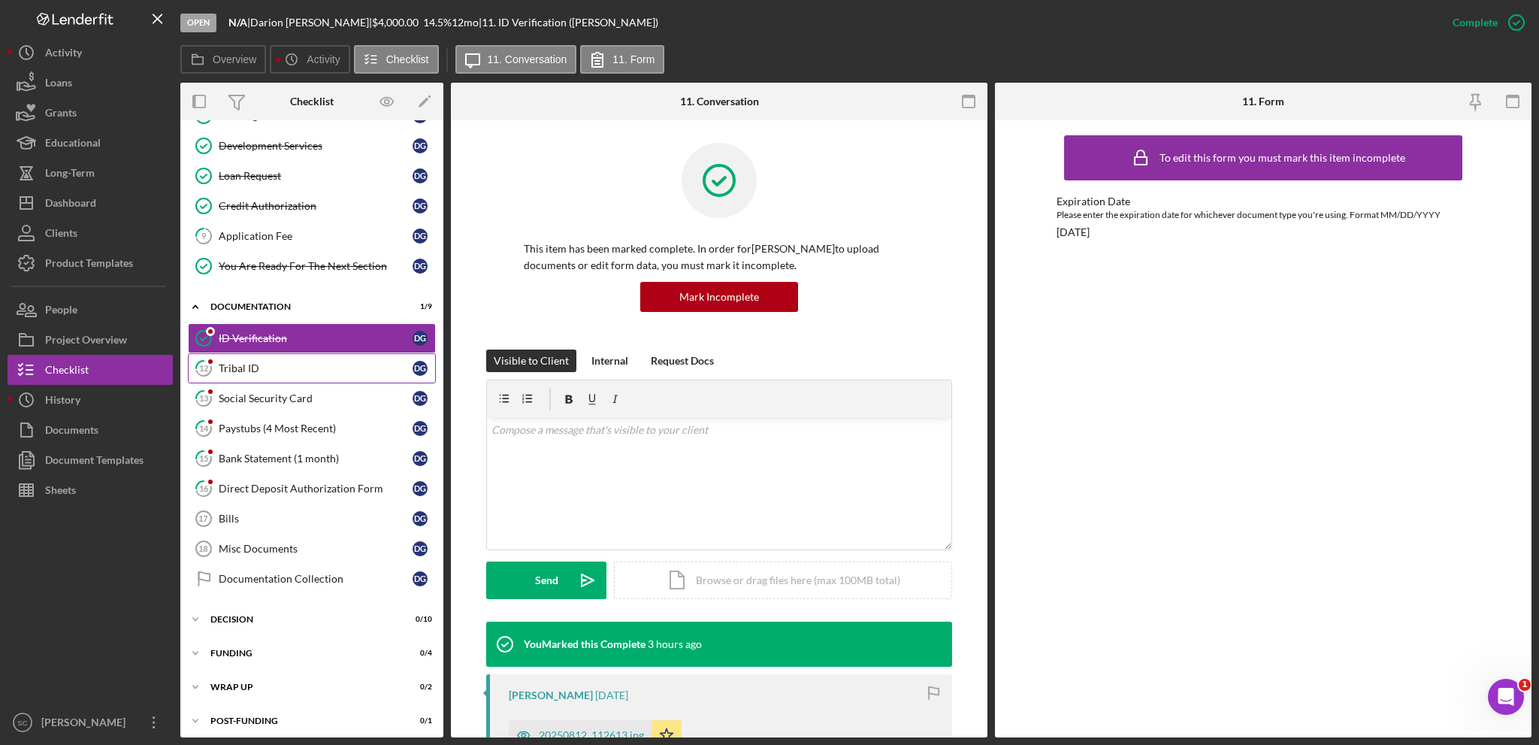
click at [241, 369] on div "Tribal ID" at bounding box center [316, 368] width 194 height 12
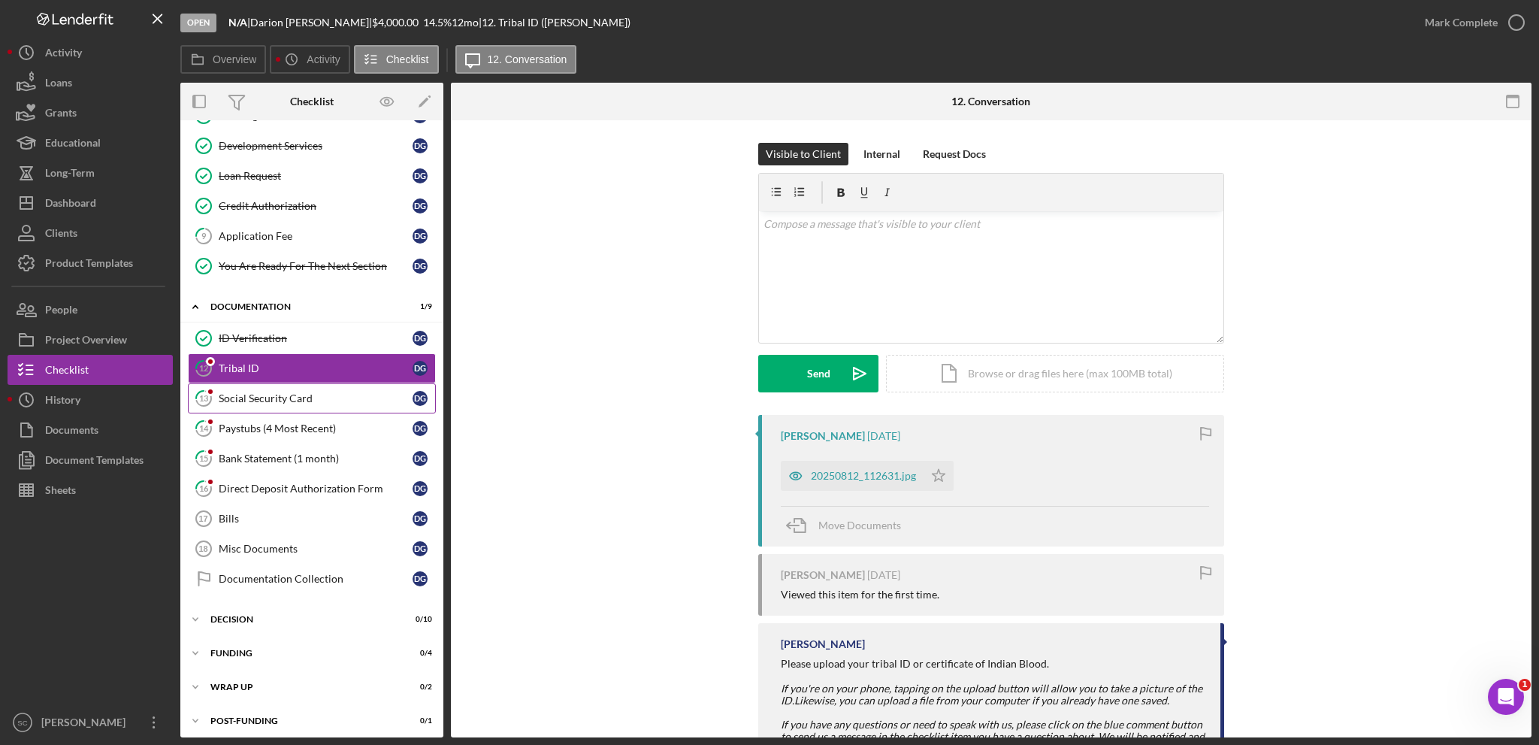
click at [241, 393] on div "Social Security Card" at bounding box center [316, 398] width 194 height 12
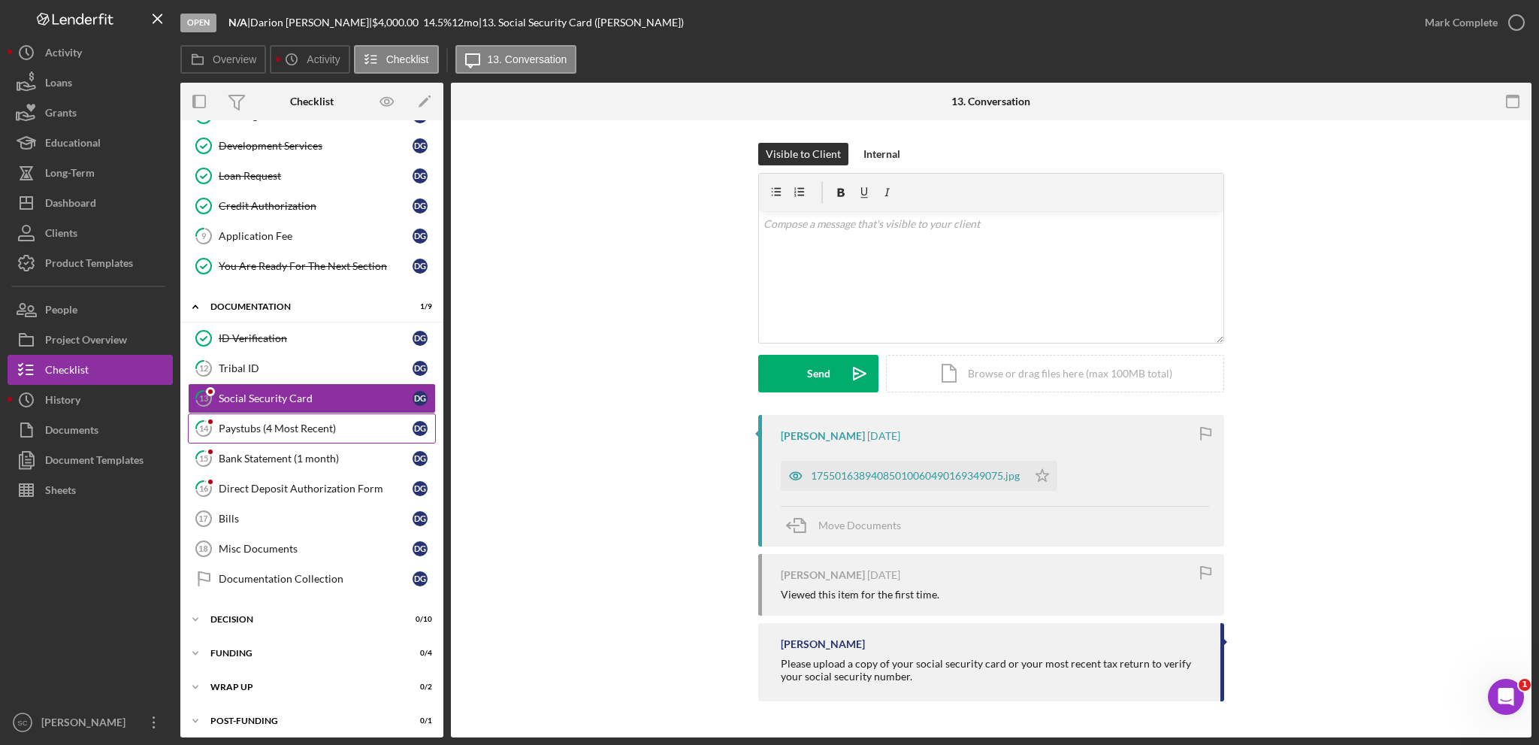
click at [240, 422] on div "Paystubs (4 Most Recent)" at bounding box center [316, 428] width 194 height 12
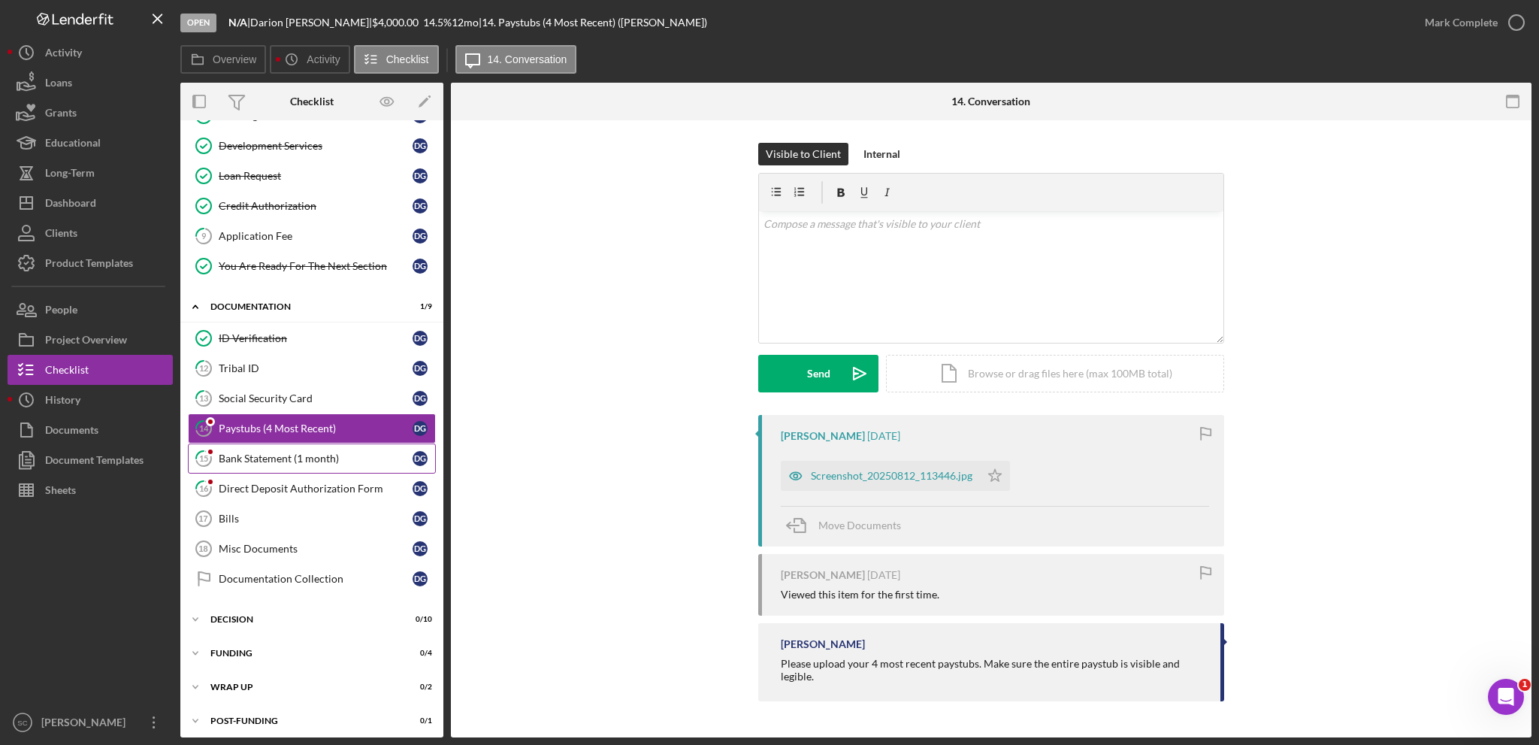
click at [242, 453] on div "Bank Statement (1 month)" at bounding box center [316, 458] width 194 height 12
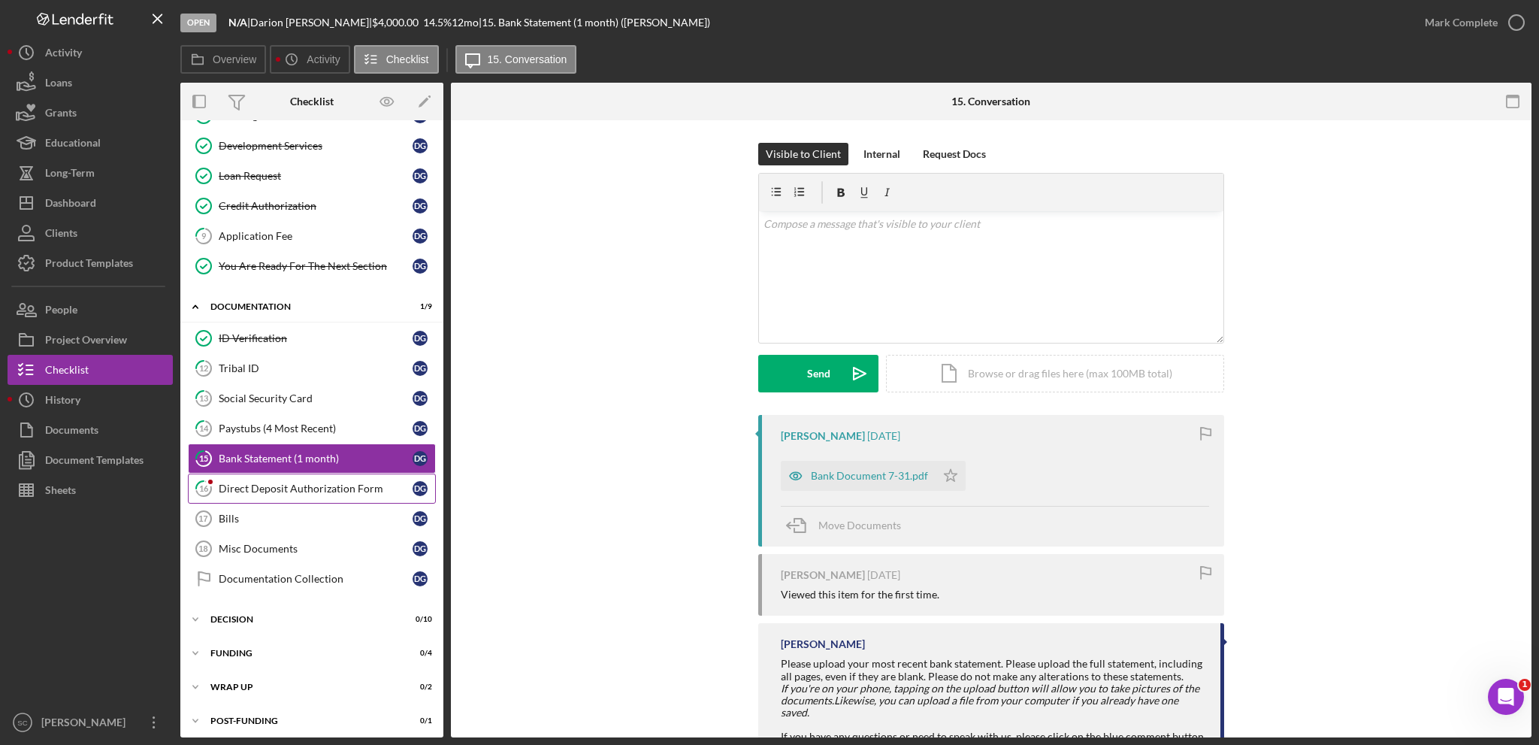
click at [247, 486] on div "Direct Deposit Authorization Form" at bounding box center [316, 489] width 194 height 12
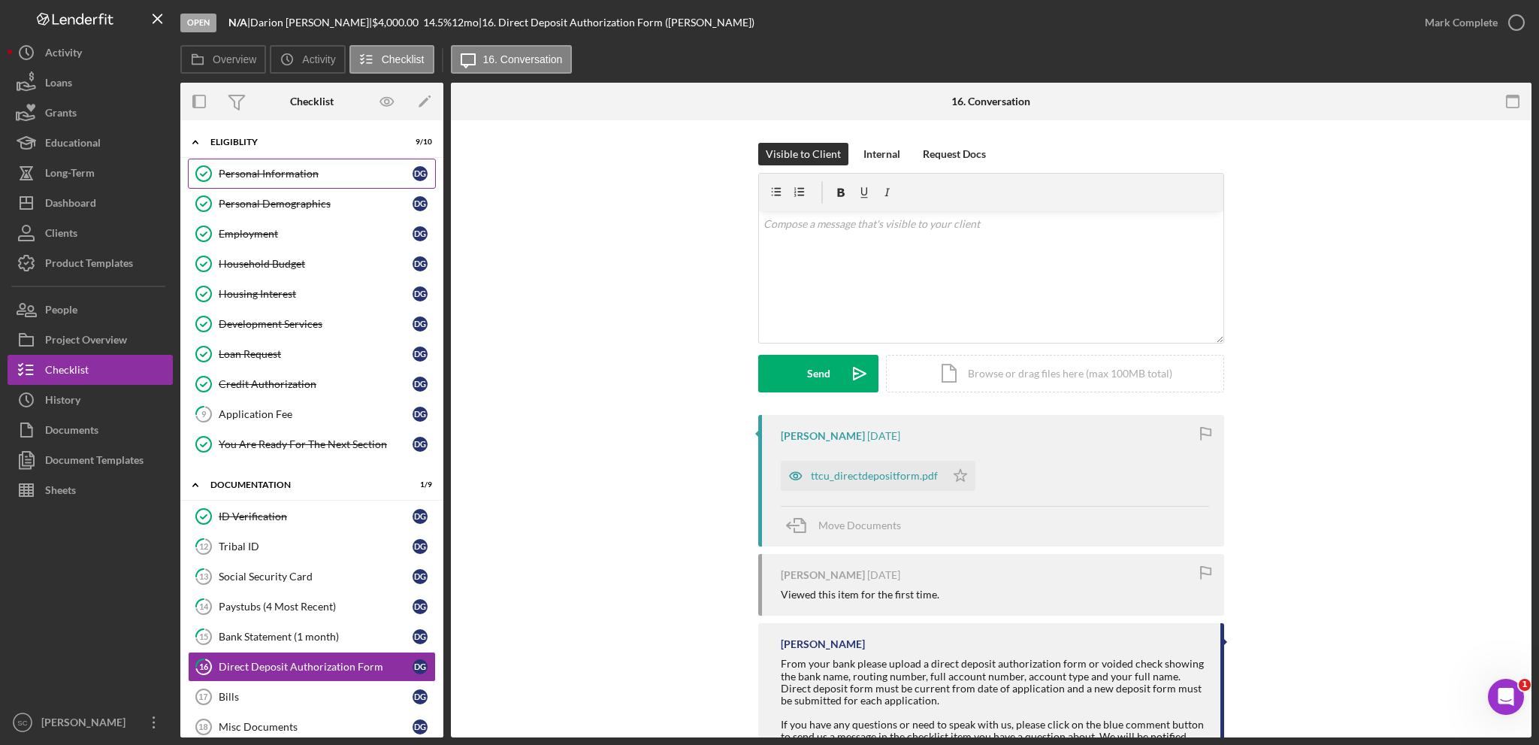
click at [304, 169] on div "Personal Information" at bounding box center [316, 174] width 194 height 12
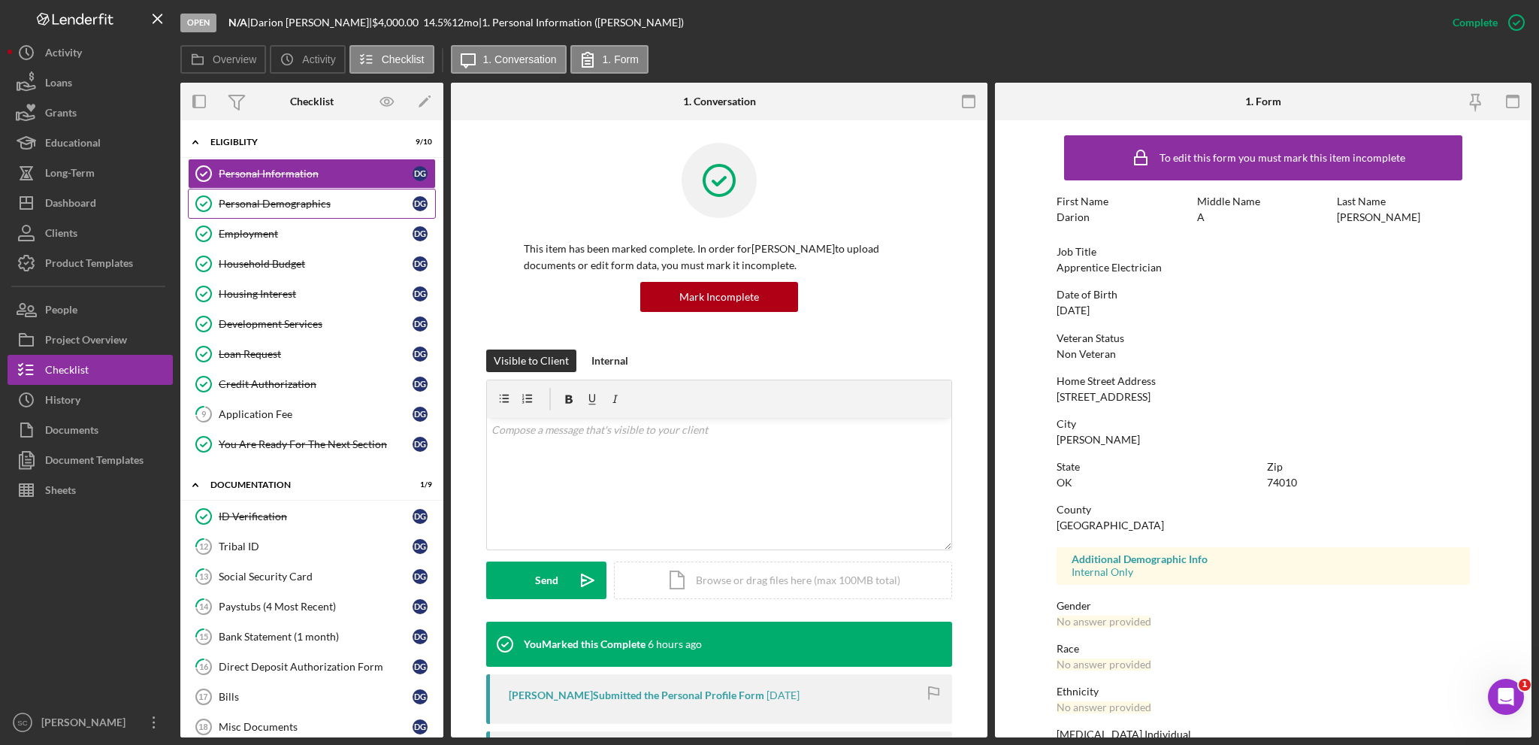
click at [319, 216] on link "Personal Demographics Personal Demographics D G" at bounding box center [312, 204] width 248 height 30
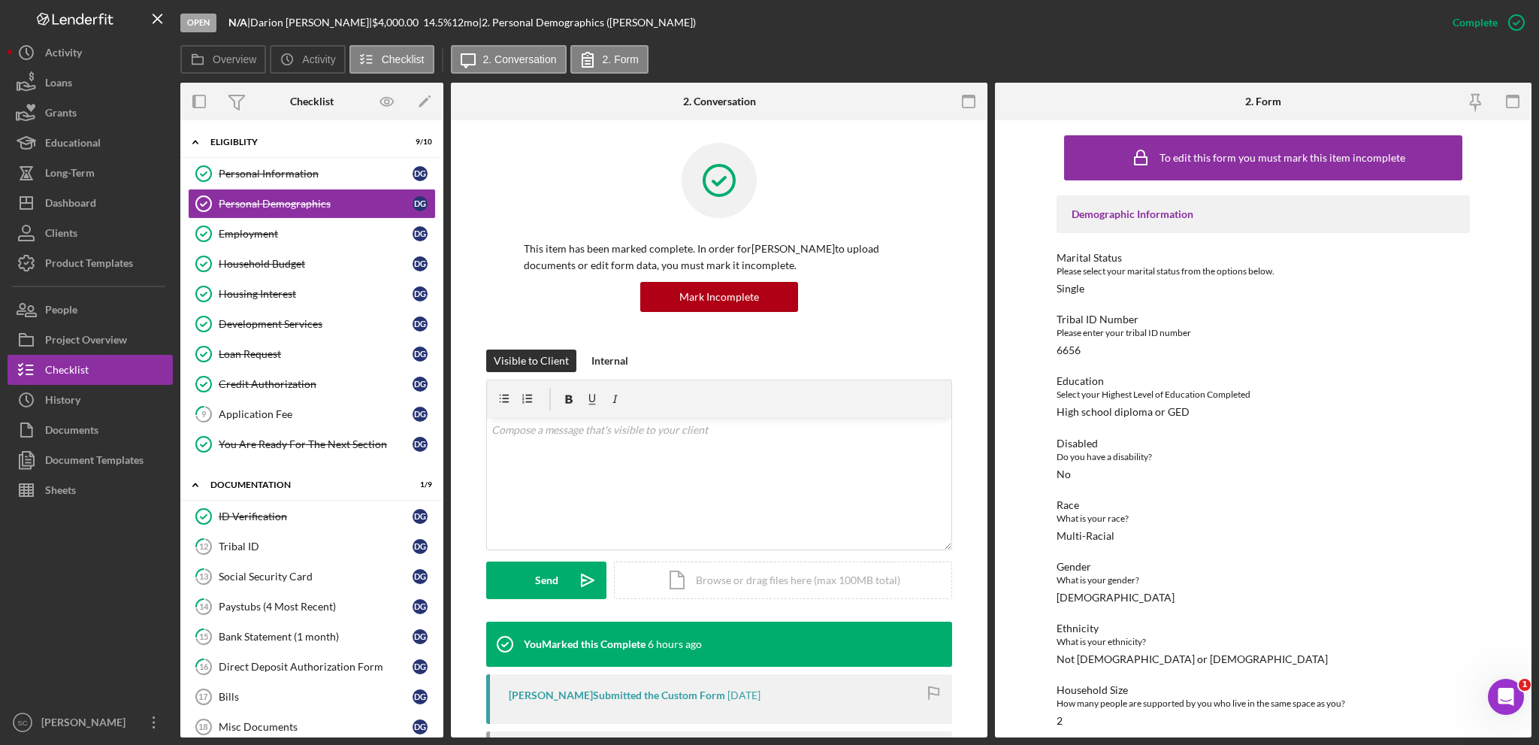
scroll to position [120, 0]
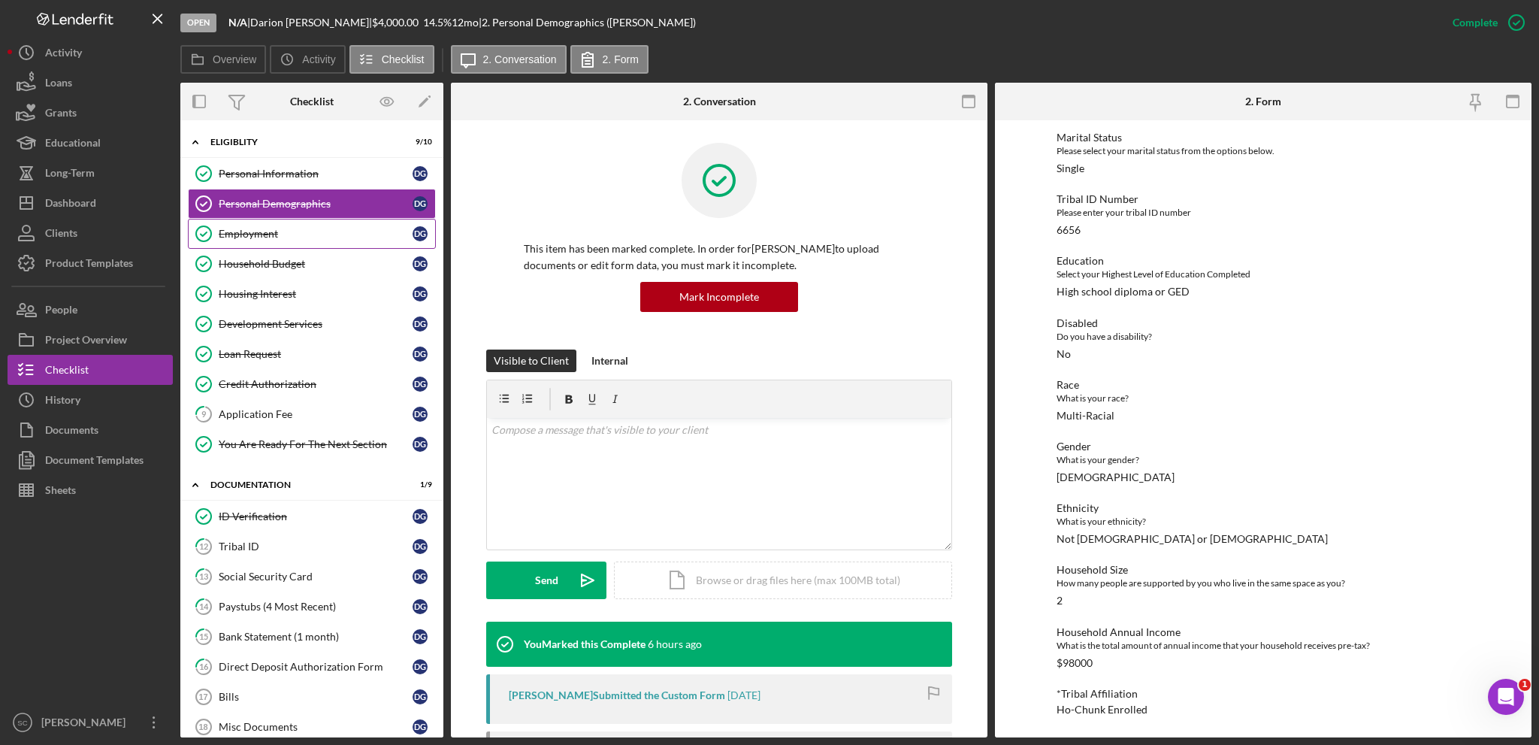
click at [284, 234] on div "Employment" at bounding box center [316, 234] width 194 height 12
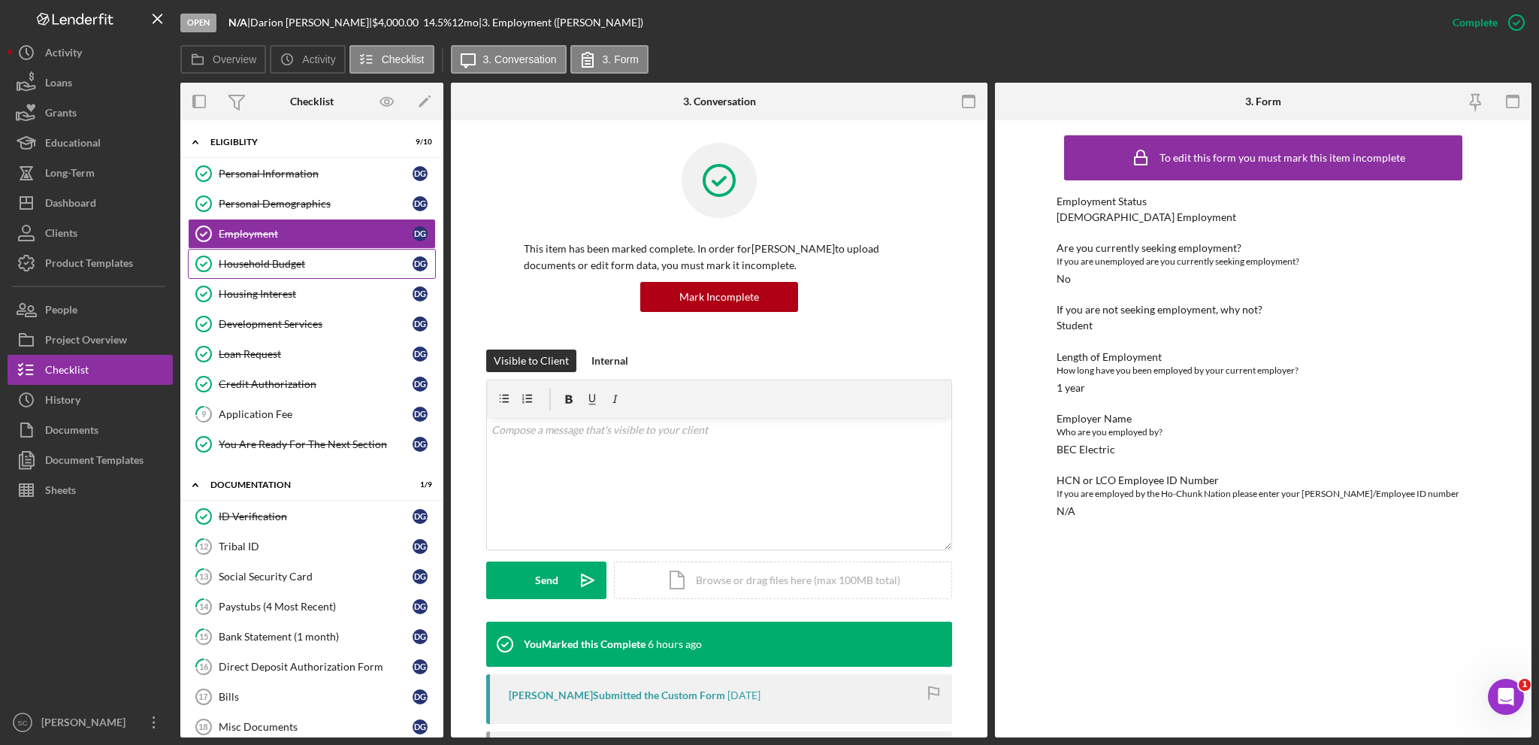
click at [290, 267] on div "Household Budget" at bounding box center [316, 264] width 194 height 12
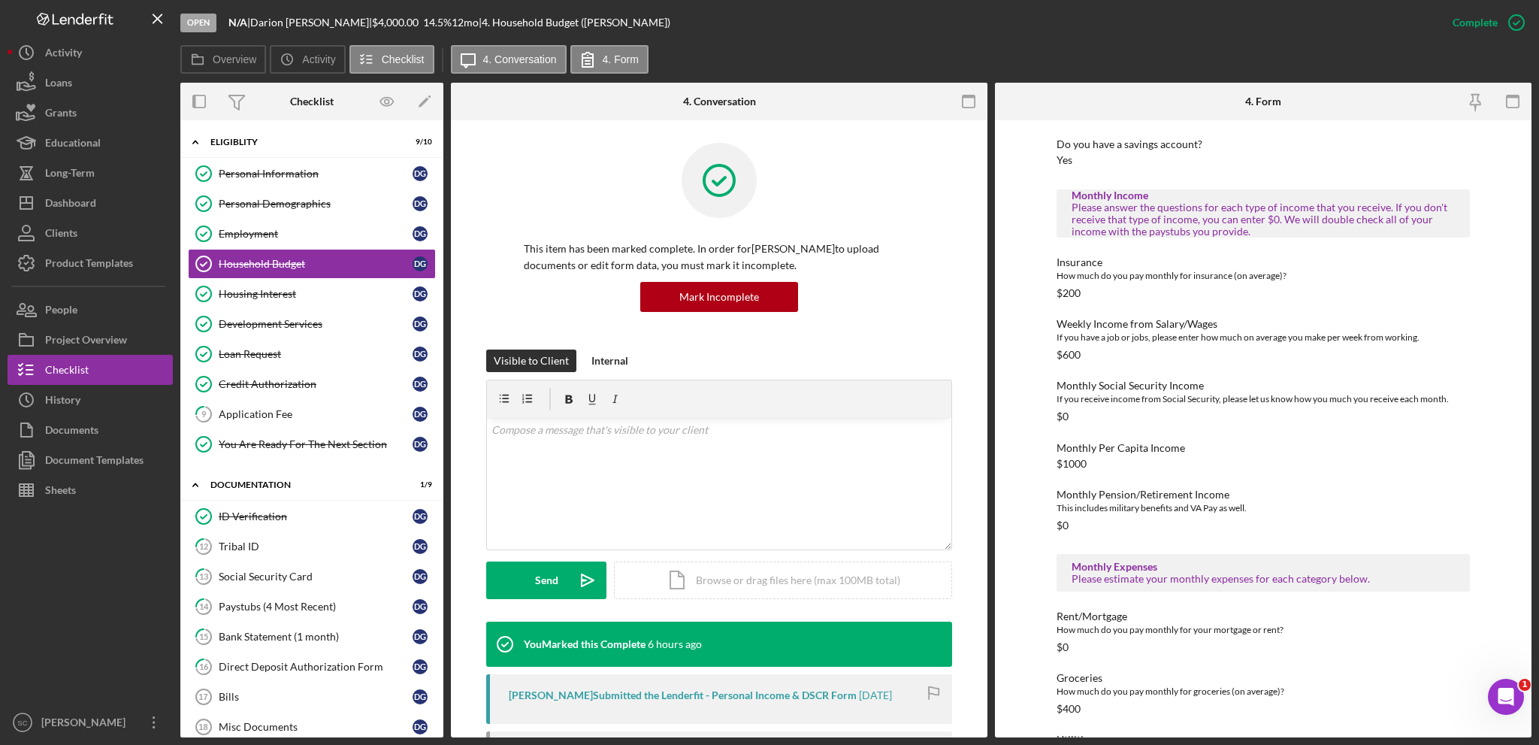
scroll to position [225, 0]
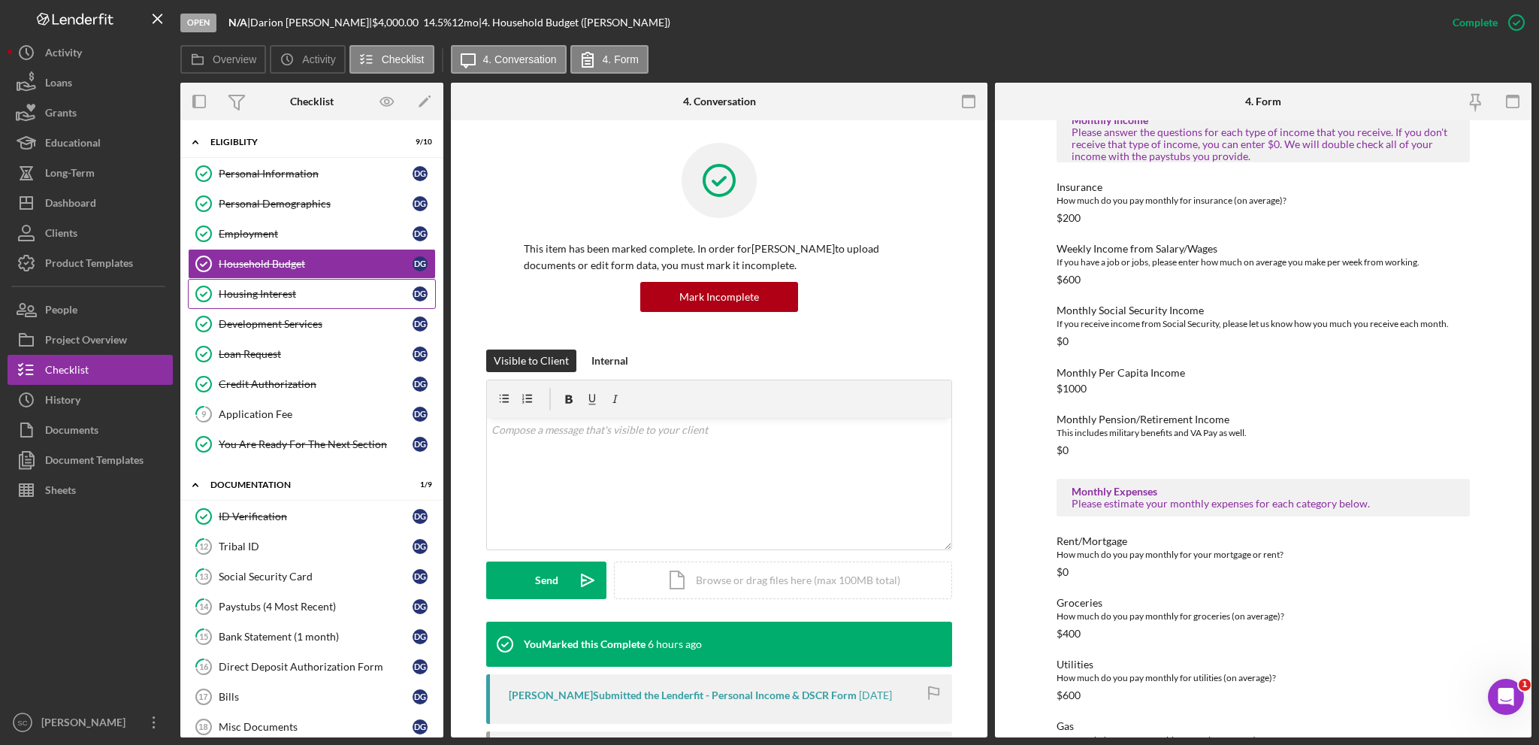
click at [248, 289] on div "Housing Interest" at bounding box center [316, 294] width 194 height 12
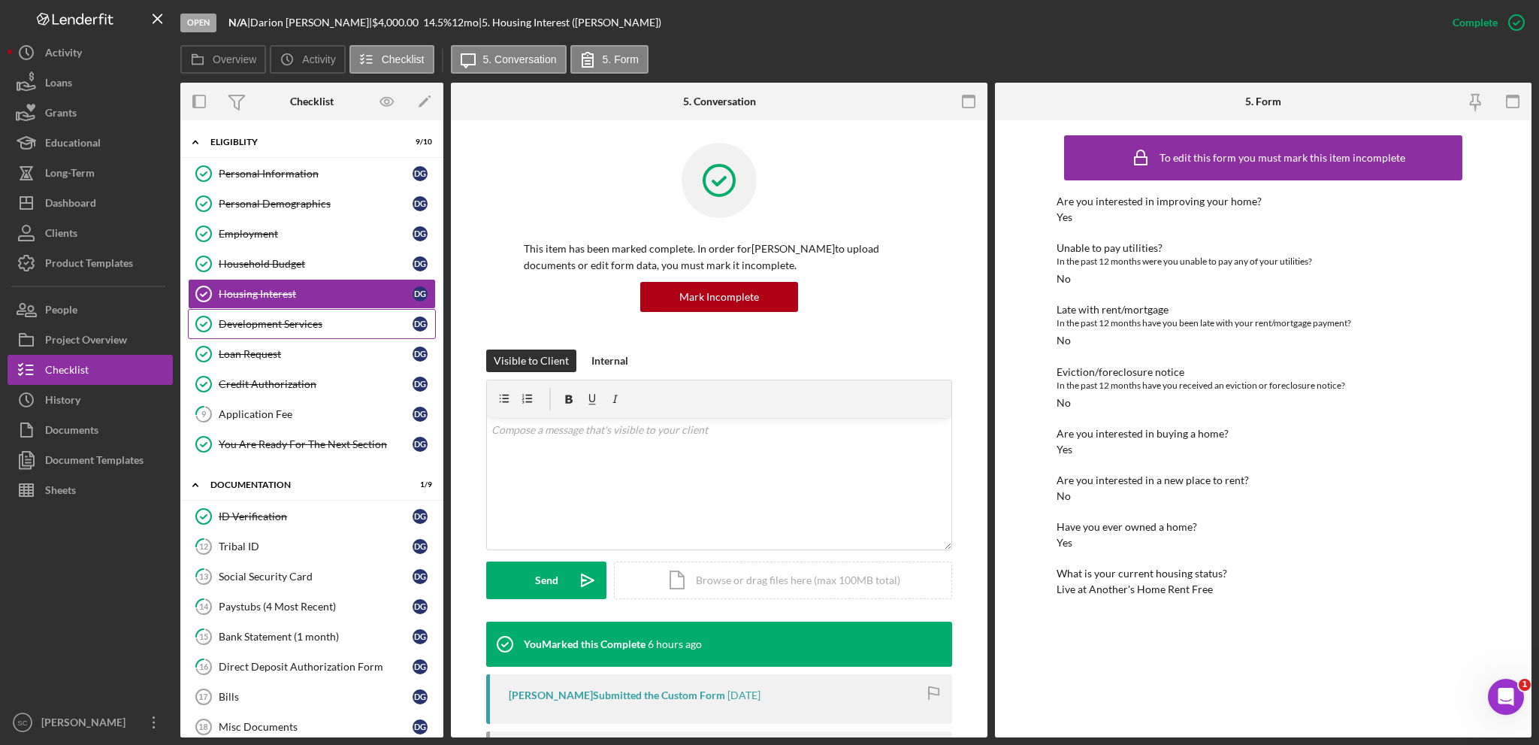
click at [255, 328] on div "Development Services" at bounding box center [316, 324] width 194 height 12
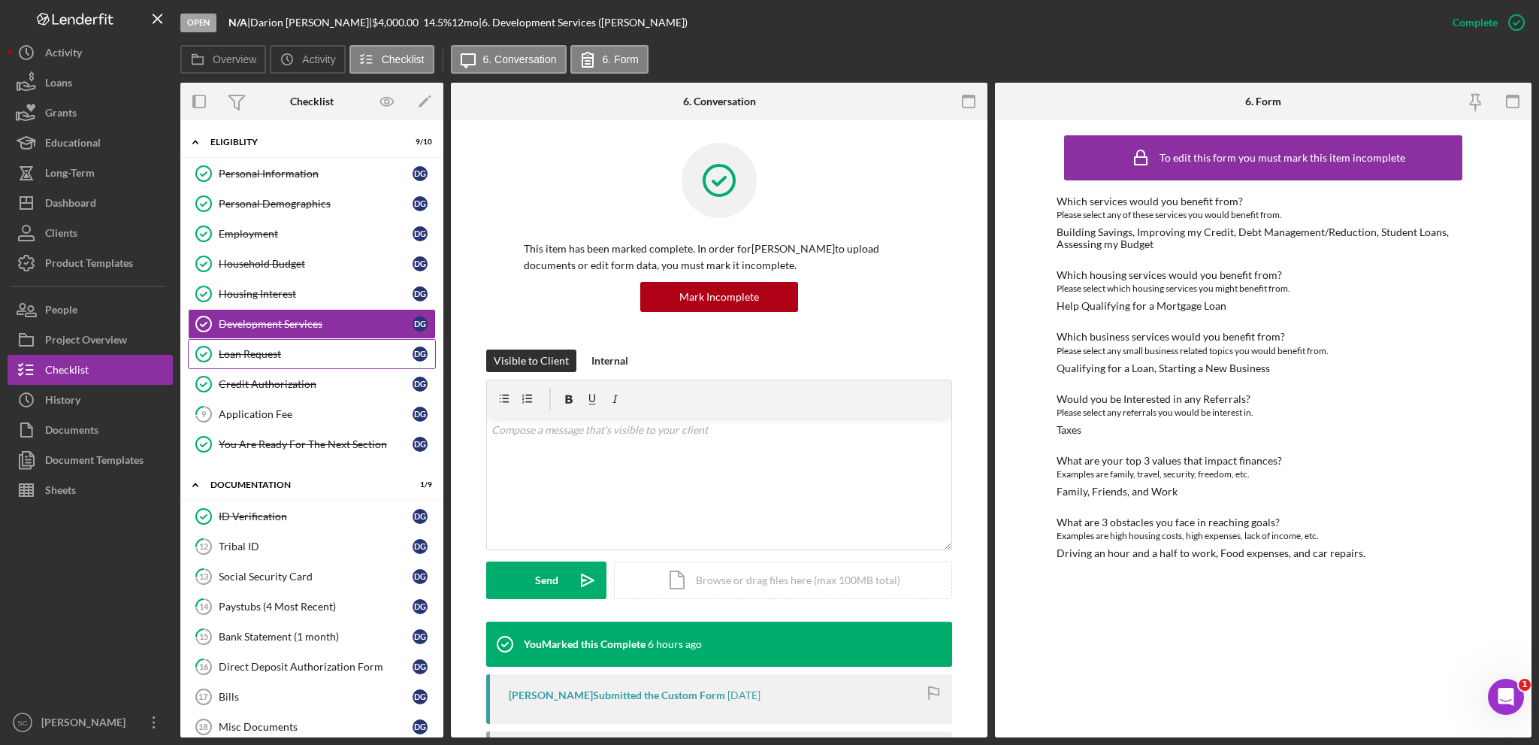
click at [241, 344] on link "Loan Request Loan Request D G" at bounding box center [312, 354] width 248 height 30
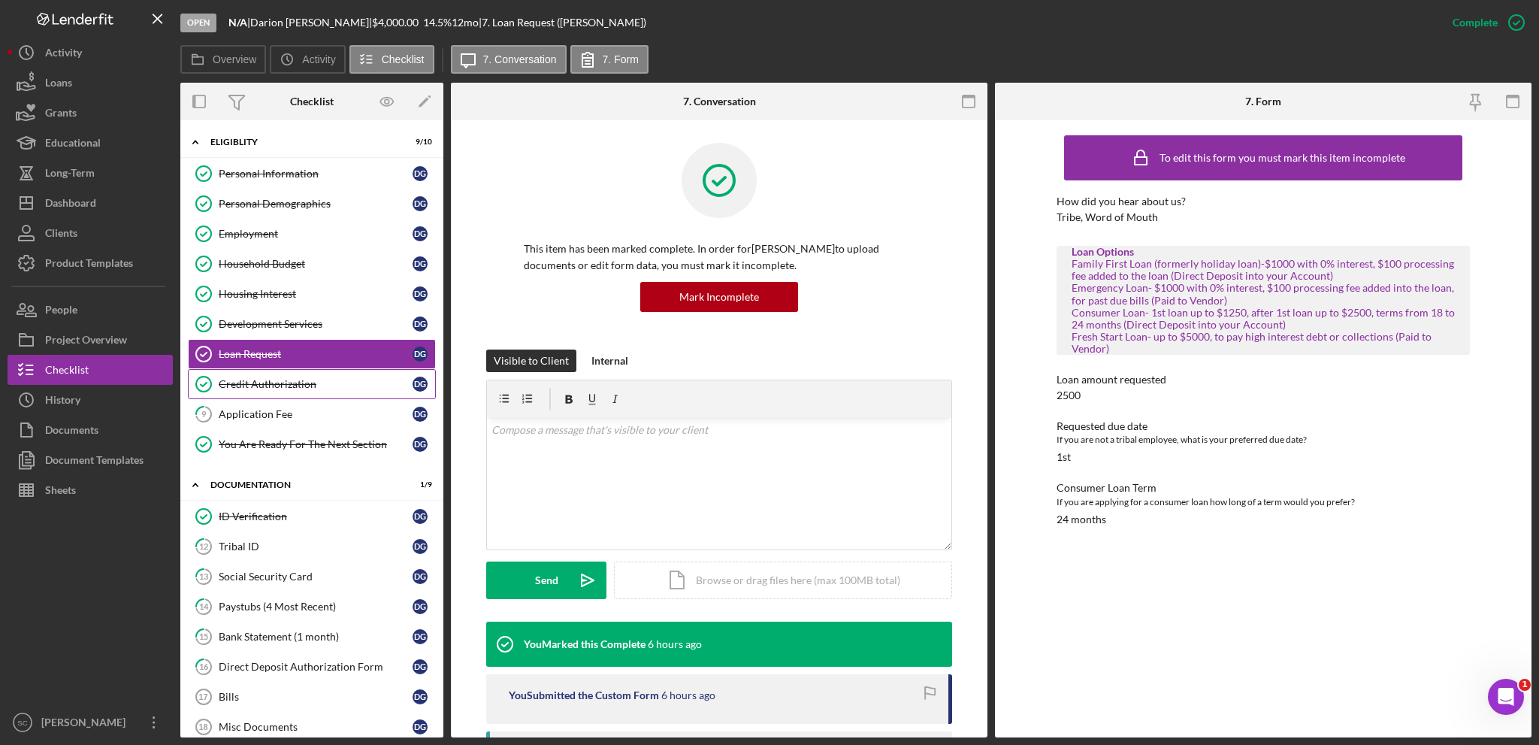
click at [257, 393] on link "Credit Authorization Credit Authorization D G" at bounding box center [312, 384] width 248 height 30
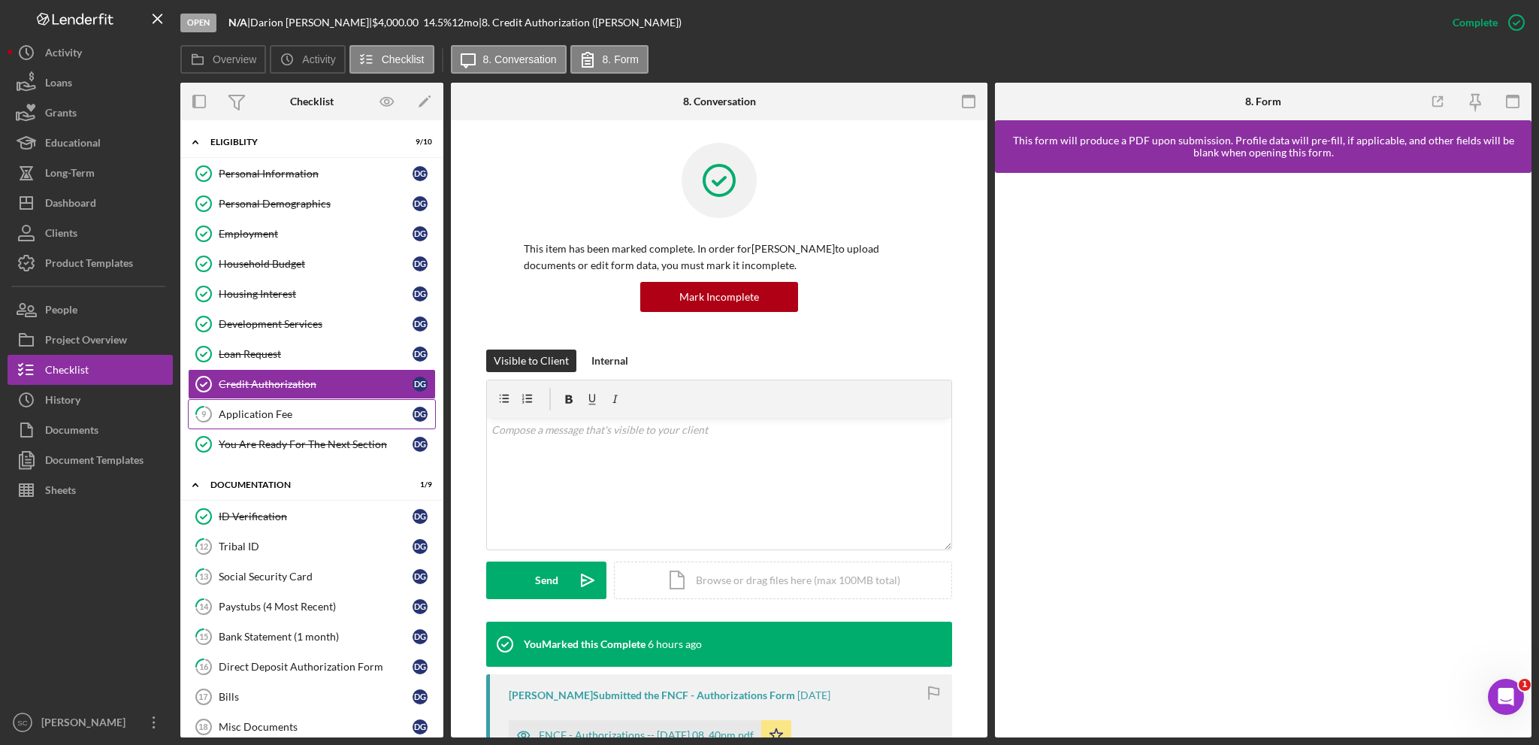
click at [259, 410] on div "Application Fee" at bounding box center [316, 414] width 194 height 12
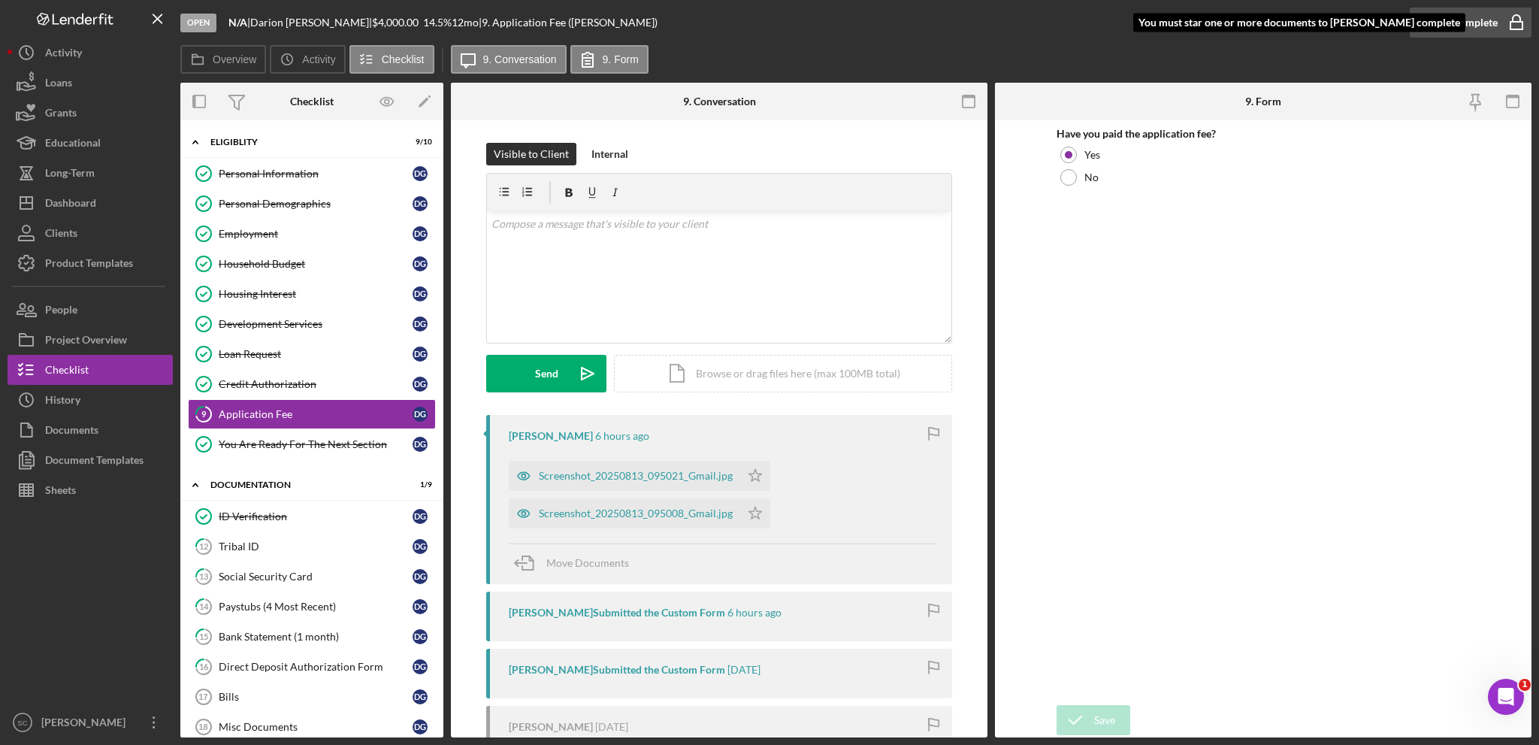
click at [1154, 16] on div "Mark Complete" at bounding box center [1461, 23] width 73 height 30
click at [749, 469] on icon "Icon/Star" at bounding box center [755, 476] width 30 height 30
click at [1154, 26] on div "Mark Complete" at bounding box center [1461, 23] width 73 height 30
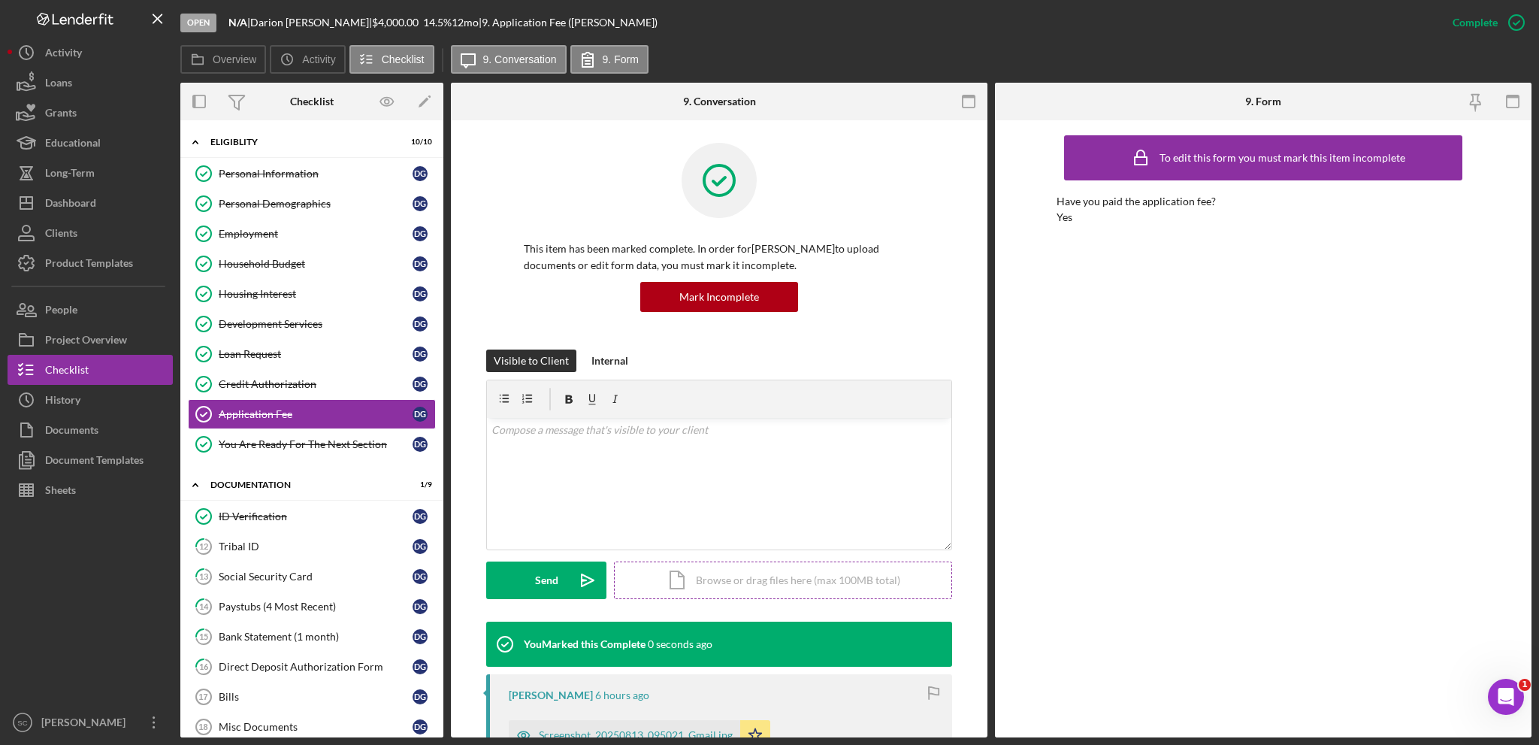
scroll to position [150, 0]
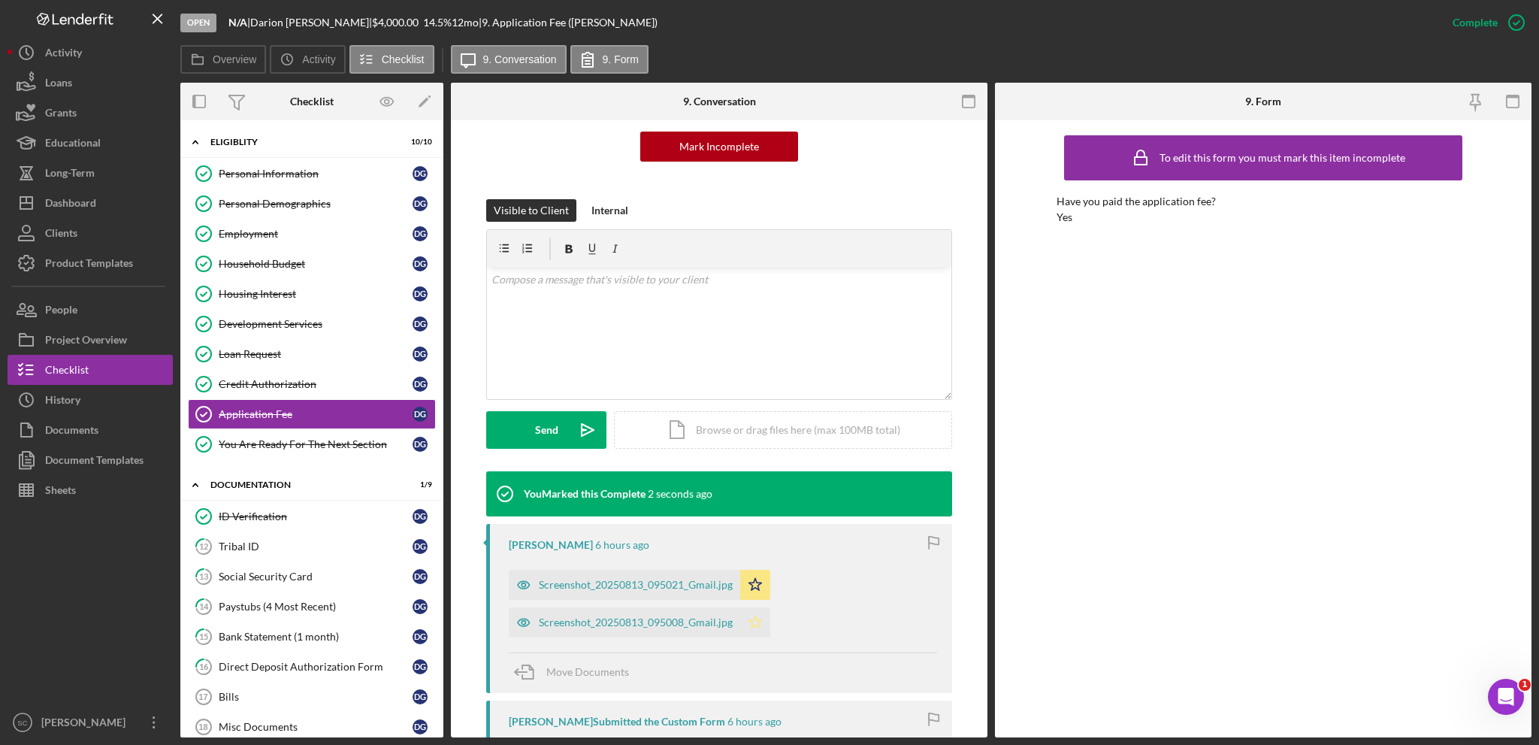
click at [761, 528] on icon "Icon/Star" at bounding box center [755, 622] width 30 height 30
click at [225, 439] on div "You Are Ready For The Next Section" at bounding box center [316, 444] width 194 height 12
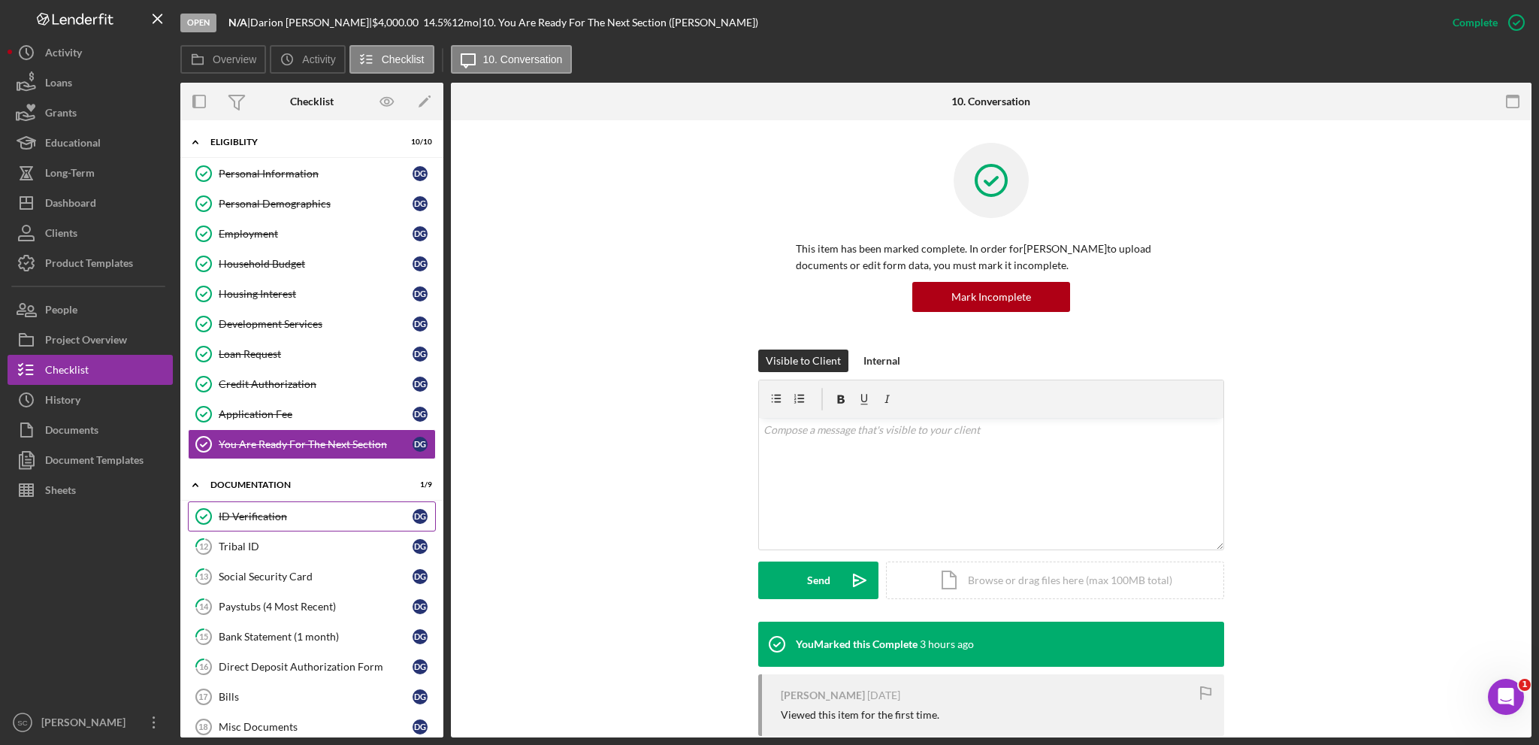
click at [241, 519] on div "ID Verification" at bounding box center [316, 516] width 194 height 12
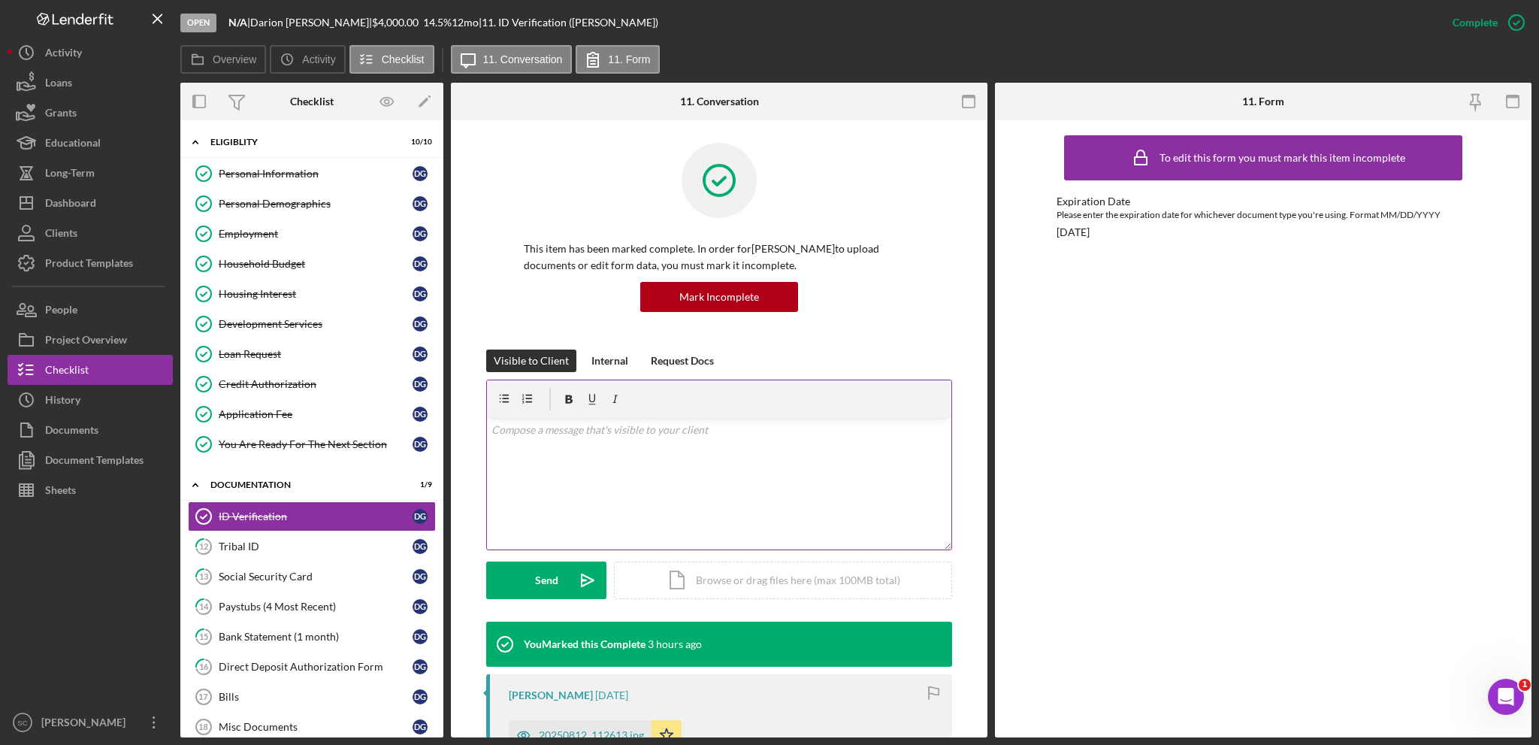
scroll to position [225, 0]
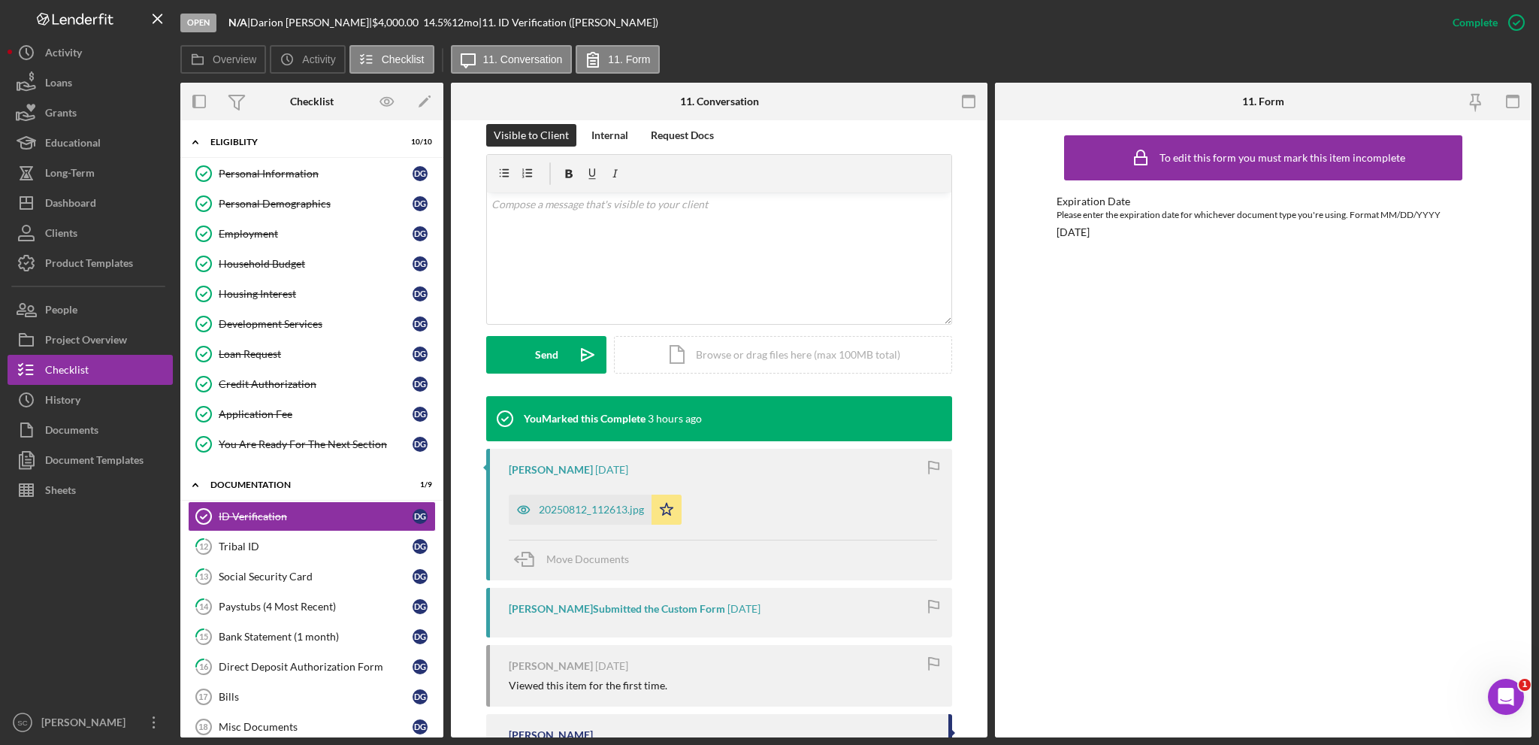
drag, startPoint x: 538, startPoint y: 514, endPoint x: 542, endPoint y: 507, distance: 7.7
click at [539, 514] on div "20250812_112613.jpg" at bounding box center [591, 510] width 105 height 12
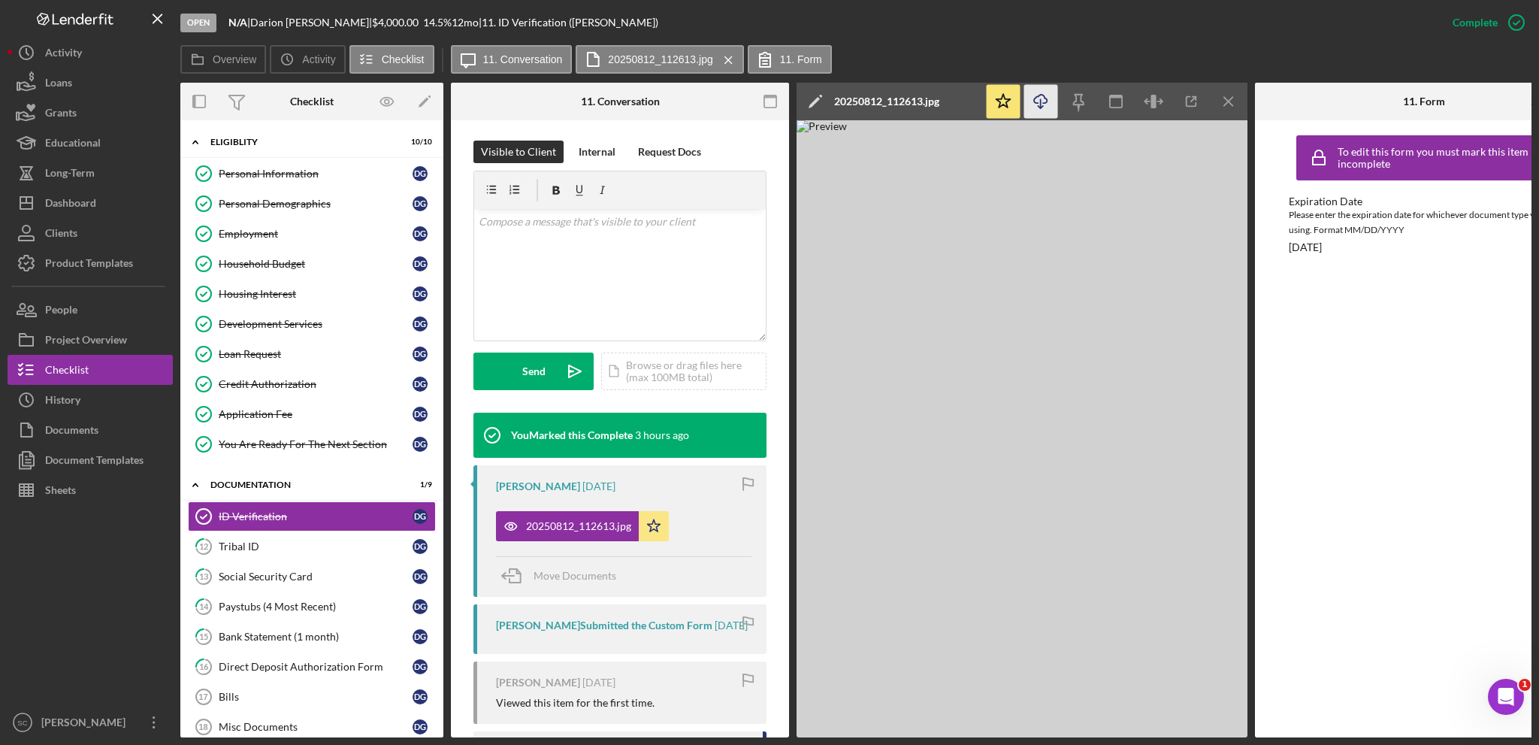
click at [1045, 98] on icon "button" at bounding box center [1040, 99] width 13 height 8
click at [325, 528] on div "Tribal ID" at bounding box center [316, 546] width 194 height 12
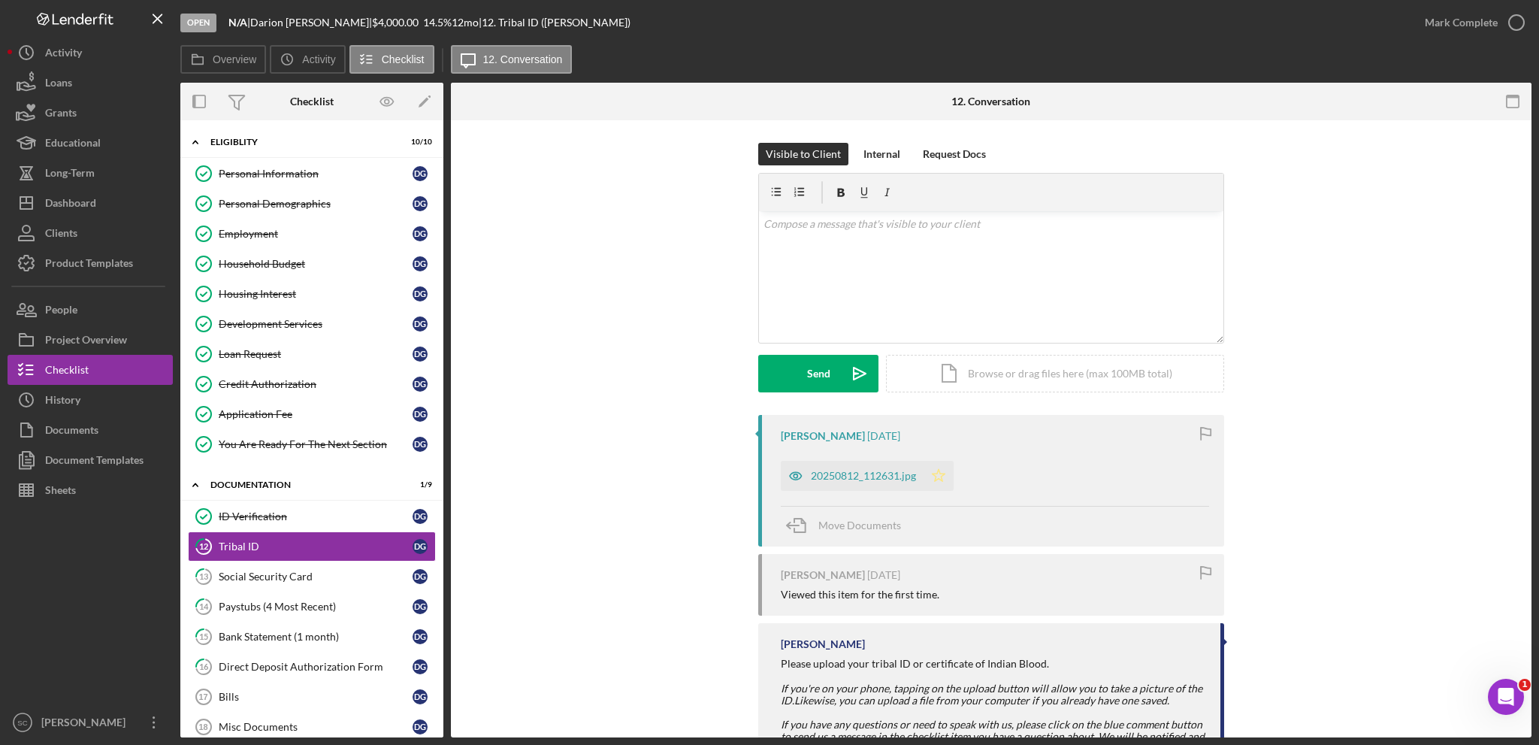
click at [943, 480] on icon "Icon/Star" at bounding box center [939, 476] width 30 height 30
click at [826, 480] on div "20250812_112631.jpg" at bounding box center [863, 476] width 105 height 12
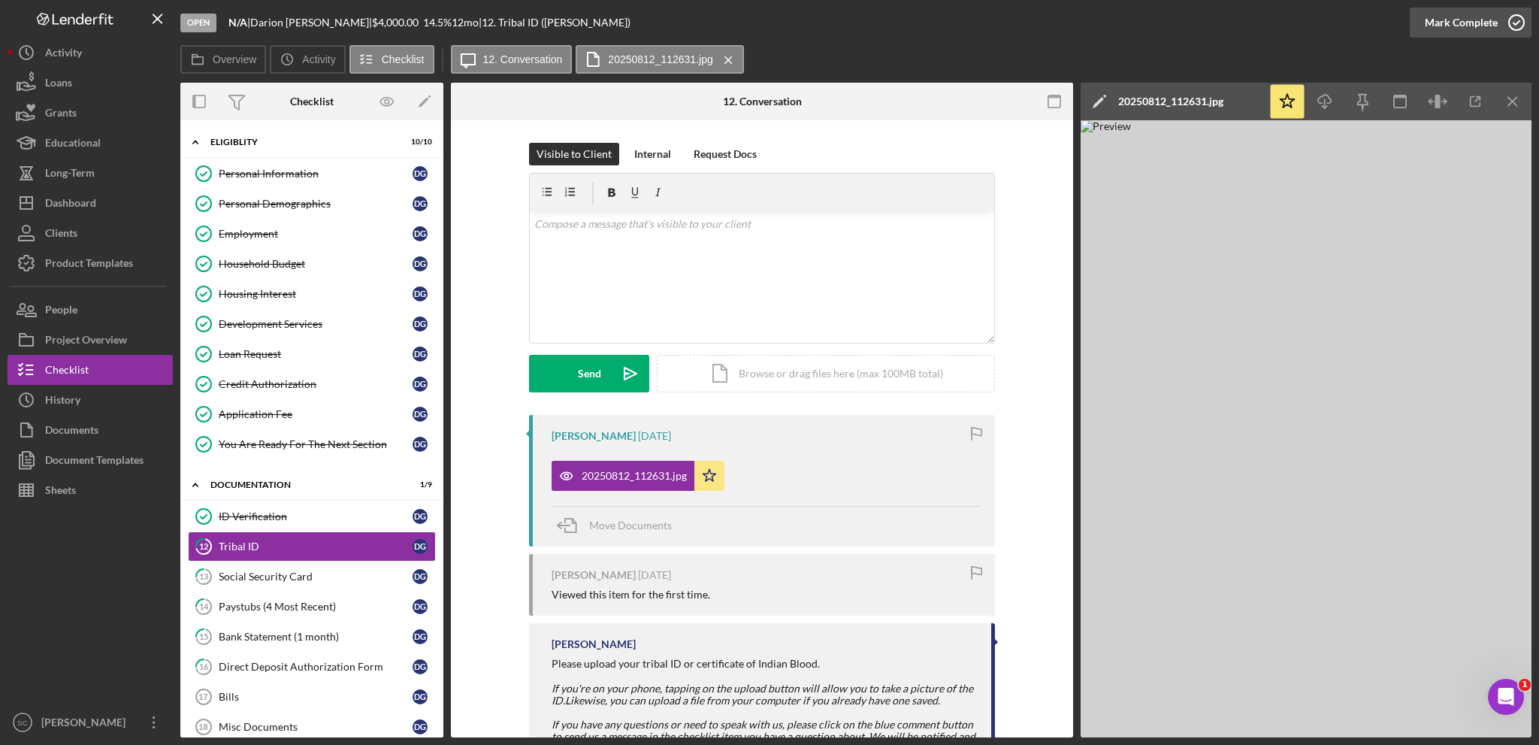
click at [1154, 26] on div "Mark Complete" at bounding box center [1461, 23] width 73 height 30
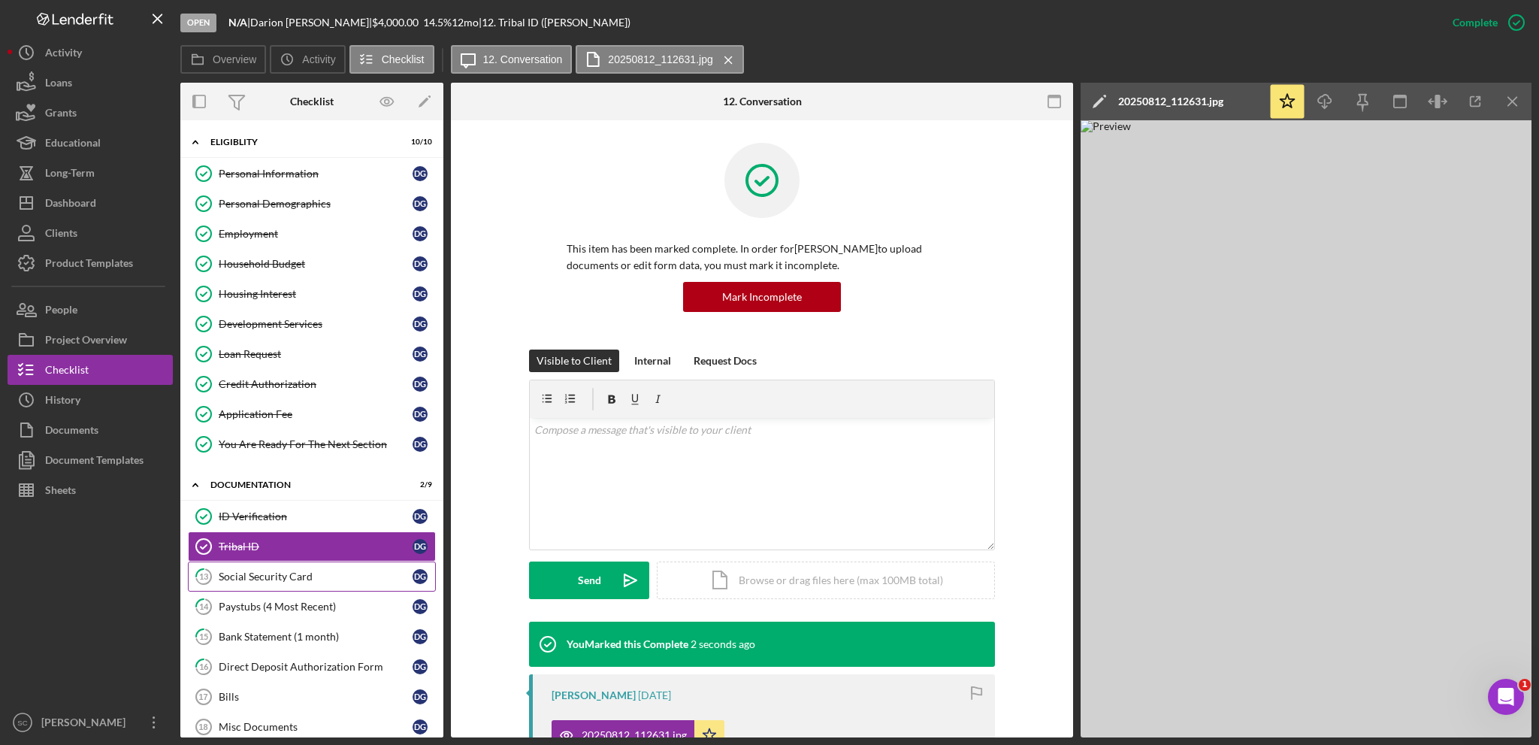
click at [279, 528] on div "Social Security Card" at bounding box center [316, 577] width 194 height 12
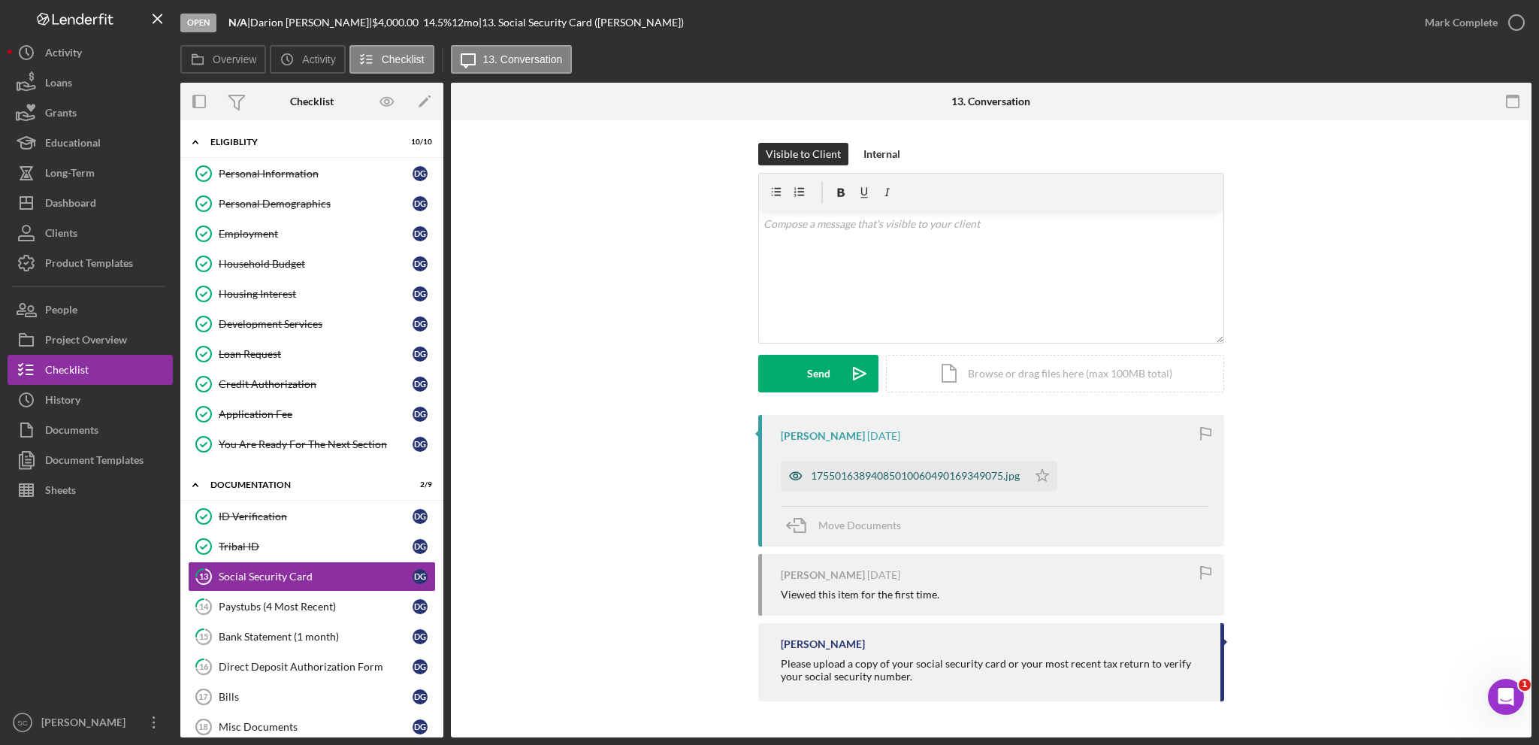
click at [860, 470] on div "17550163894085010060490169349075.jpg" at bounding box center [915, 476] width 209 height 12
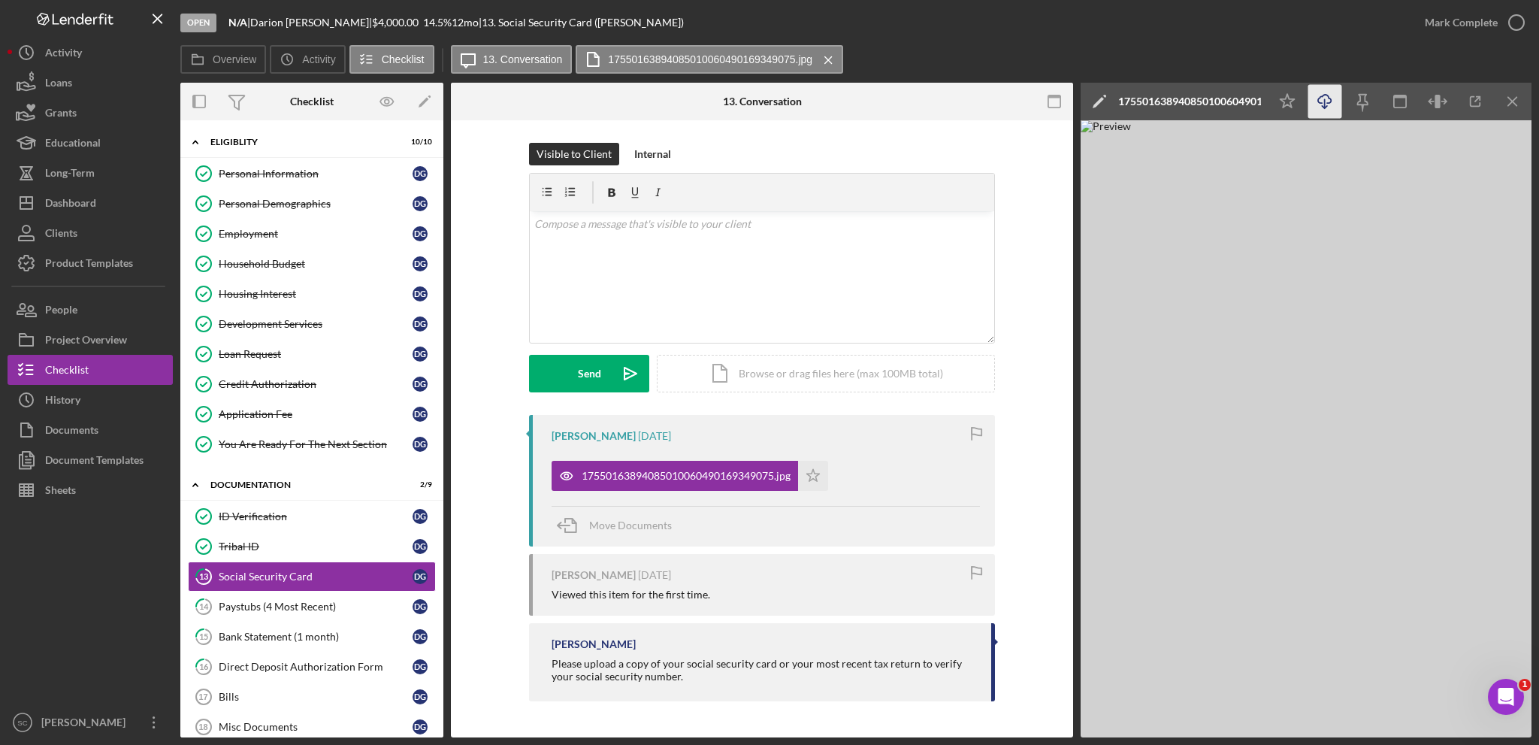
click at [1154, 103] on icon "button" at bounding box center [1324, 99] width 13 height 8
click at [819, 468] on icon "Icon/Star" at bounding box center [813, 476] width 30 height 30
click at [1154, 17] on div "Mark Complete" at bounding box center [1461, 23] width 73 height 30
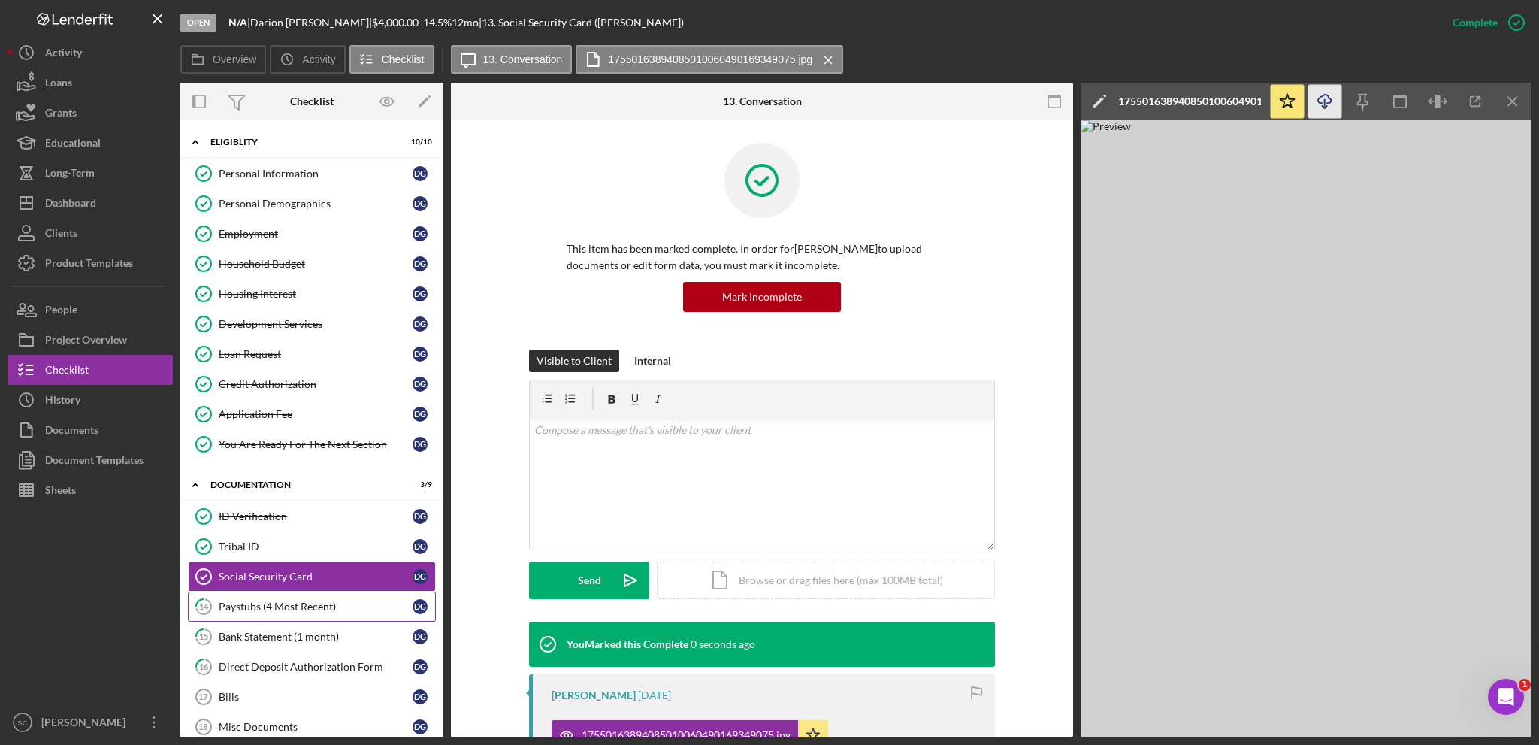
click at [283, 528] on link "14 Paystubs (4 Most Recent) D G" at bounding box center [312, 607] width 248 height 30
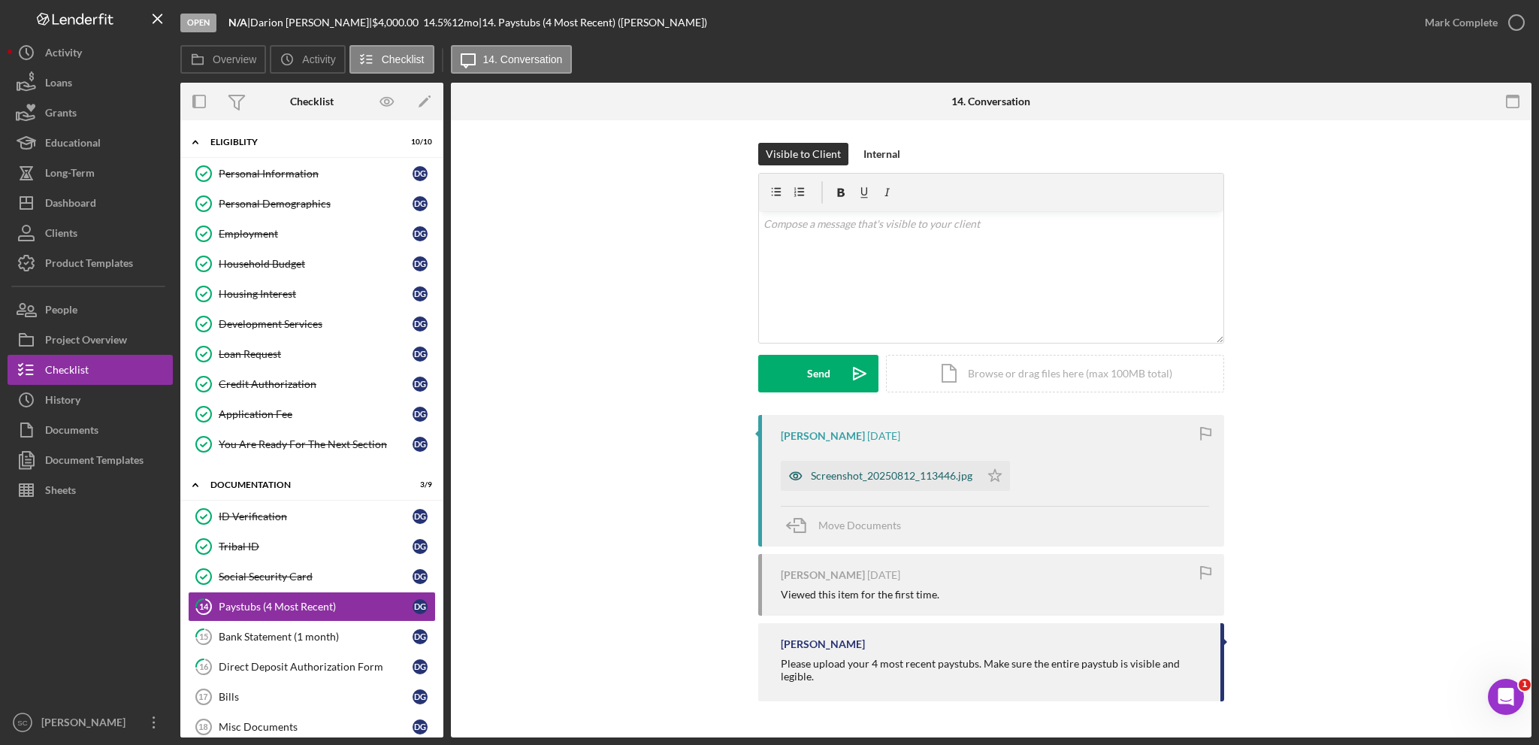
click at [864, 480] on div "Screenshot_20250812_113446.jpg" at bounding box center [892, 476] width 162 height 12
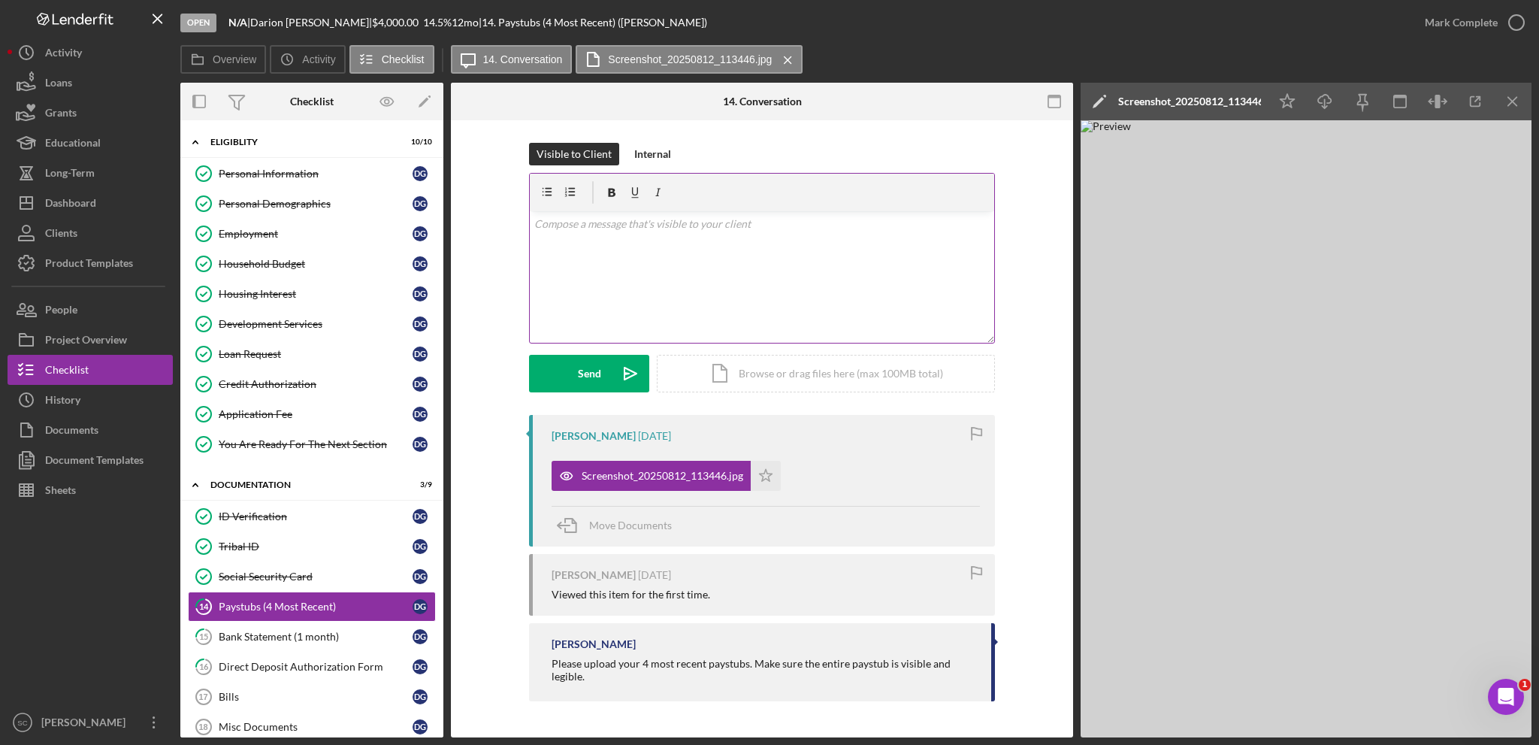
click at [692, 301] on div "v Color teal Color pink Remove color Add row above Add row below Add column bef…" at bounding box center [762, 277] width 465 height 132
drag, startPoint x: 692, startPoint y: 240, endPoint x: 507, endPoint y: 243, distance: 184.2
click at [507, 243] on div "Visible to Client Internal v Color teal Color pink Remove color Add row above A…" at bounding box center [762, 279] width 577 height 272
click at [95, 199] on div "Dashboard" at bounding box center [70, 205] width 51 height 34
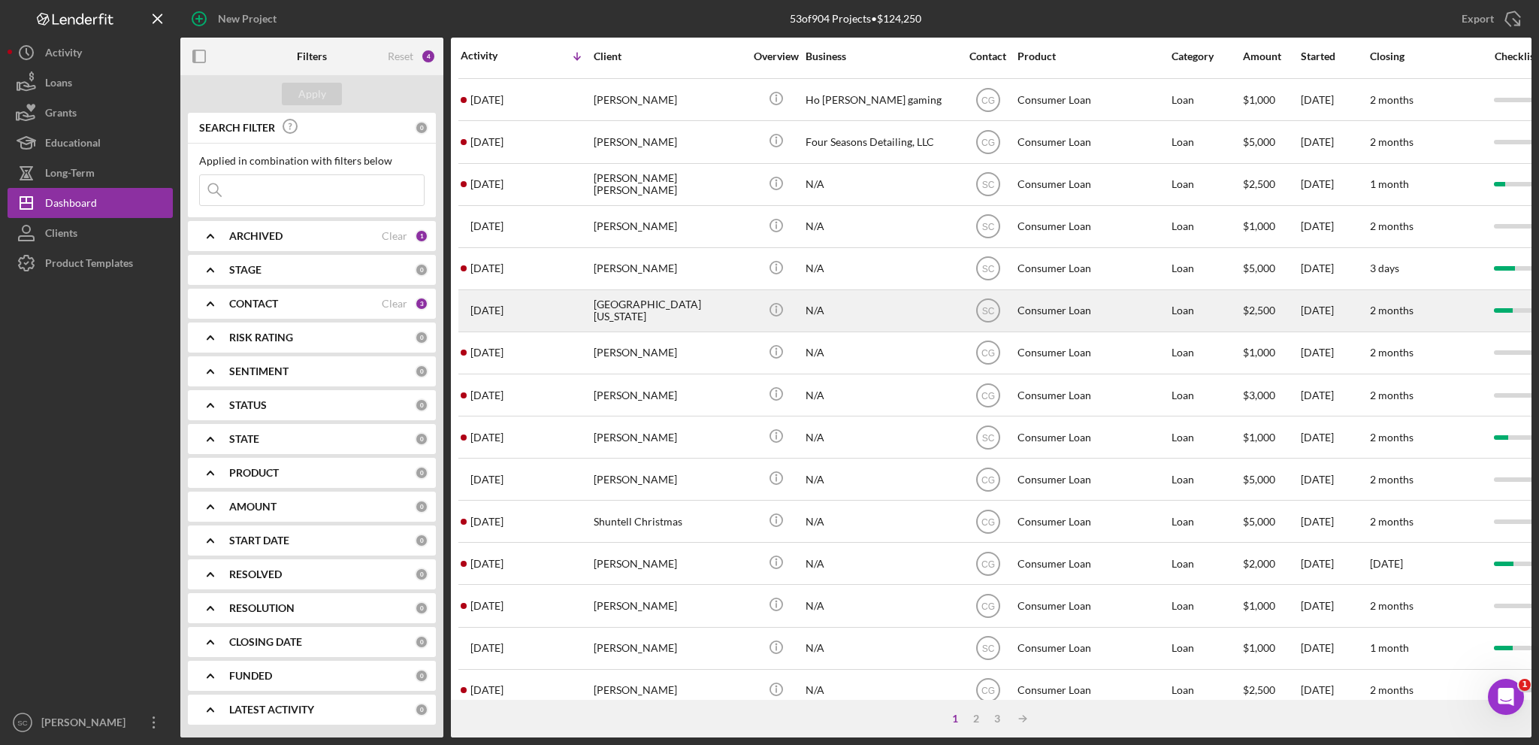
scroll to position [448, 0]
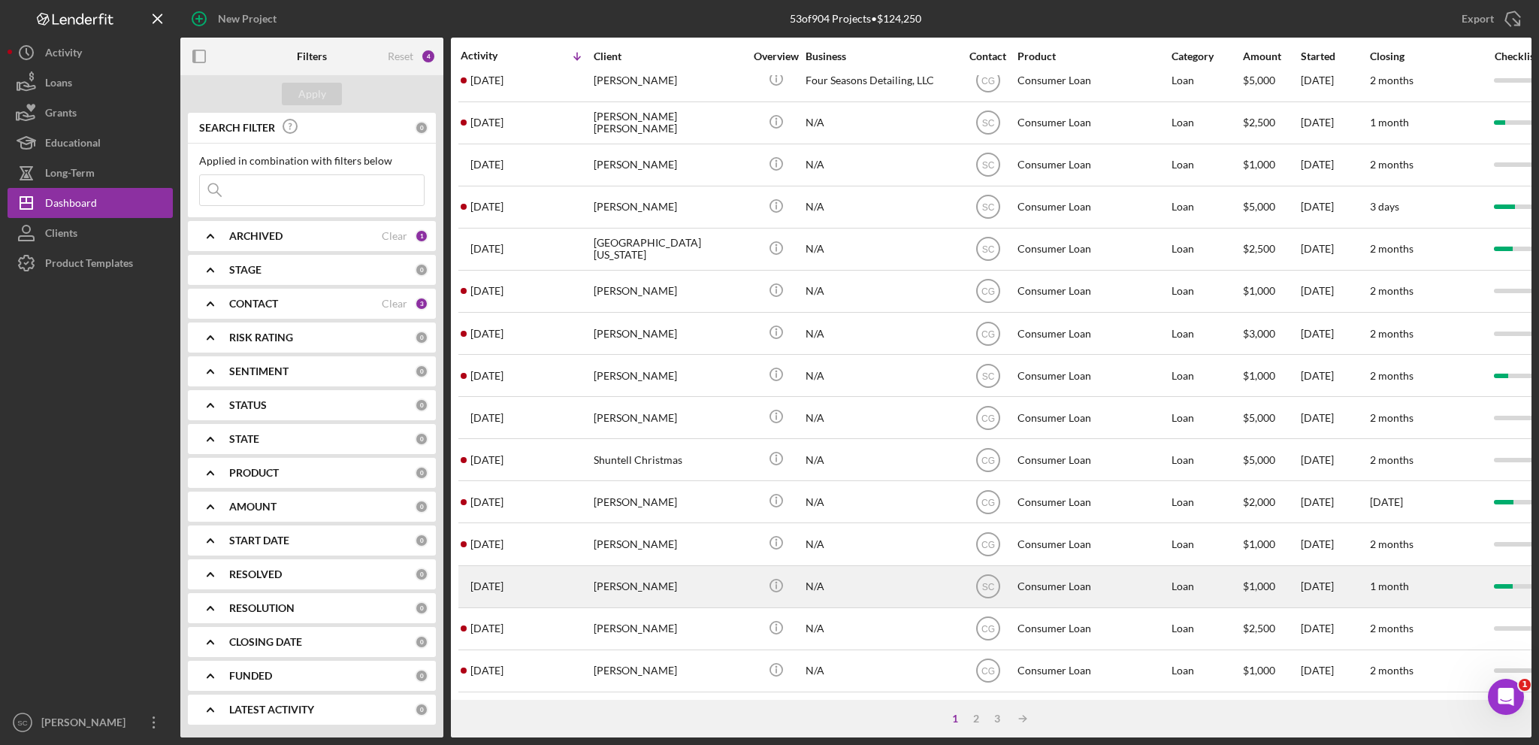
click at [610, 528] on div "[PERSON_NAME]" at bounding box center [669, 587] width 150 height 40
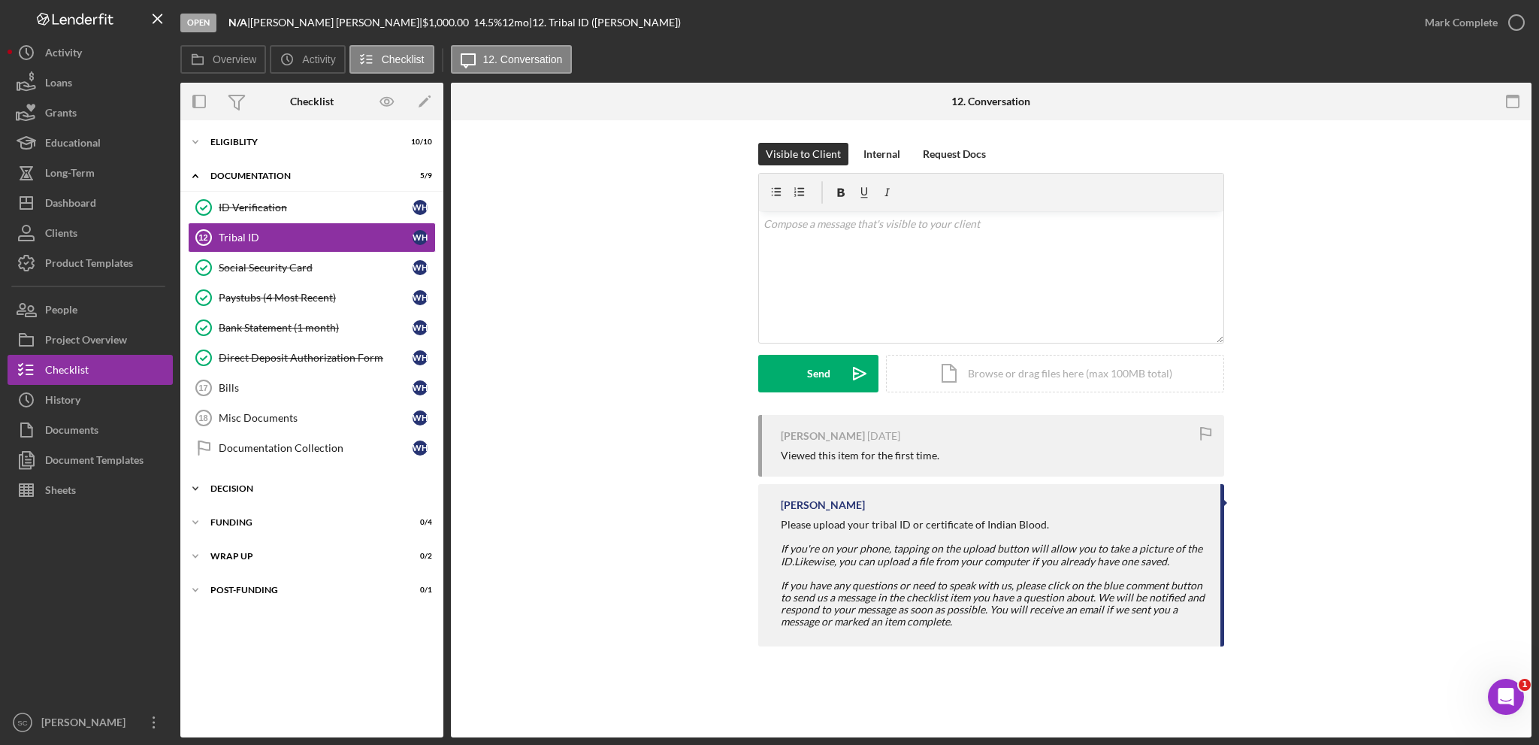
click at [215, 484] on div "Decision" at bounding box center [317, 488] width 214 height 9
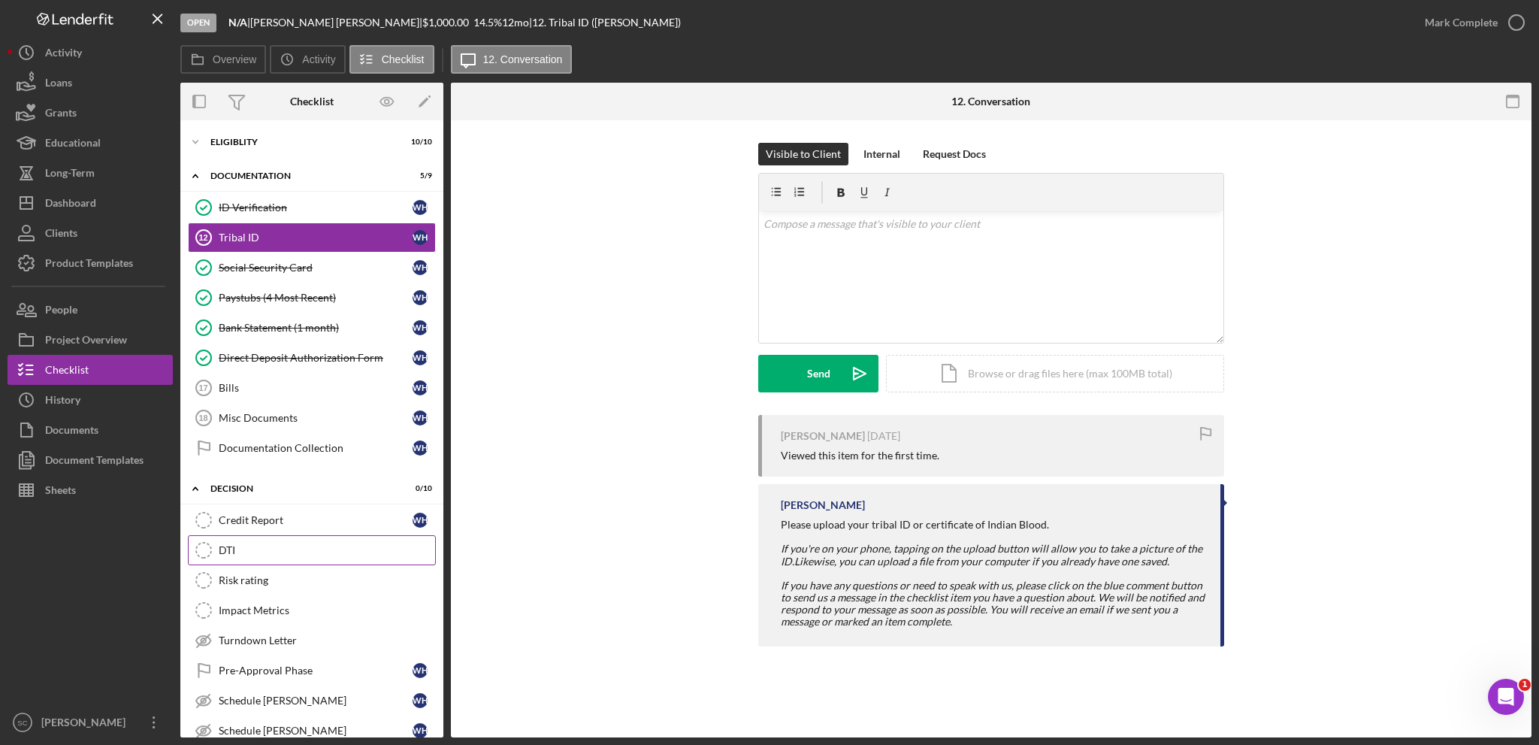
scroll to position [75, 0]
